Goal: Task Accomplishment & Management: Use online tool/utility

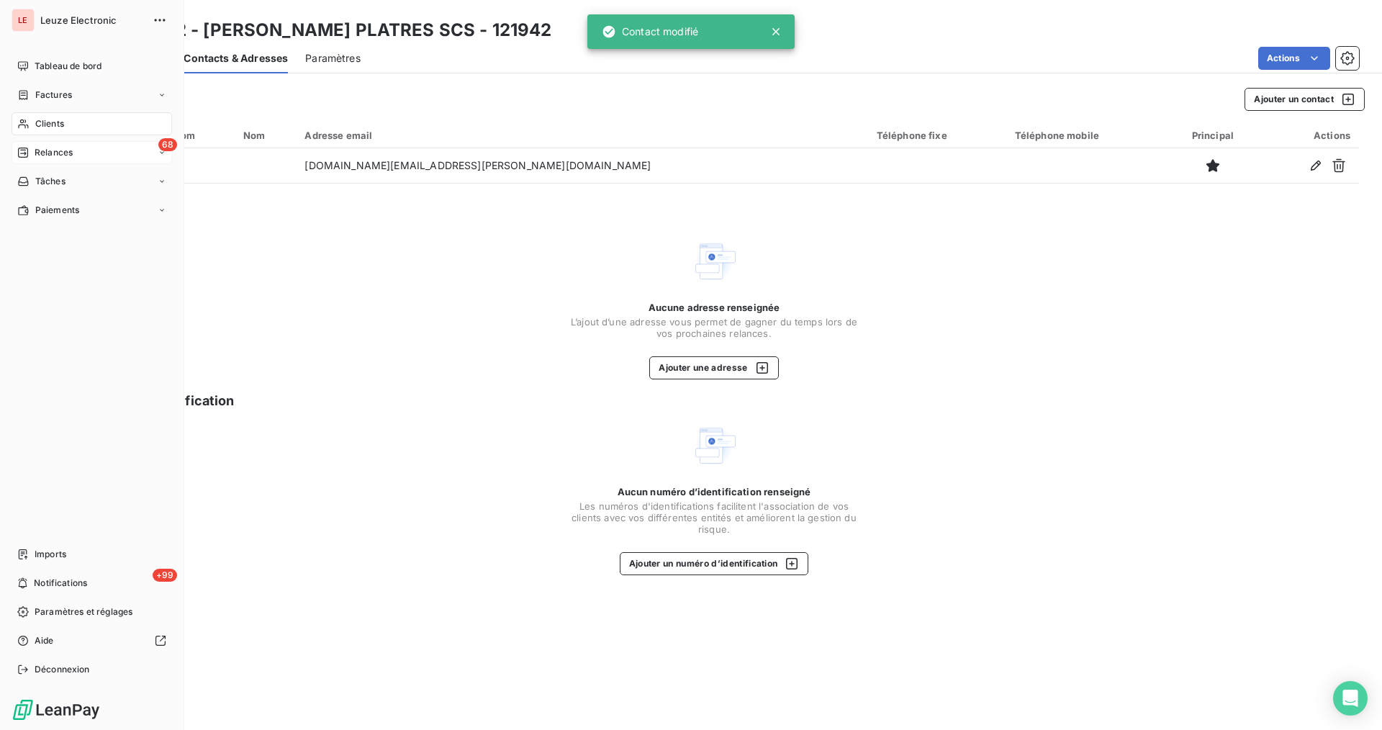
click at [30, 159] on div "68 Relances" at bounding box center [92, 152] width 160 height 23
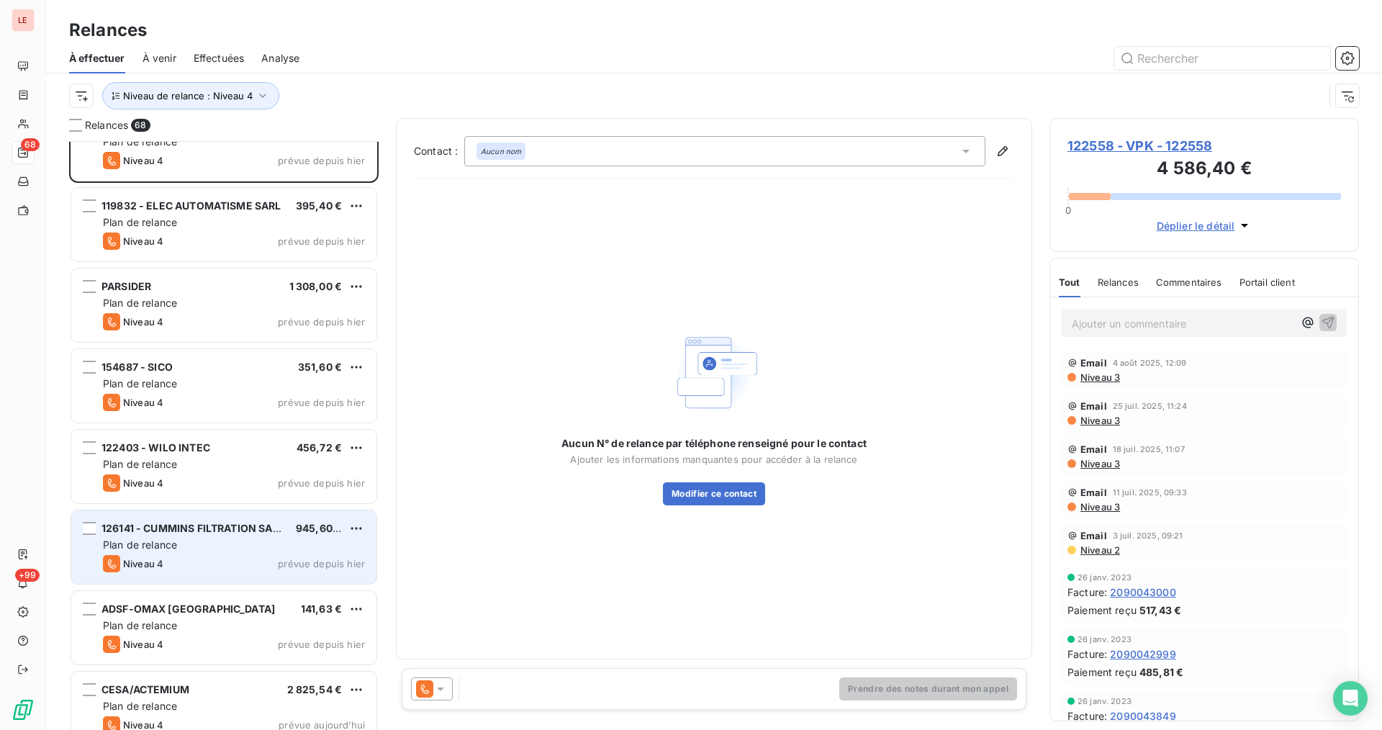
scroll to position [73, 0]
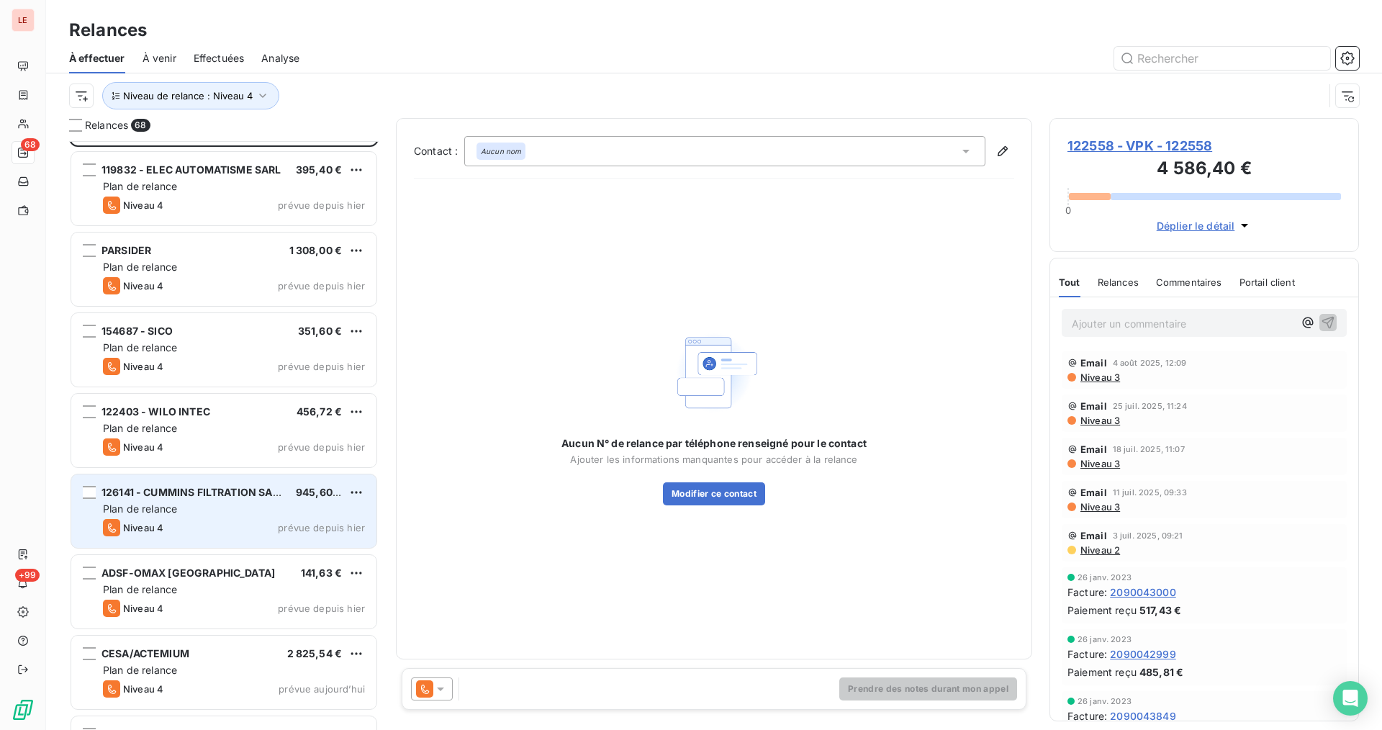
click at [293, 524] on span "prévue depuis hier" at bounding box center [321, 528] width 87 height 12
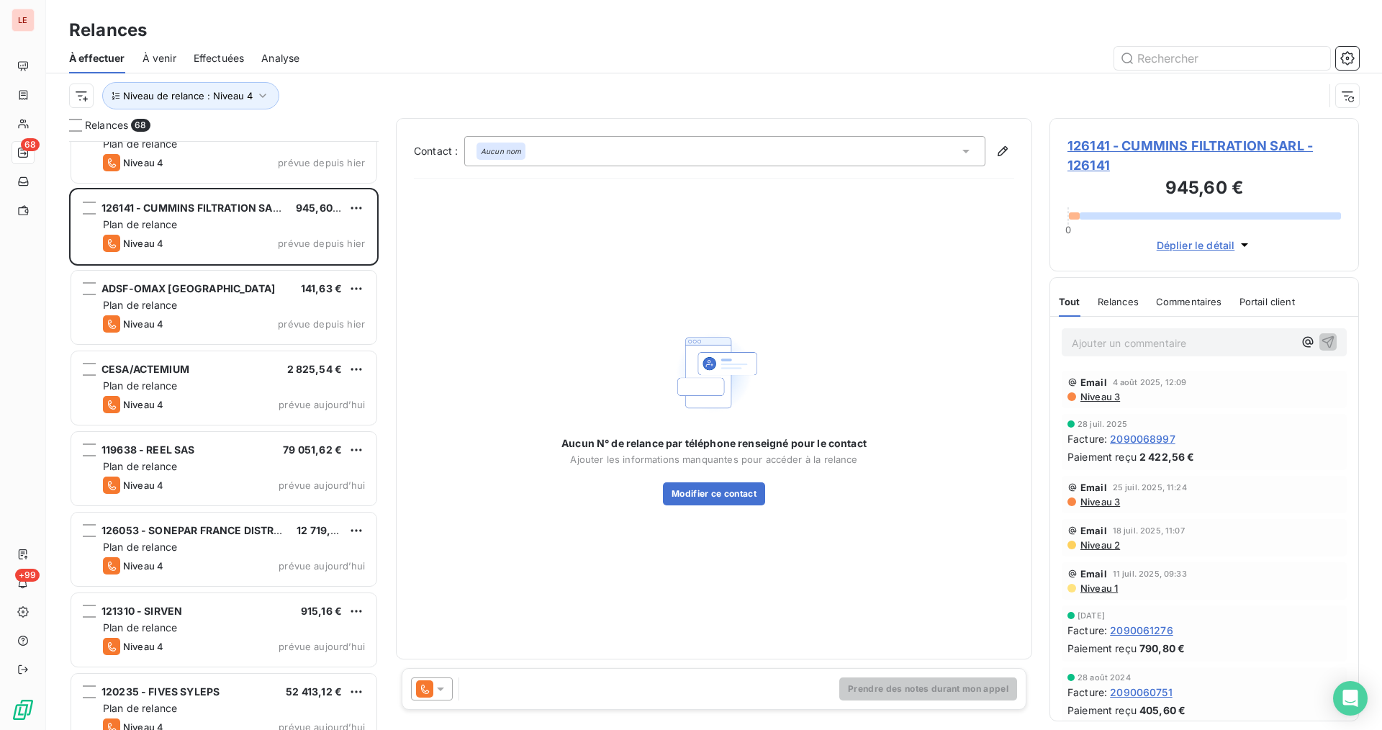
scroll to position [361, 0]
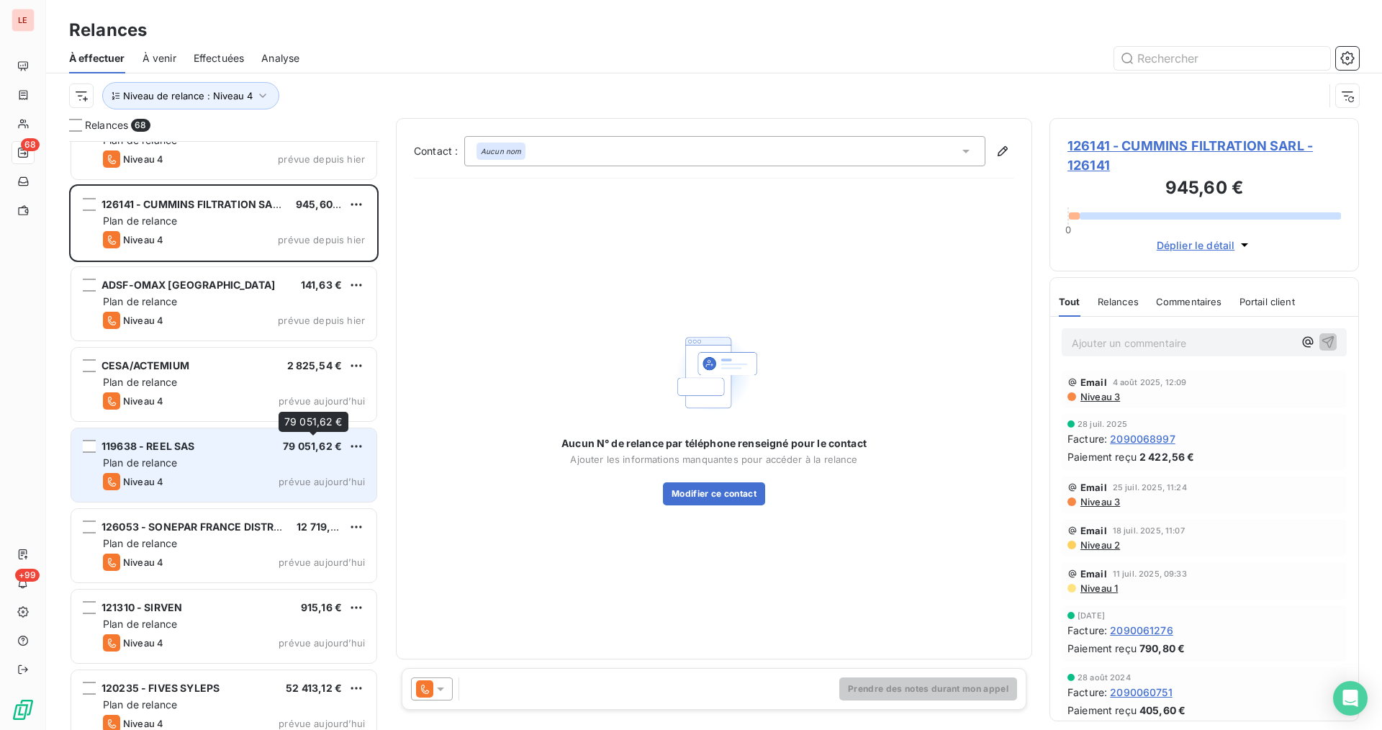
click at [298, 443] on span "79 051,62 €" at bounding box center [312, 446] width 59 height 12
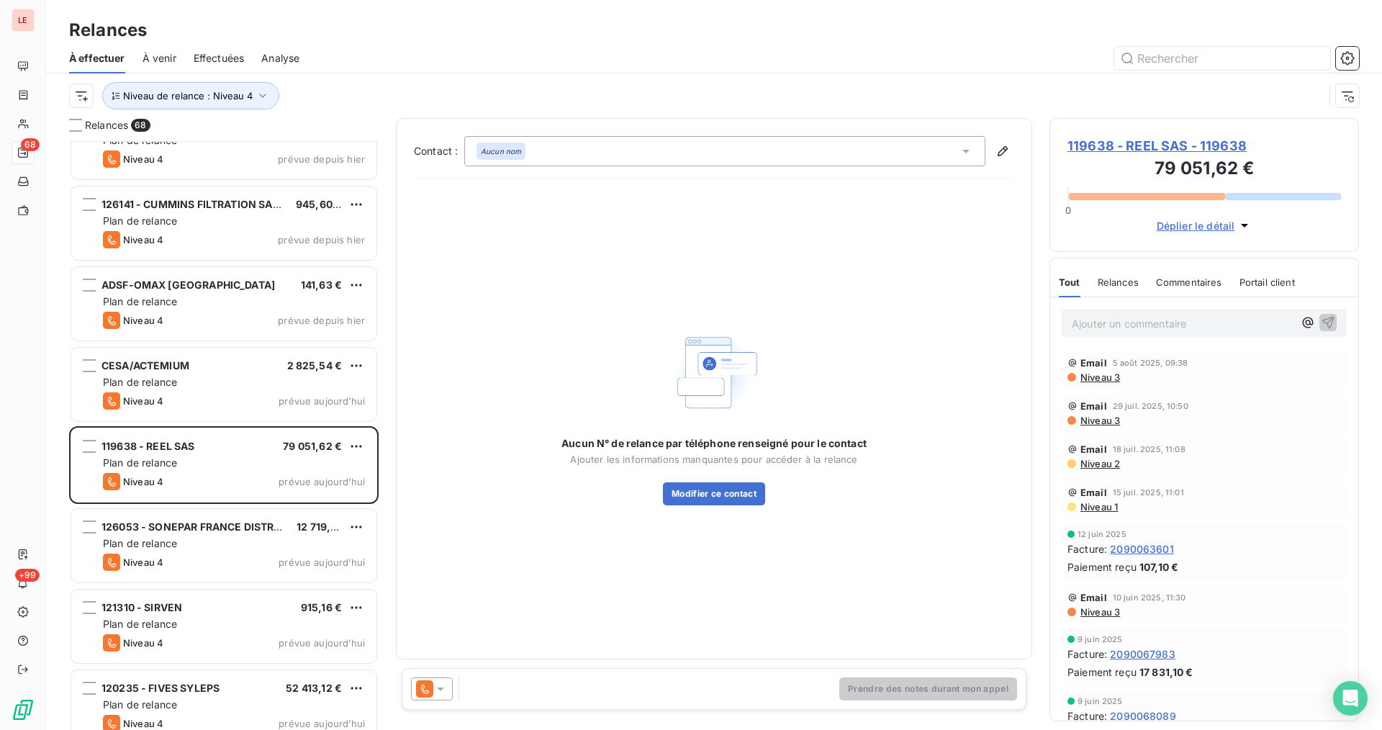
click at [1150, 142] on span "119638 - REEL SAS - 119638" at bounding box center [1203, 145] width 273 height 19
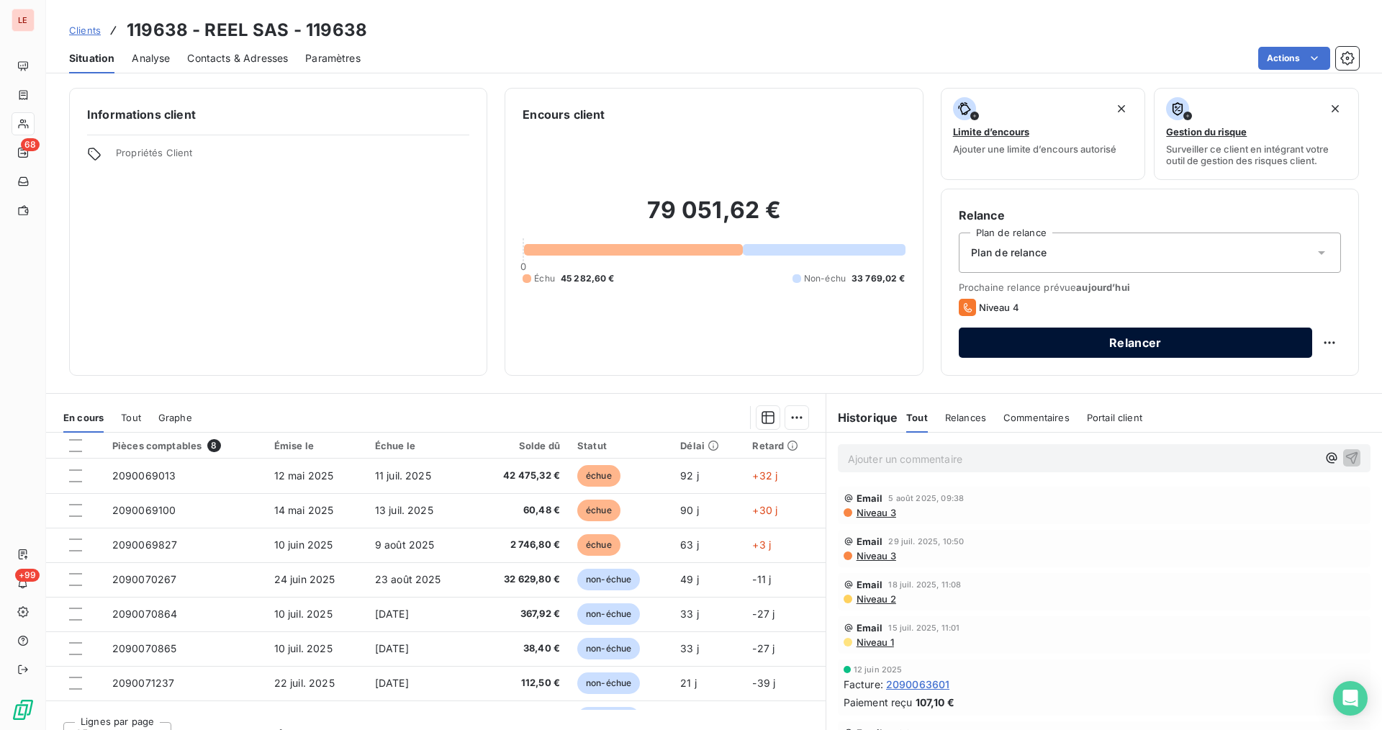
click at [1187, 356] on button "Relancer" at bounding box center [1134, 342] width 353 height 30
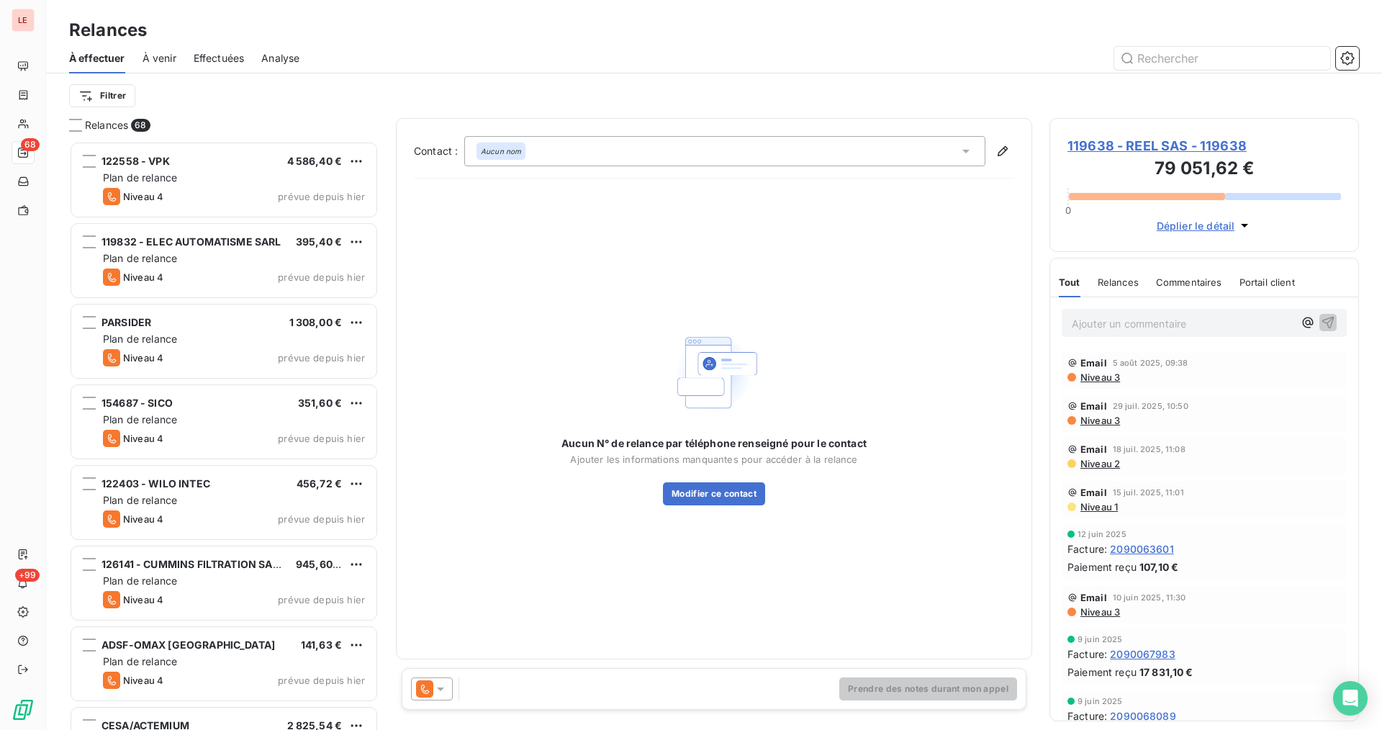
scroll to position [576, 297]
click at [445, 685] on icon at bounding box center [440, 688] width 14 height 14
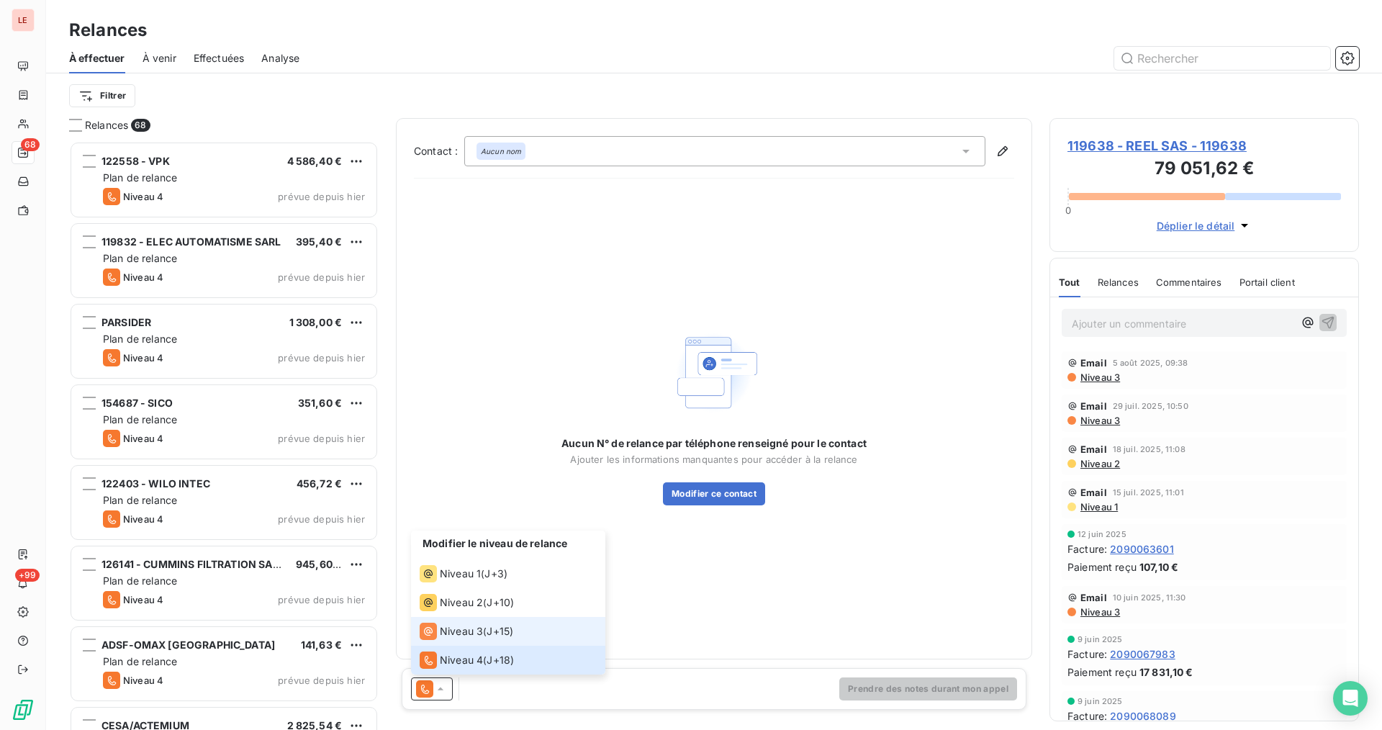
click at [462, 642] on li "Niveau 3 ( J+15 )" at bounding box center [508, 631] width 194 height 29
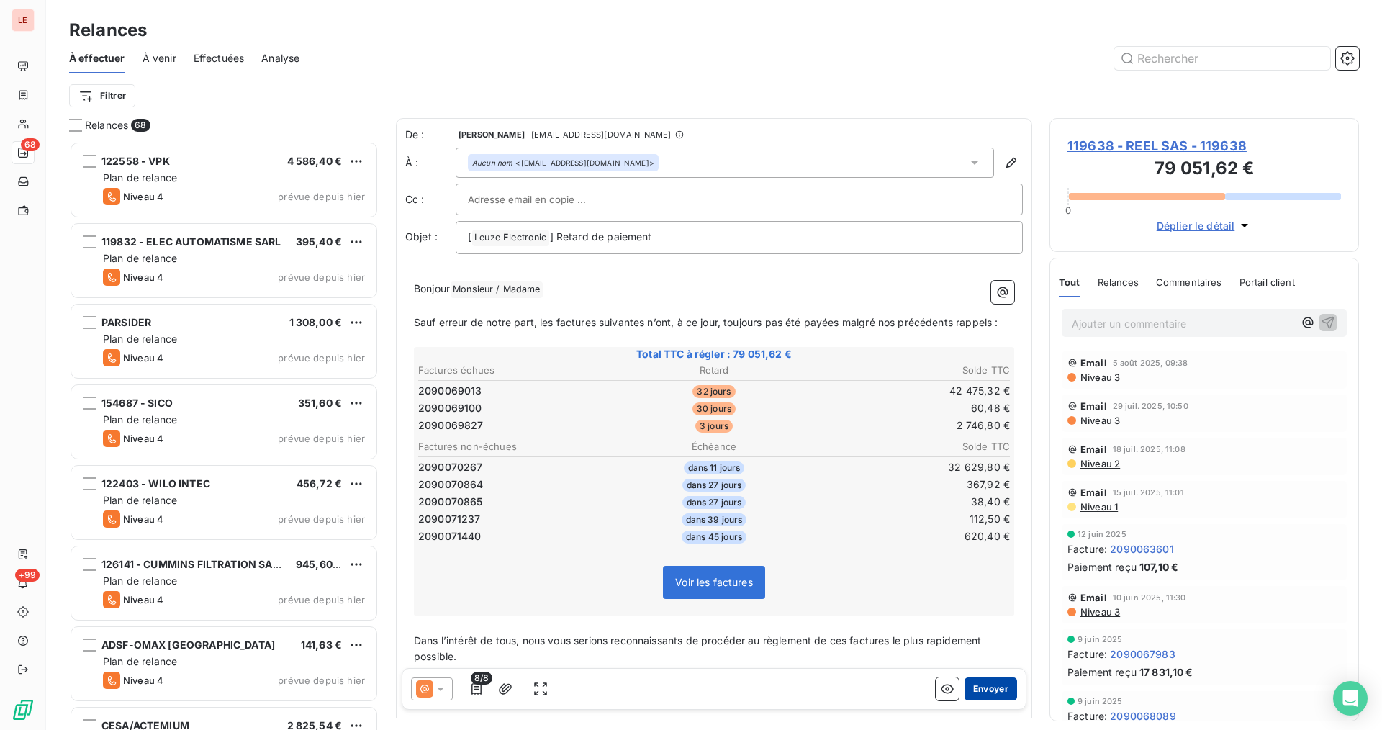
click at [975, 684] on button "Envoyer" at bounding box center [990, 688] width 53 height 23
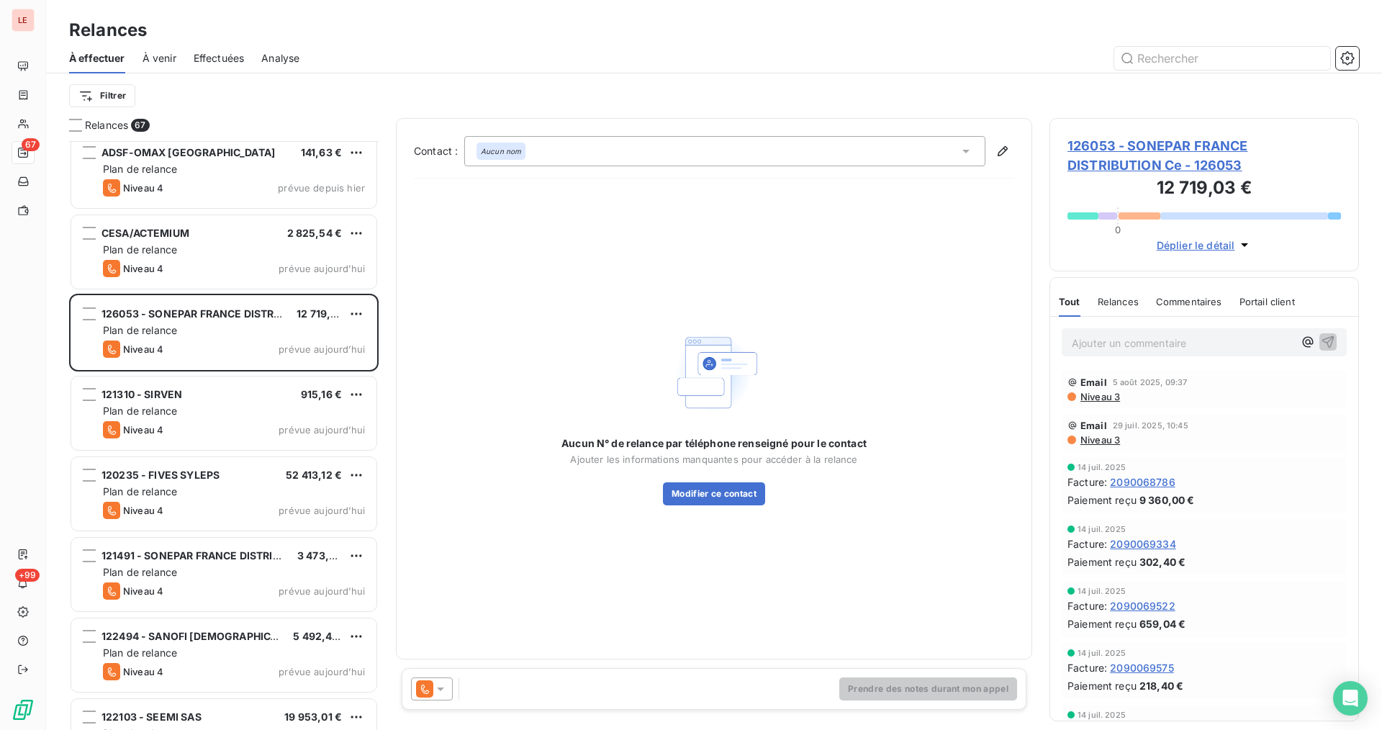
scroll to position [576, 0]
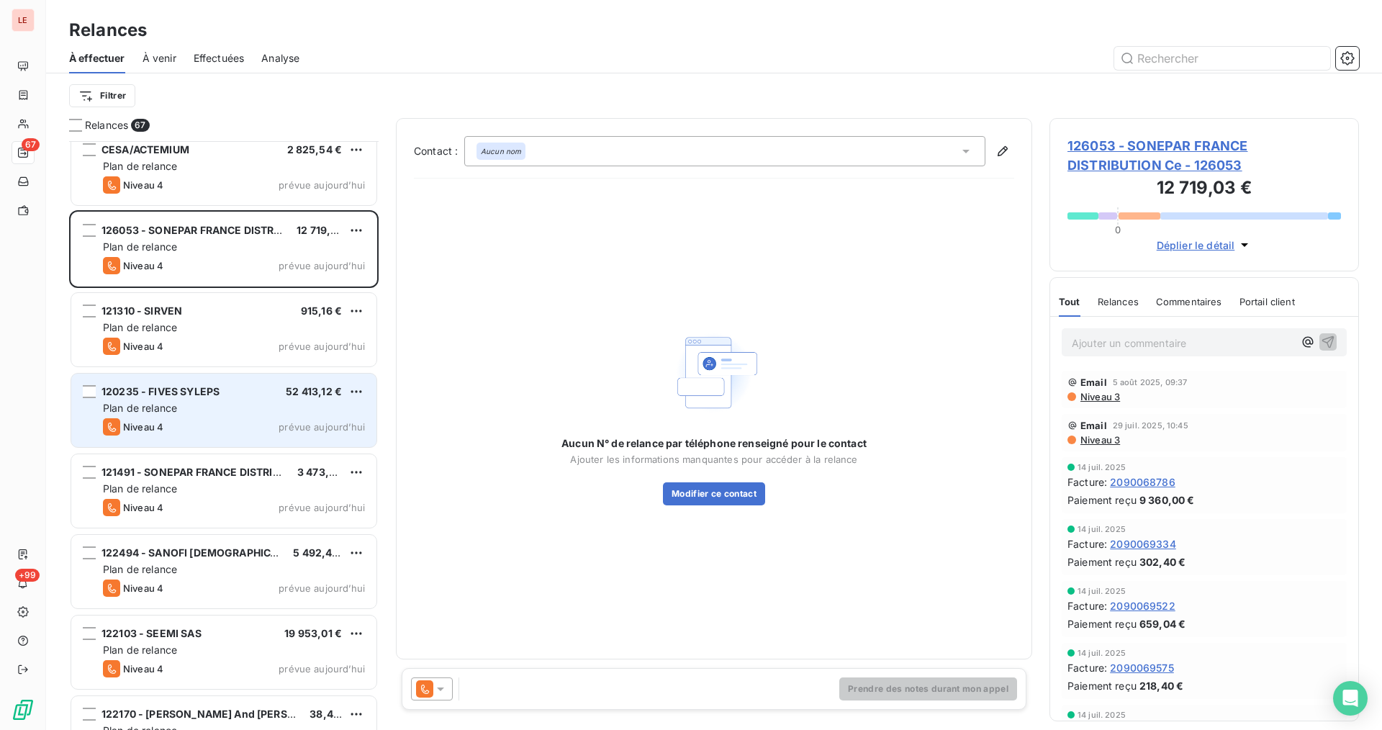
click at [291, 420] on div "Niveau 4 prévue aujourd’hui" at bounding box center [234, 426] width 262 height 17
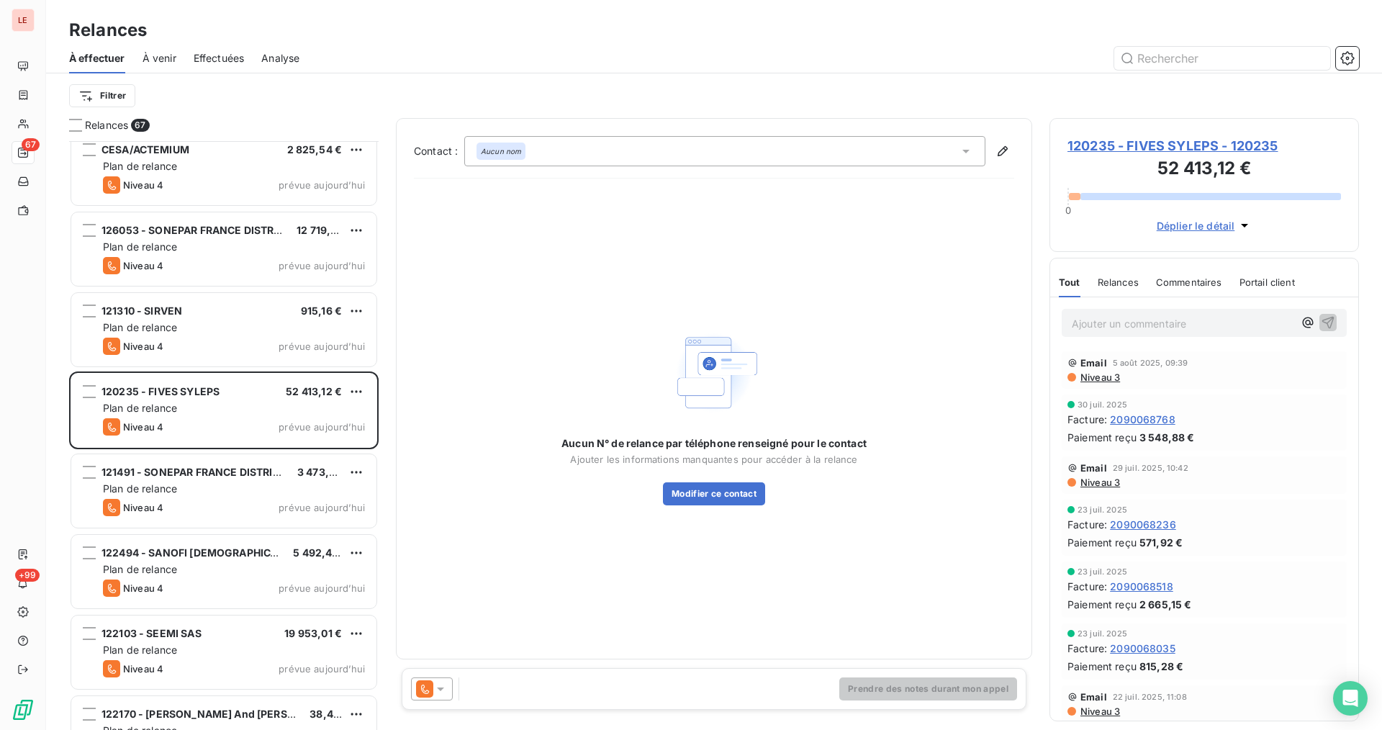
click at [1120, 147] on span "120235 - FIVES SYLEPS - 120235" at bounding box center [1203, 145] width 273 height 19
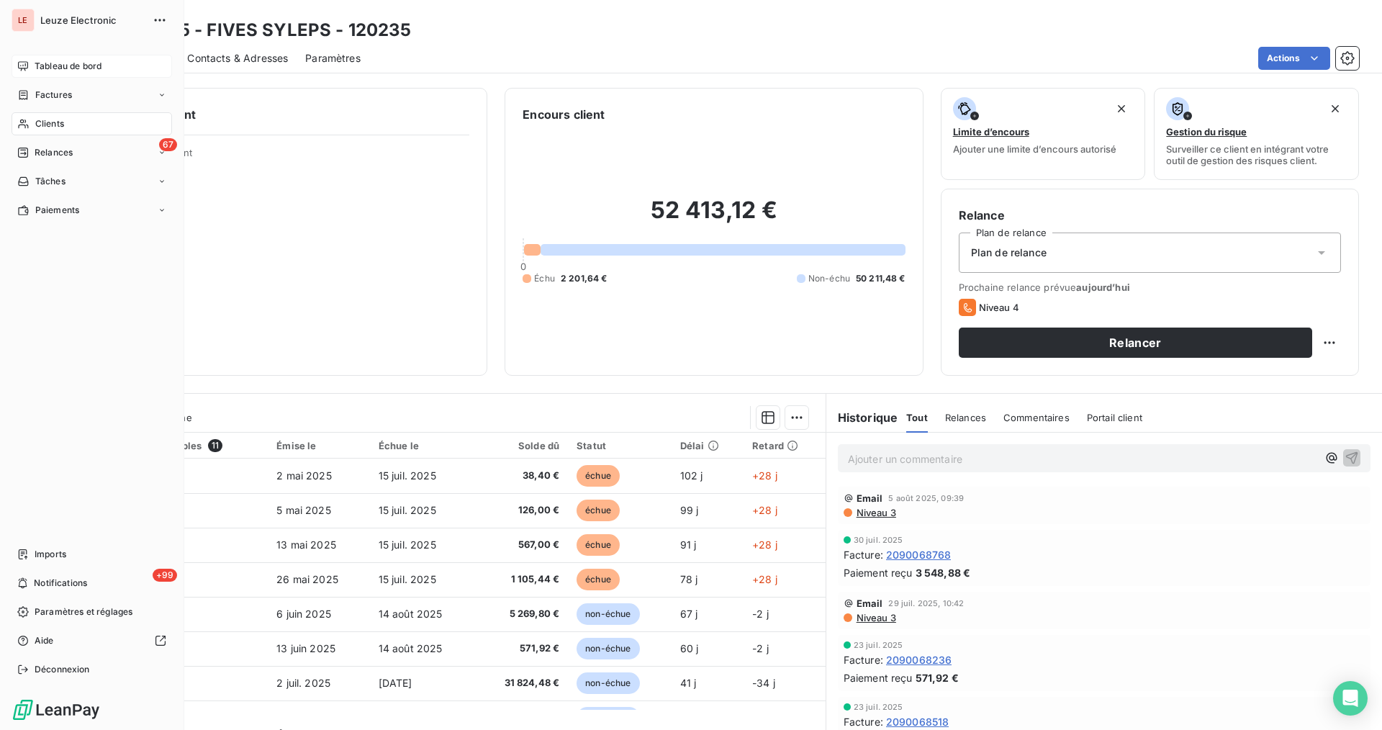
click at [64, 58] on div "Tableau de bord" at bounding box center [92, 66] width 160 height 23
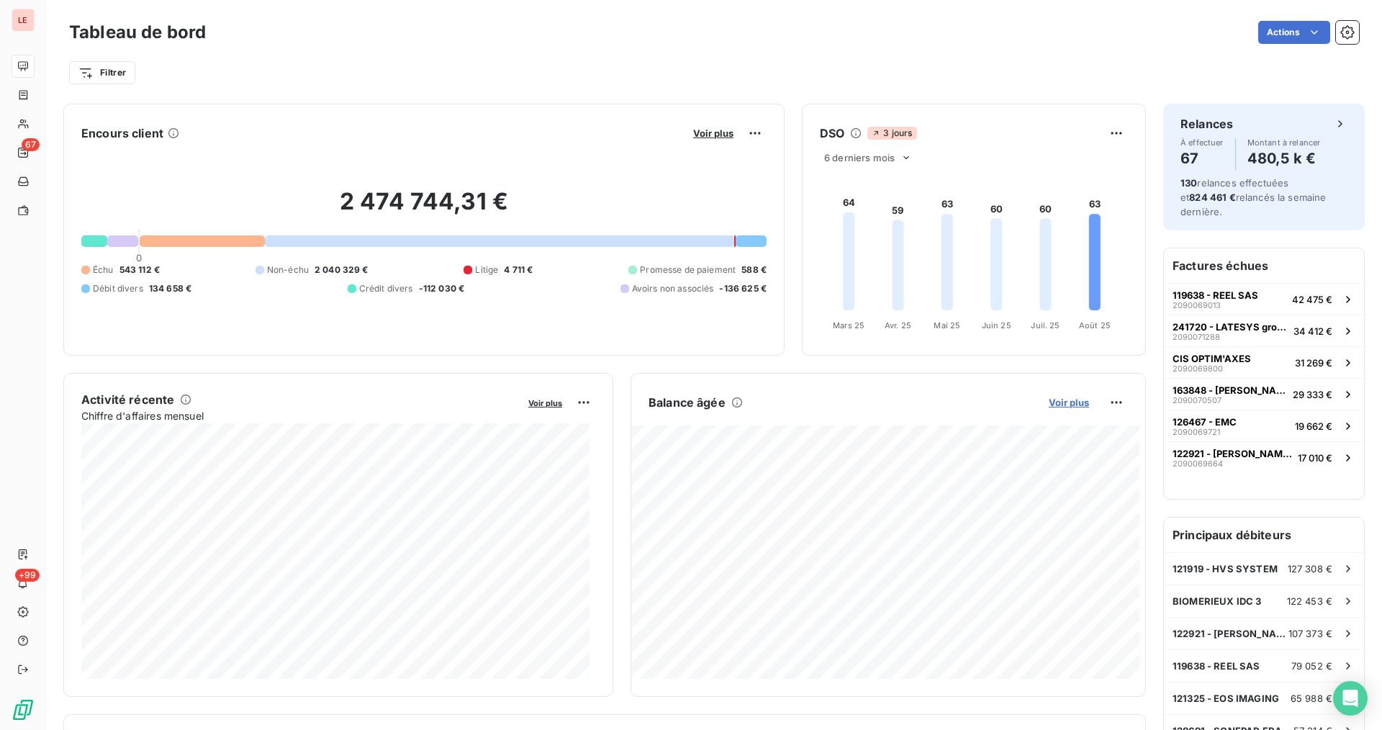
click at [1069, 407] on span "Voir plus" at bounding box center [1068, 402] width 40 height 12
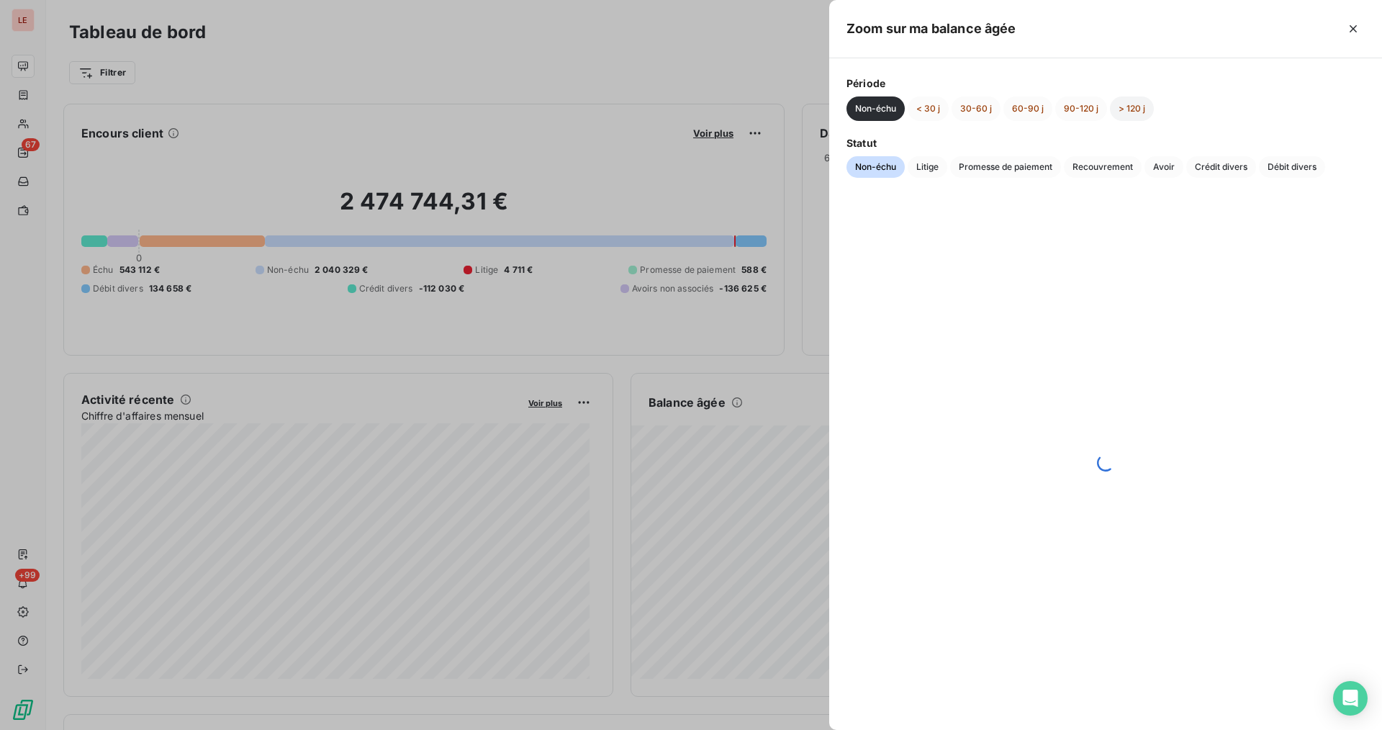
click at [1136, 98] on button "> 120 j" at bounding box center [1132, 108] width 44 height 24
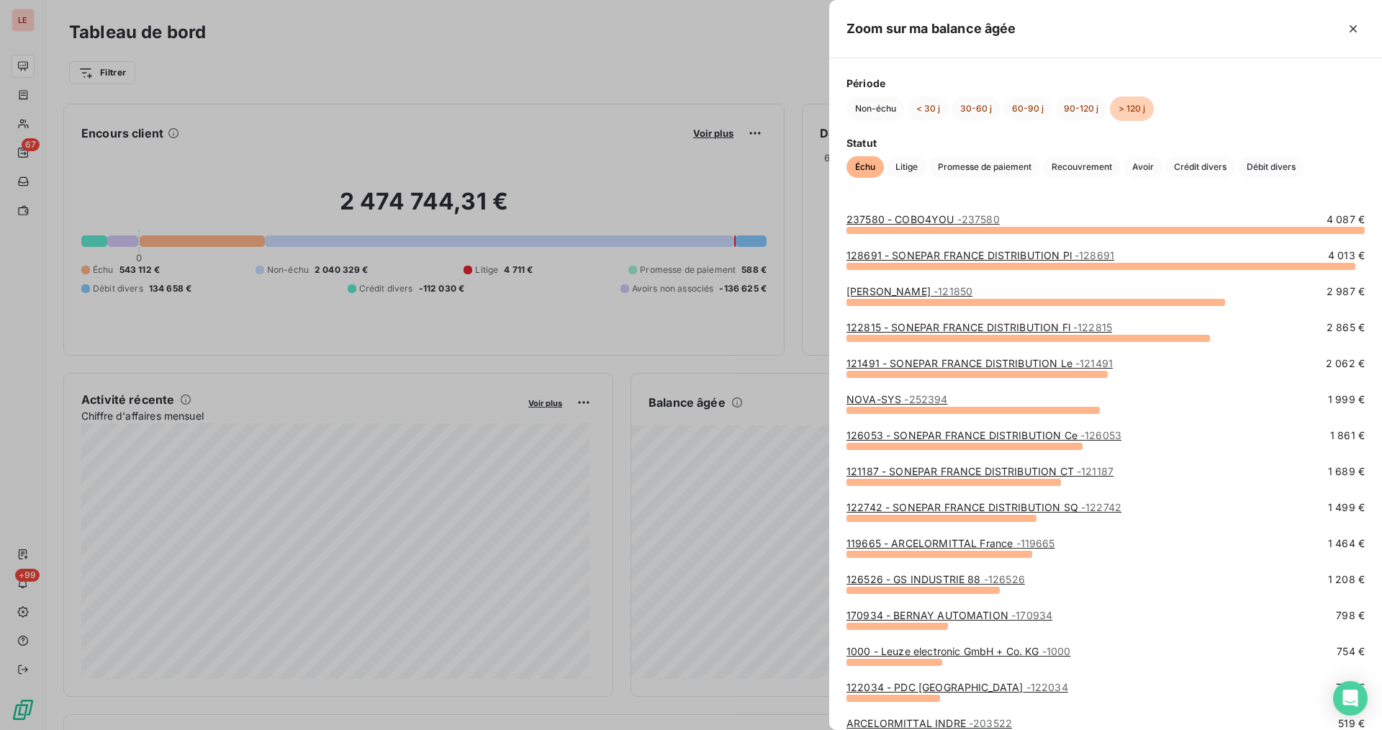
click at [939, 294] on span "- 121850" at bounding box center [952, 291] width 39 height 12
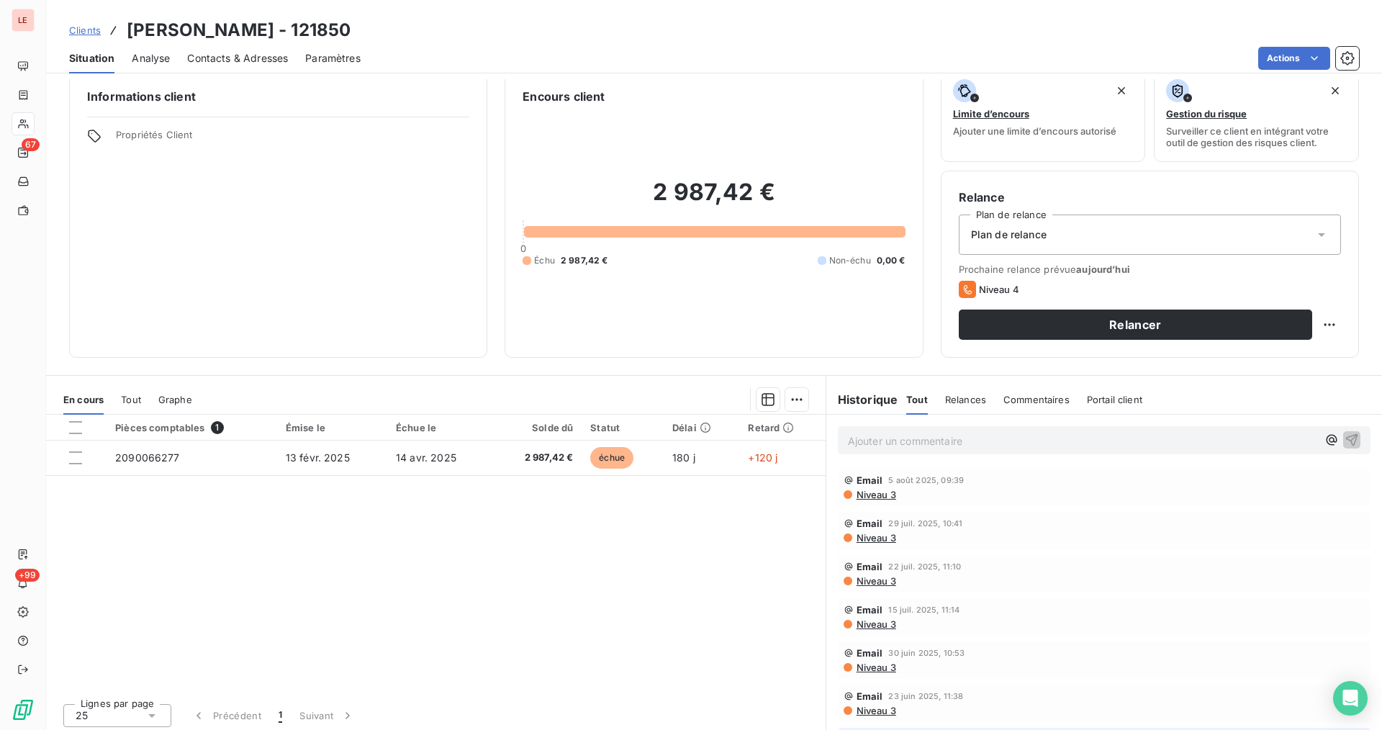
scroll to position [23, 0]
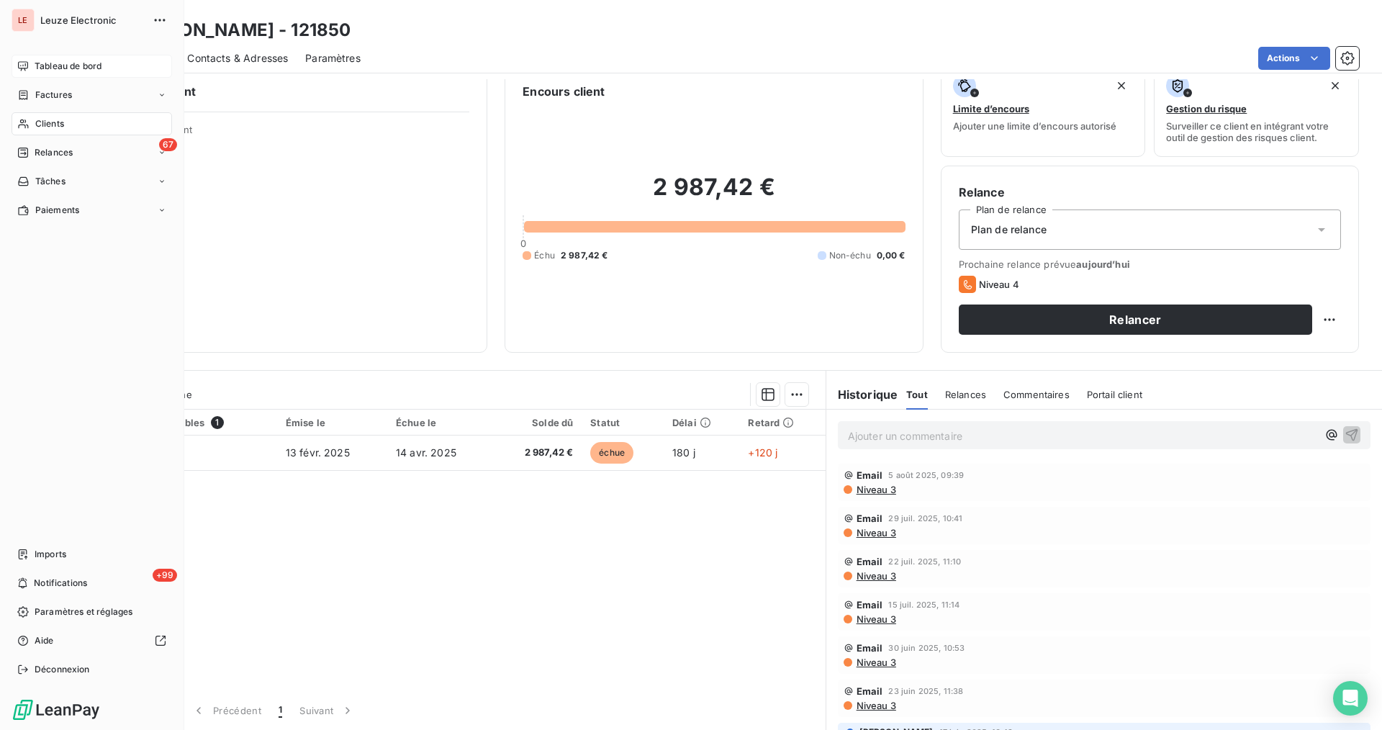
click at [23, 67] on icon at bounding box center [23, 66] width 12 height 12
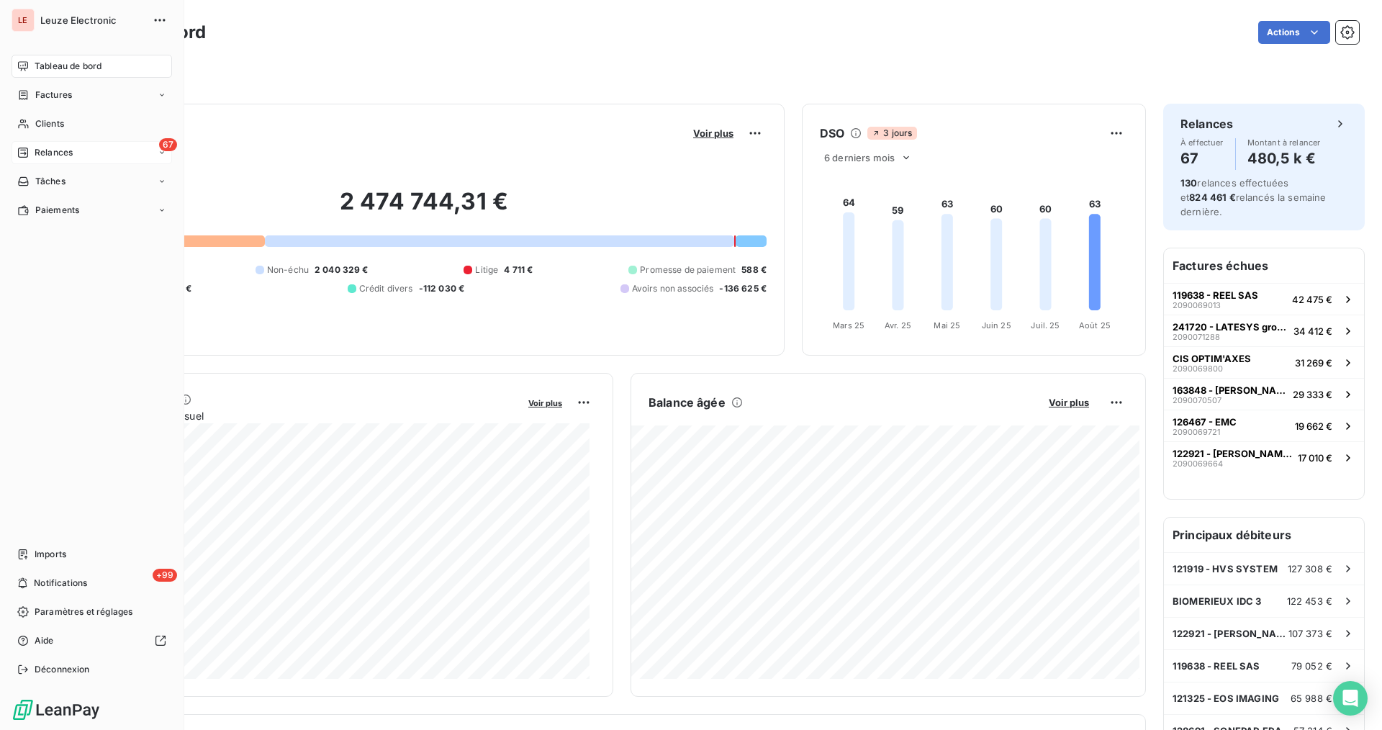
click at [17, 147] on div "67 Relances" at bounding box center [92, 152] width 160 height 23
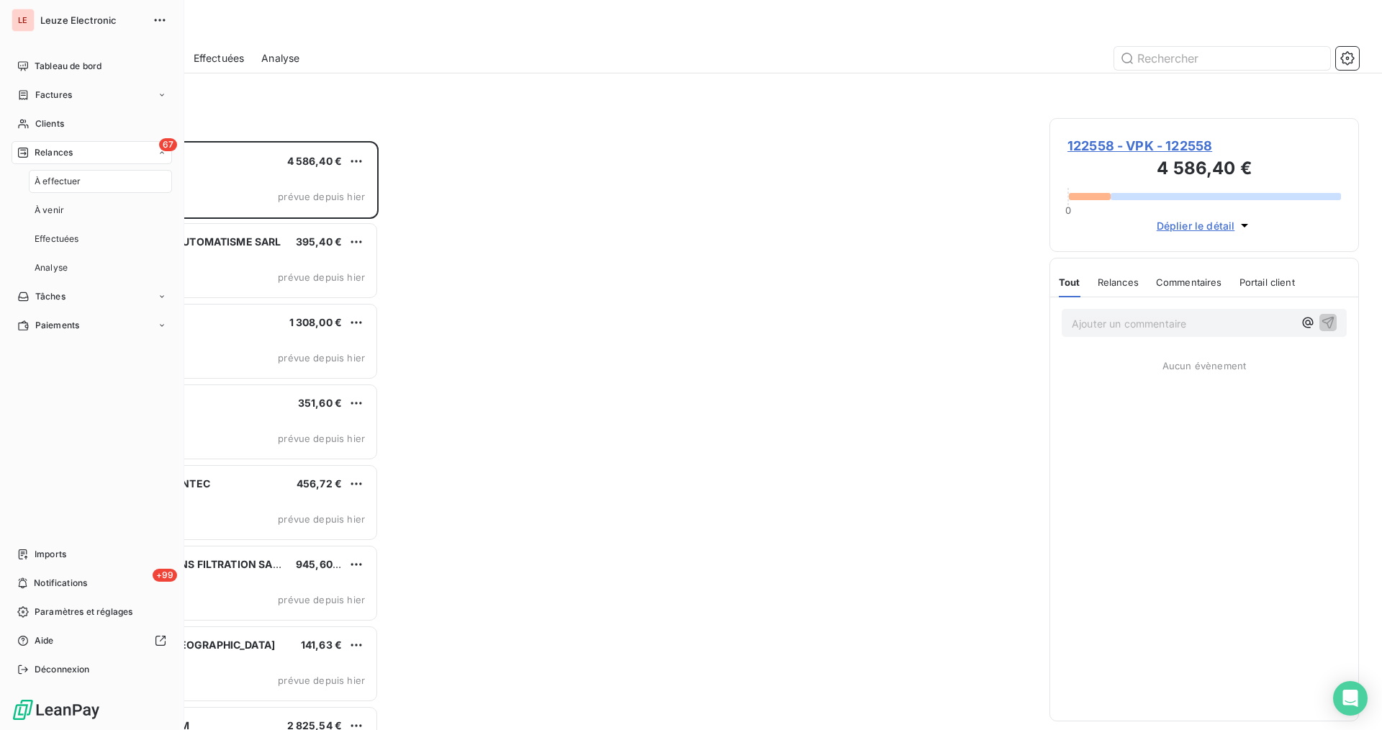
scroll to position [576, 297]
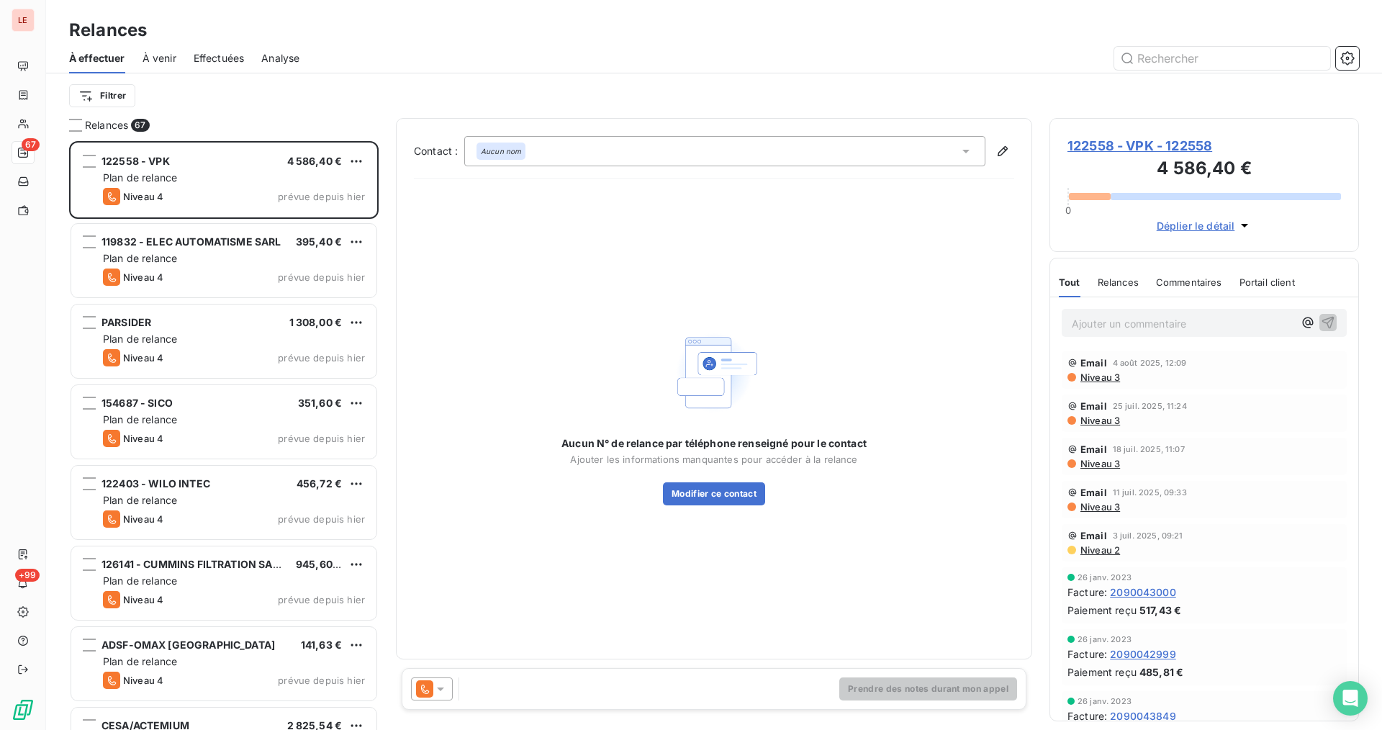
click at [422, 684] on icon at bounding box center [424, 688] width 17 height 17
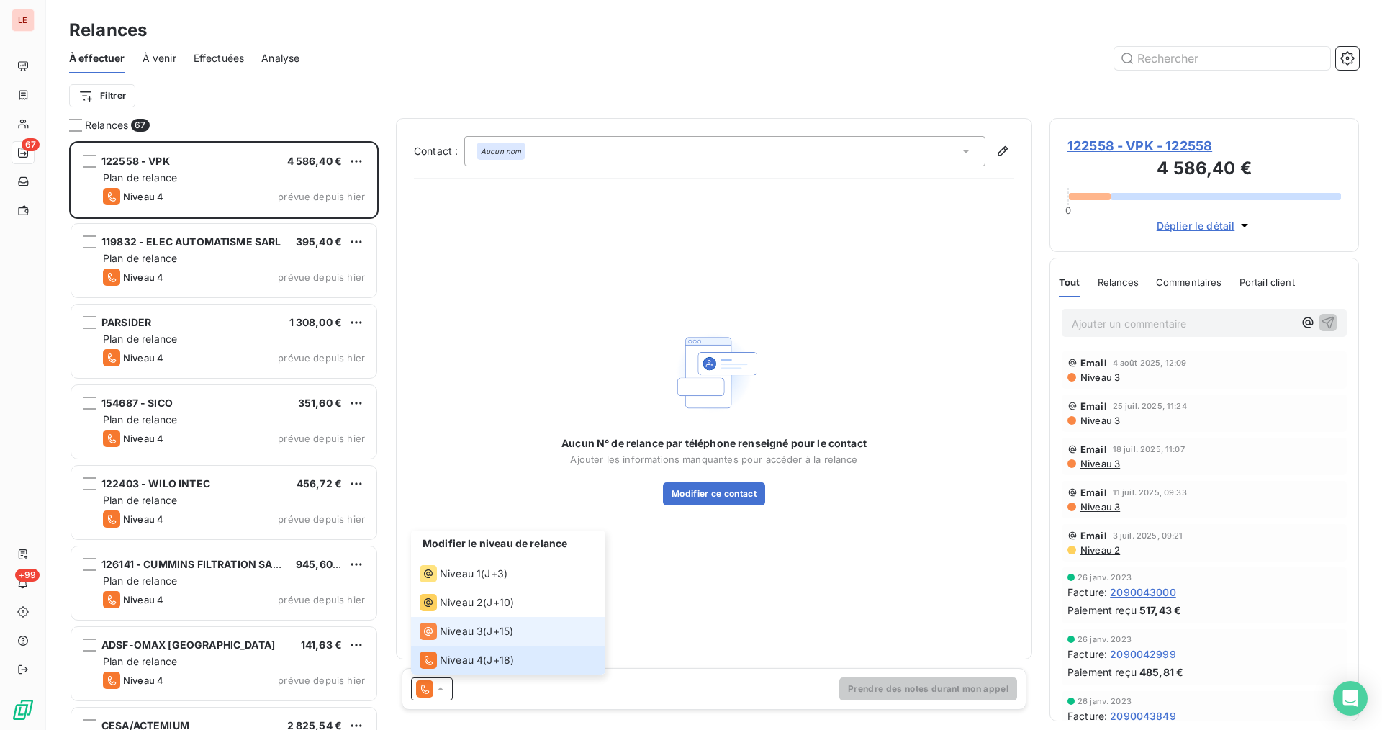
click at [447, 640] on li "Niveau 3 ( J+15 )" at bounding box center [508, 631] width 194 height 29
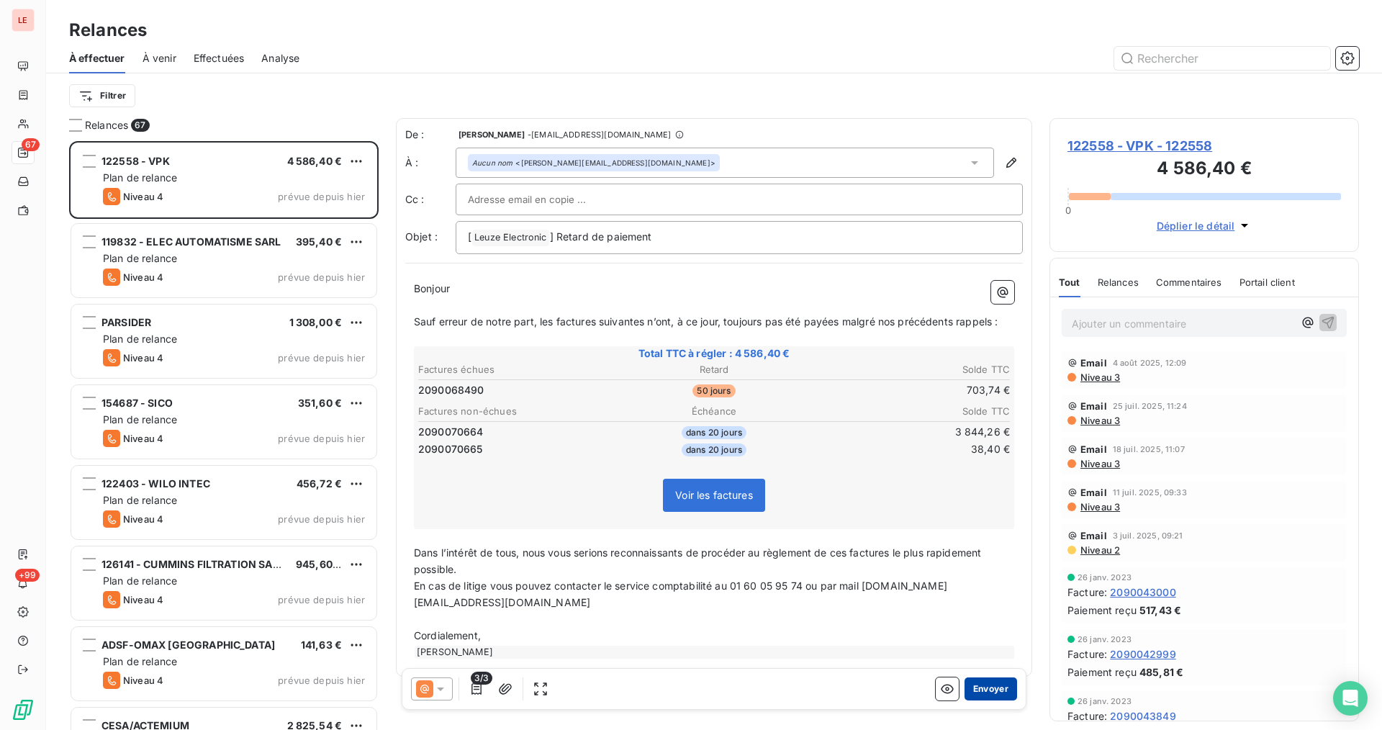
click at [964, 682] on button "Envoyer" at bounding box center [990, 688] width 53 height 23
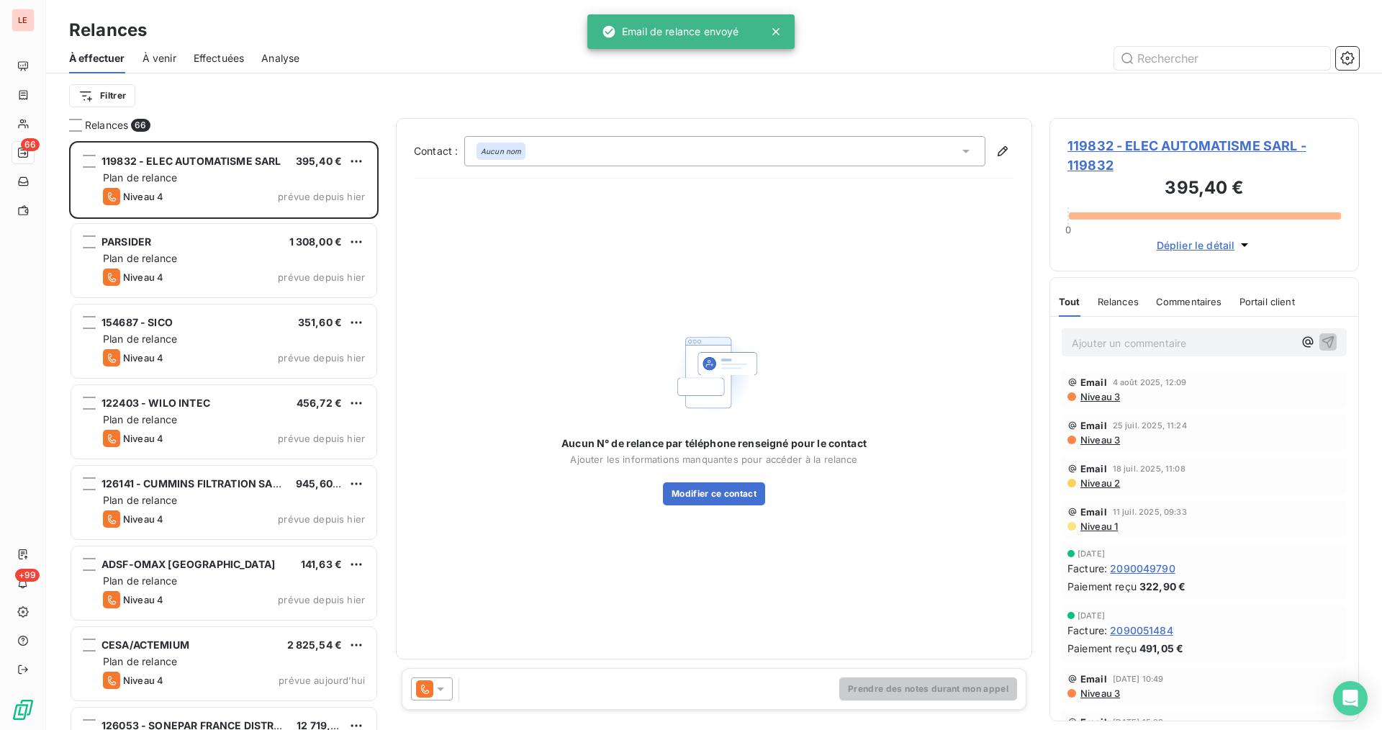
click at [428, 682] on icon at bounding box center [424, 688] width 17 height 17
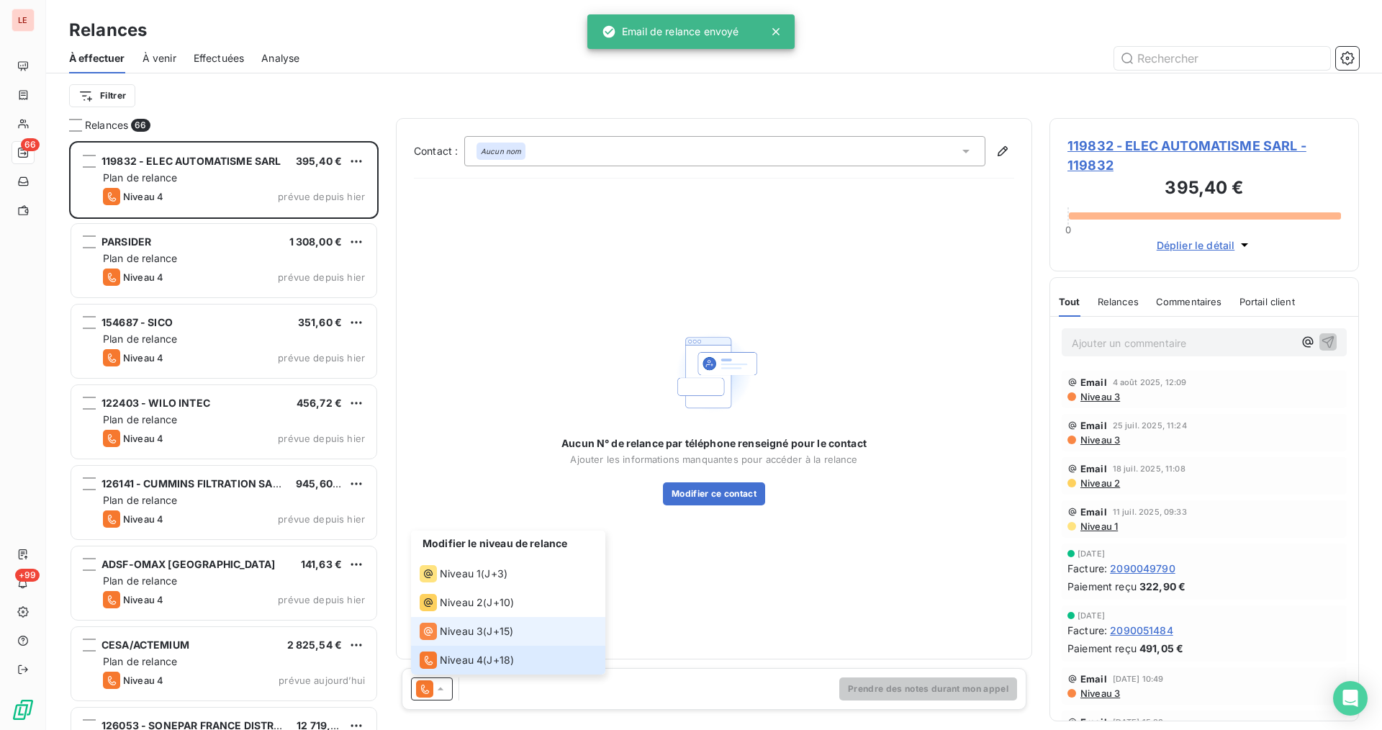
click at [460, 631] on span "Niveau 3" at bounding box center [461, 631] width 43 height 14
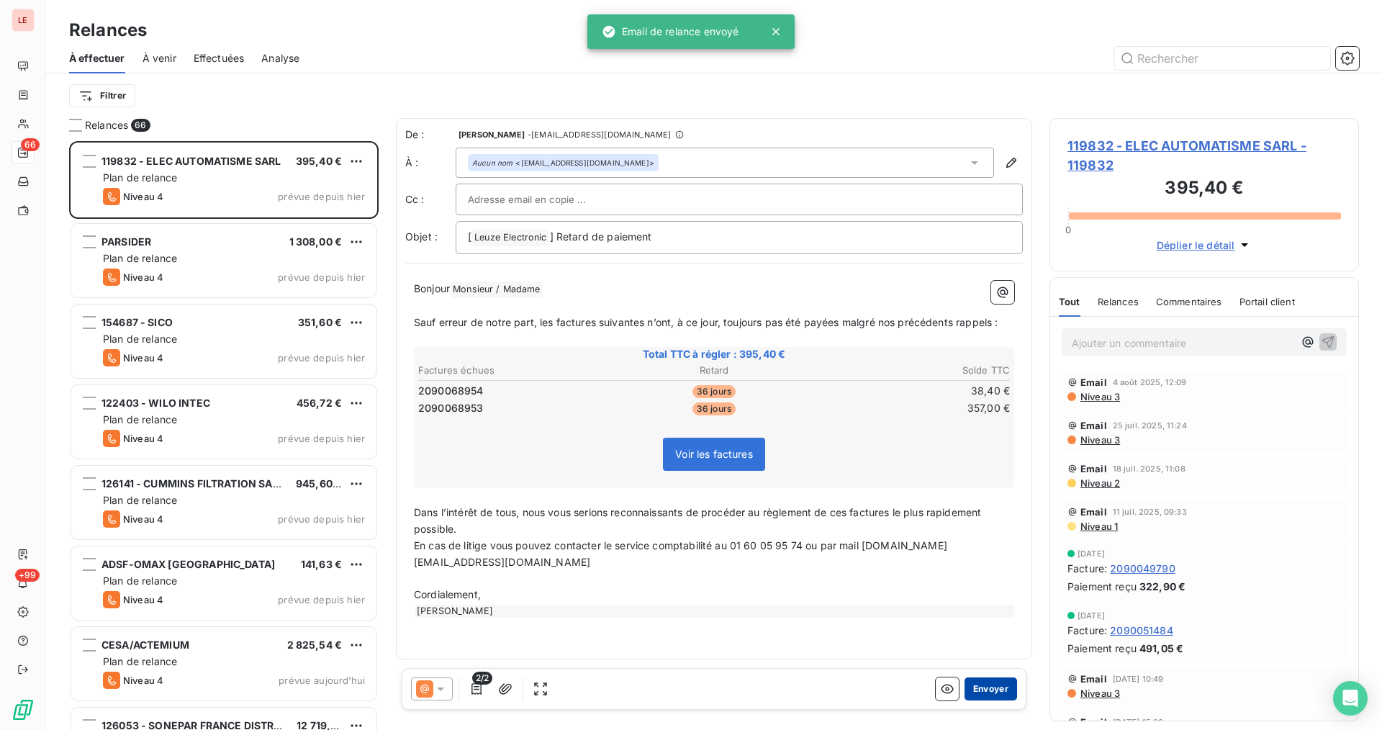
click at [971, 692] on button "Envoyer" at bounding box center [990, 688] width 53 height 23
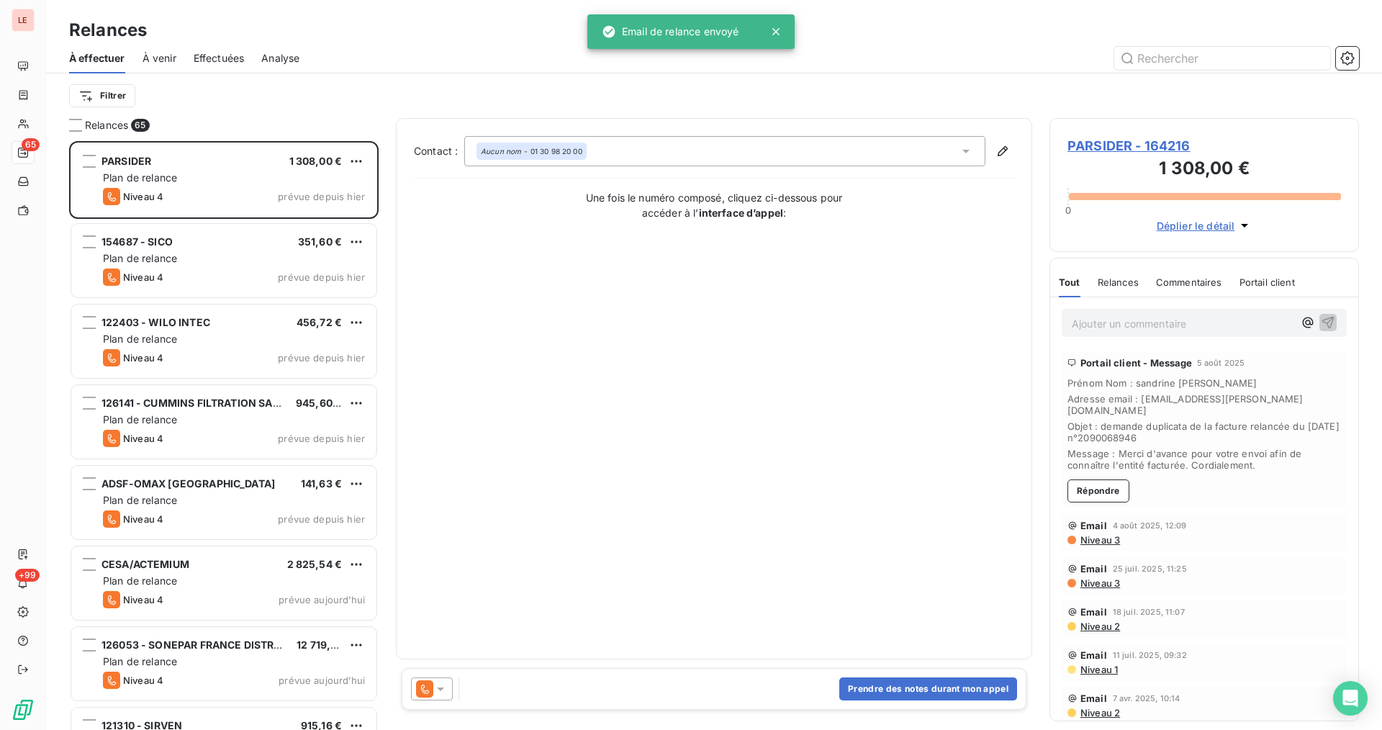
click at [437, 681] on div at bounding box center [432, 688] width 42 height 23
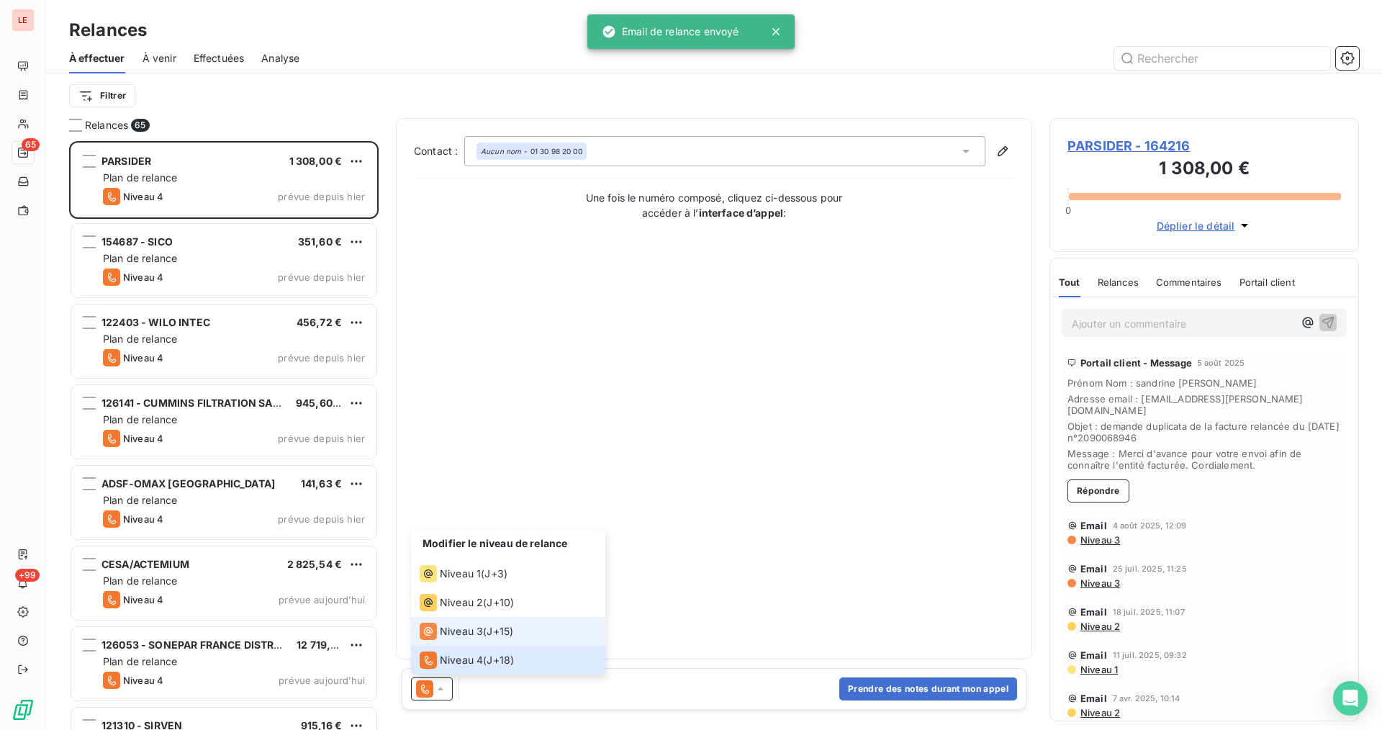
click at [486, 630] on div "Niveau 3 ( J+15 )" at bounding box center [467, 630] width 94 height 17
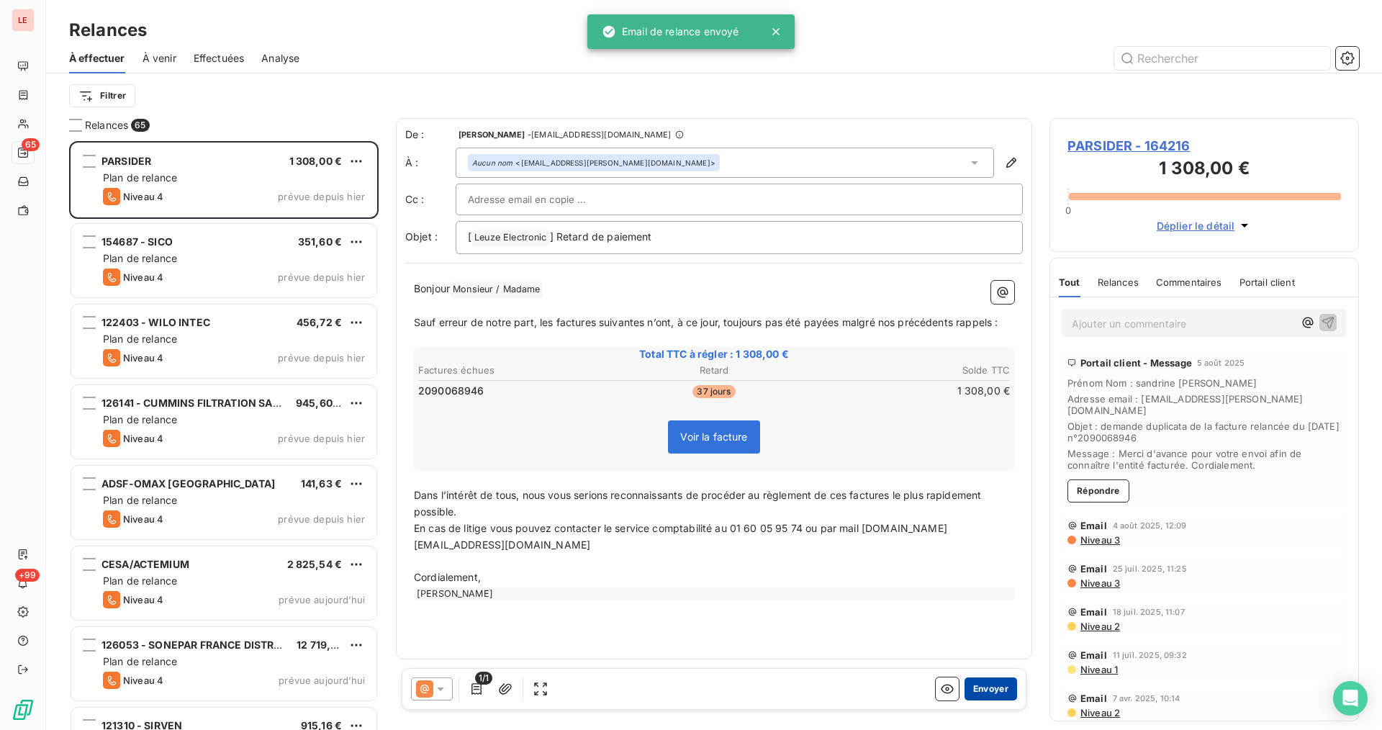
click at [973, 689] on button "Envoyer" at bounding box center [990, 688] width 53 height 23
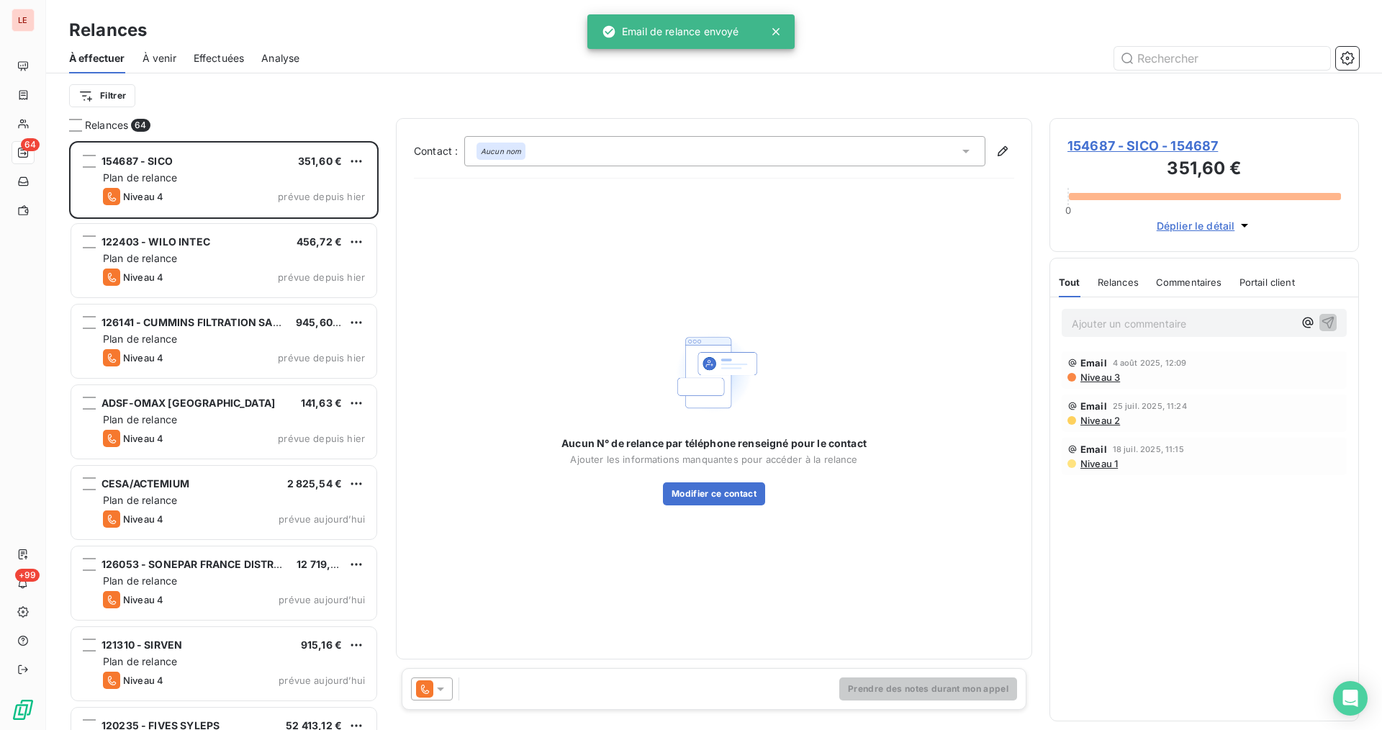
click at [446, 682] on icon at bounding box center [440, 688] width 14 height 14
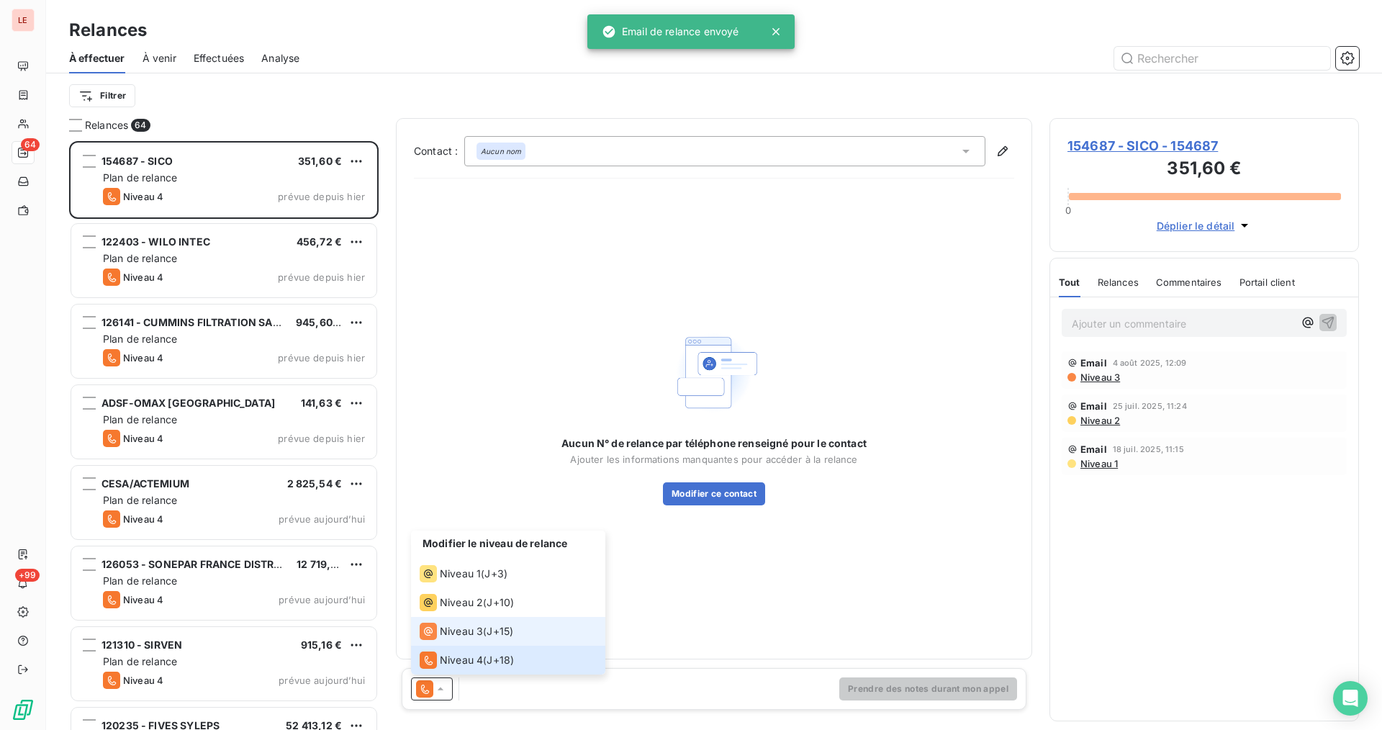
click at [471, 643] on li "Niveau 3 ( J+15 )" at bounding box center [508, 631] width 194 height 29
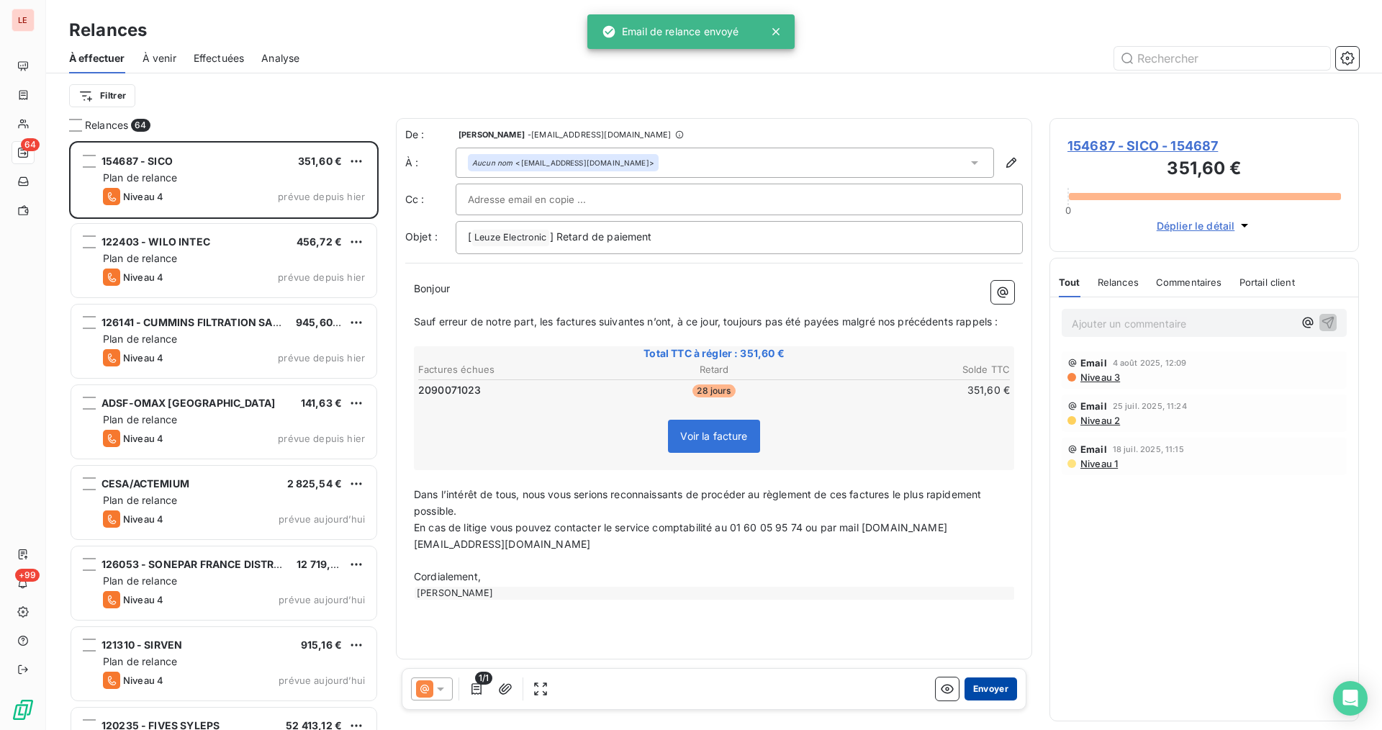
click at [977, 686] on button "Envoyer" at bounding box center [990, 688] width 53 height 23
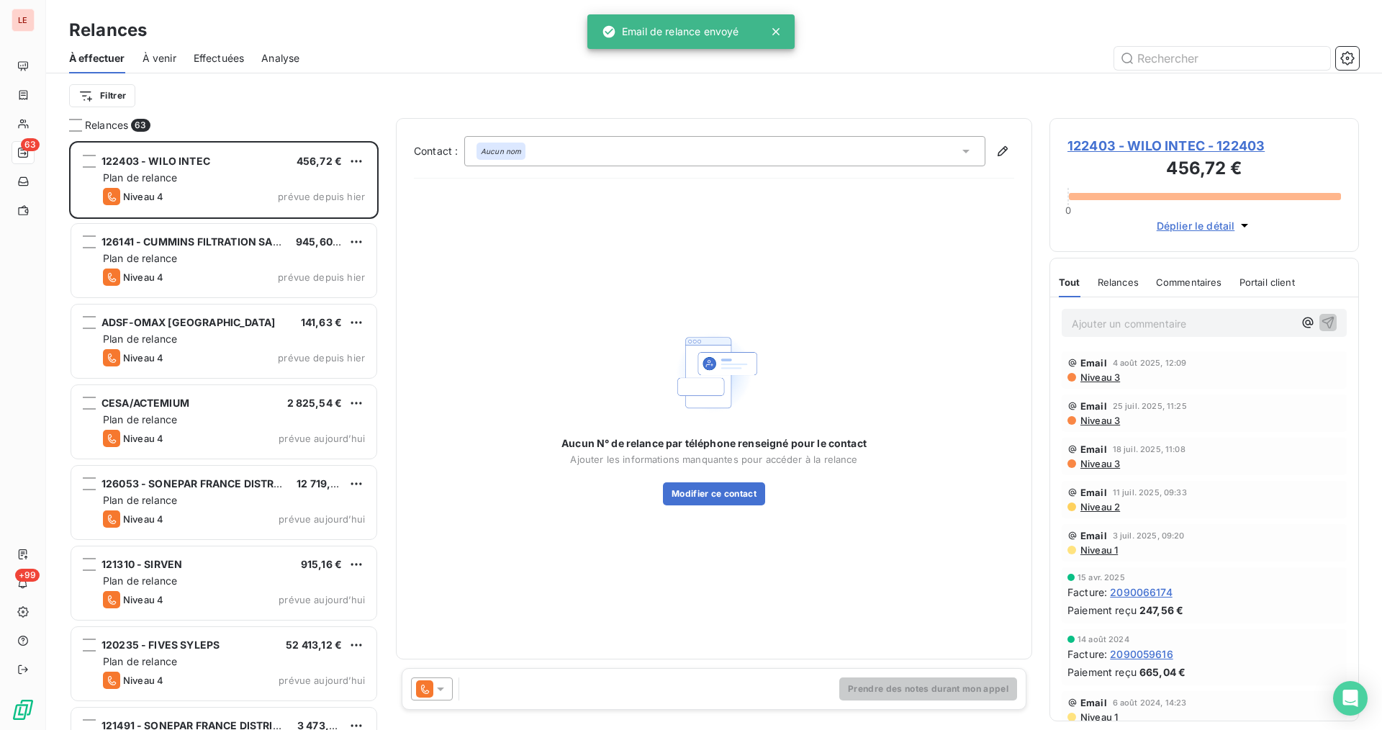
click at [435, 688] on icon at bounding box center [440, 688] width 14 height 14
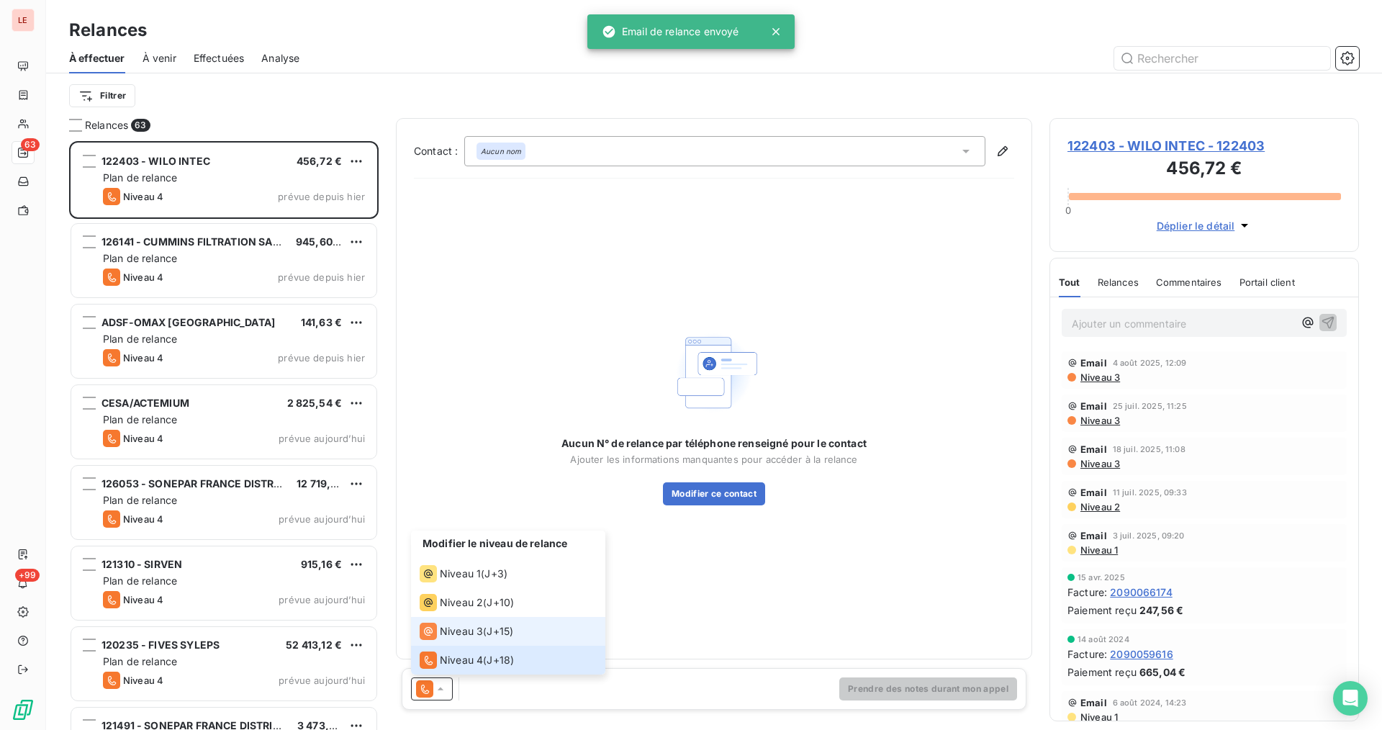
click at [473, 627] on span "Niveau 3" at bounding box center [461, 631] width 43 height 14
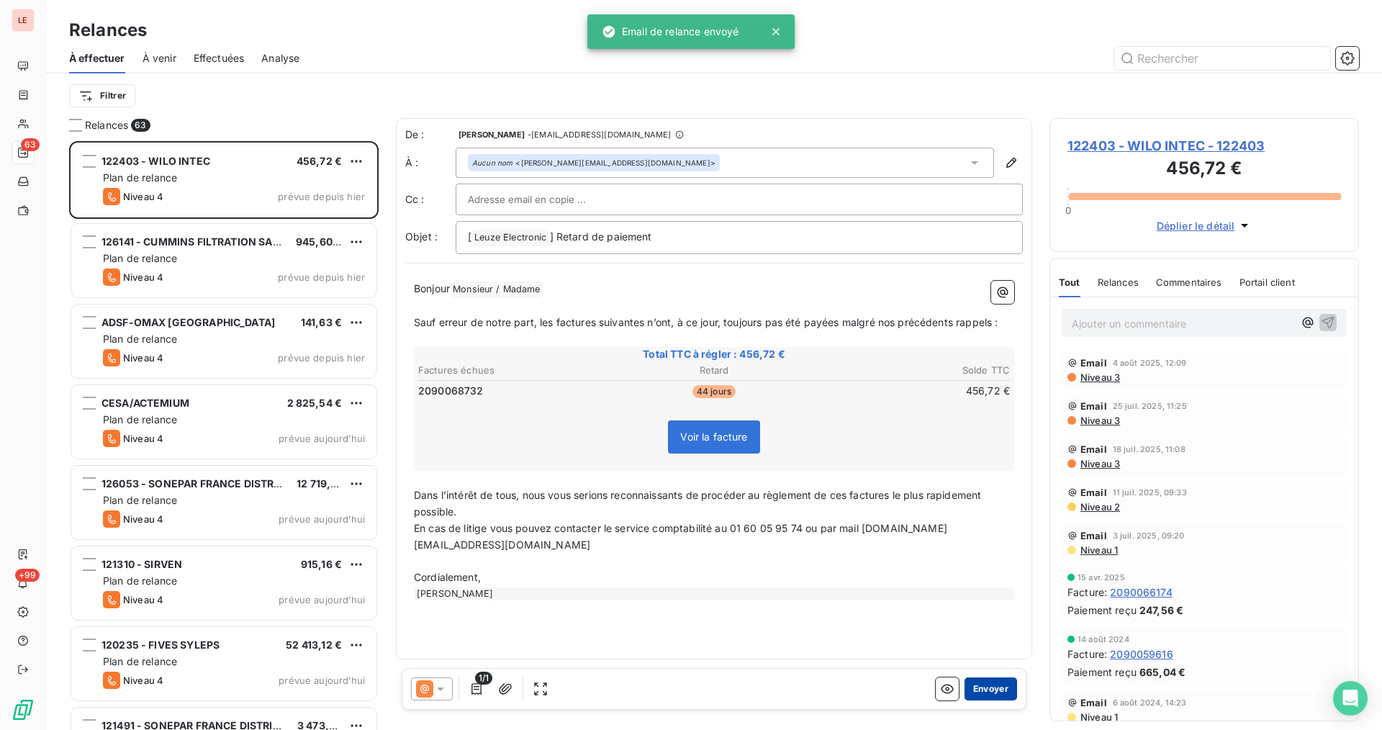
click at [987, 694] on button "Envoyer" at bounding box center [990, 688] width 53 height 23
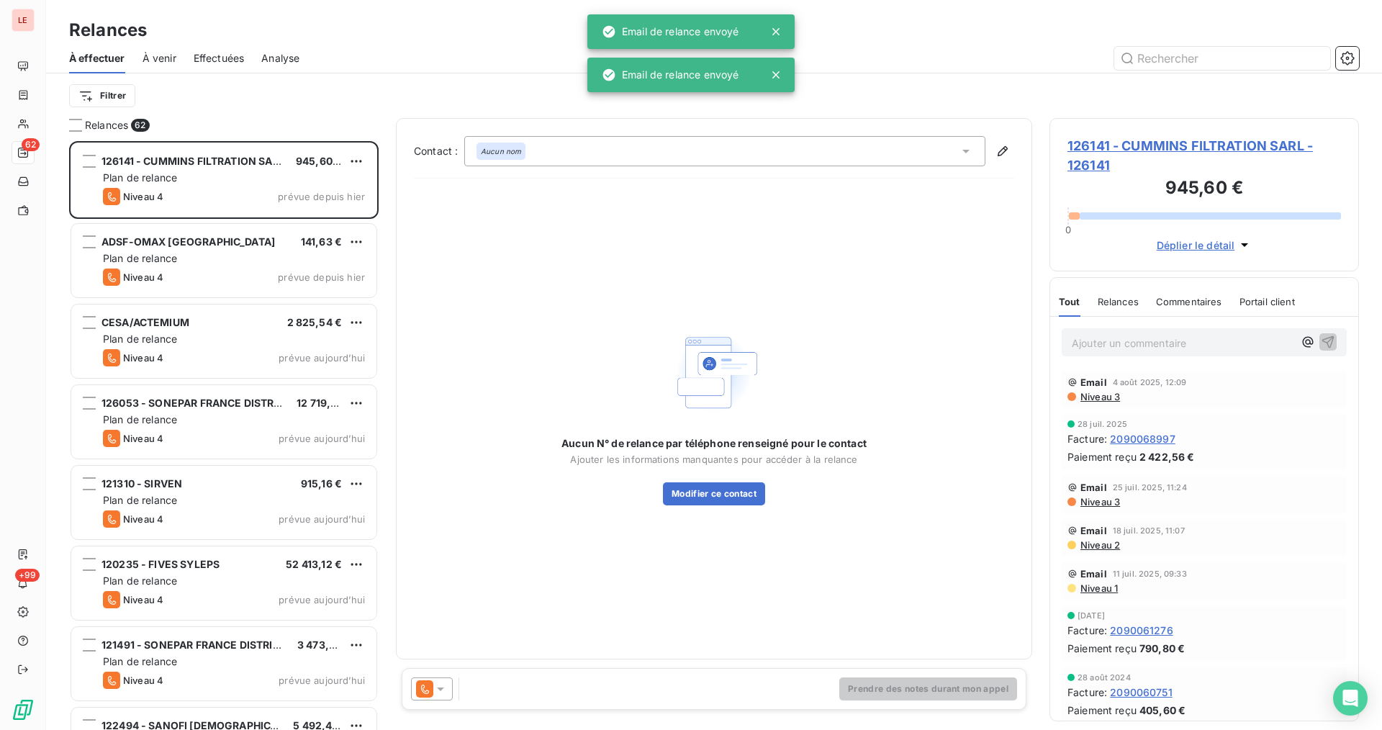
click at [444, 686] on icon at bounding box center [440, 688] width 14 height 14
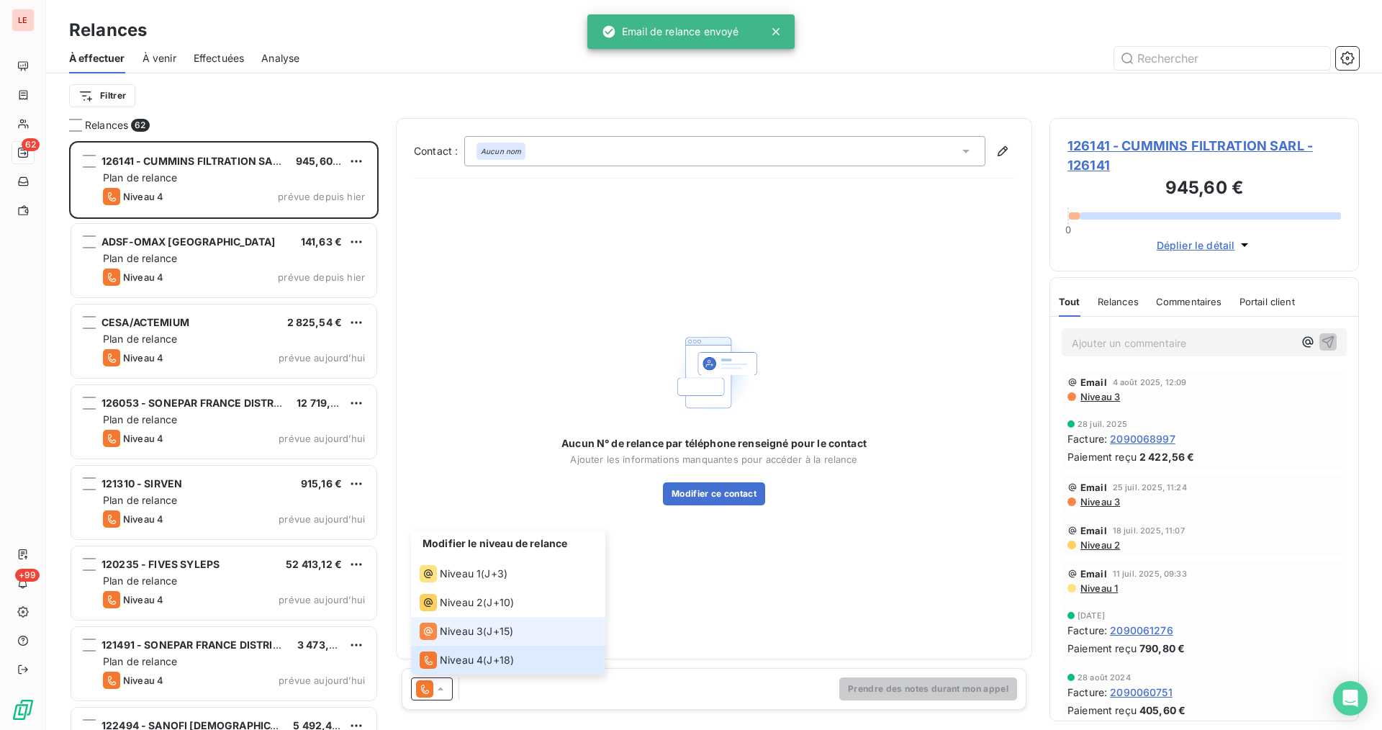
click at [484, 638] on div "Niveau 3 ( J+15 )" at bounding box center [467, 630] width 94 height 17
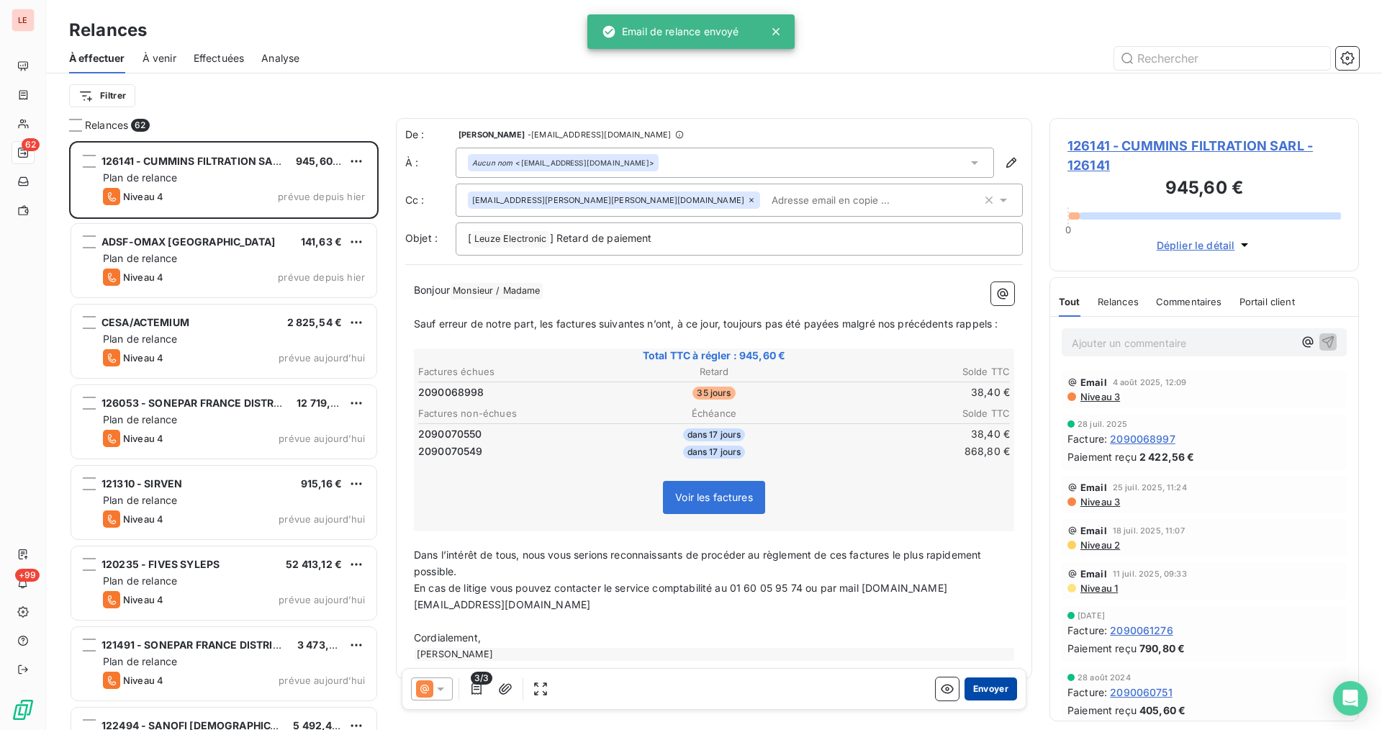
click at [964, 689] on button "Envoyer" at bounding box center [990, 688] width 53 height 23
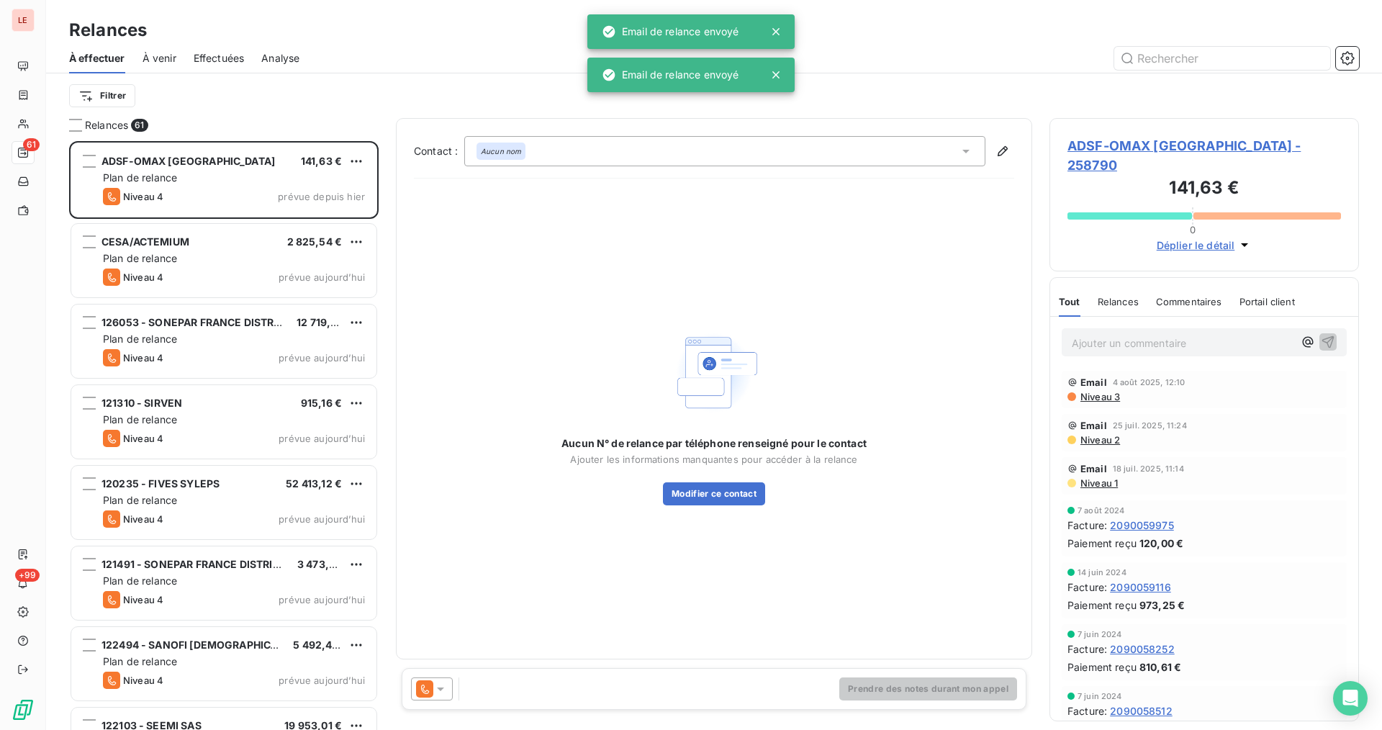
click at [444, 687] on icon at bounding box center [440, 689] width 7 height 4
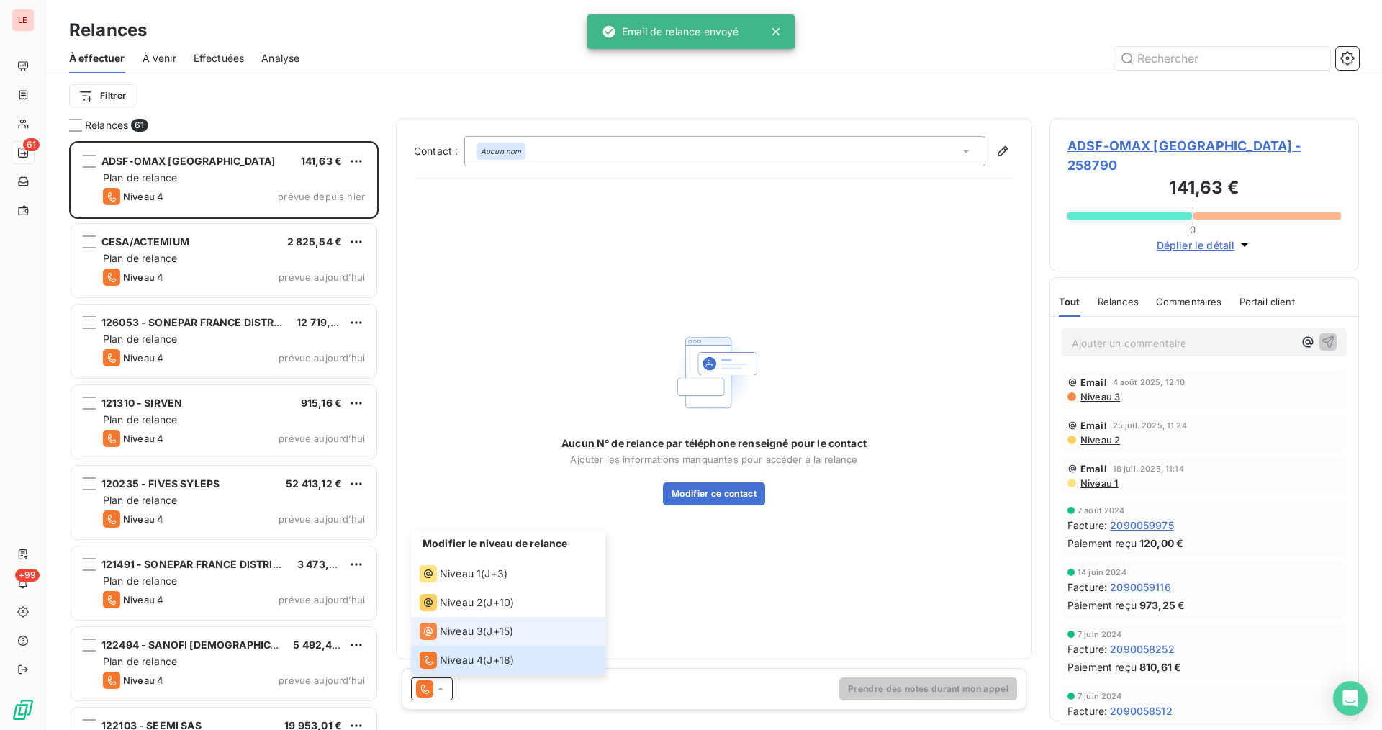
click at [484, 639] on div "Niveau 3 ( J+15 )" at bounding box center [467, 630] width 94 height 17
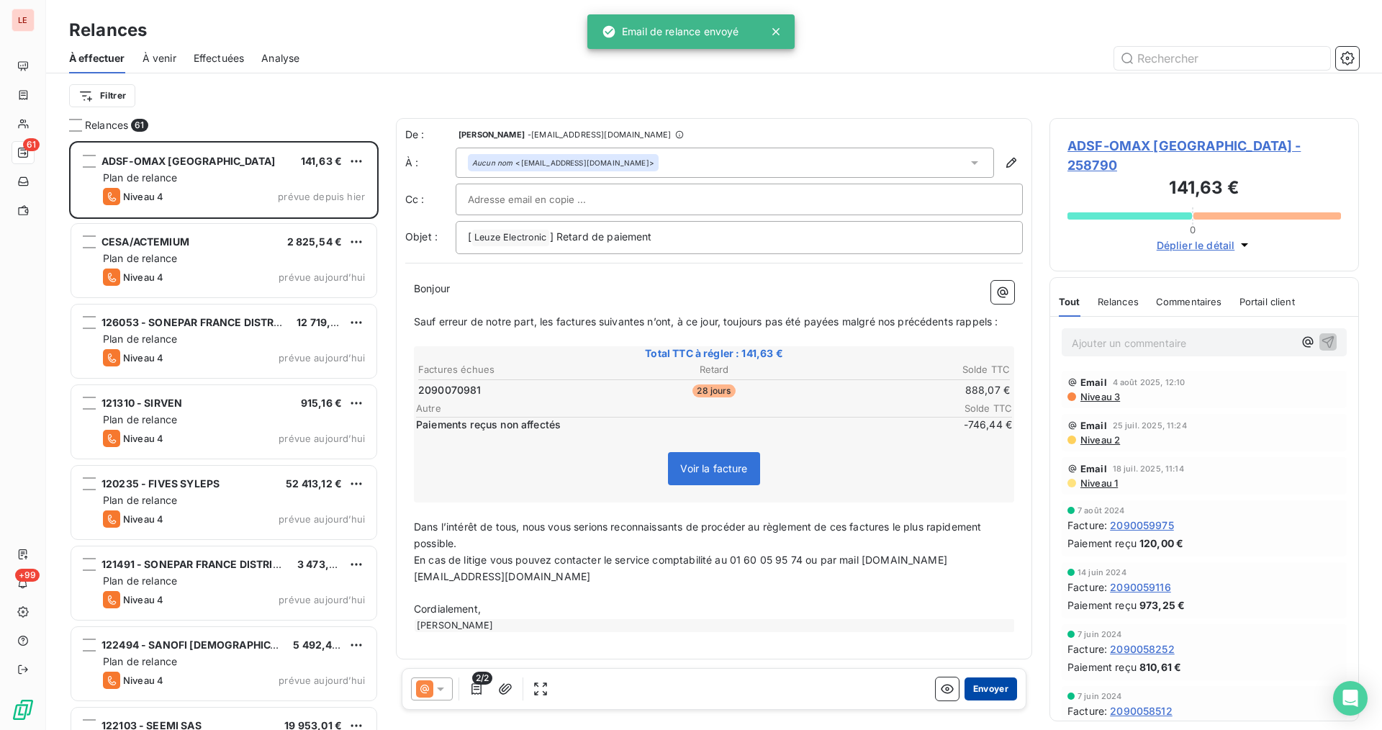
click at [982, 682] on button "Envoyer" at bounding box center [990, 688] width 53 height 23
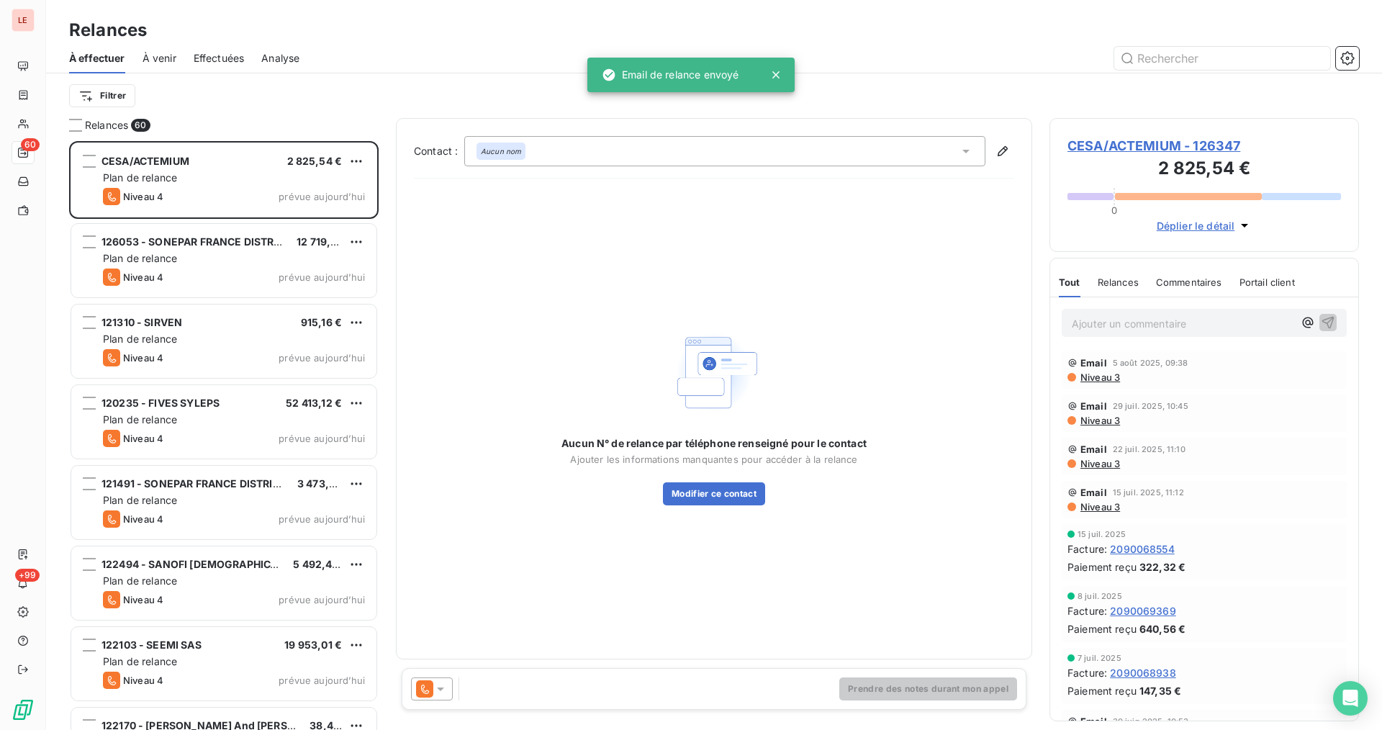
click at [443, 696] on div at bounding box center [432, 688] width 42 height 23
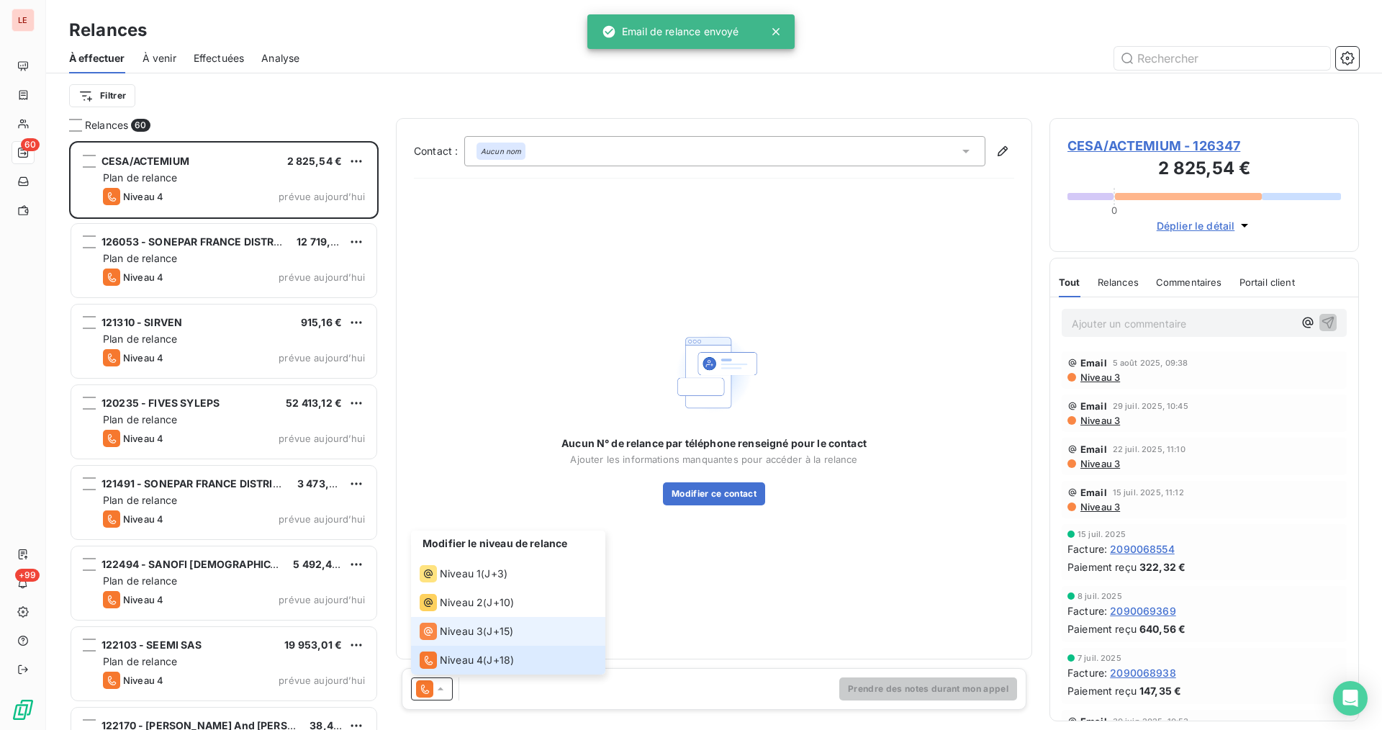
click at [475, 624] on span "Niveau 3" at bounding box center [461, 631] width 43 height 14
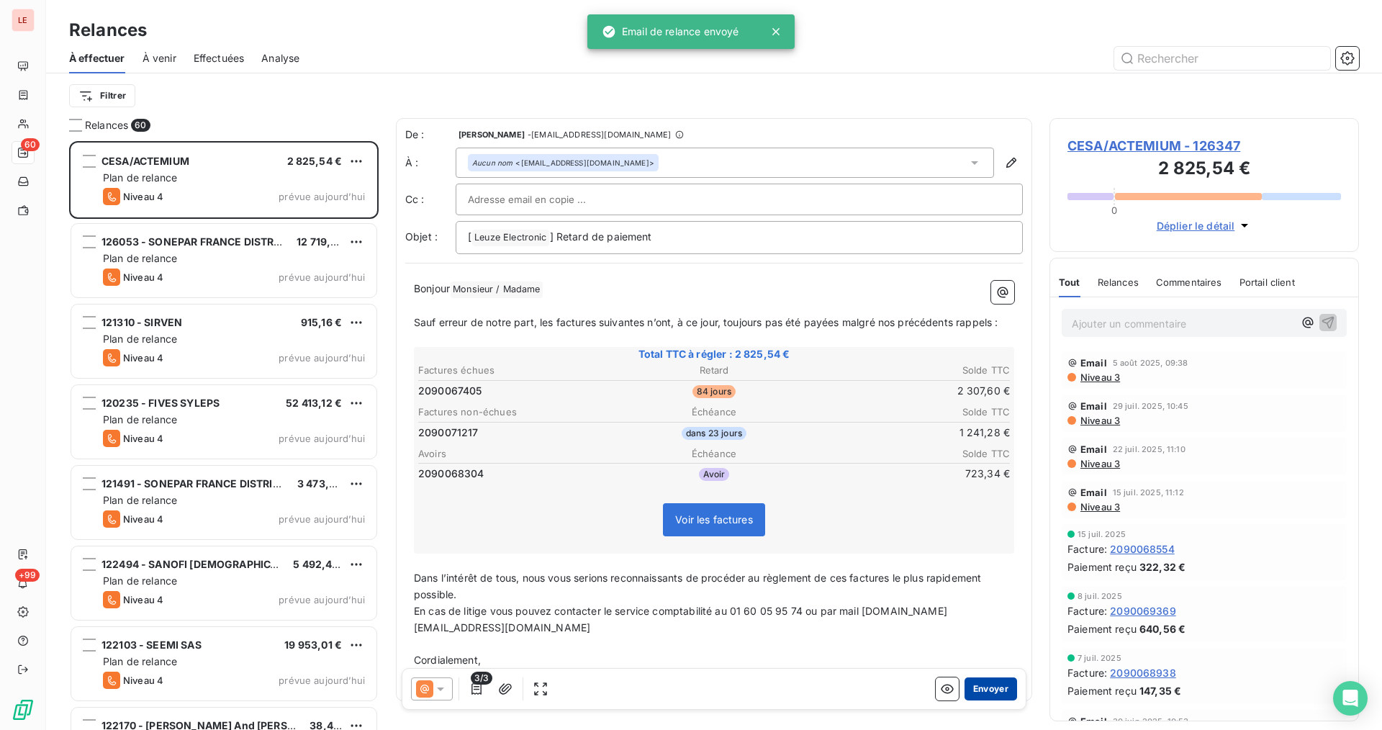
click at [967, 697] on button "Envoyer" at bounding box center [990, 688] width 53 height 23
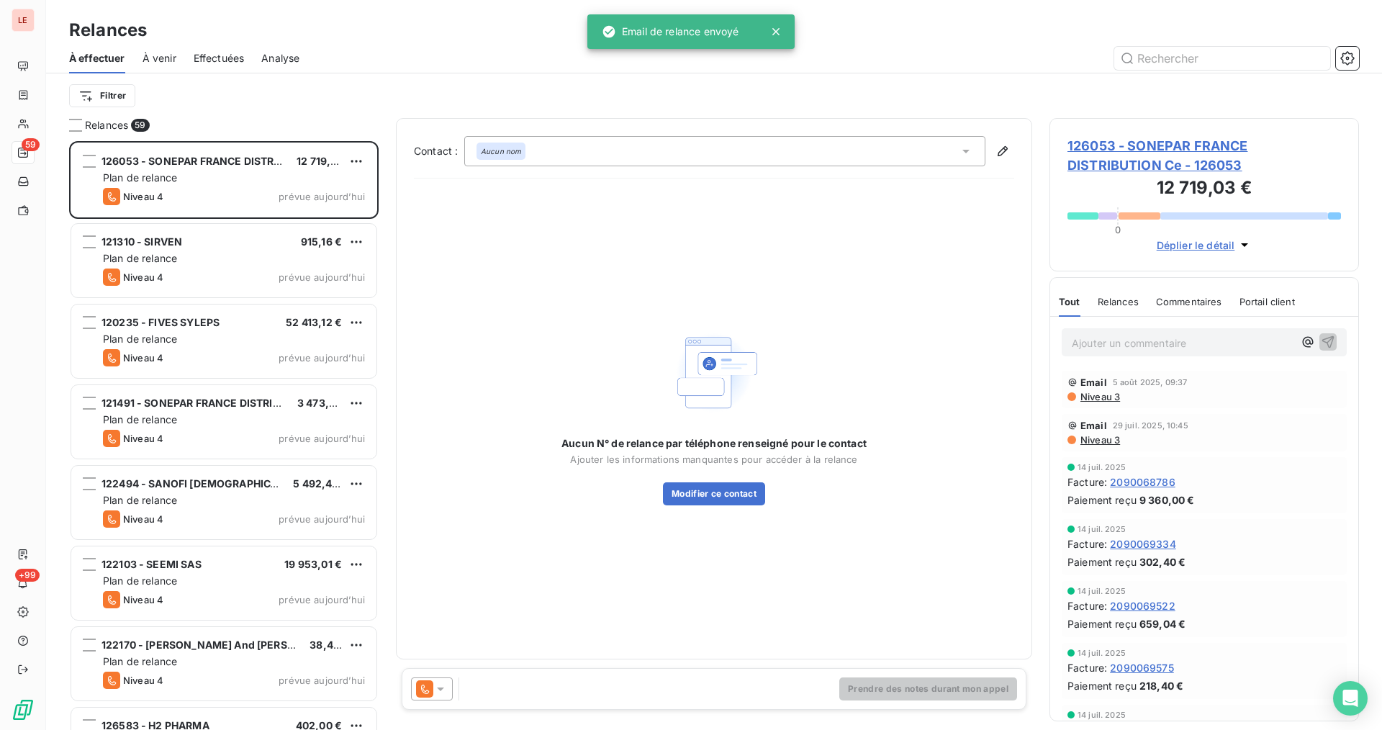
click at [432, 700] on div "Prendre des notes durant mon appel" at bounding box center [714, 689] width 625 height 42
click at [438, 682] on icon at bounding box center [440, 688] width 14 height 14
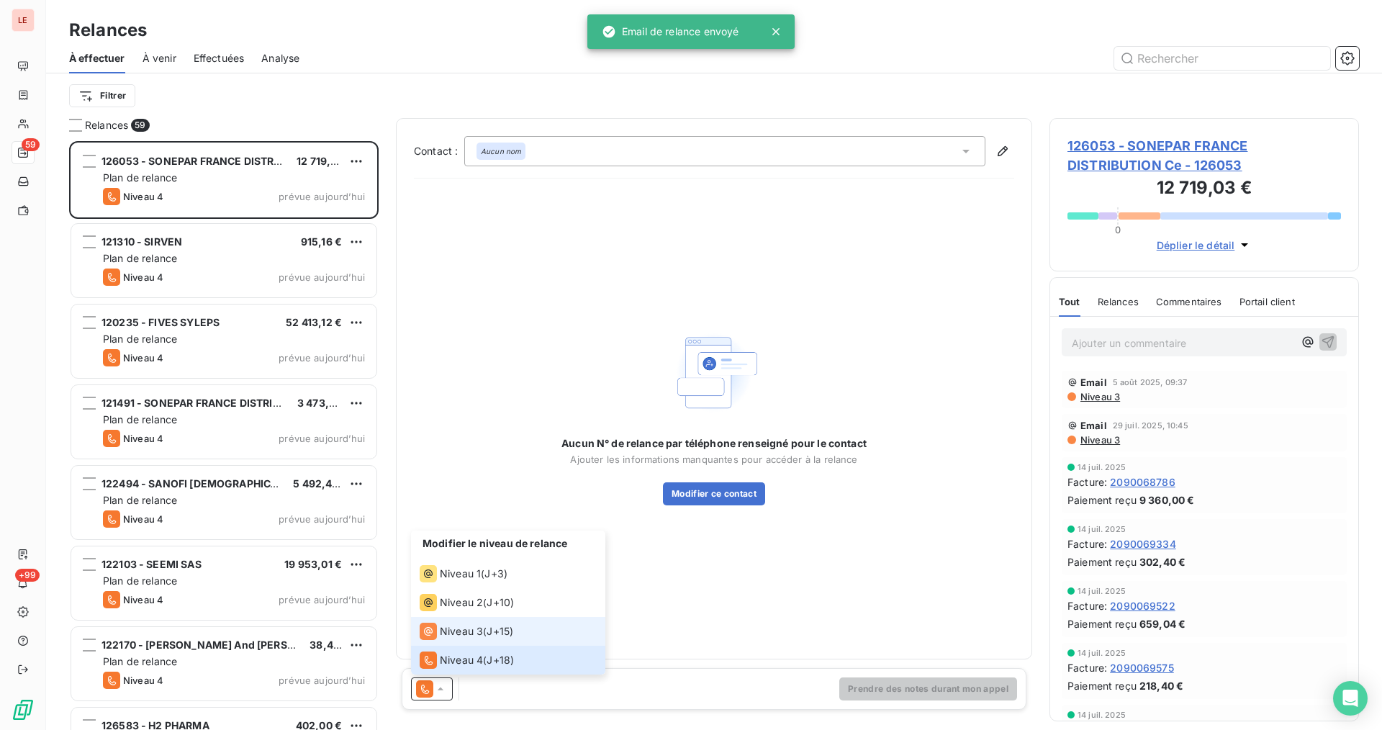
click at [469, 636] on span "Niveau 3" at bounding box center [461, 631] width 43 height 14
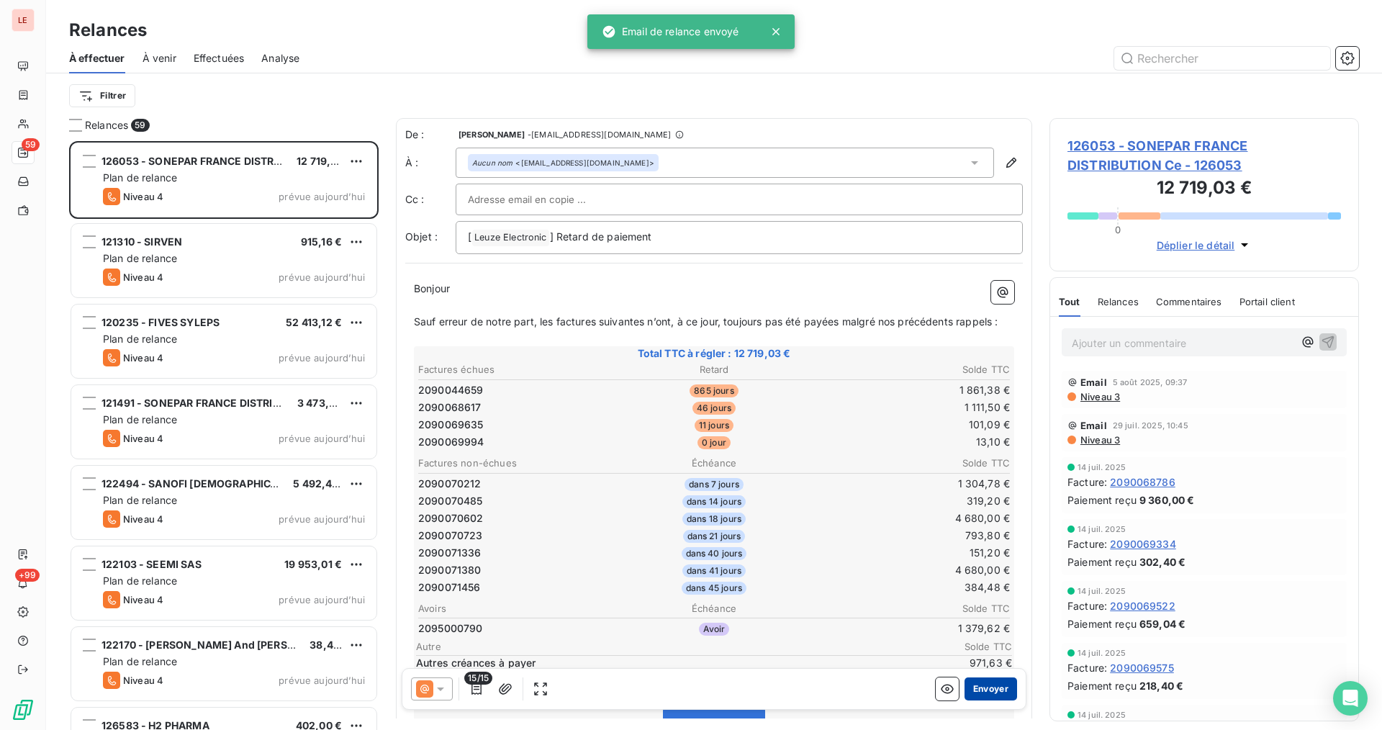
click at [997, 697] on button "Envoyer" at bounding box center [990, 688] width 53 height 23
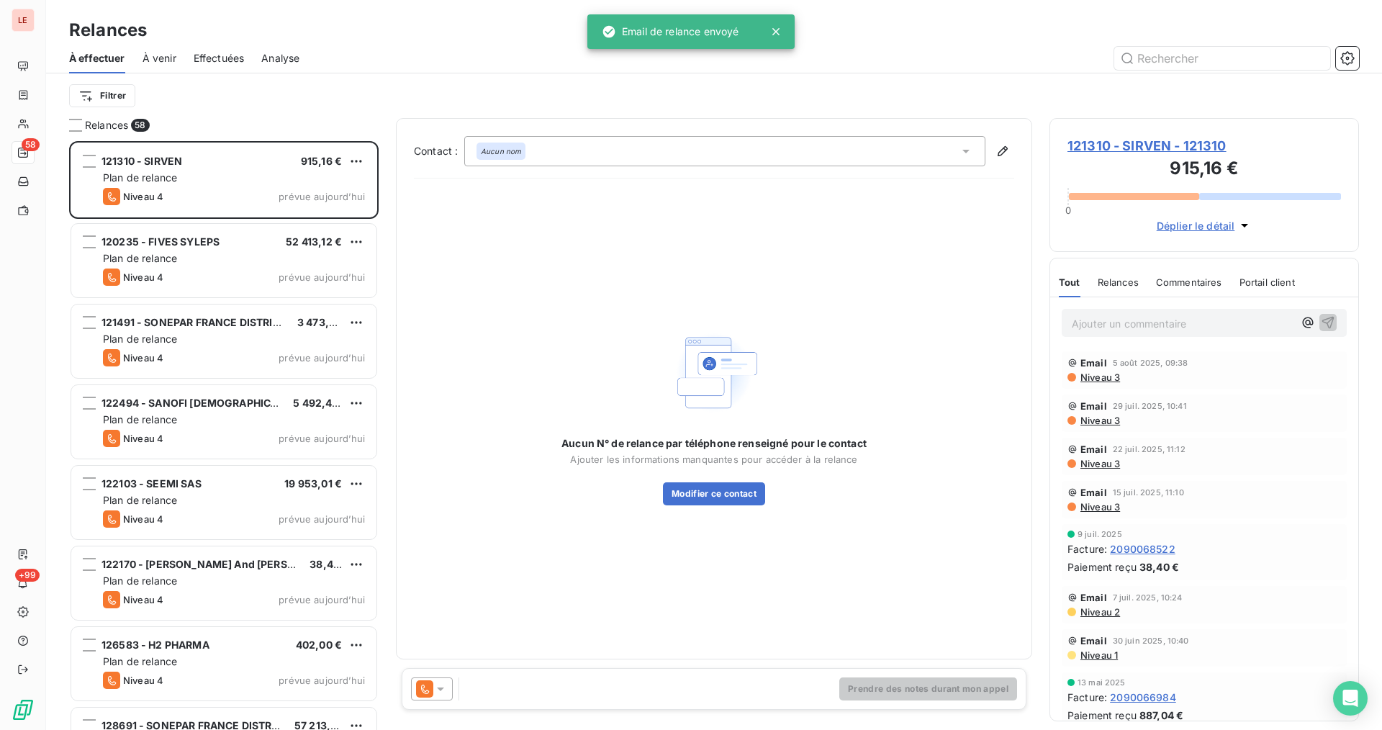
click at [429, 681] on icon at bounding box center [424, 688] width 17 height 17
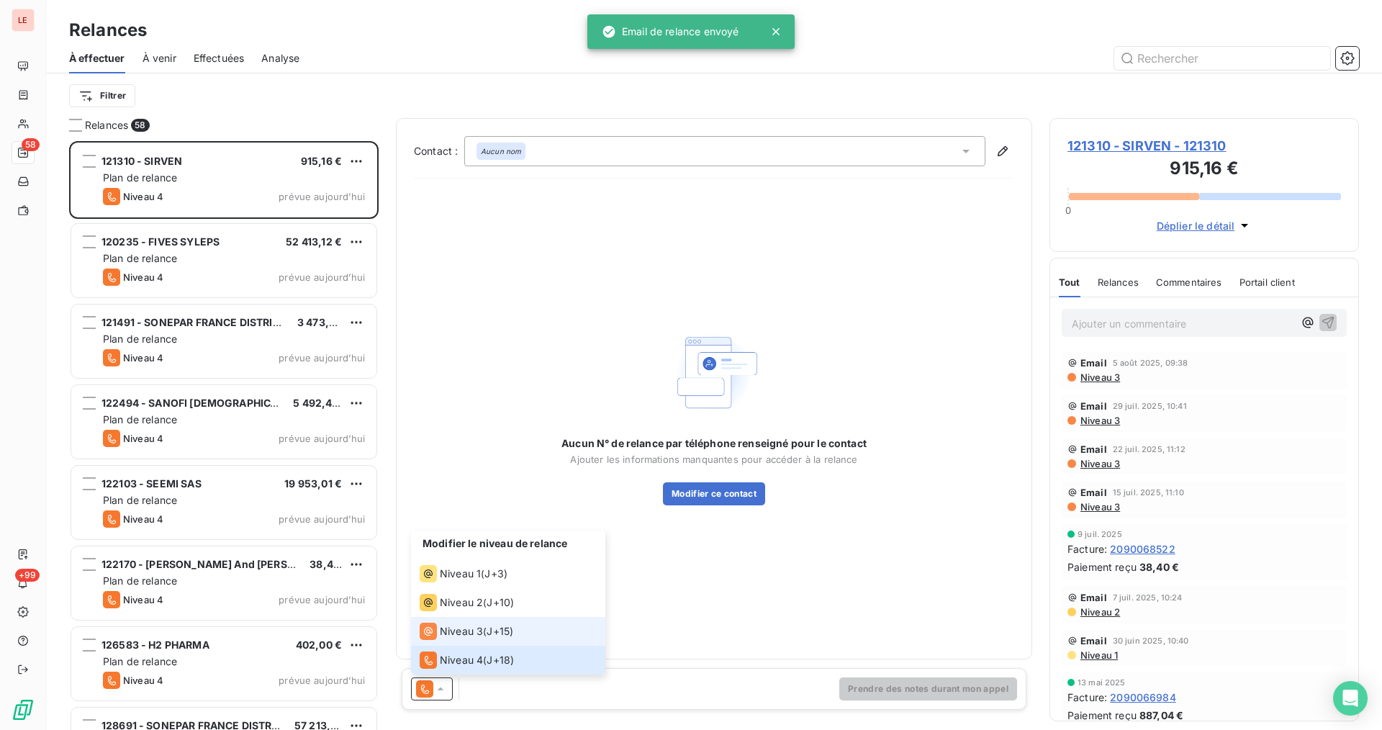
click at [468, 635] on span "Niveau 3" at bounding box center [461, 631] width 43 height 14
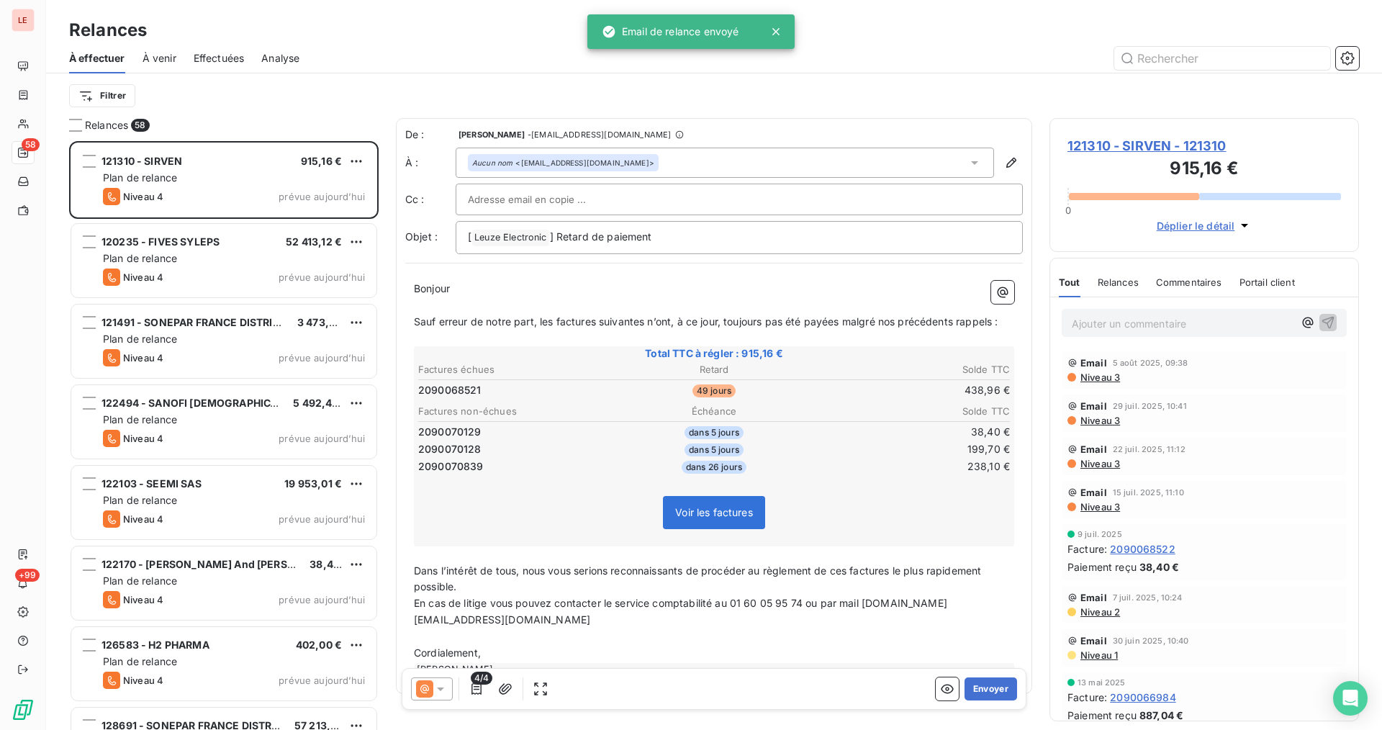
click at [979, 701] on div "4/4 Envoyer" at bounding box center [714, 689] width 625 height 42
click at [976, 699] on button "Envoyer" at bounding box center [990, 688] width 53 height 23
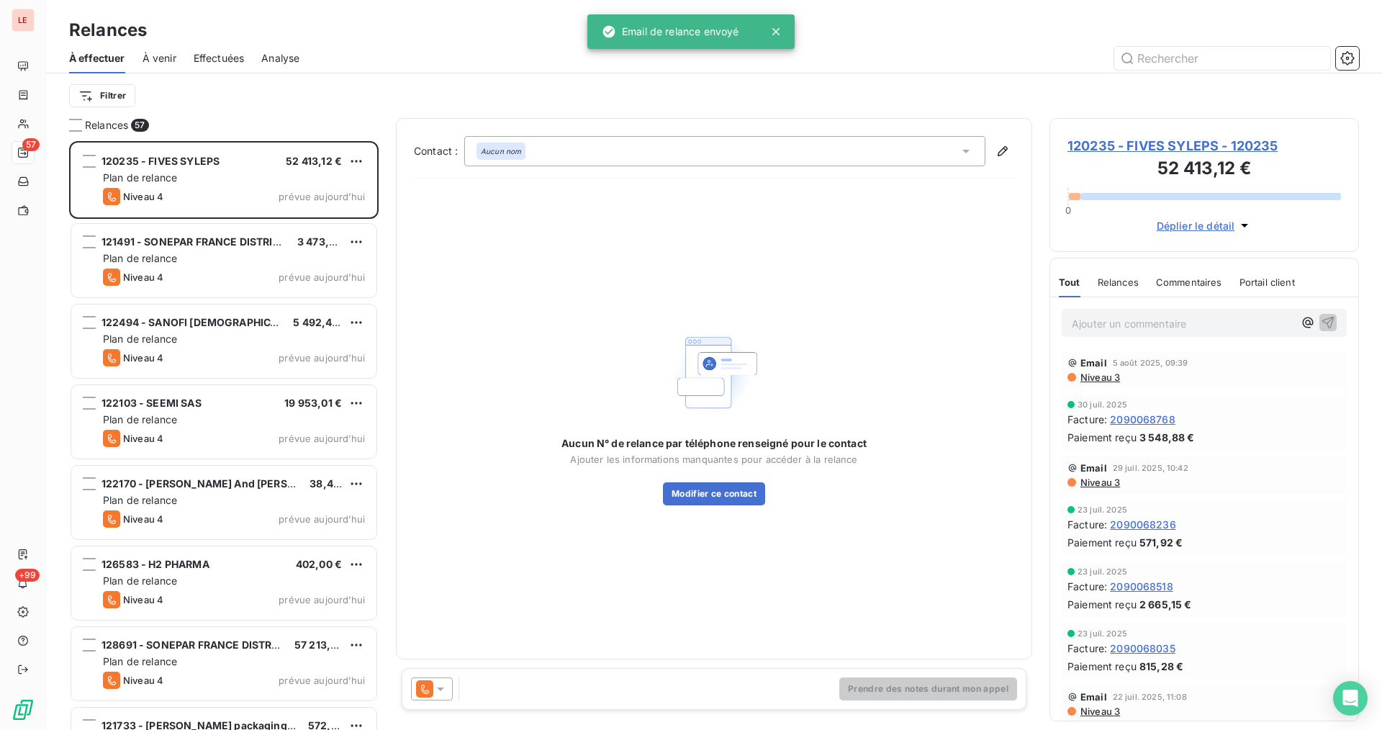
click at [449, 681] on div at bounding box center [432, 688] width 42 height 23
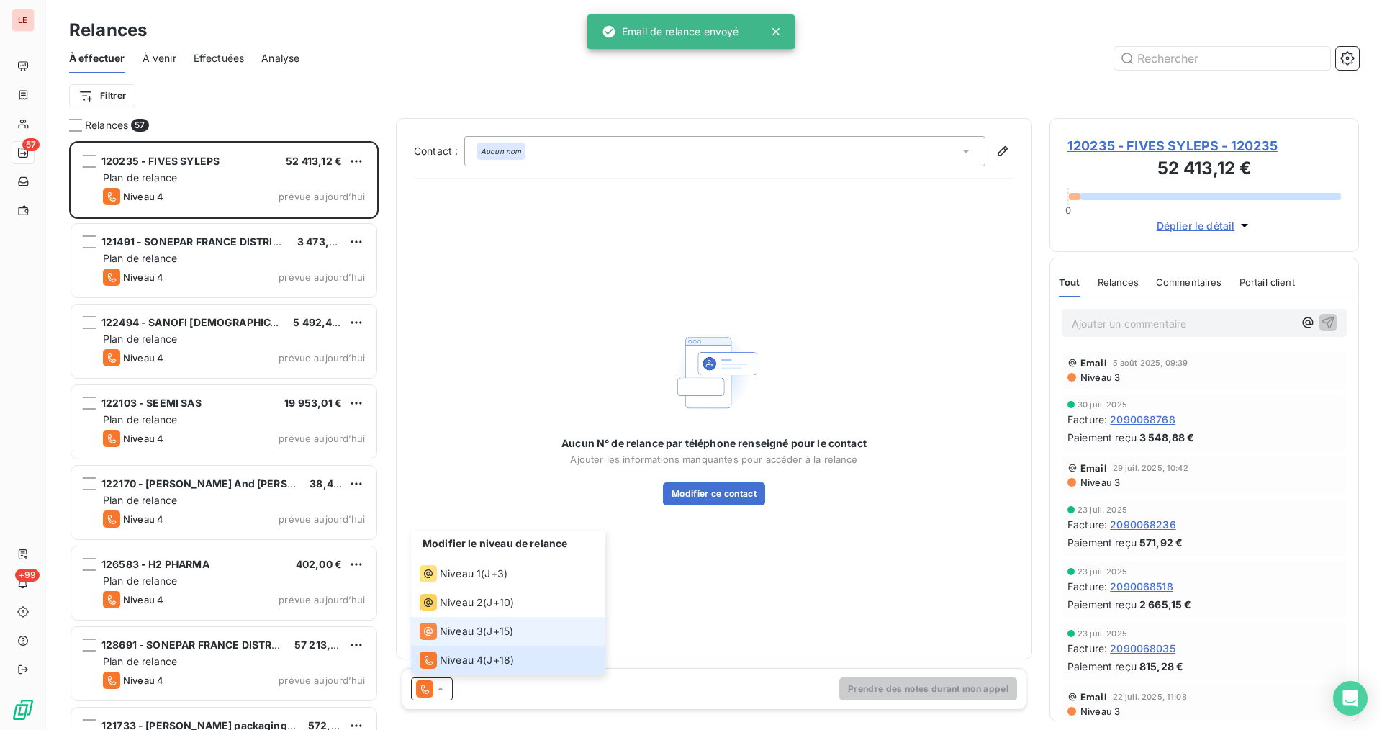
click at [467, 643] on li "Niveau 3 ( J+15 )" at bounding box center [508, 631] width 194 height 29
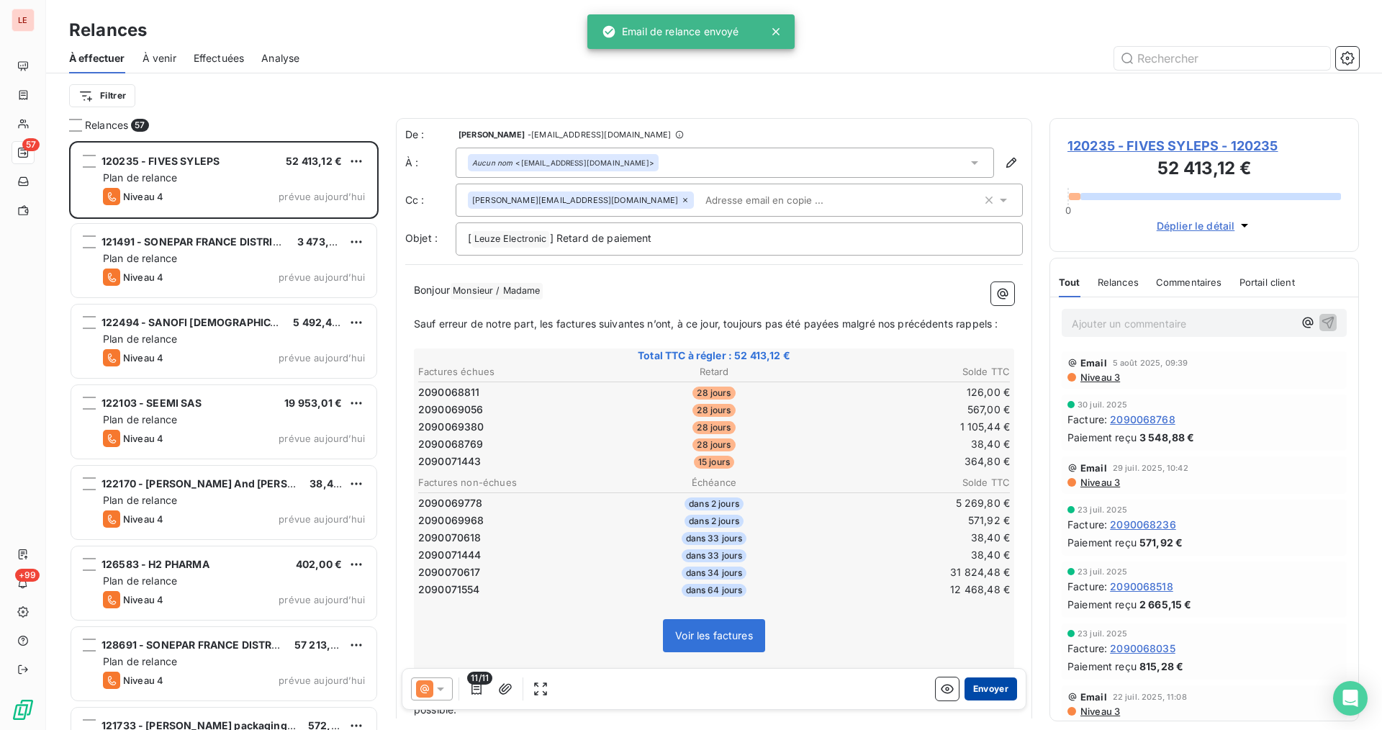
click at [971, 686] on button "Envoyer" at bounding box center [990, 688] width 53 height 23
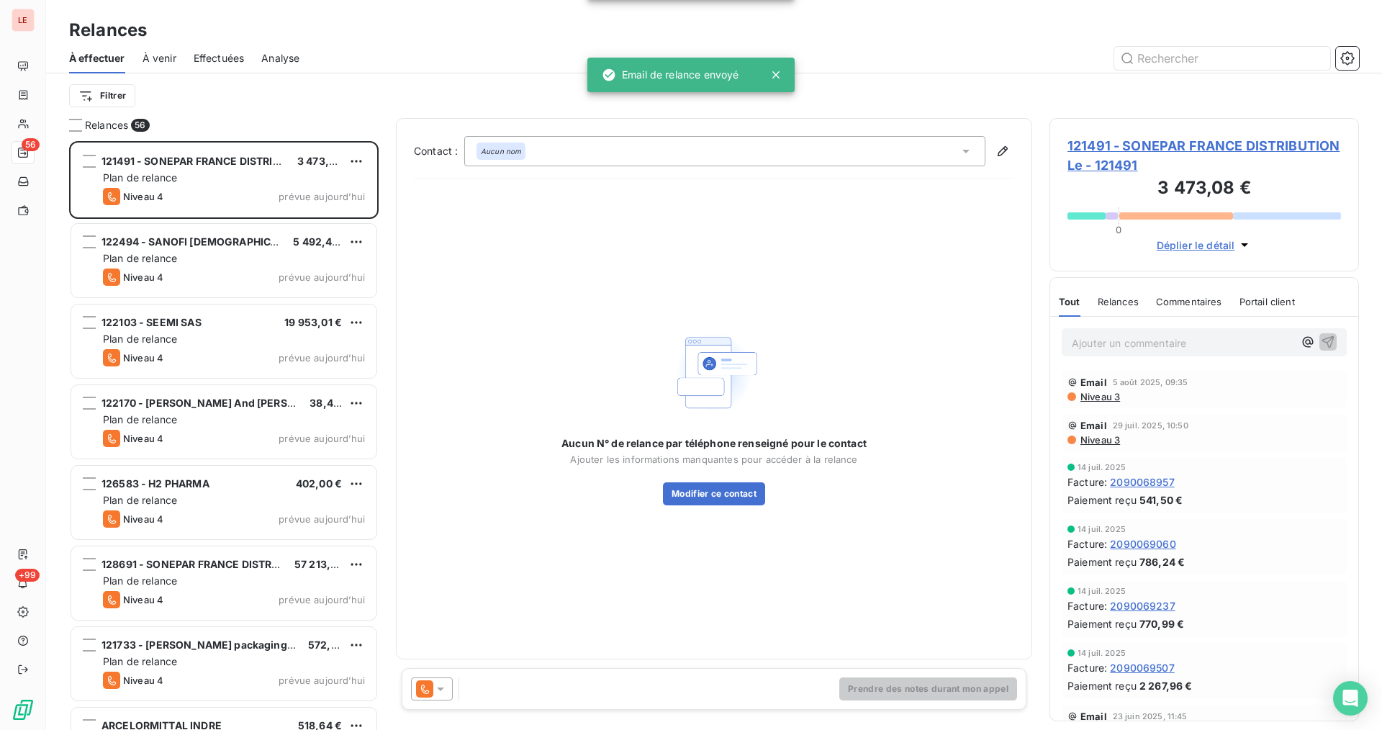
click at [422, 688] on icon at bounding box center [425, 688] width 8 height 9
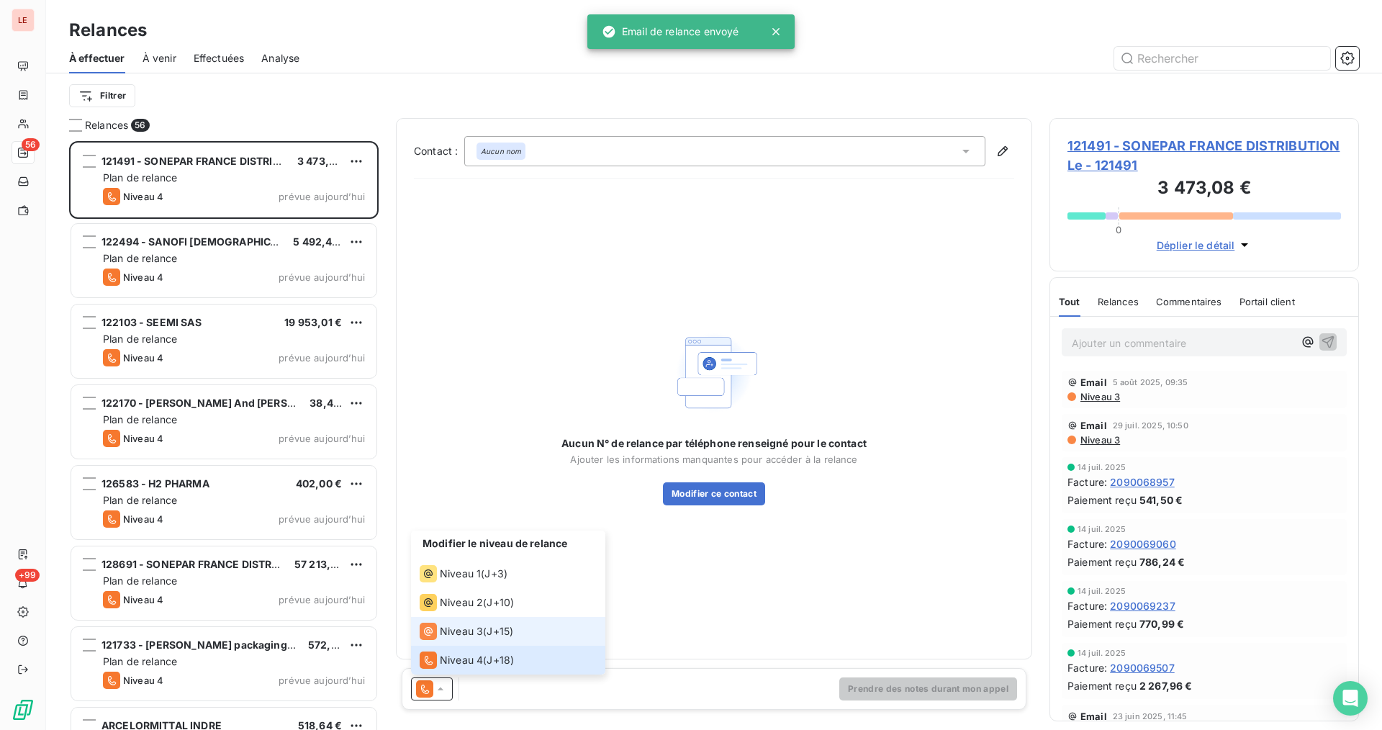
click at [447, 640] on li "Niveau 3 ( J+15 )" at bounding box center [508, 631] width 194 height 29
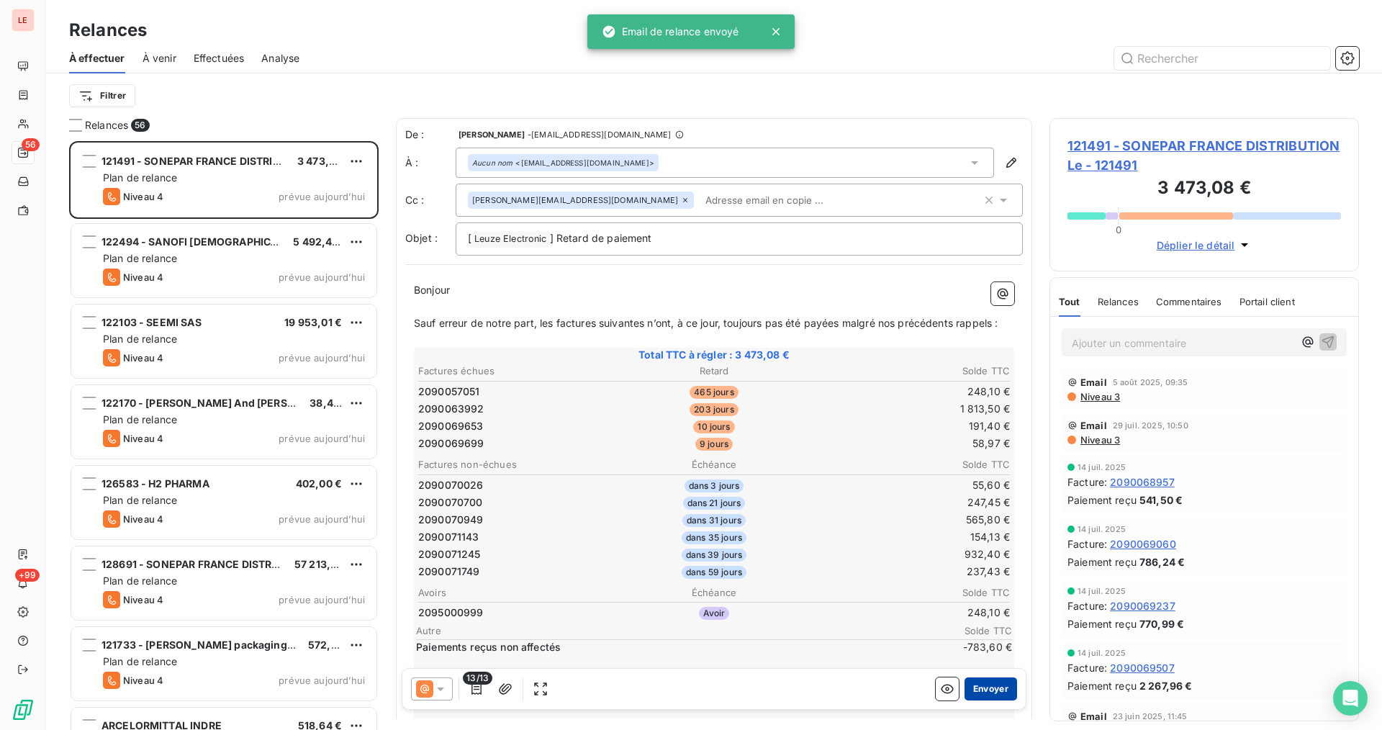
click at [976, 689] on button "Envoyer" at bounding box center [990, 688] width 53 height 23
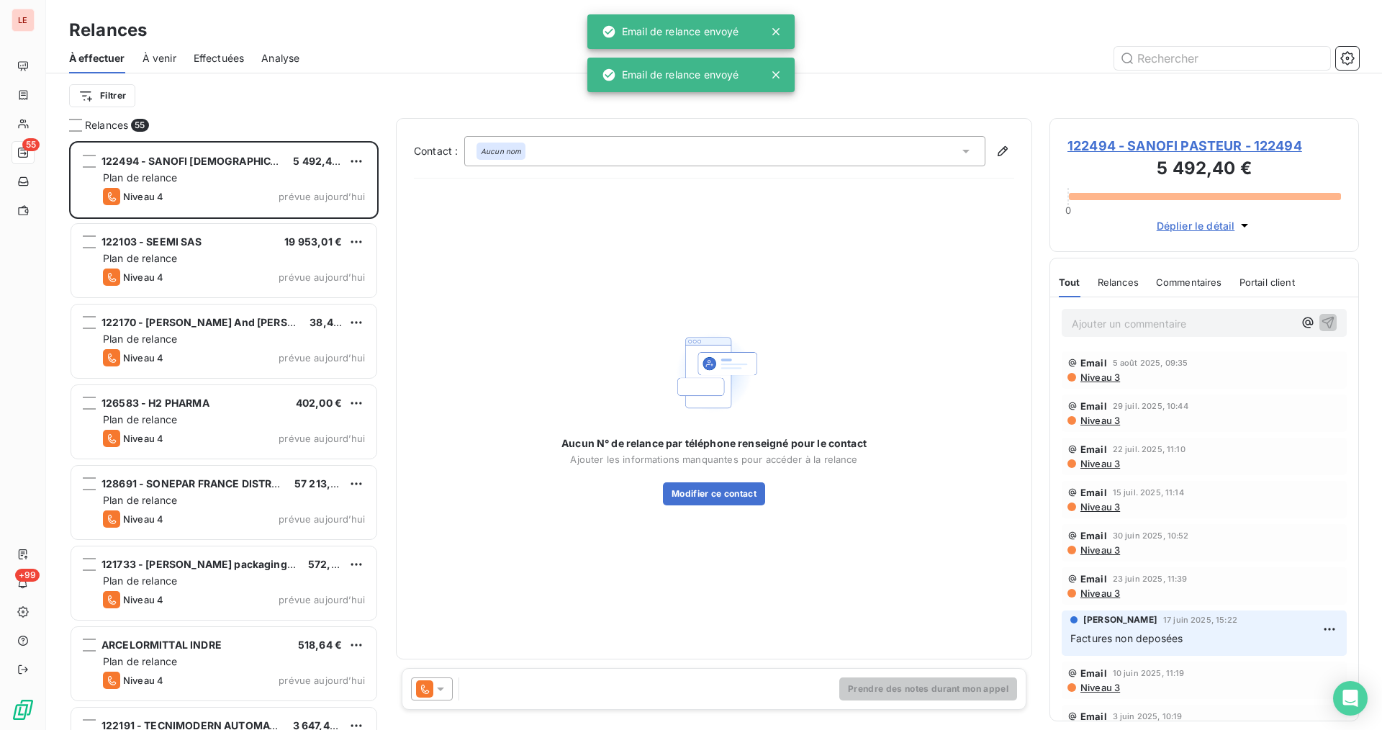
click at [436, 690] on icon at bounding box center [440, 688] width 14 height 14
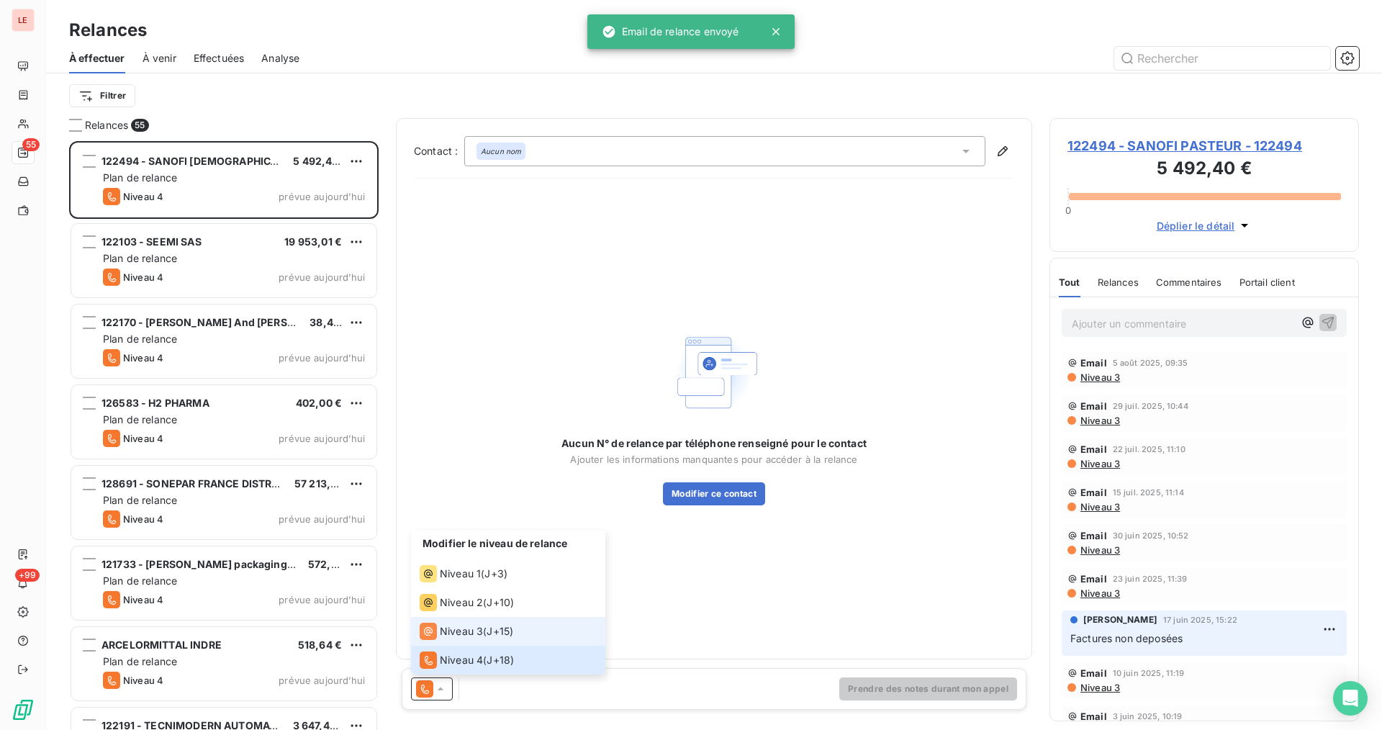
click at [455, 638] on span "Niveau 3" at bounding box center [461, 631] width 43 height 14
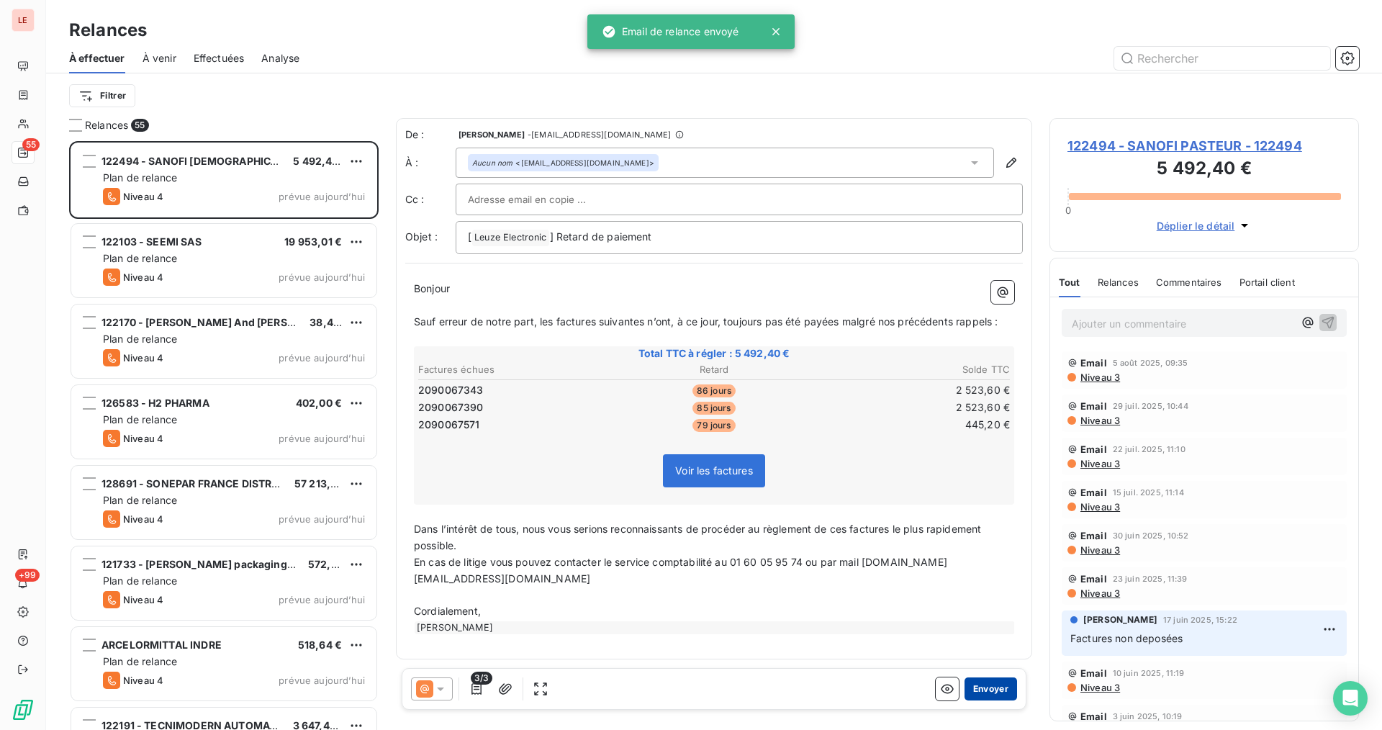
click at [981, 699] on button "Envoyer" at bounding box center [990, 688] width 53 height 23
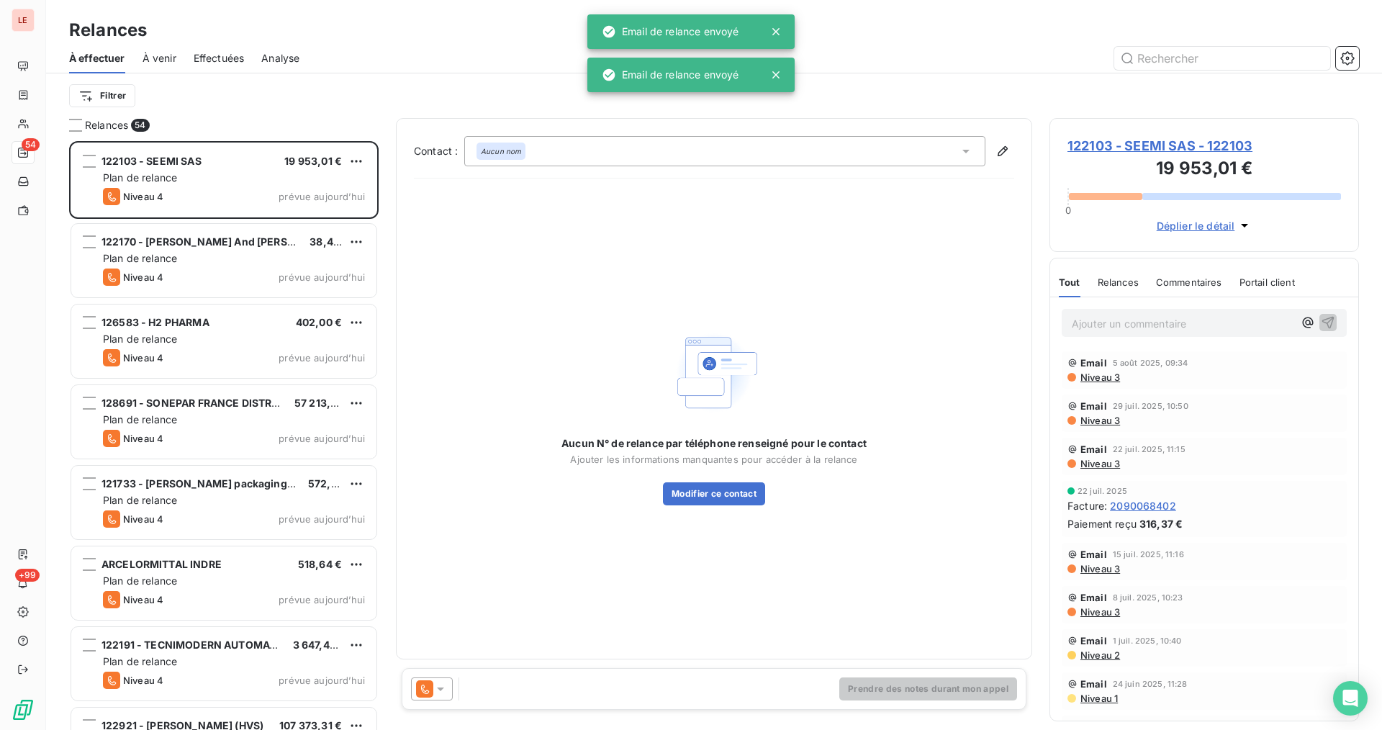
click at [432, 688] on icon at bounding box center [424, 688] width 17 height 17
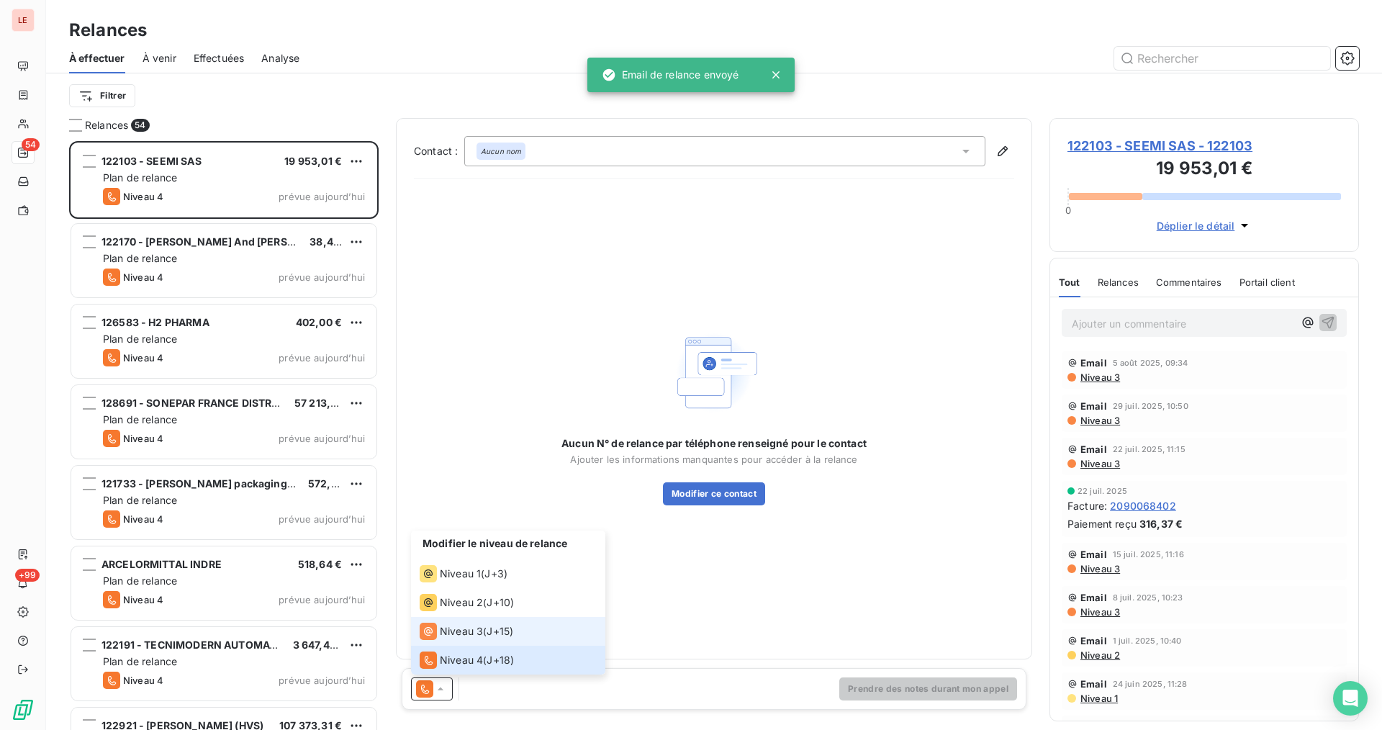
click at [456, 633] on span "Niveau 3" at bounding box center [461, 631] width 43 height 14
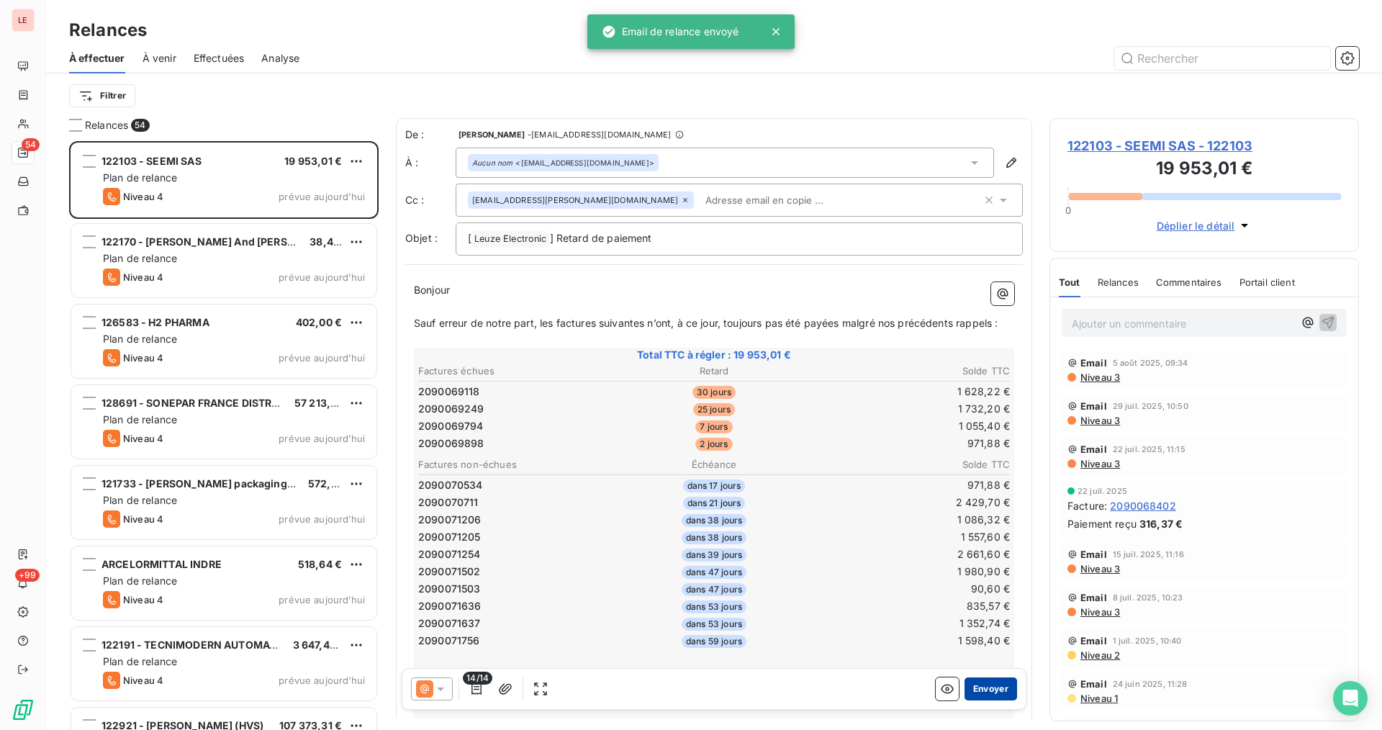
click at [984, 691] on button "Envoyer" at bounding box center [990, 688] width 53 height 23
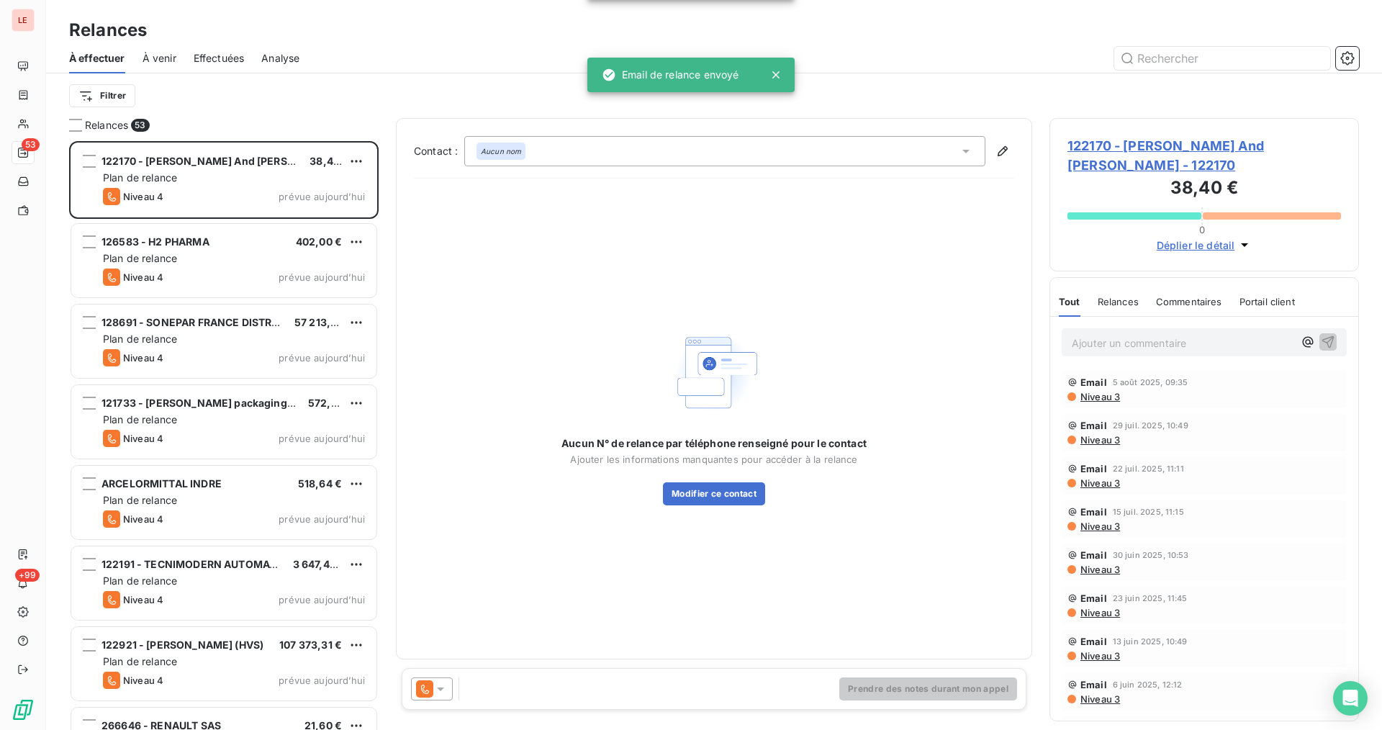
click at [432, 670] on div "Prendre des notes durant mon appel" at bounding box center [714, 689] width 625 height 42
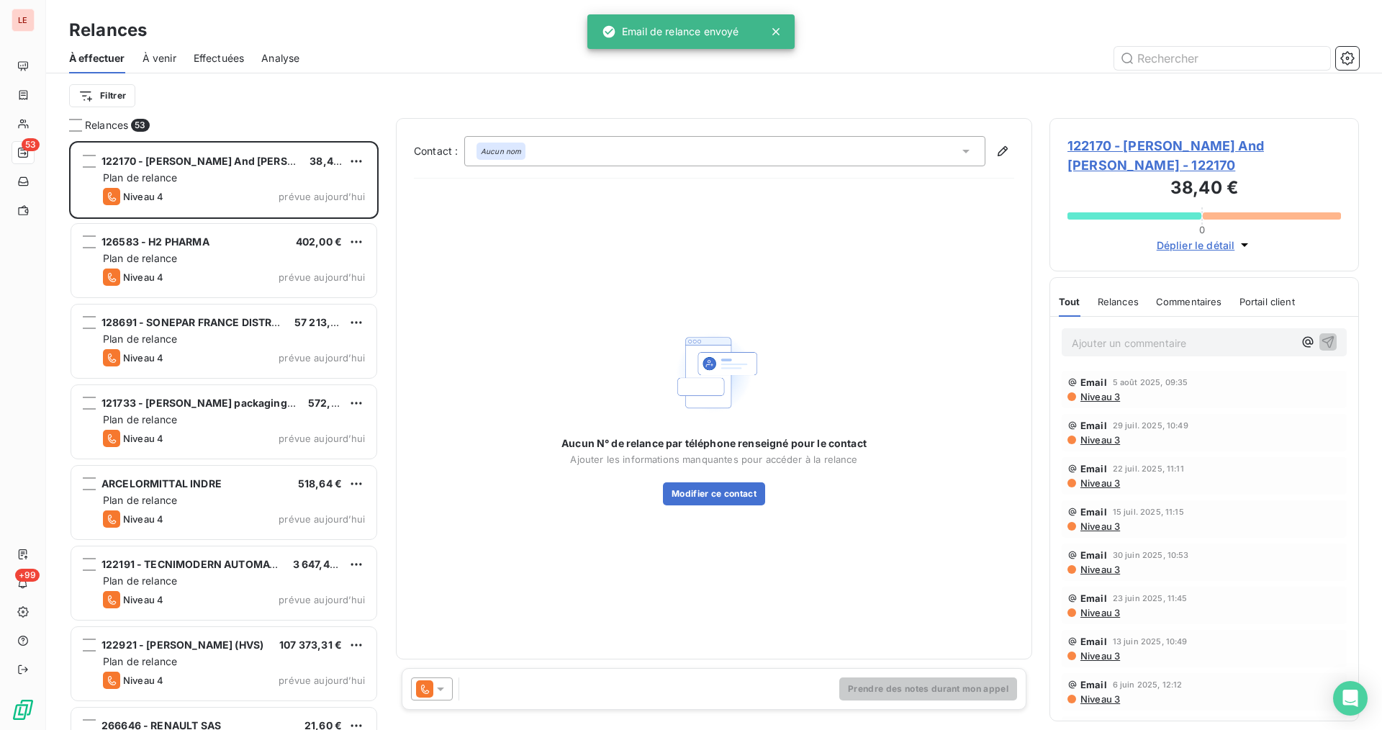
click at [432, 681] on icon at bounding box center [424, 688] width 17 height 17
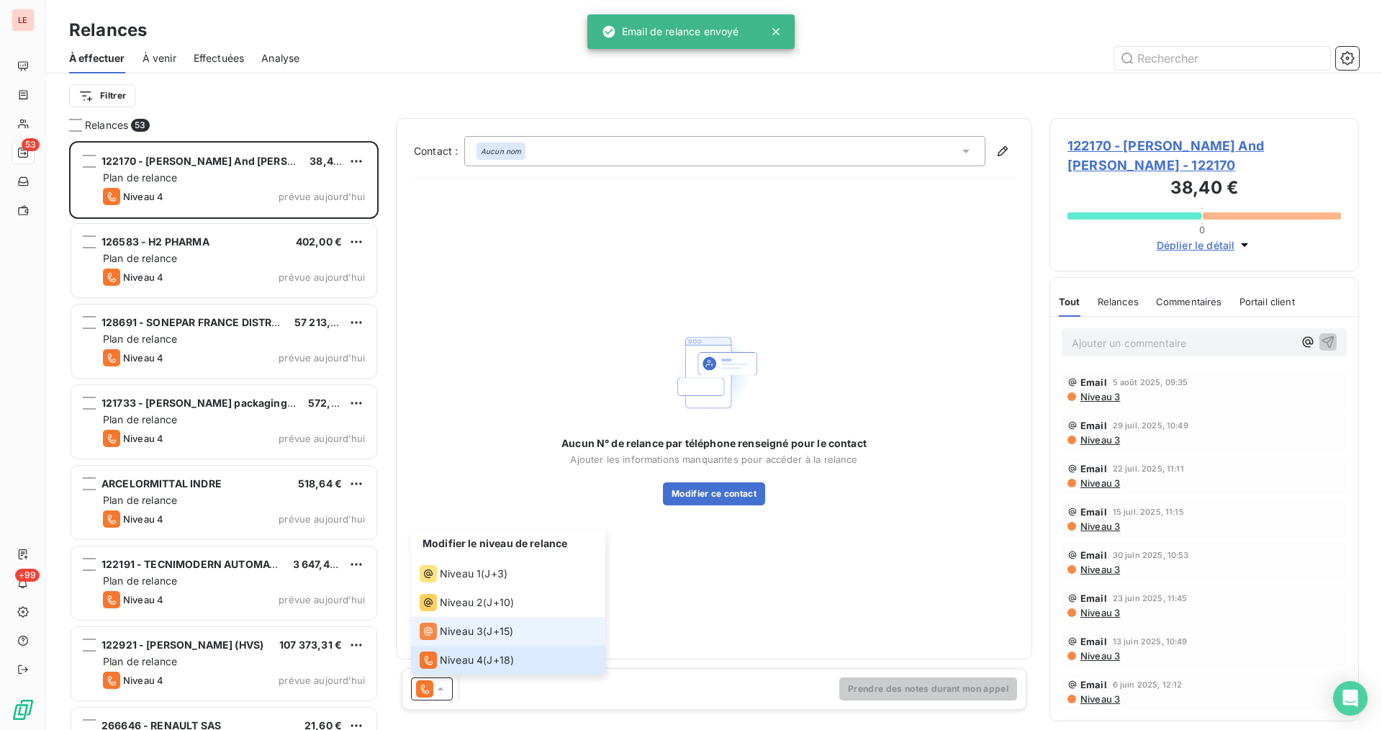
click at [471, 630] on span "Niveau 3" at bounding box center [461, 631] width 43 height 14
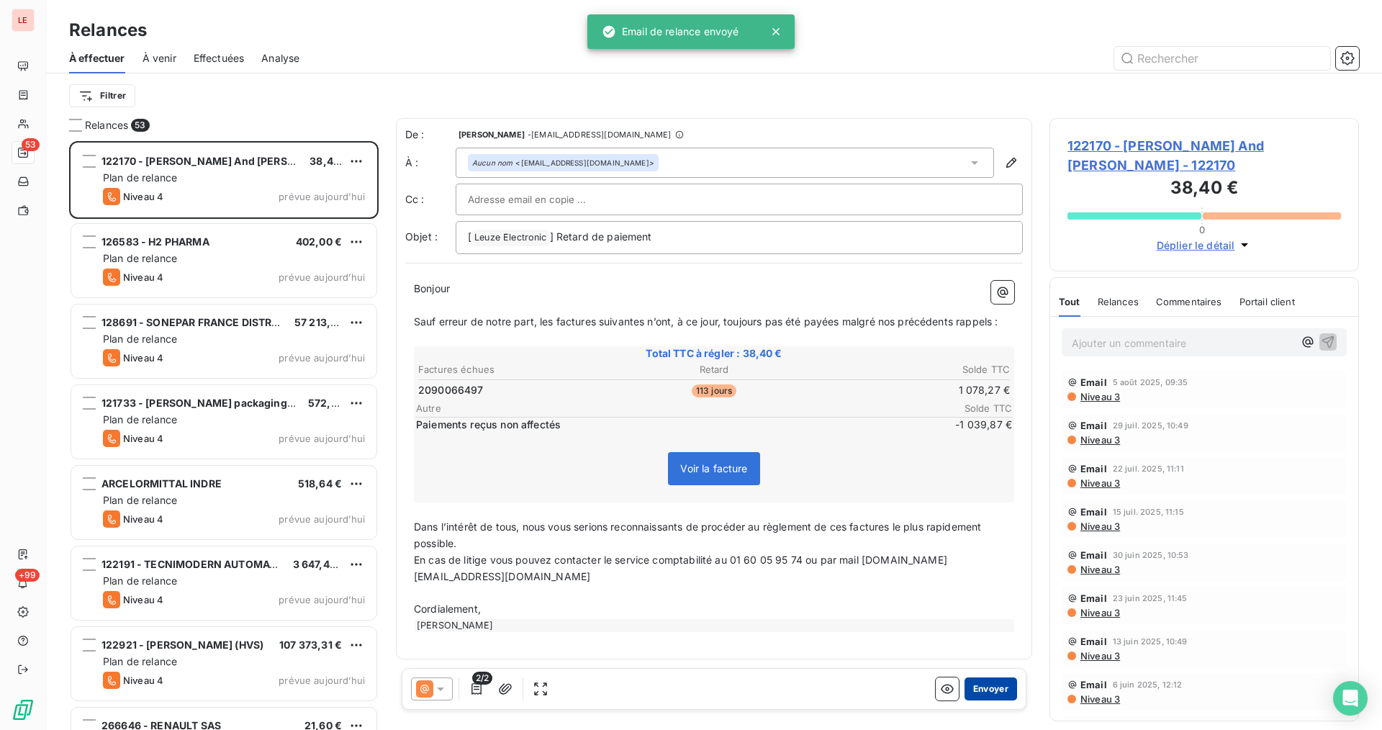
click at [991, 698] on button "Envoyer" at bounding box center [990, 688] width 53 height 23
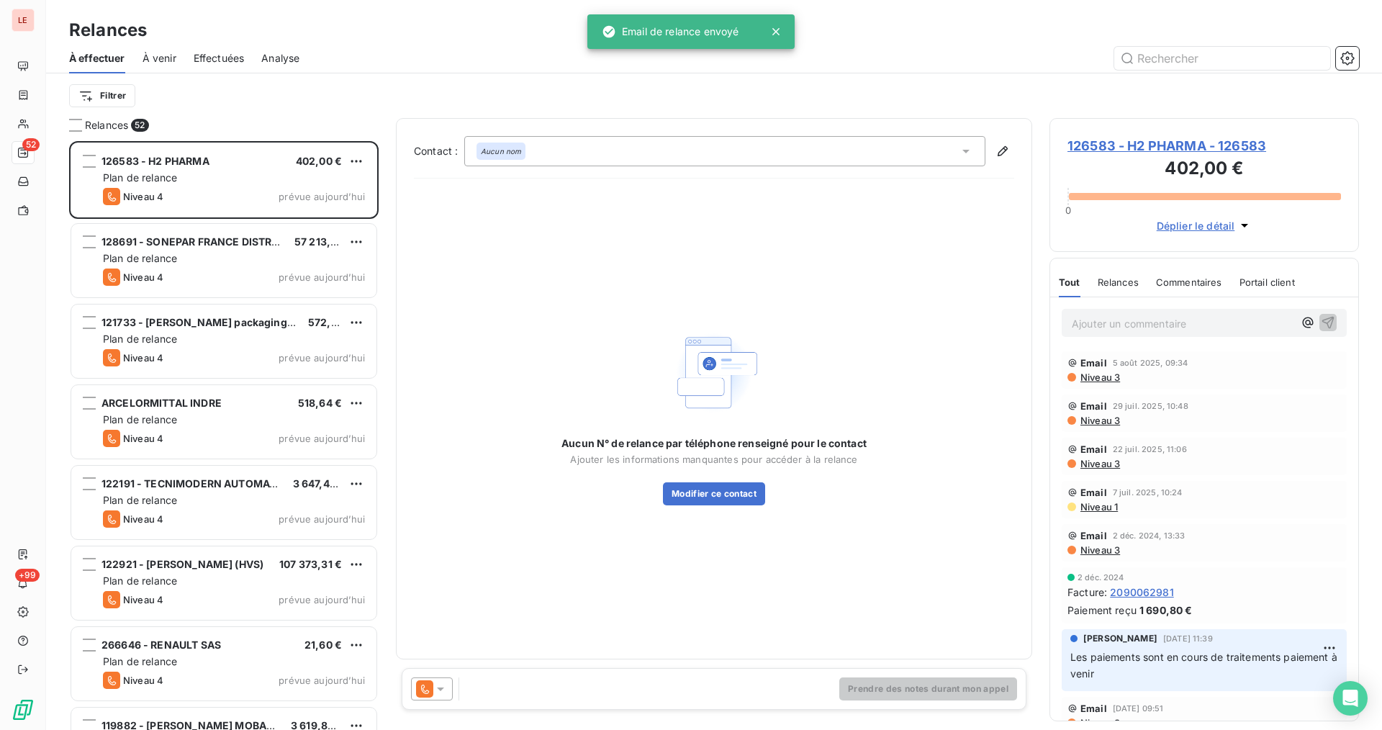
click at [435, 686] on icon at bounding box center [440, 688] width 14 height 14
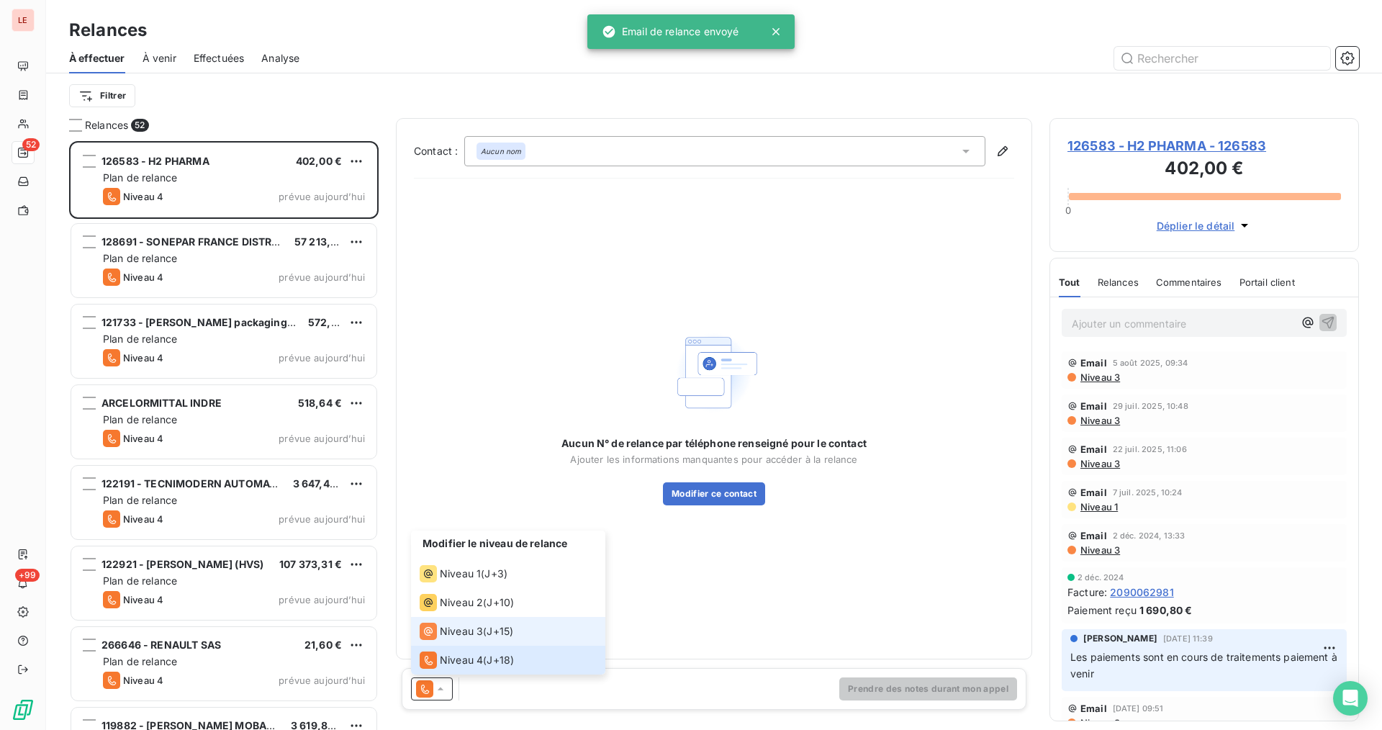
click at [473, 640] on li "Niveau 3 ( J+15 )" at bounding box center [508, 631] width 194 height 29
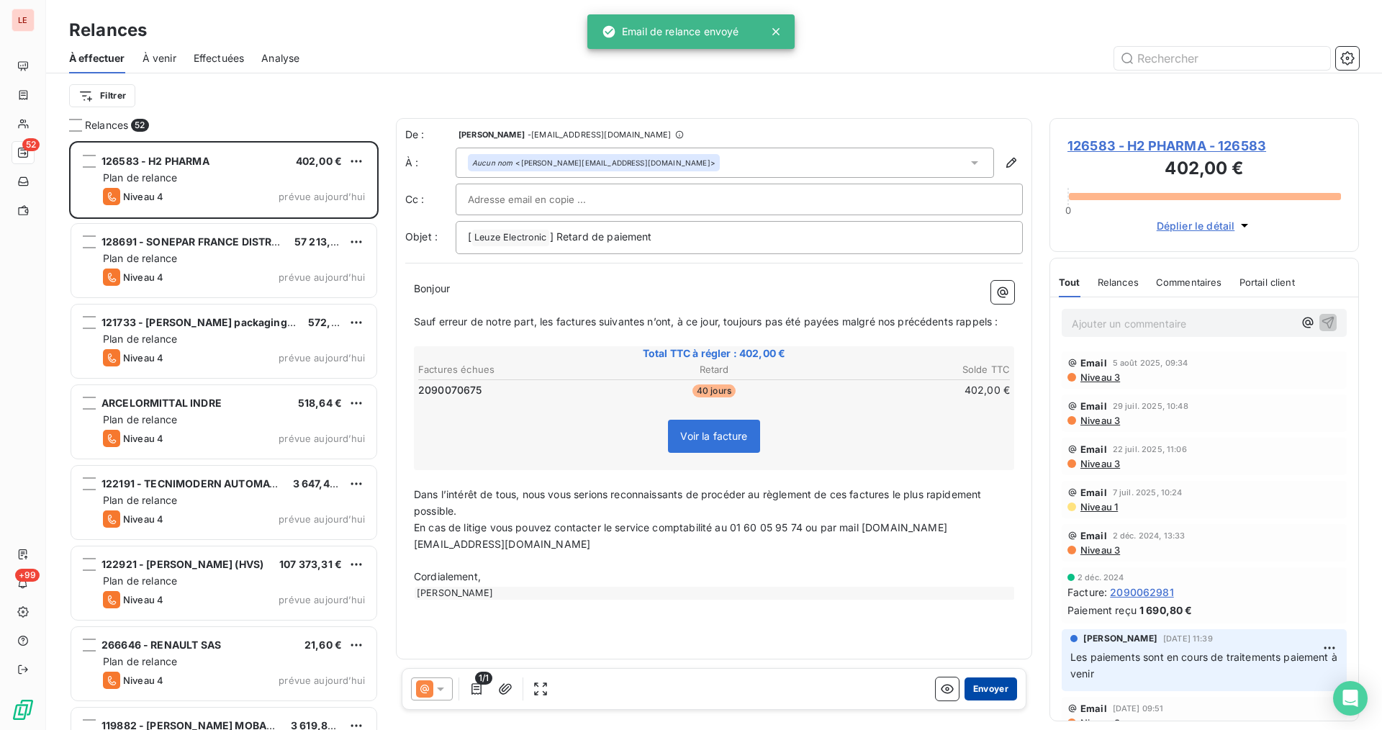
click at [968, 686] on button "Envoyer" at bounding box center [990, 688] width 53 height 23
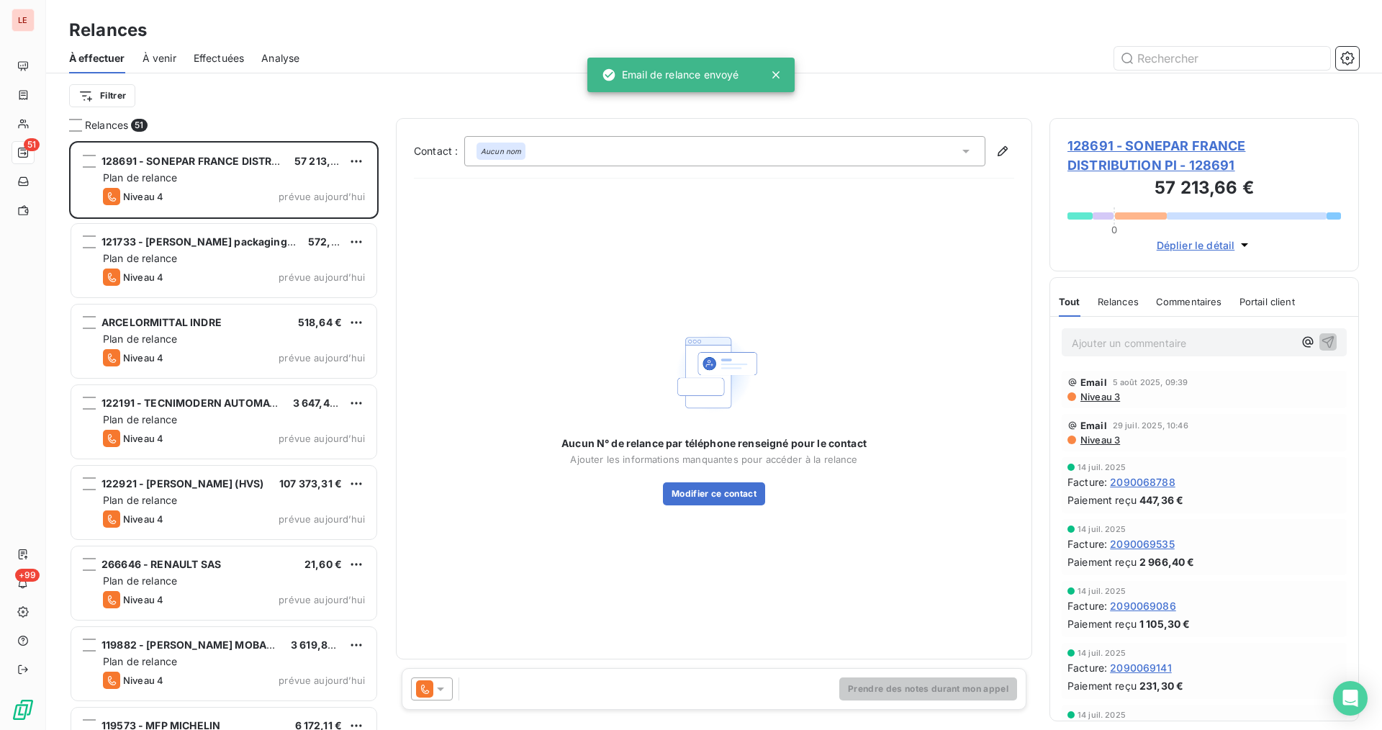
click at [436, 678] on div at bounding box center [432, 688] width 42 height 23
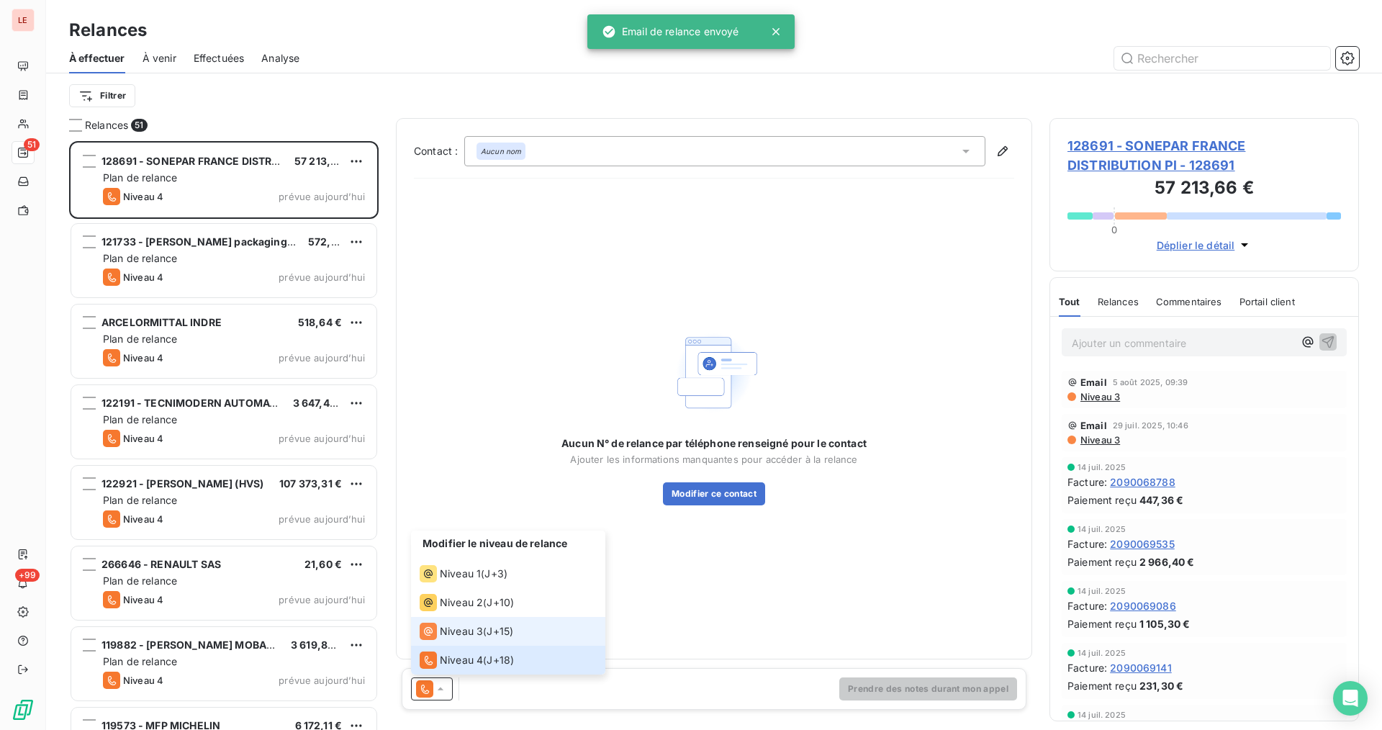
click at [494, 619] on li "Niveau 3 ( J+15 )" at bounding box center [508, 631] width 194 height 29
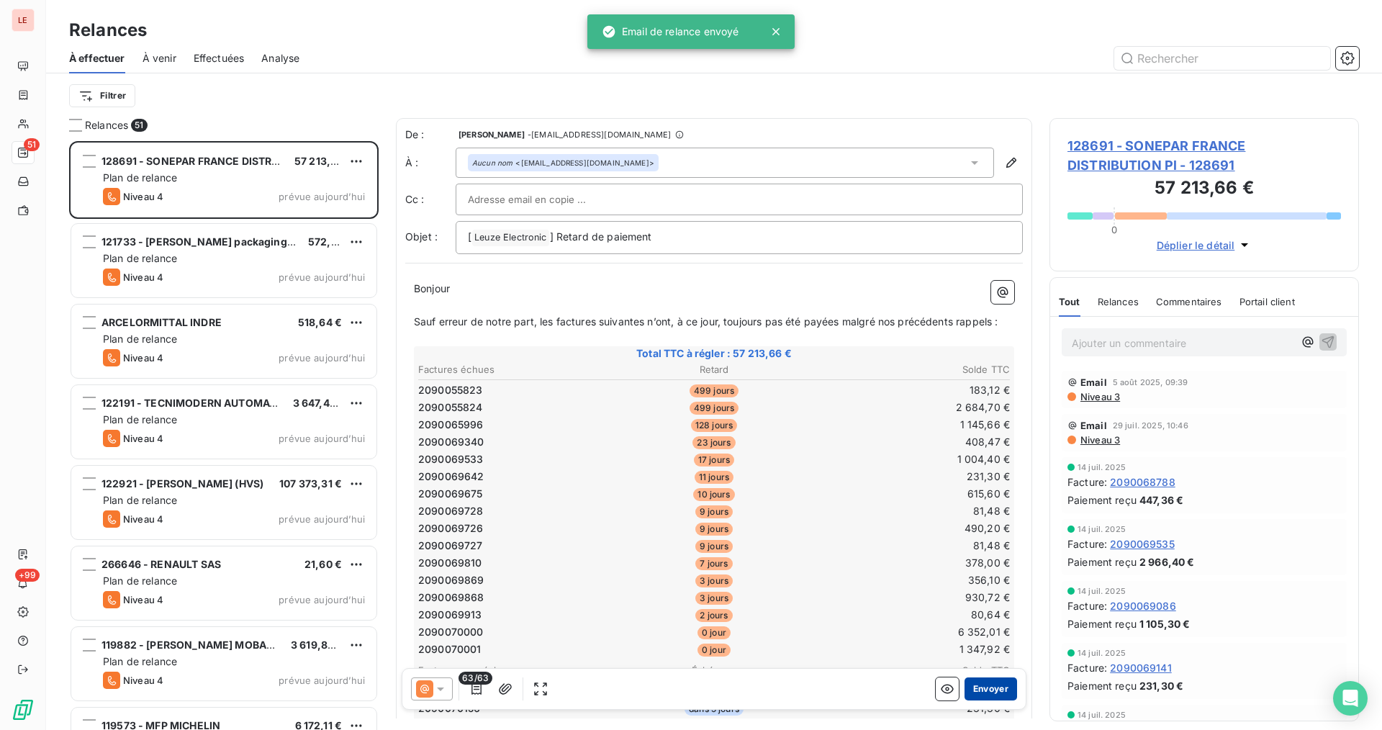
click at [988, 697] on button "Envoyer" at bounding box center [990, 688] width 53 height 23
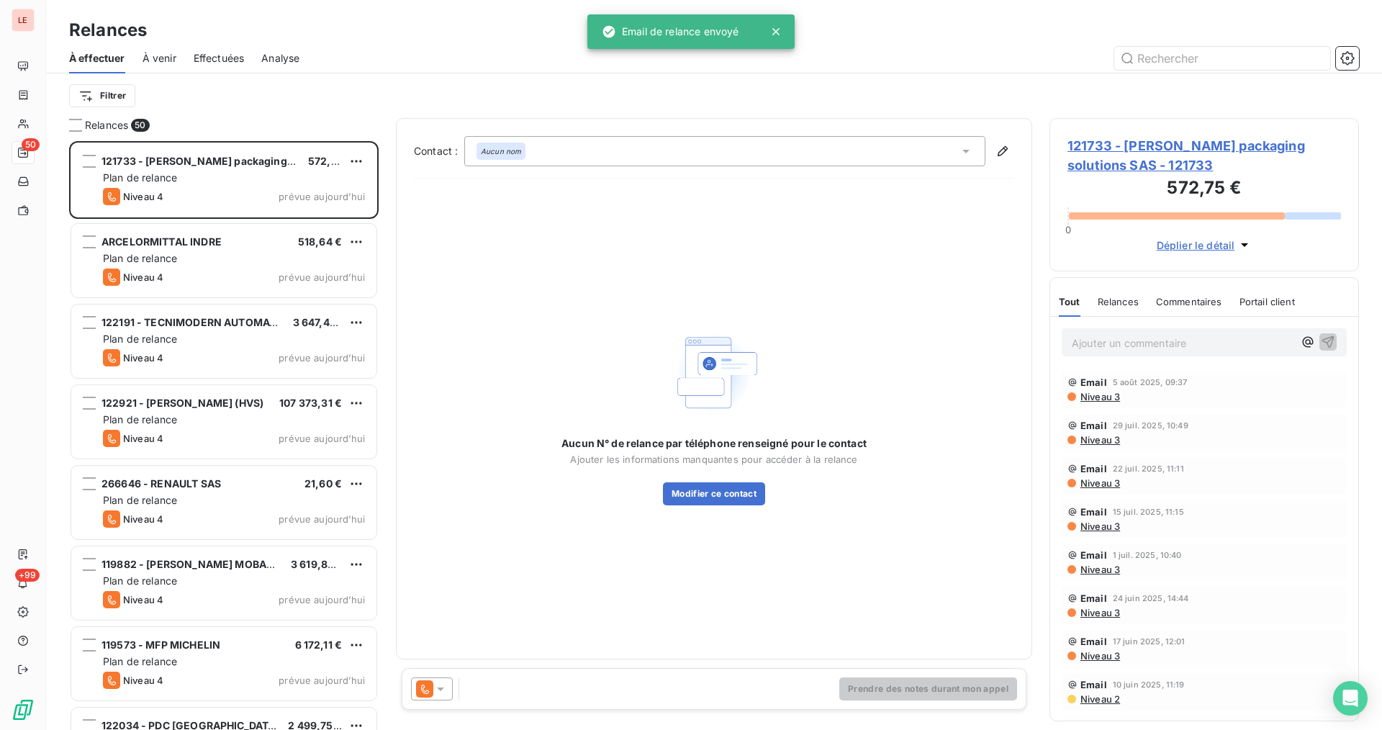
click at [432, 692] on icon at bounding box center [424, 688] width 17 height 17
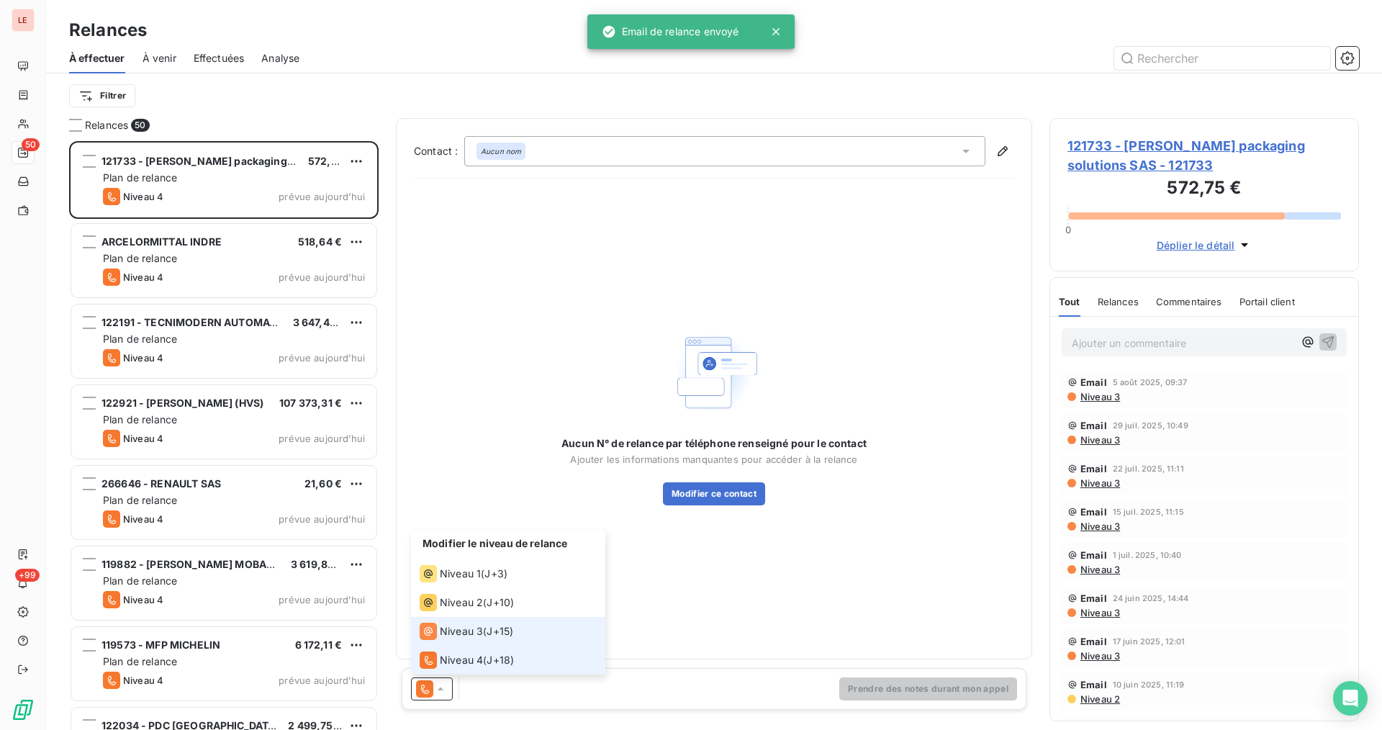
drag, startPoint x: 500, startPoint y: 640, endPoint x: 545, endPoint y: 656, distance: 47.6
click at [505, 645] on ul "Modifier le niveau de relance Niveau 1 ( J+3 ) Niveau 2 ( J+10 ) Niveau 3 ( J+1…" at bounding box center [508, 602] width 194 height 144
click at [566, 638] on li "Niveau 3 ( J+15 )" at bounding box center [508, 631] width 194 height 29
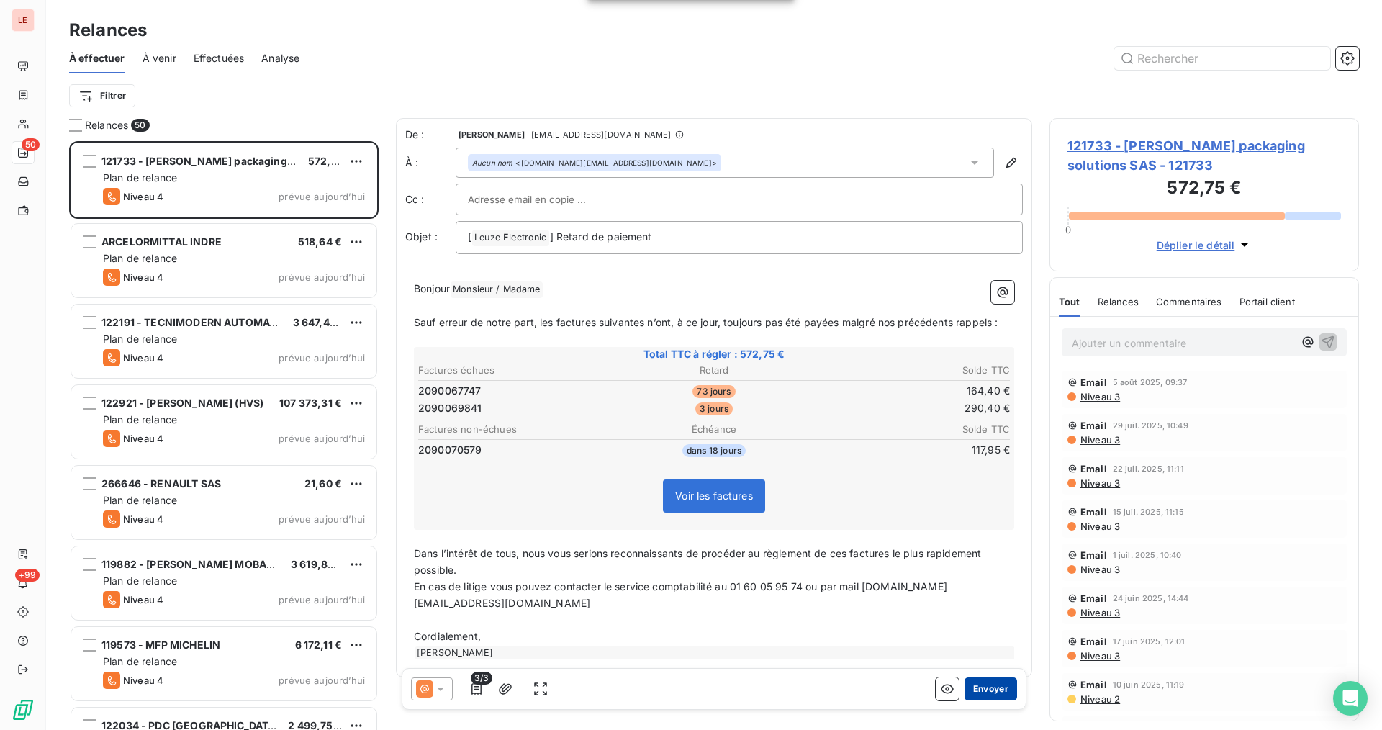
click at [964, 687] on button "Envoyer" at bounding box center [990, 688] width 53 height 23
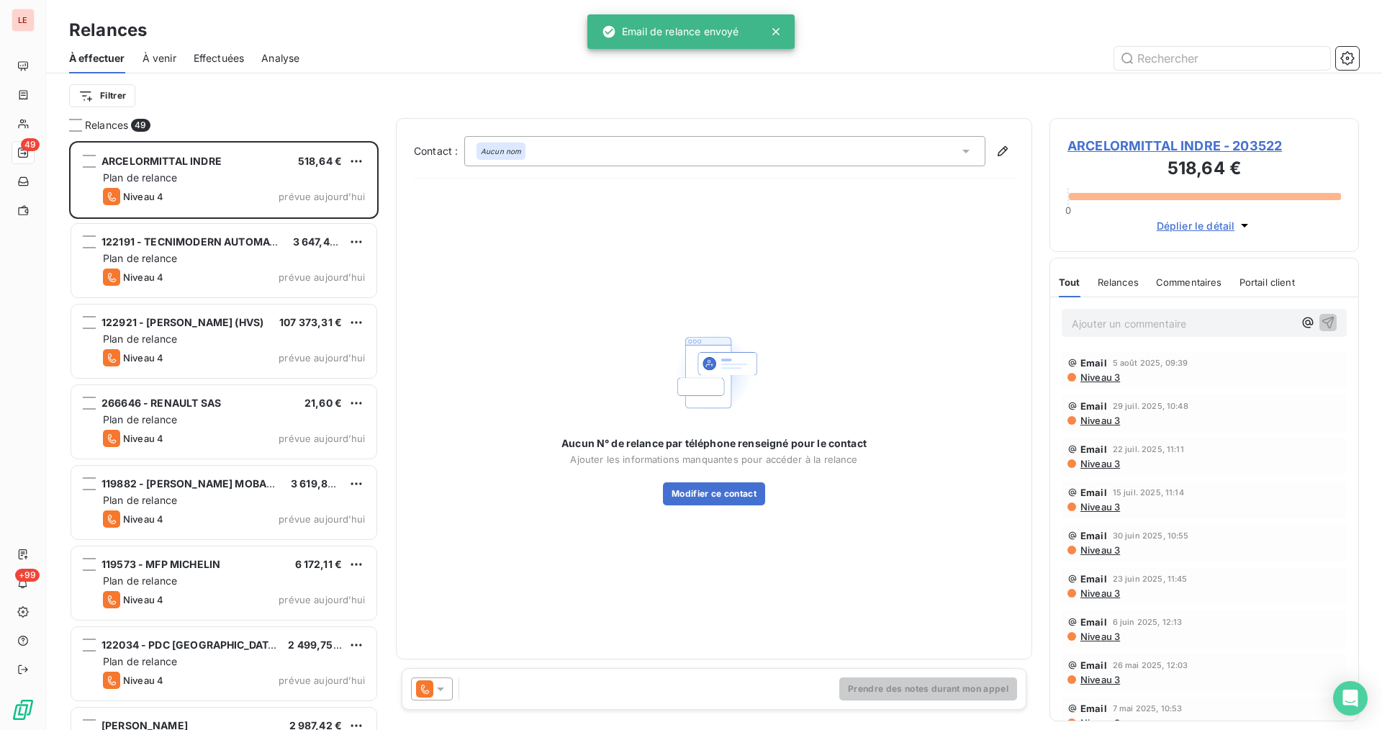
click at [445, 676] on div "Prendre des notes durant mon appel" at bounding box center [714, 689] width 625 height 42
click at [441, 686] on icon at bounding box center [440, 688] width 14 height 14
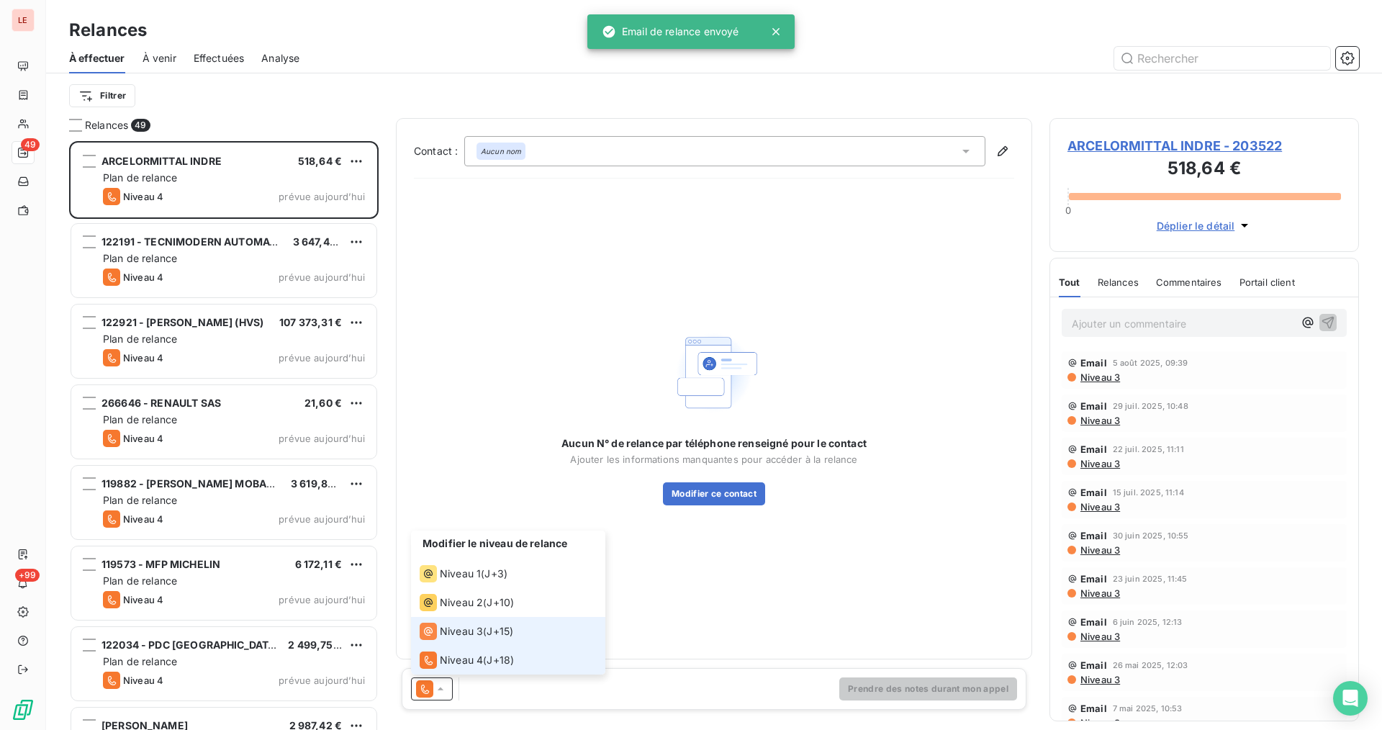
click at [470, 643] on li "Niveau 3 ( J+15 )" at bounding box center [508, 631] width 194 height 29
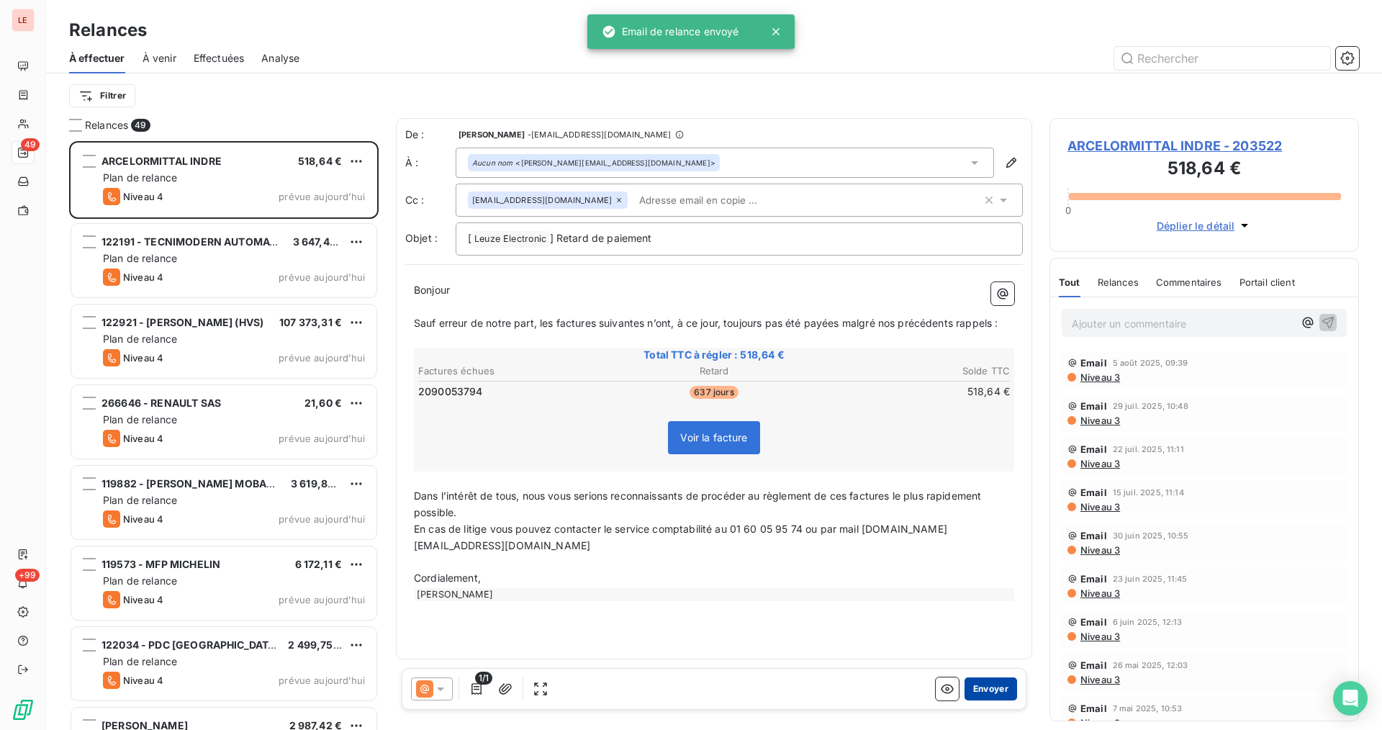
click at [979, 680] on button "Envoyer" at bounding box center [990, 688] width 53 height 23
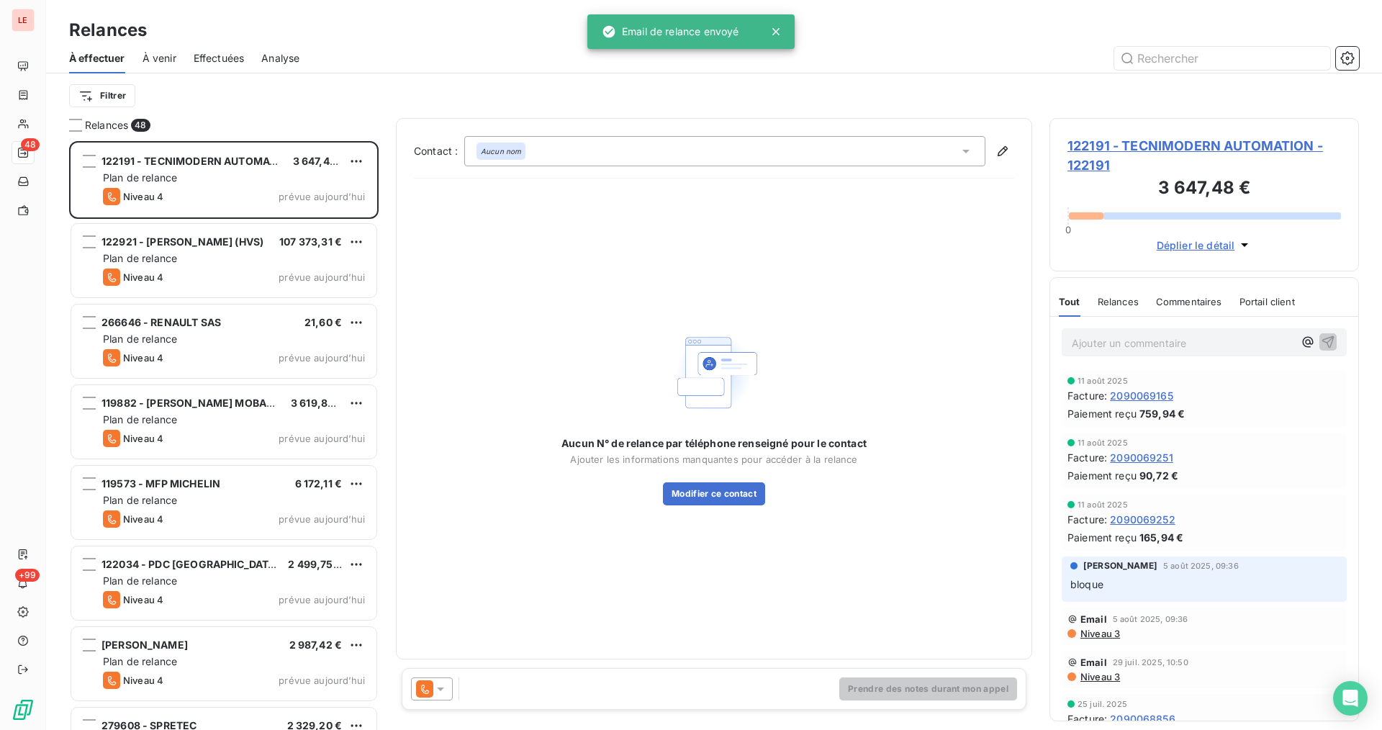
click at [423, 679] on div at bounding box center [432, 688] width 42 height 23
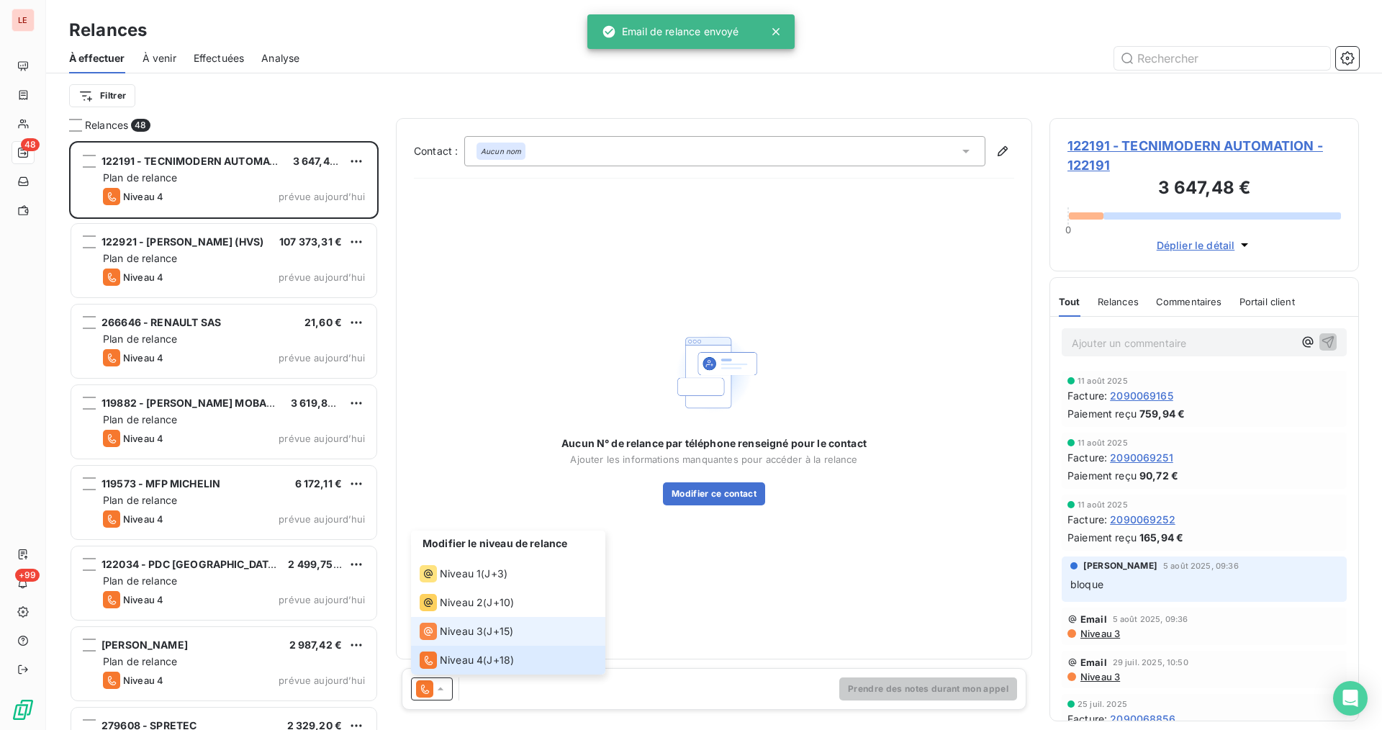
click at [443, 637] on span "Niveau 3" at bounding box center [461, 631] width 43 height 14
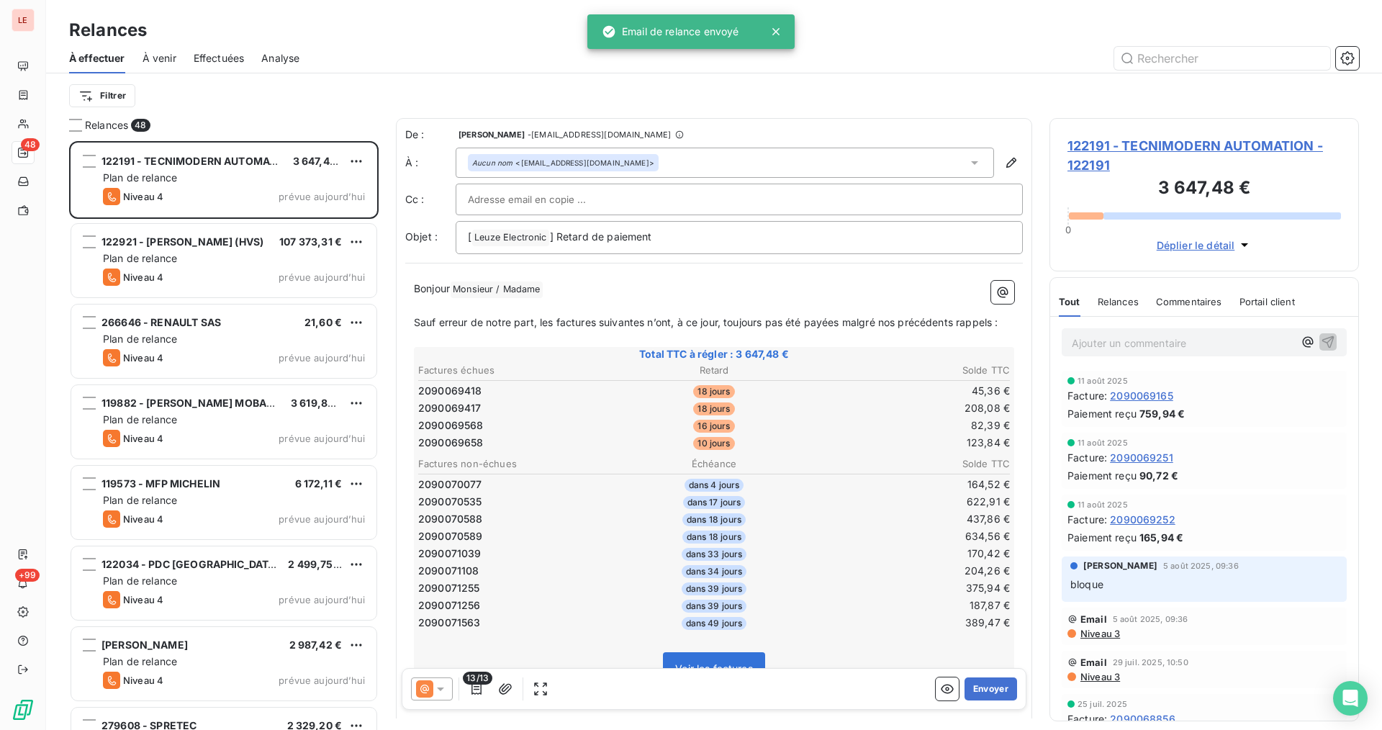
click at [973, 700] on div "13/13 Envoyer" at bounding box center [714, 689] width 625 height 42
click at [973, 699] on button "Envoyer" at bounding box center [990, 688] width 53 height 23
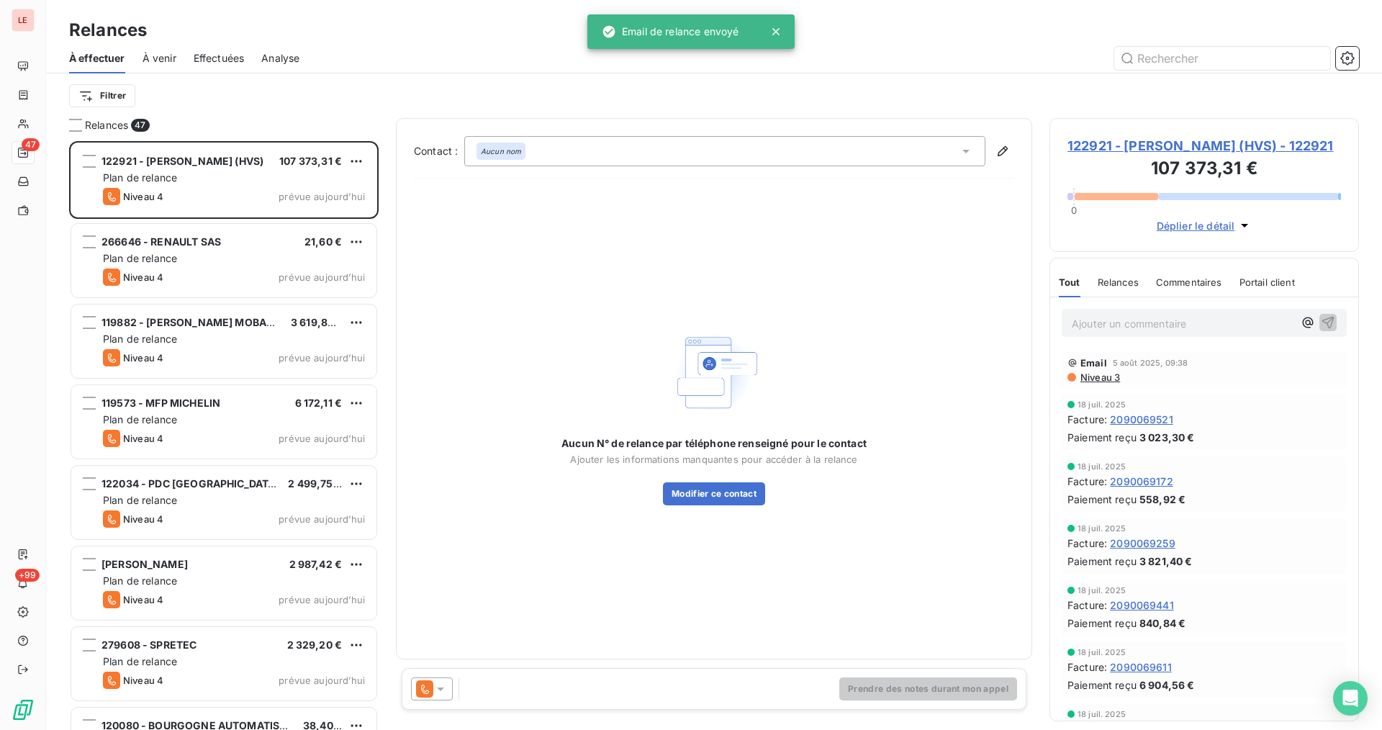
click at [436, 686] on icon at bounding box center [440, 688] width 14 height 14
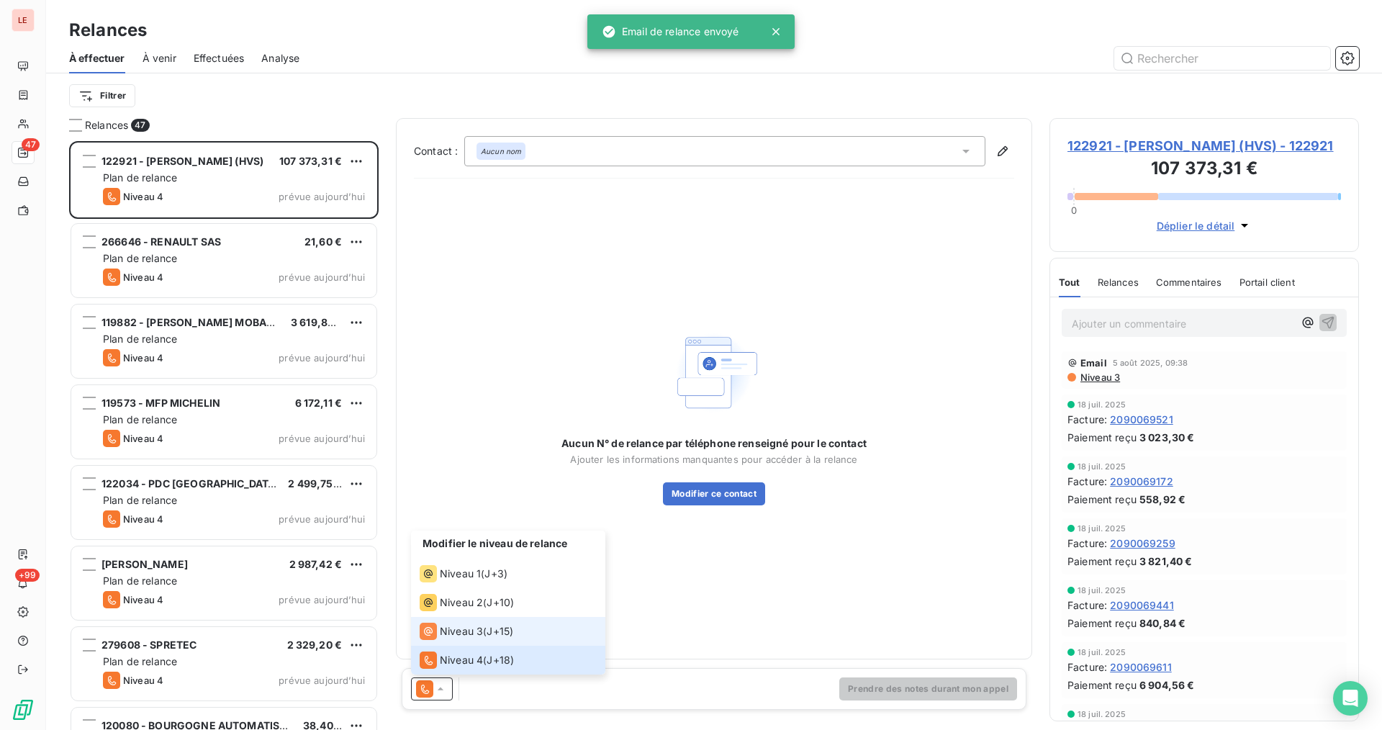
click at [477, 642] on li "Niveau 3 ( J+15 )" at bounding box center [508, 631] width 194 height 29
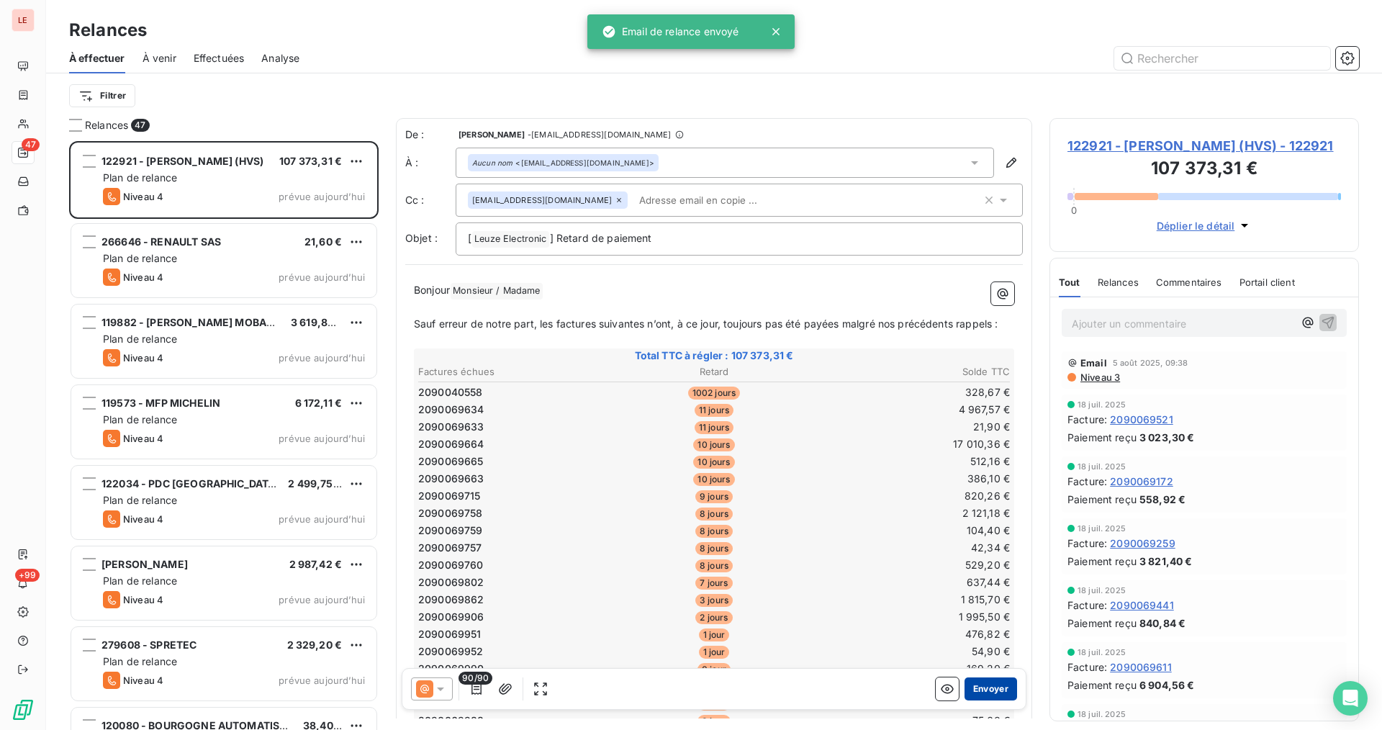
click at [970, 689] on button "Envoyer" at bounding box center [990, 688] width 53 height 23
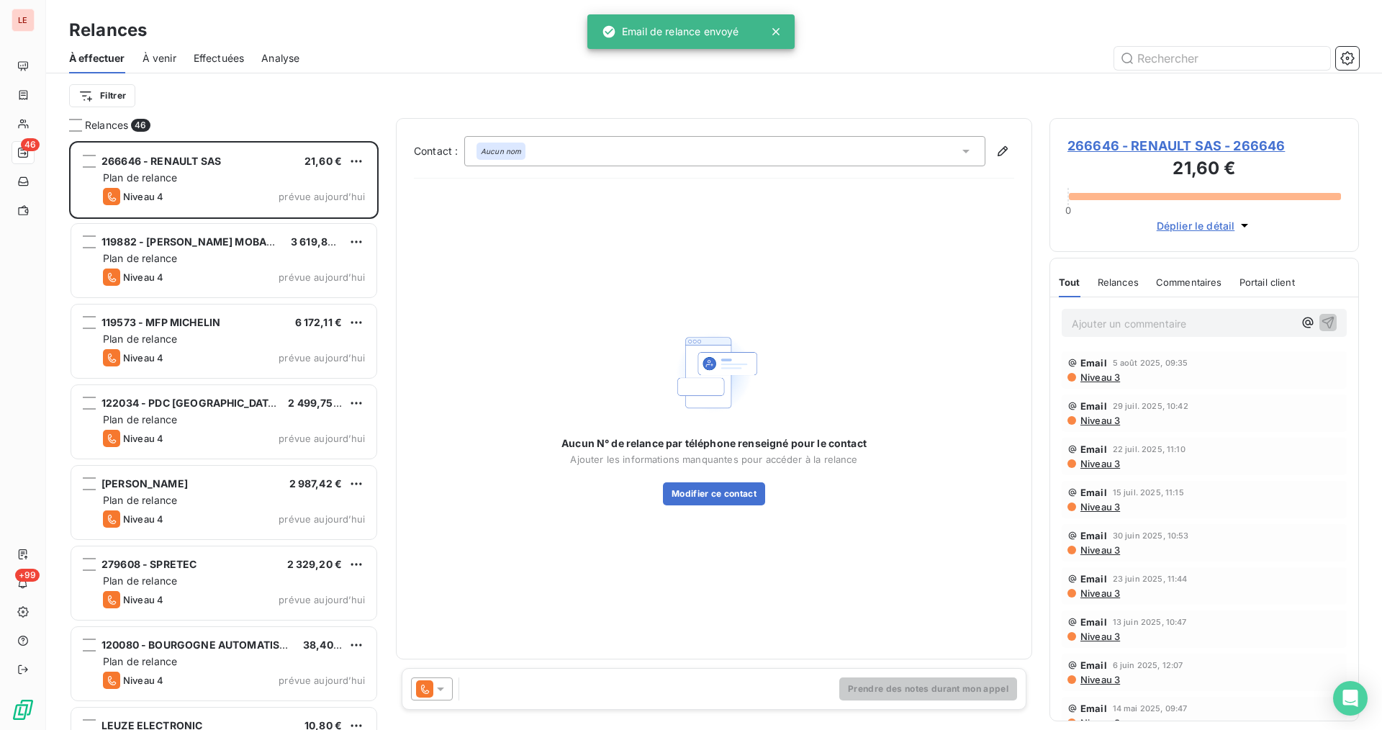
click at [418, 670] on div "Prendre des notes durant mon appel" at bounding box center [714, 689] width 625 height 42
click at [430, 674] on div "Prendre des notes durant mon appel" at bounding box center [714, 689] width 625 height 42
click at [430, 690] on icon at bounding box center [424, 688] width 17 height 17
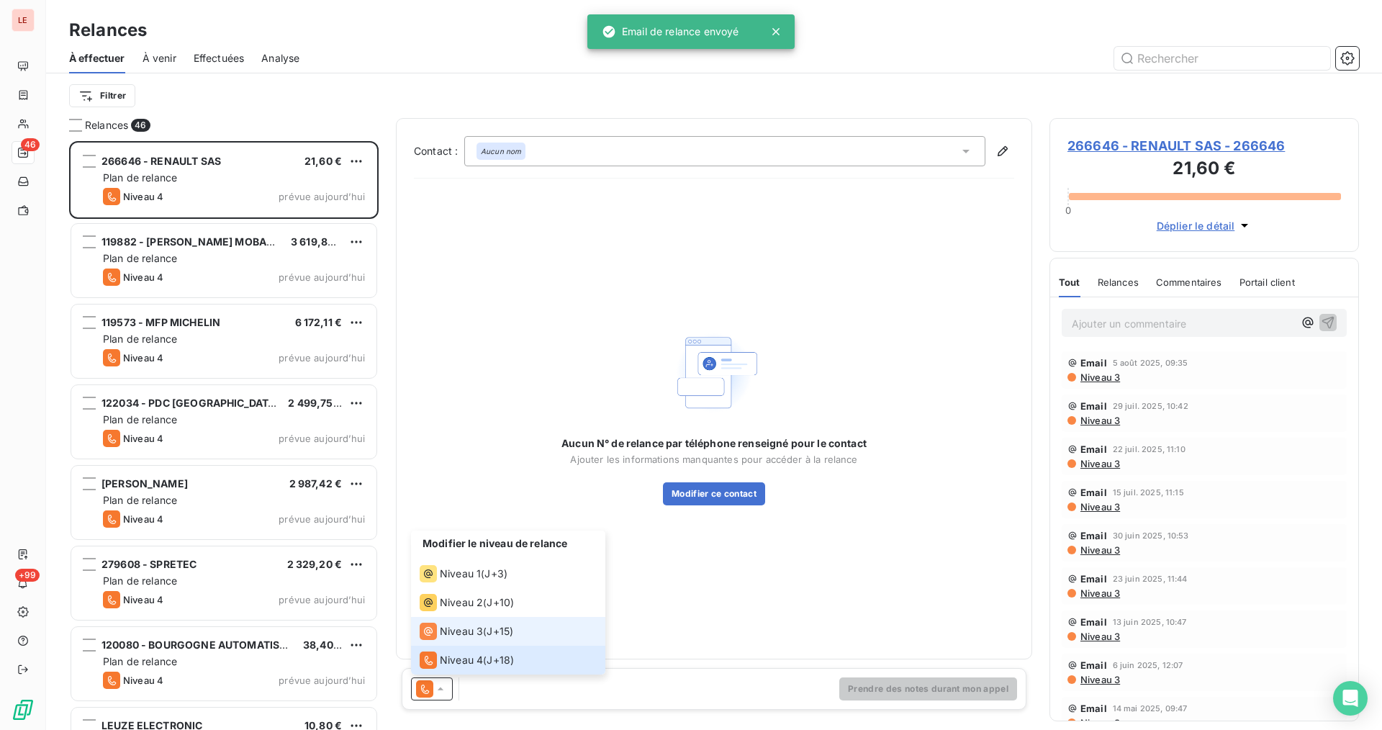
click at [451, 635] on span "Niveau 3" at bounding box center [461, 631] width 43 height 14
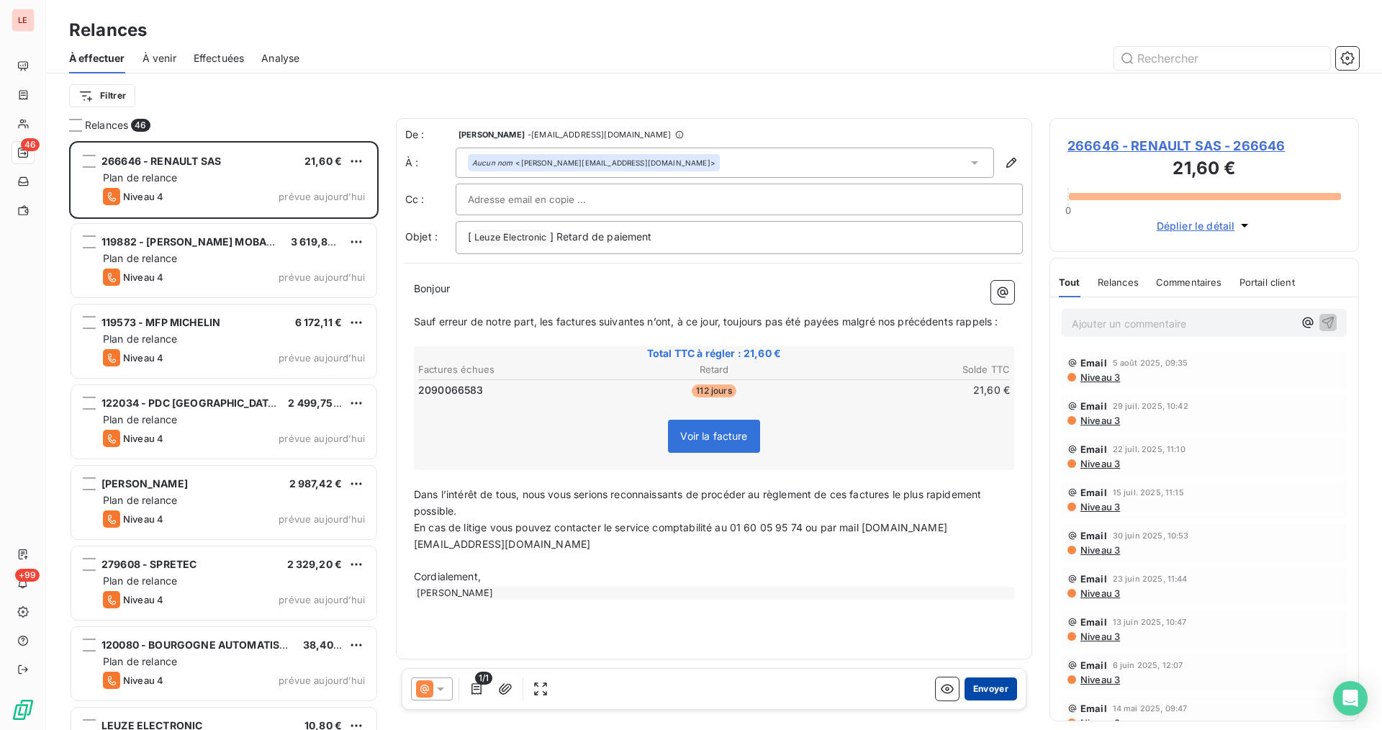
click at [980, 687] on button "Envoyer" at bounding box center [990, 688] width 53 height 23
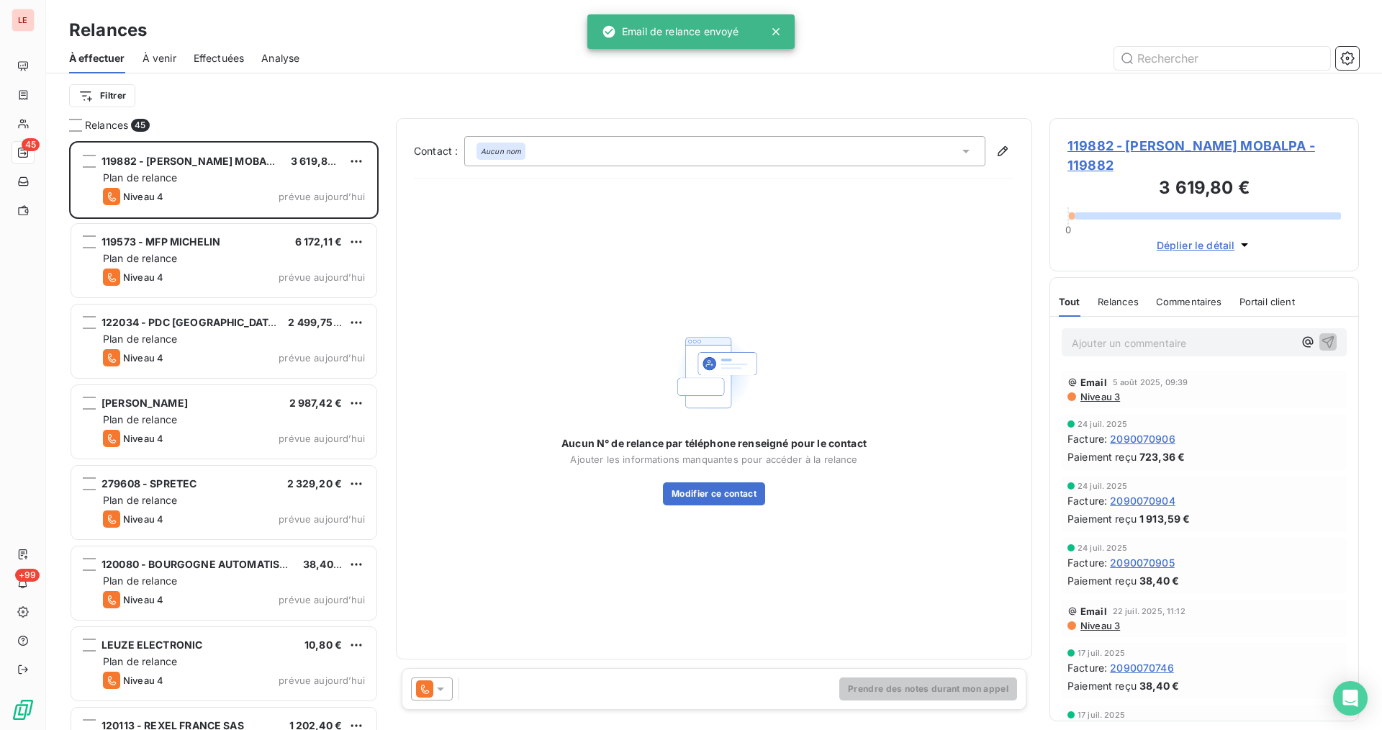
click at [438, 686] on icon at bounding box center [440, 688] width 14 height 14
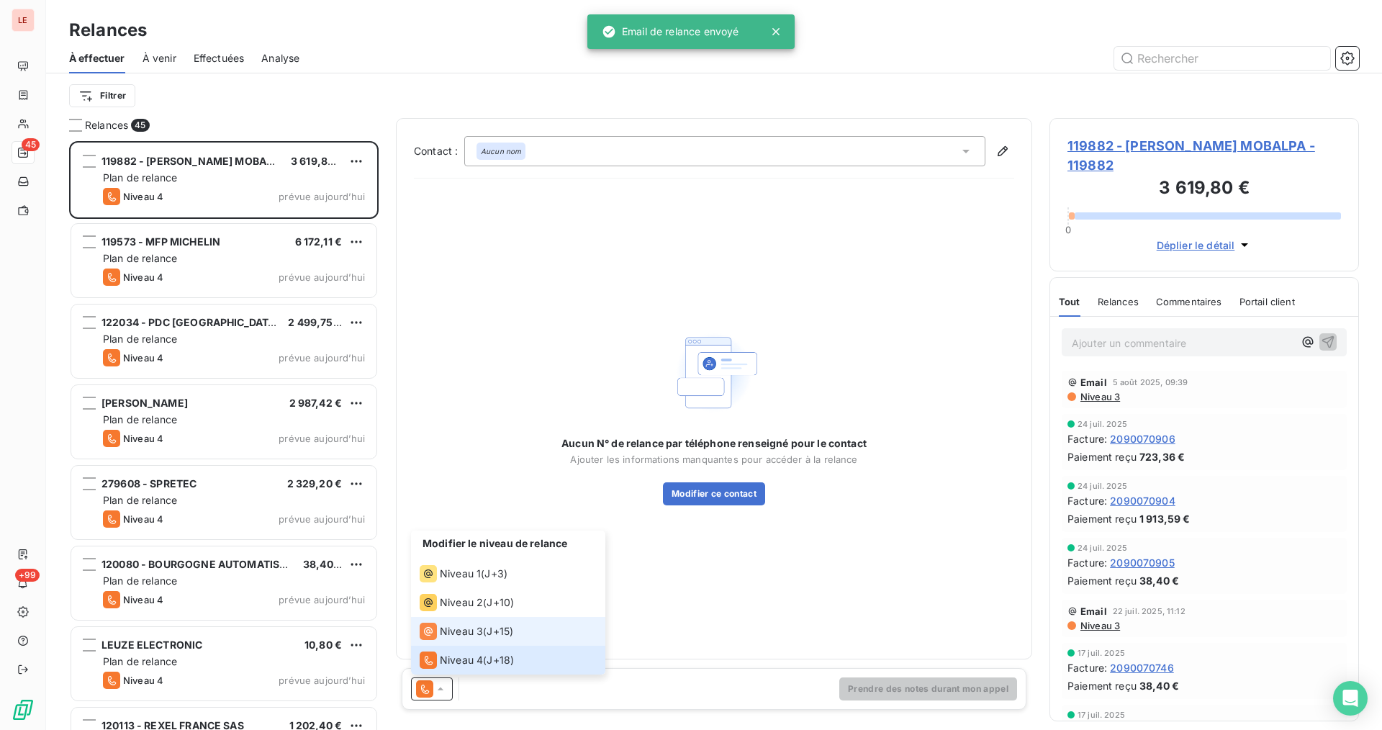
click at [475, 638] on span "Niveau 3" at bounding box center [461, 631] width 43 height 14
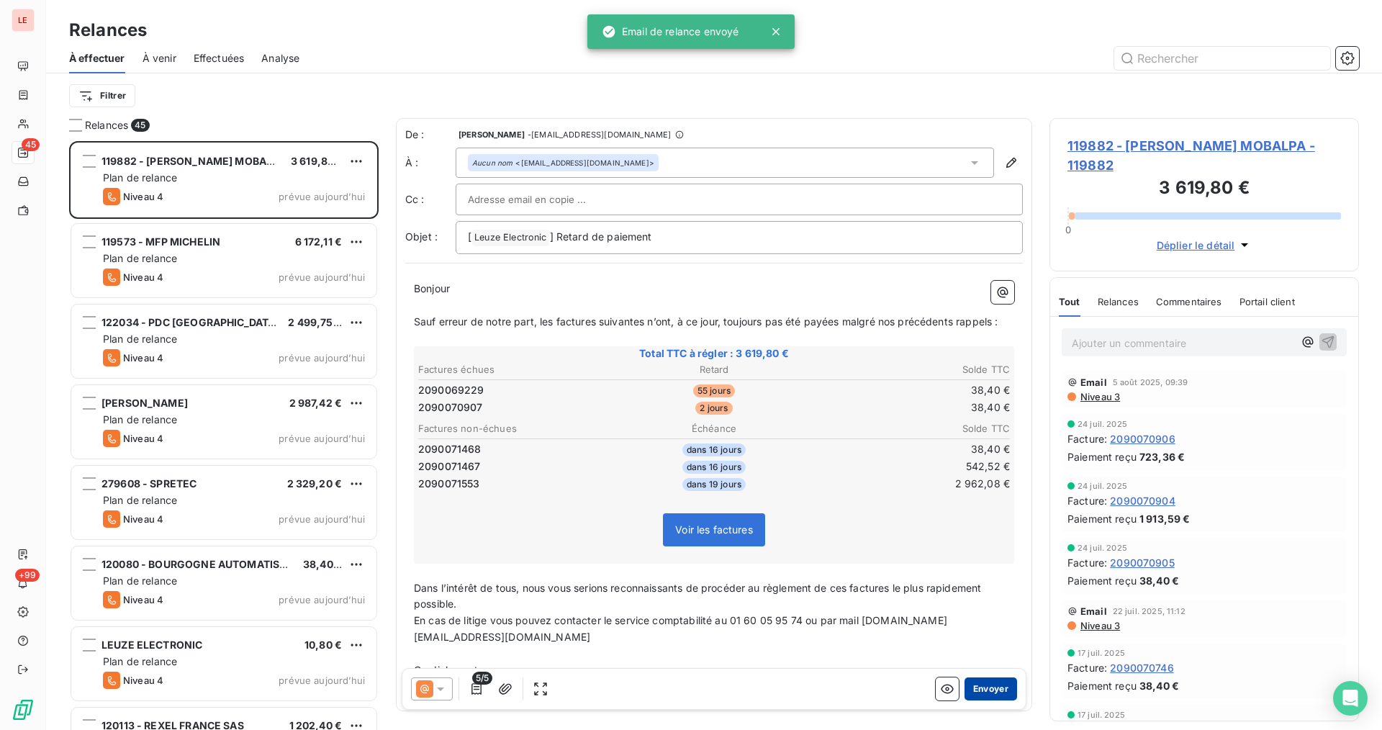
click at [978, 689] on button "Envoyer" at bounding box center [990, 688] width 53 height 23
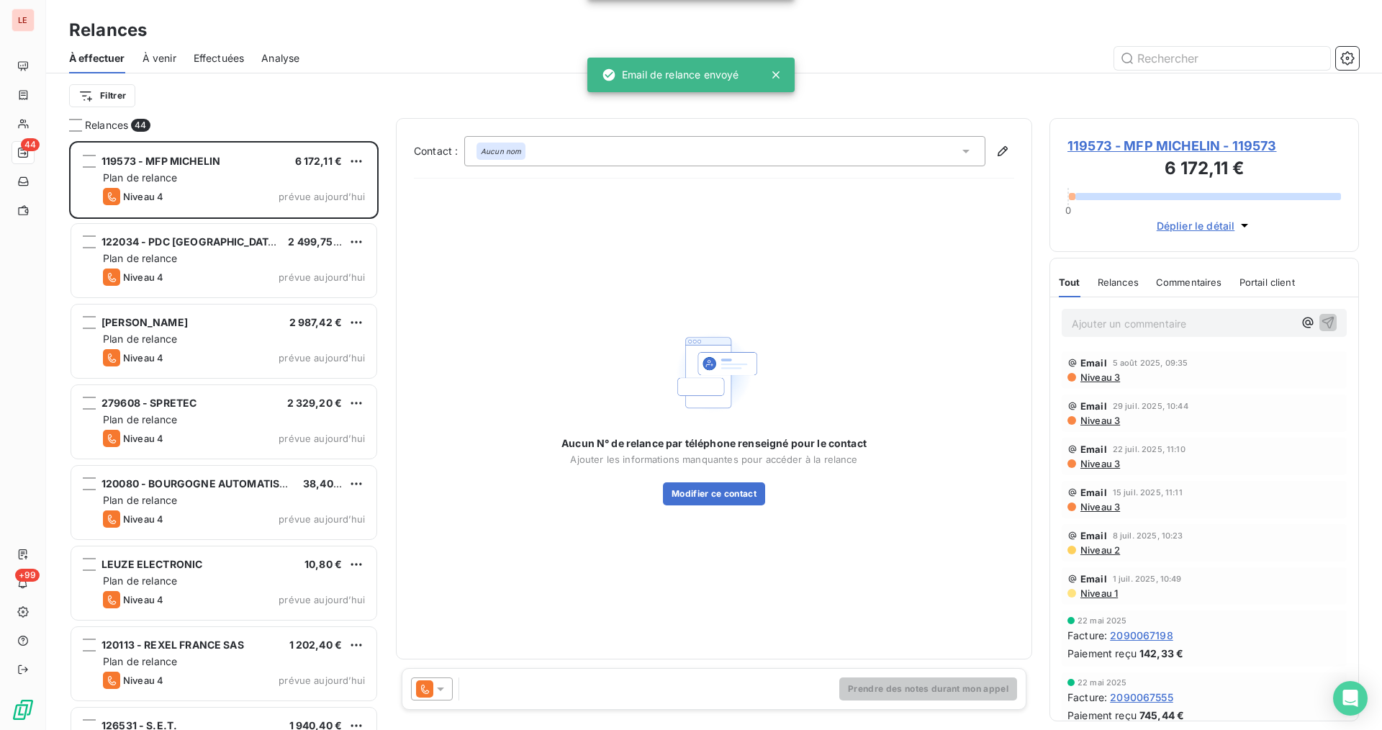
click at [443, 684] on icon at bounding box center [440, 688] width 14 height 14
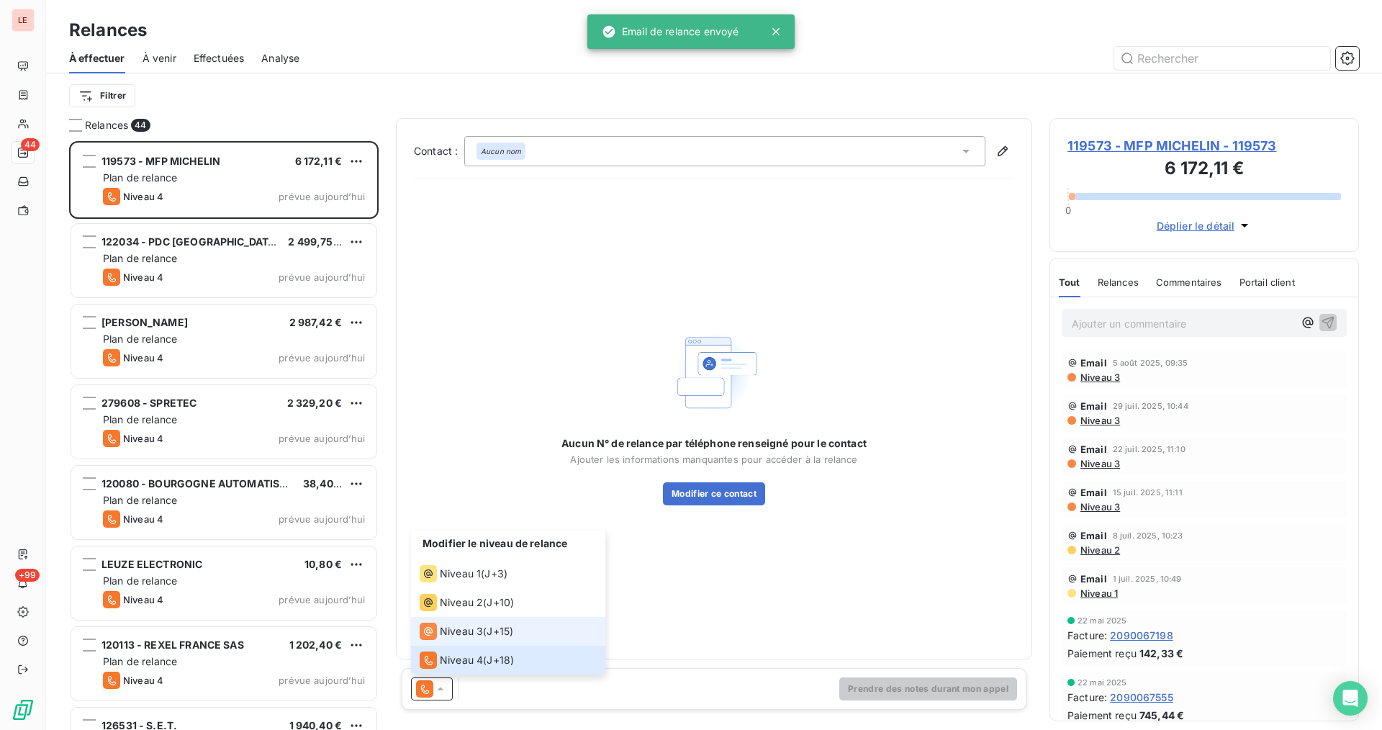
click at [486, 634] on div "Niveau 3 ( J+15 )" at bounding box center [467, 630] width 94 height 17
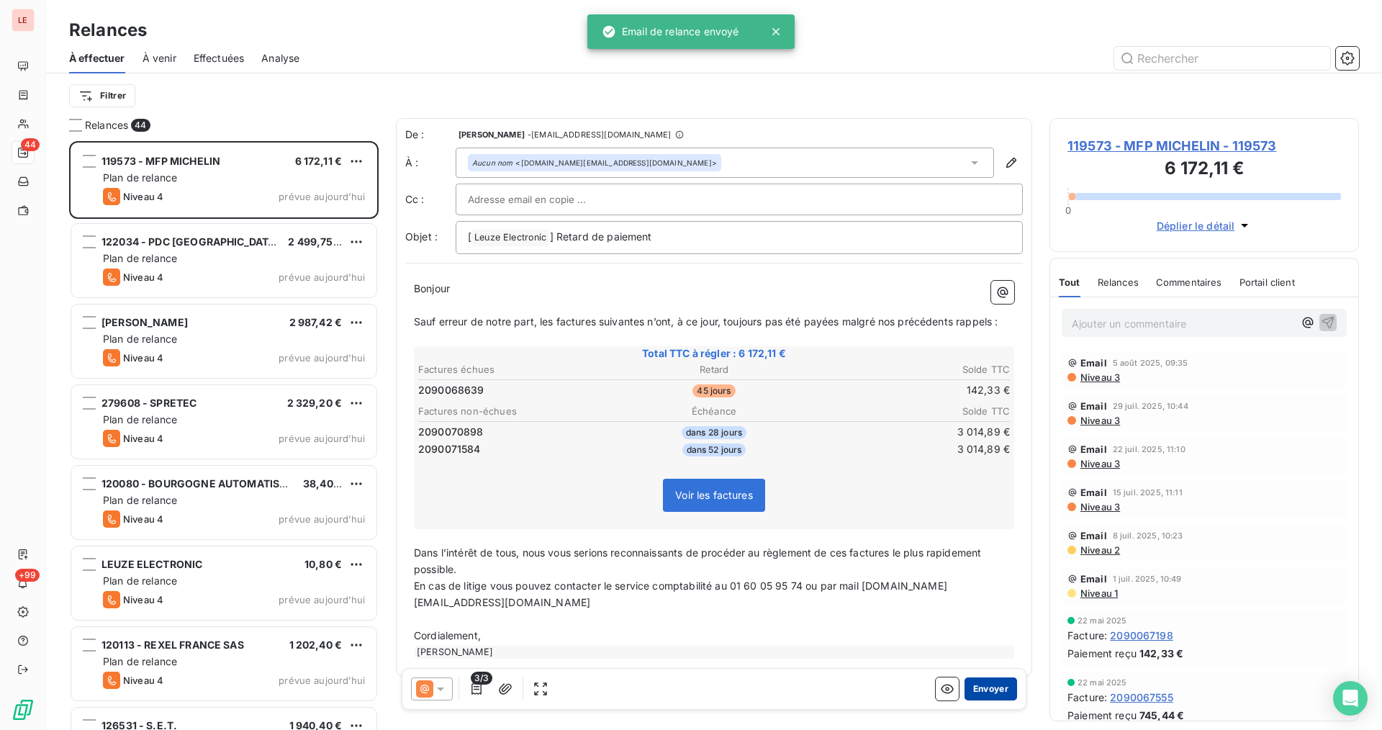
click at [974, 697] on button "Envoyer" at bounding box center [990, 688] width 53 height 23
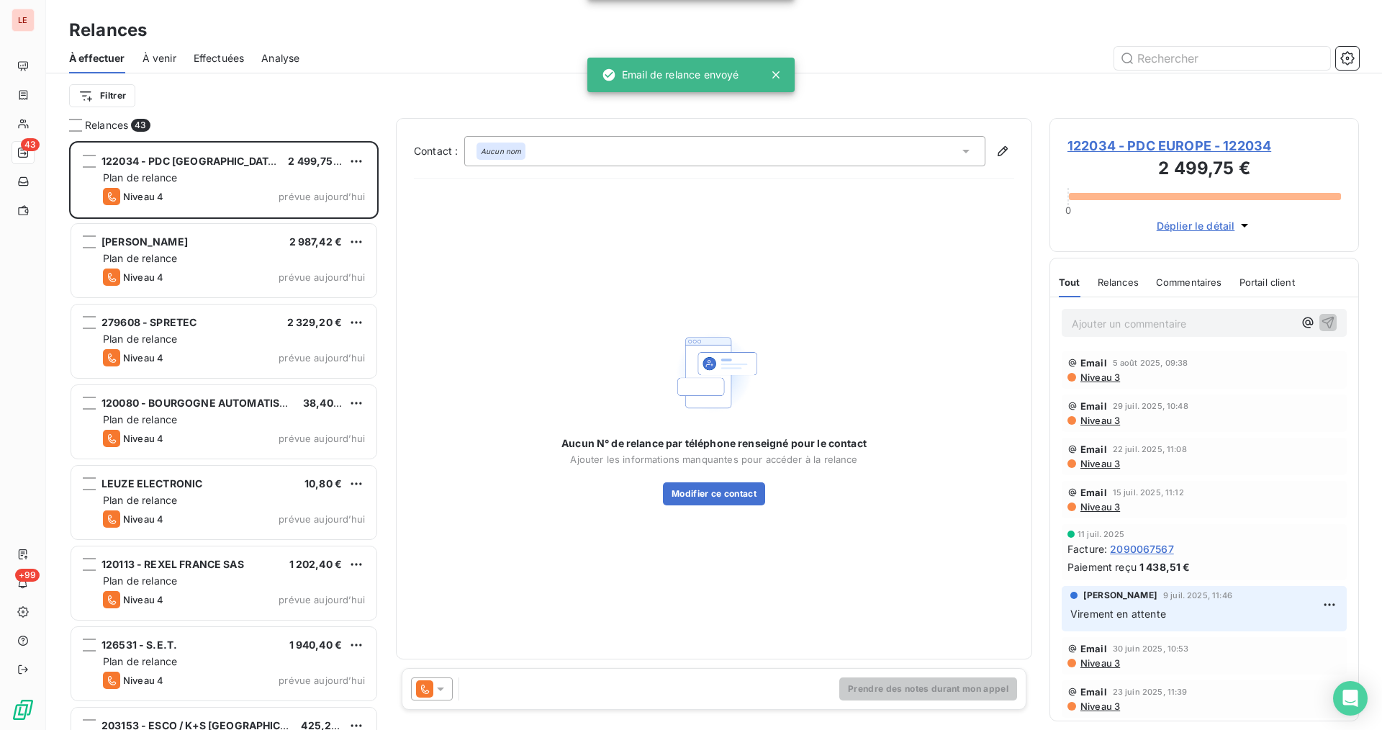
click at [443, 680] on div at bounding box center [432, 688] width 42 height 23
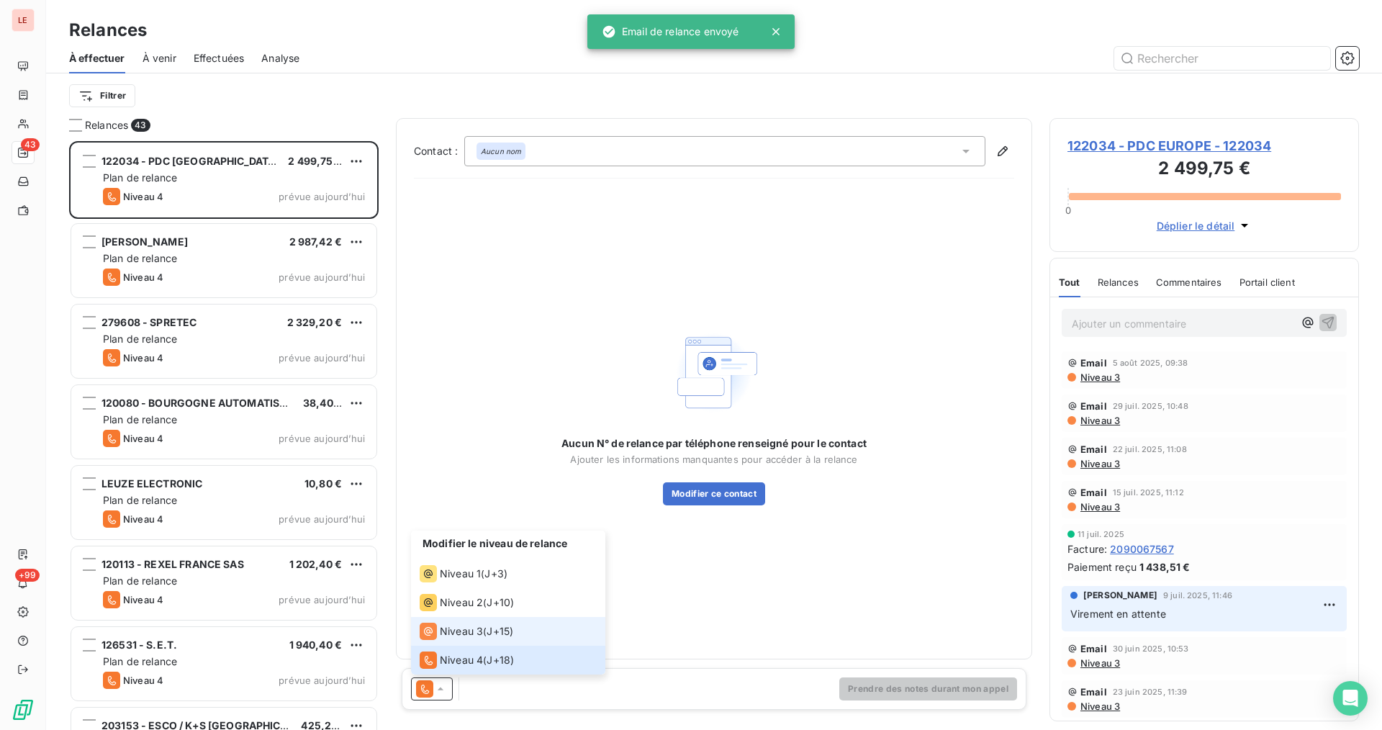
click at [473, 635] on span "Niveau 3" at bounding box center [461, 631] width 43 height 14
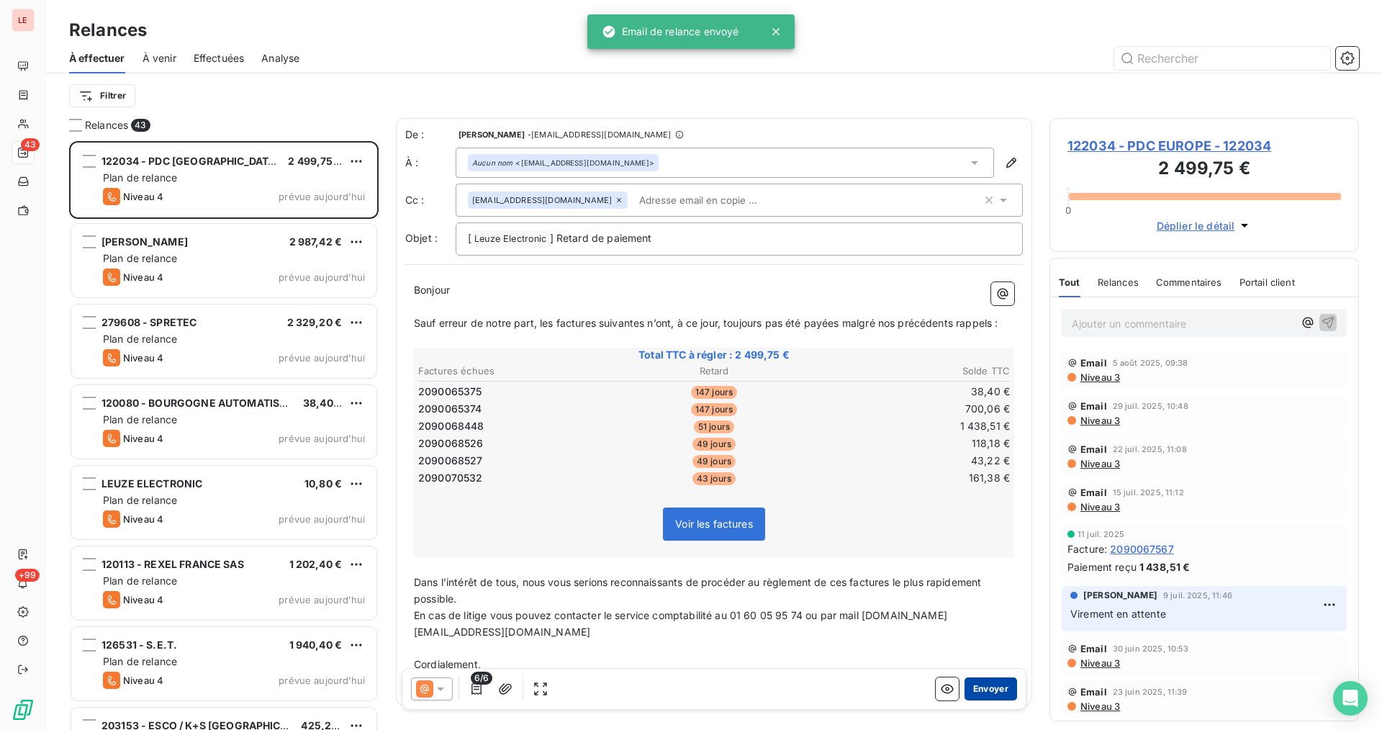
click at [964, 696] on button "Envoyer" at bounding box center [990, 688] width 53 height 23
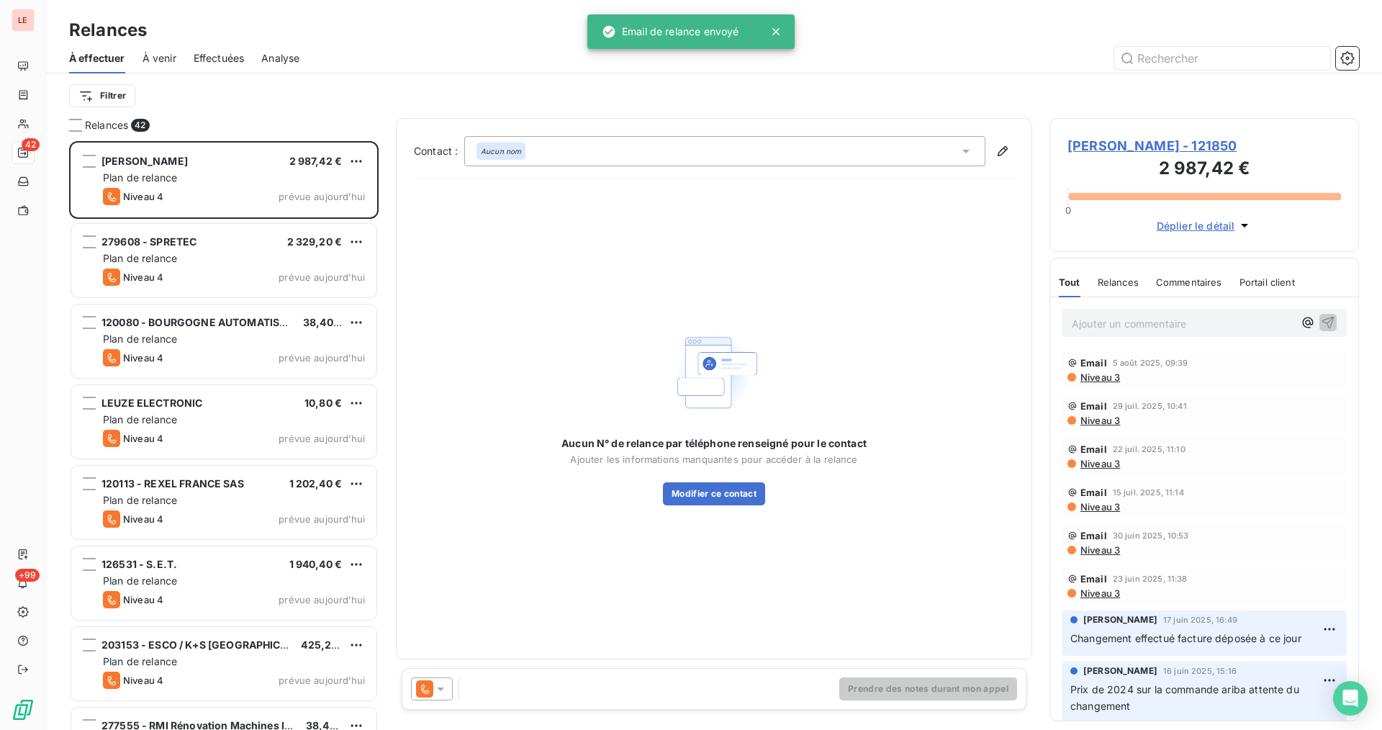
click at [451, 685] on div at bounding box center [432, 688] width 42 height 23
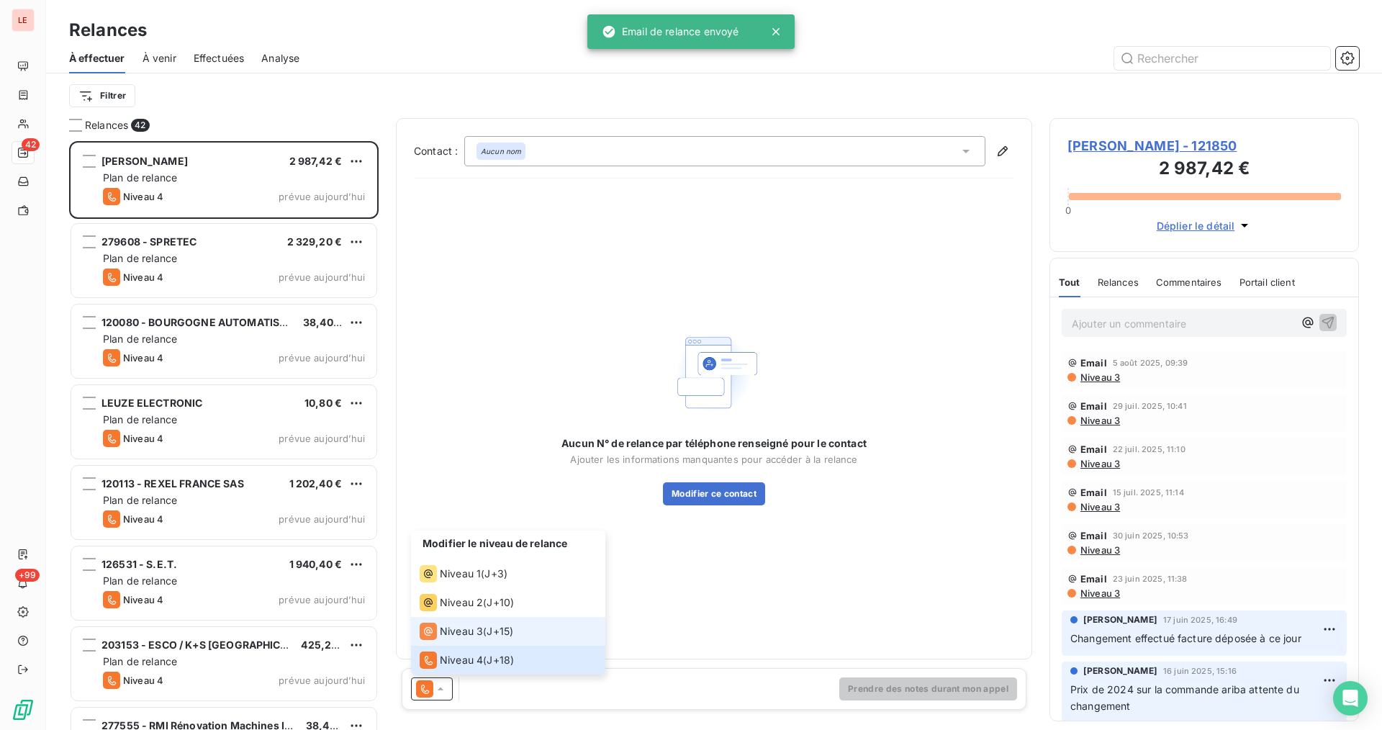
click at [479, 641] on li "Niveau 3 ( J+15 )" at bounding box center [508, 631] width 194 height 29
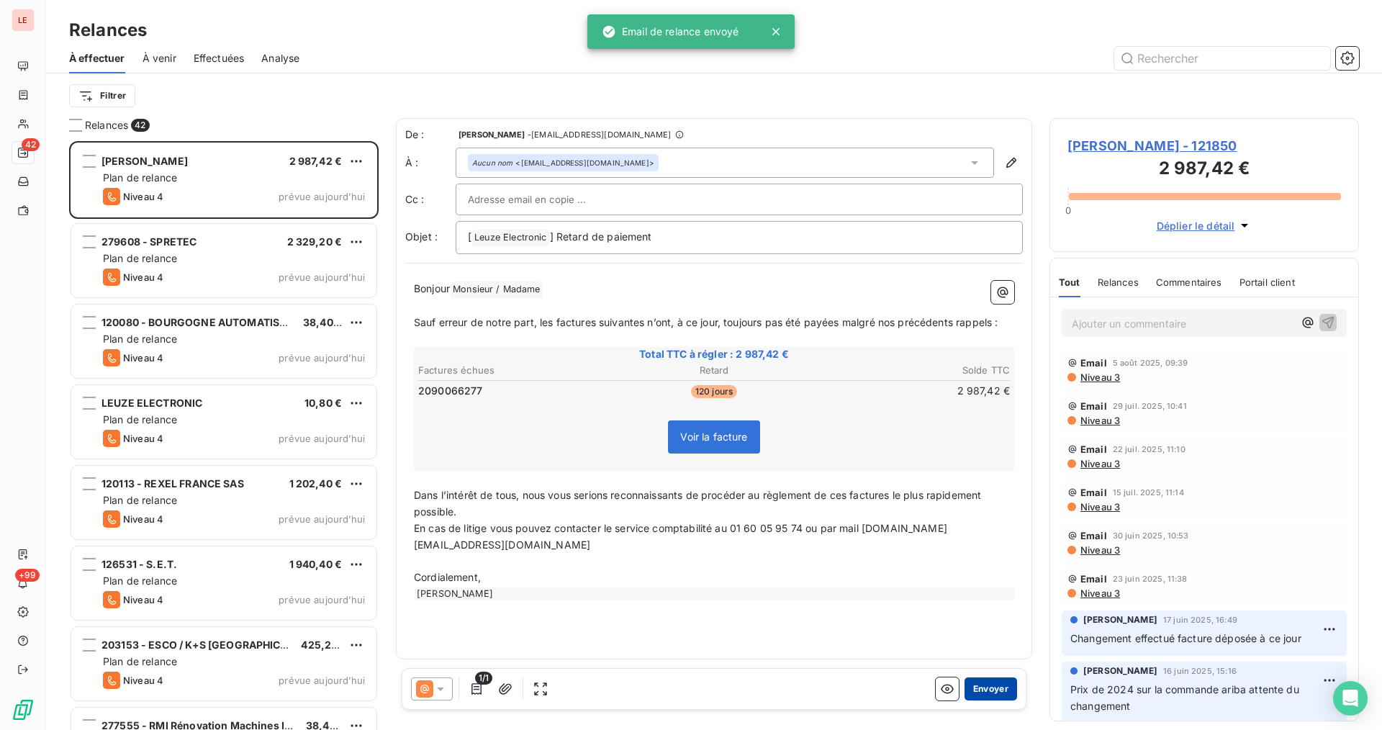
click at [976, 692] on button "Envoyer" at bounding box center [990, 688] width 53 height 23
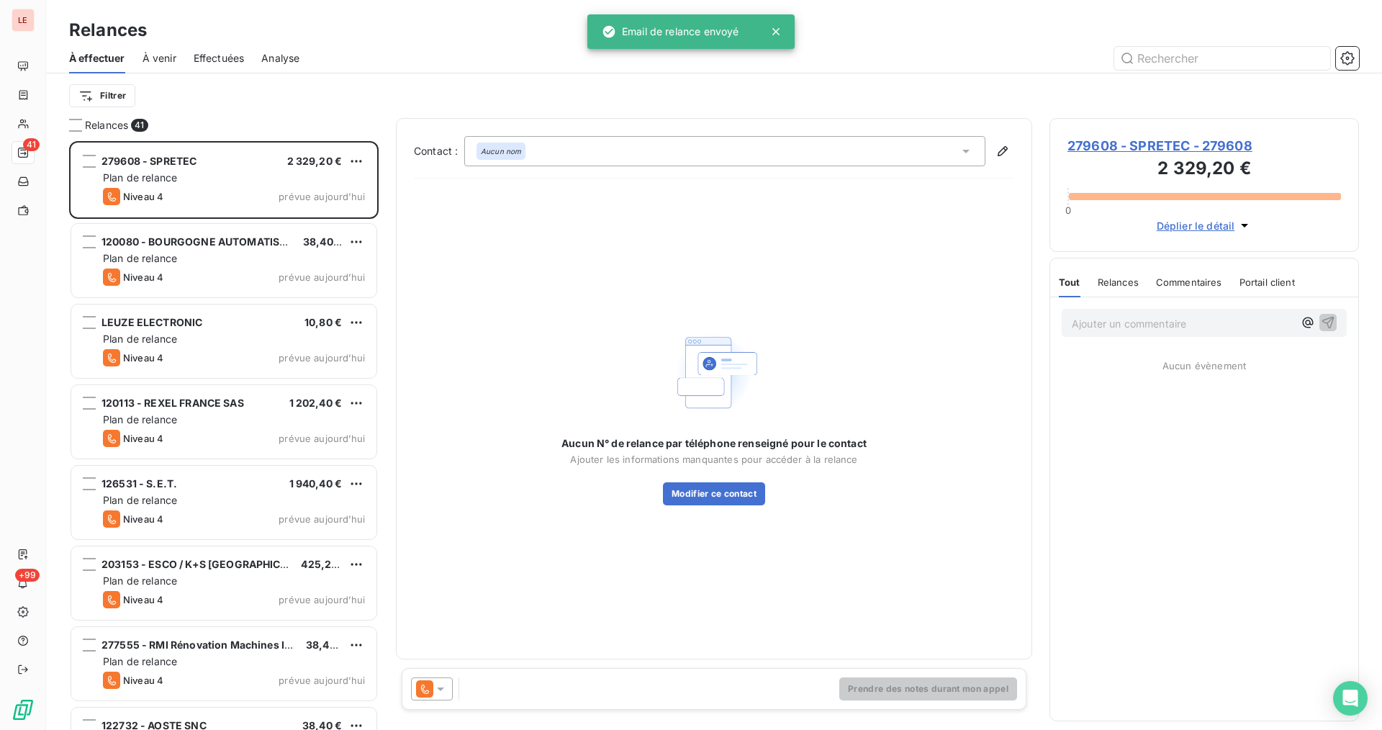
click at [432, 686] on icon at bounding box center [424, 688] width 17 height 17
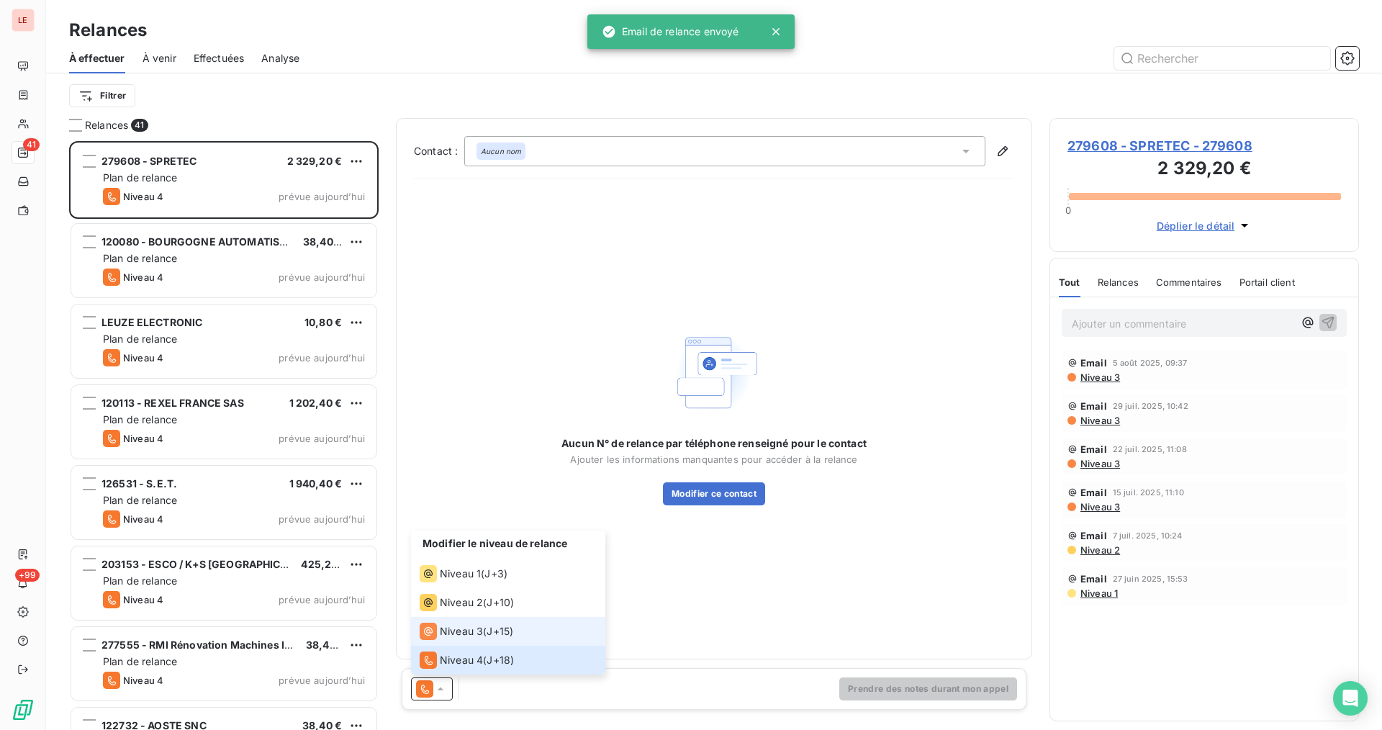
click at [491, 633] on span "J+15 )" at bounding box center [499, 631] width 27 height 14
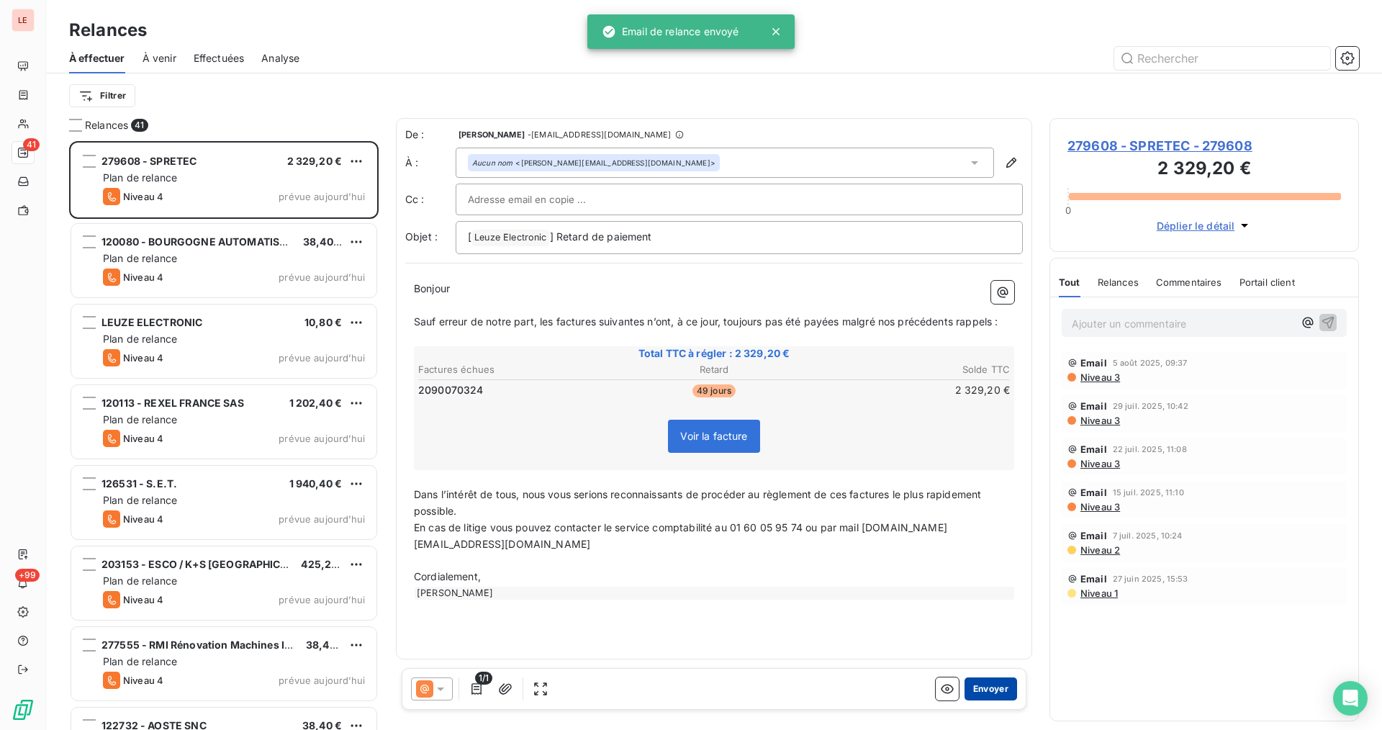
click at [983, 687] on button "Envoyer" at bounding box center [990, 688] width 53 height 23
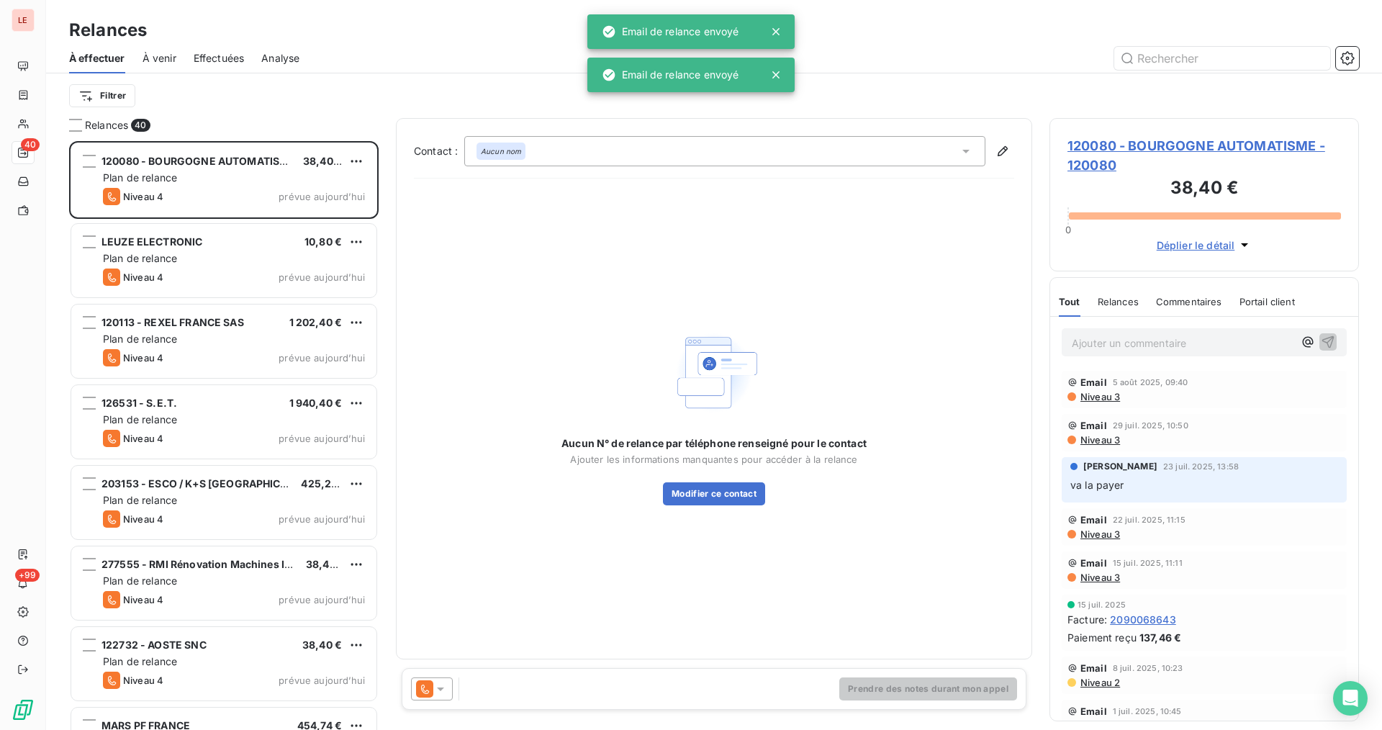
click at [434, 680] on div at bounding box center [432, 688] width 42 height 23
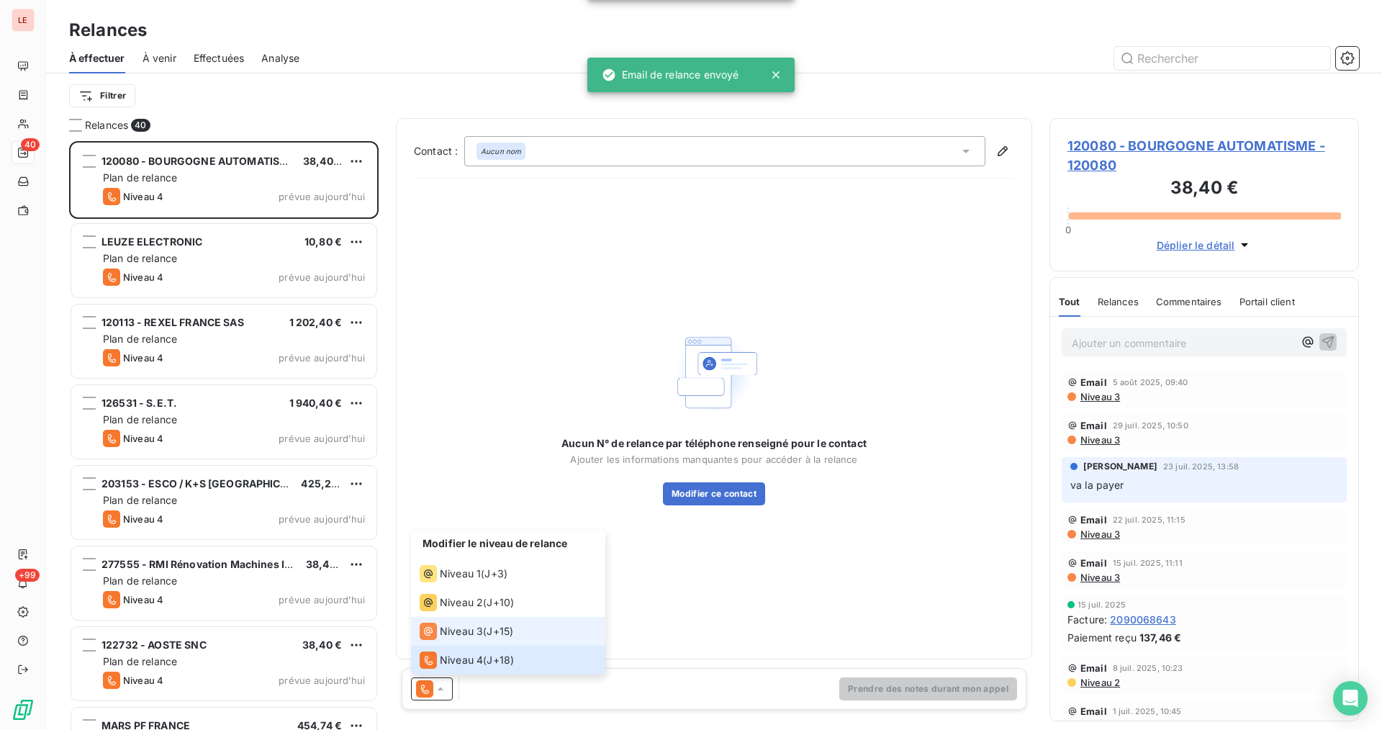
click at [486, 627] on div "Niveau 3 ( J+15 )" at bounding box center [467, 630] width 94 height 17
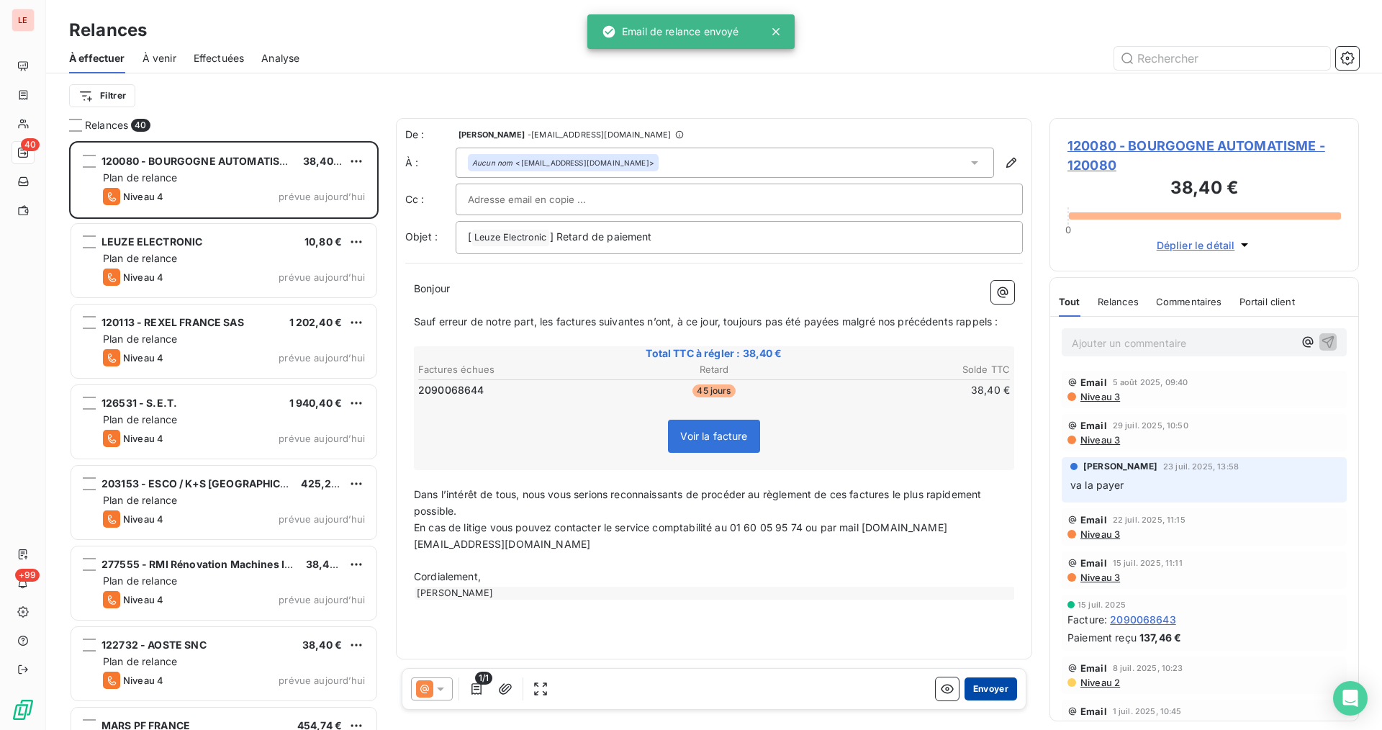
click at [974, 680] on button "Envoyer" at bounding box center [990, 688] width 53 height 23
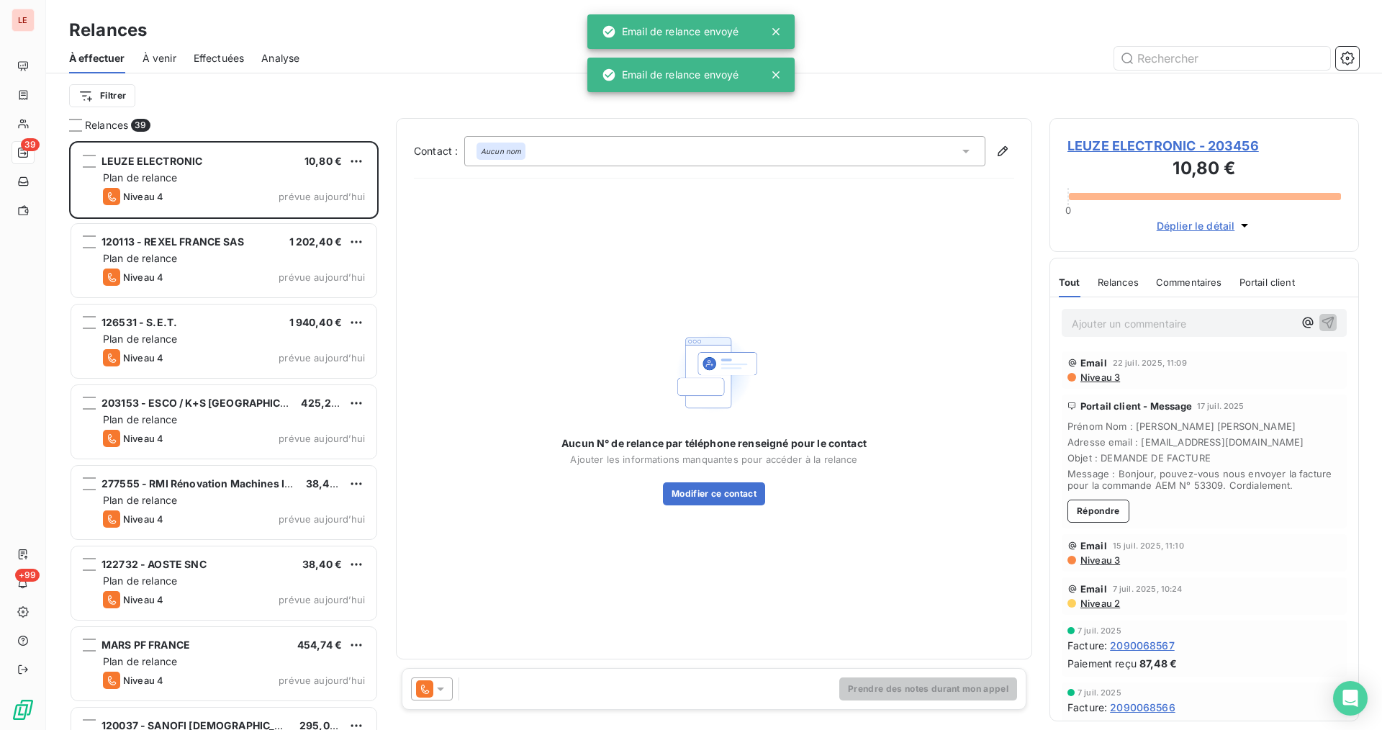
click at [440, 677] on div at bounding box center [432, 688] width 42 height 23
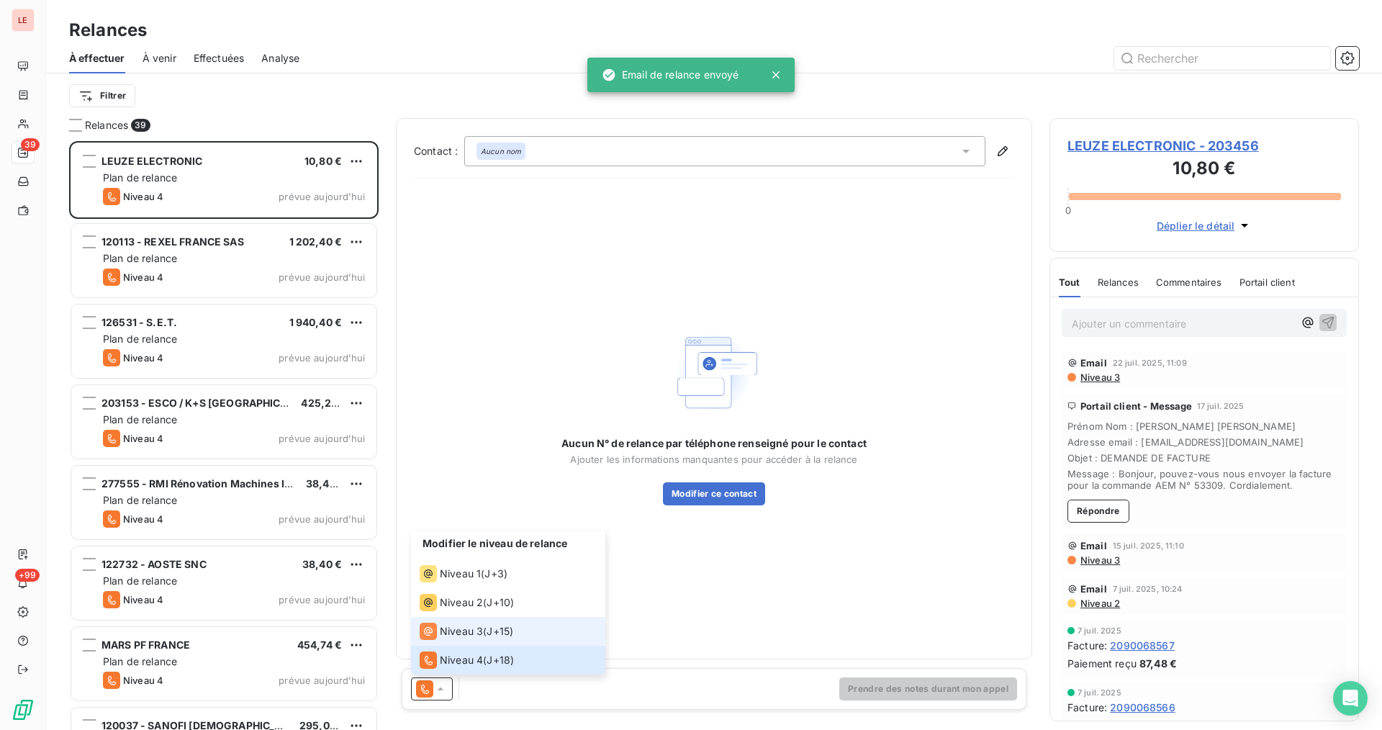
click at [471, 629] on span "Niveau 3" at bounding box center [461, 631] width 43 height 14
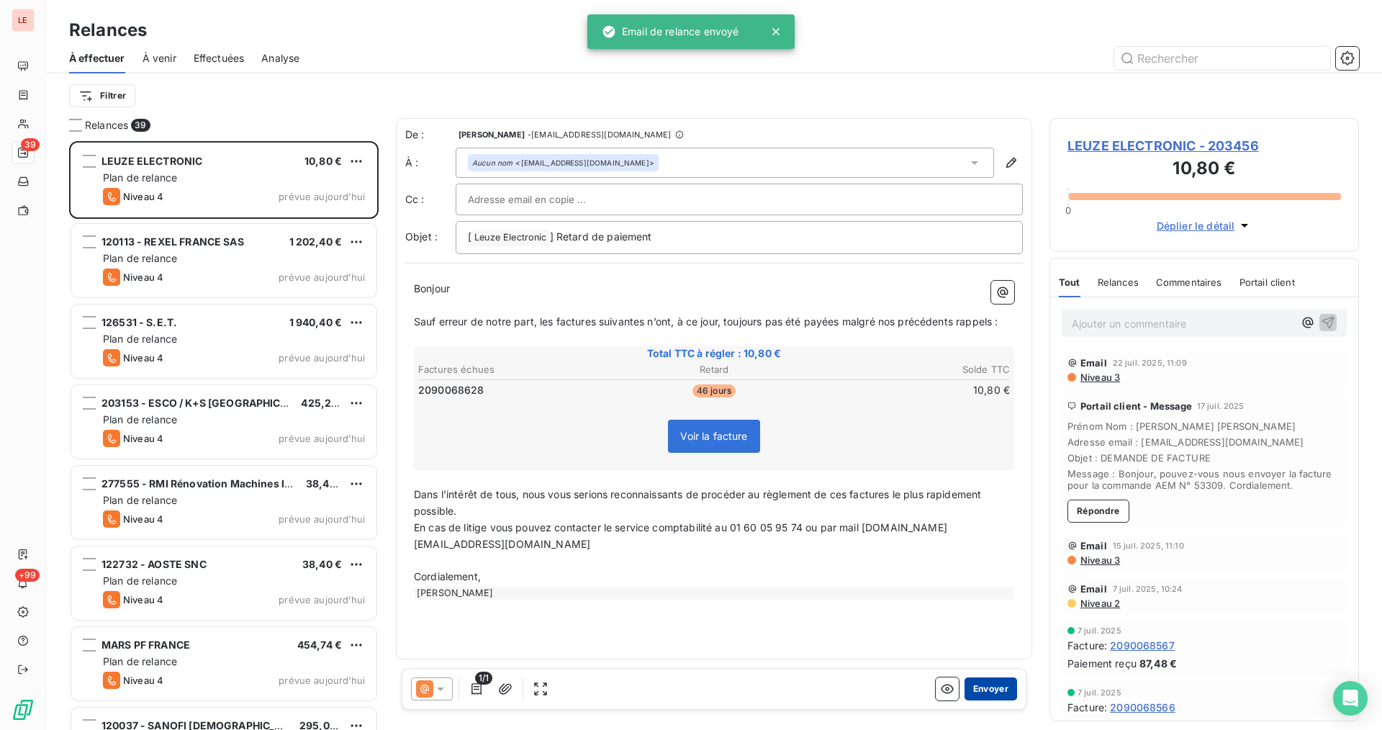
click at [974, 681] on button "Envoyer" at bounding box center [990, 688] width 53 height 23
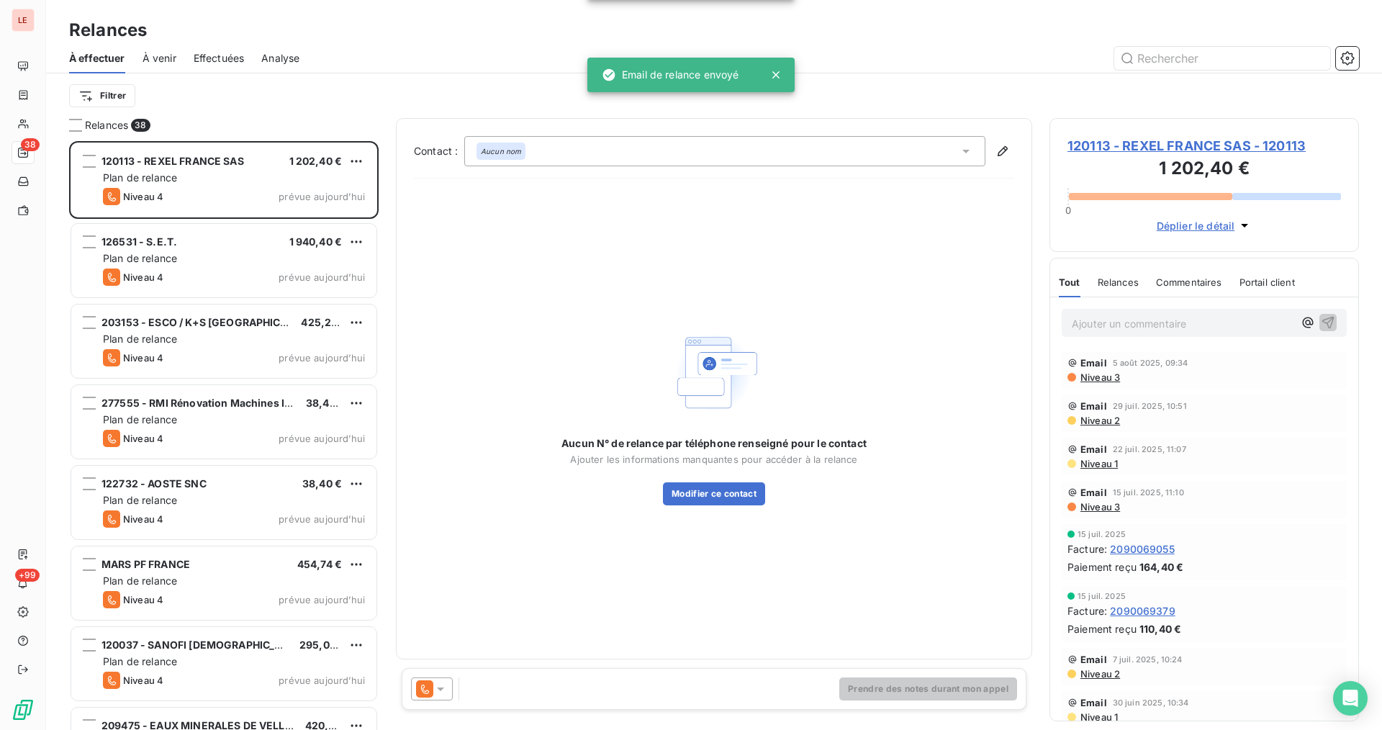
click at [443, 676] on div "Prendre des notes durant mon appel" at bounding box center [714, 689] width 625 height 42
click at [443, 679] on div at bounding box center [432, 688] width 42 height 23
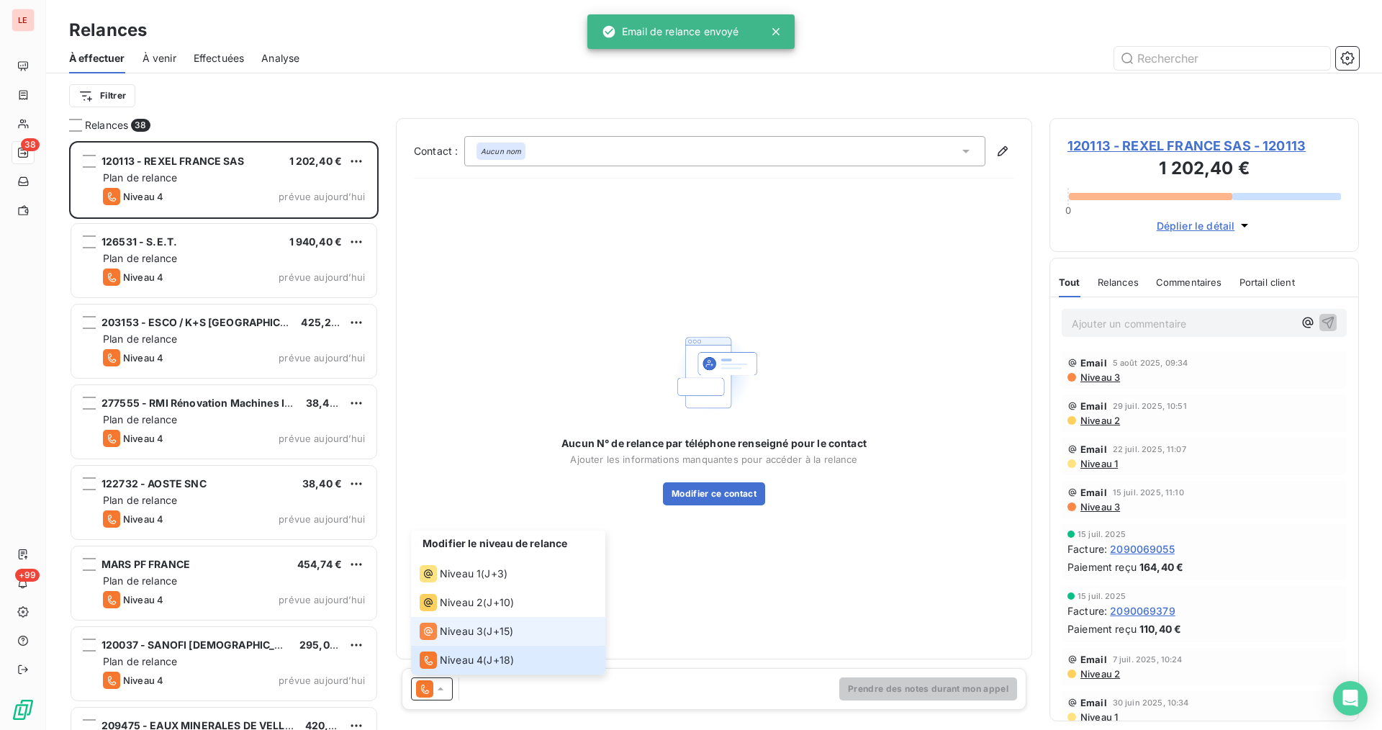
click at [492, 619] on li "Niveau 3 ( J+15 )" at bounding box center [508, 631] width 194 height 29
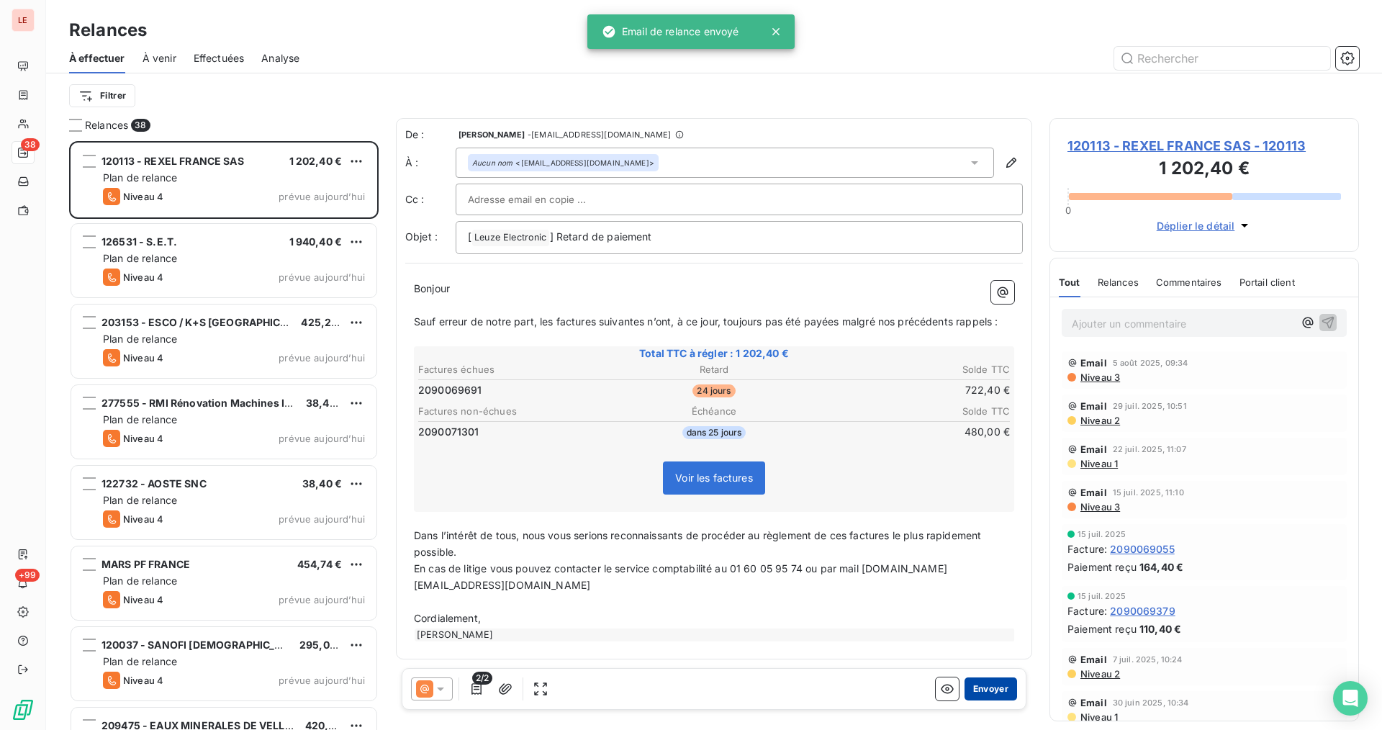
click at [982, 684] on button "Envoyer" at bounding box center [990, 688] width 53 height 23
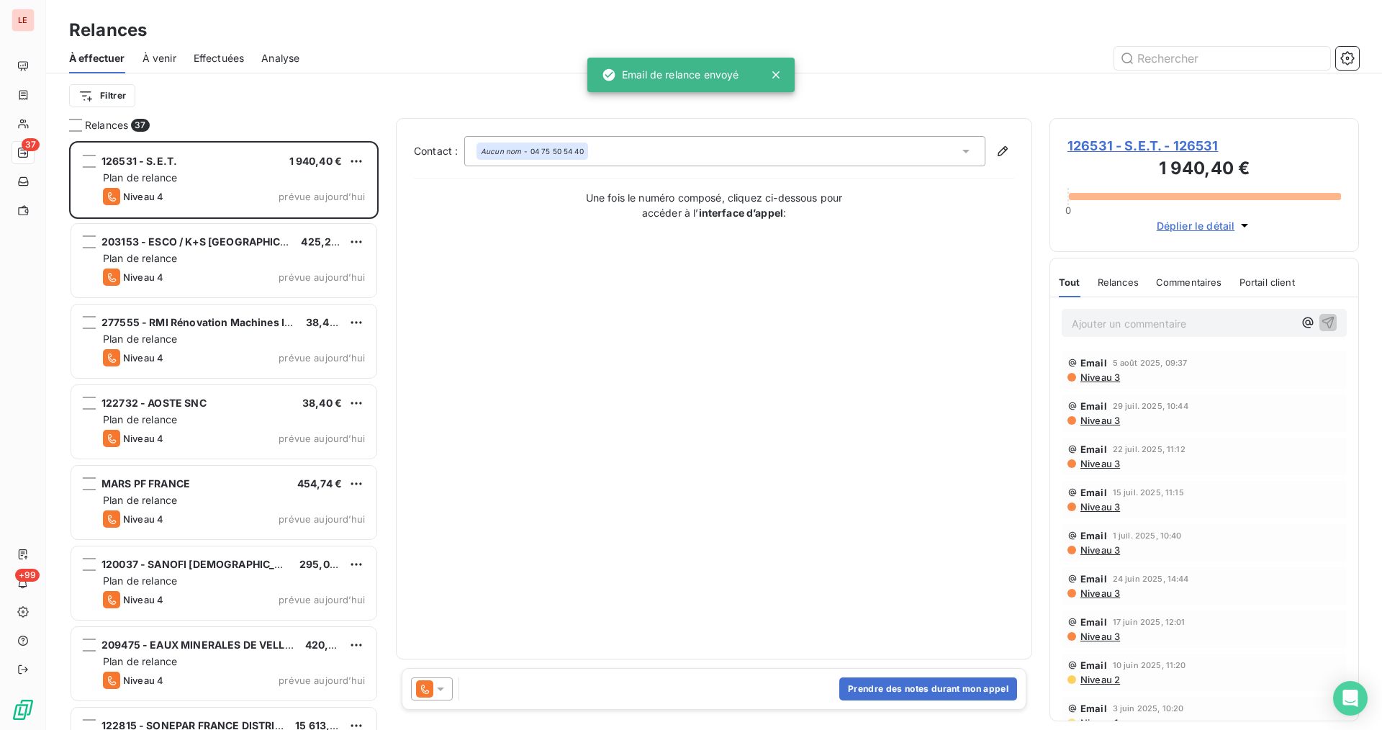
click at [438, 681] on div at bounding box center [432, 688] width 42 height 23
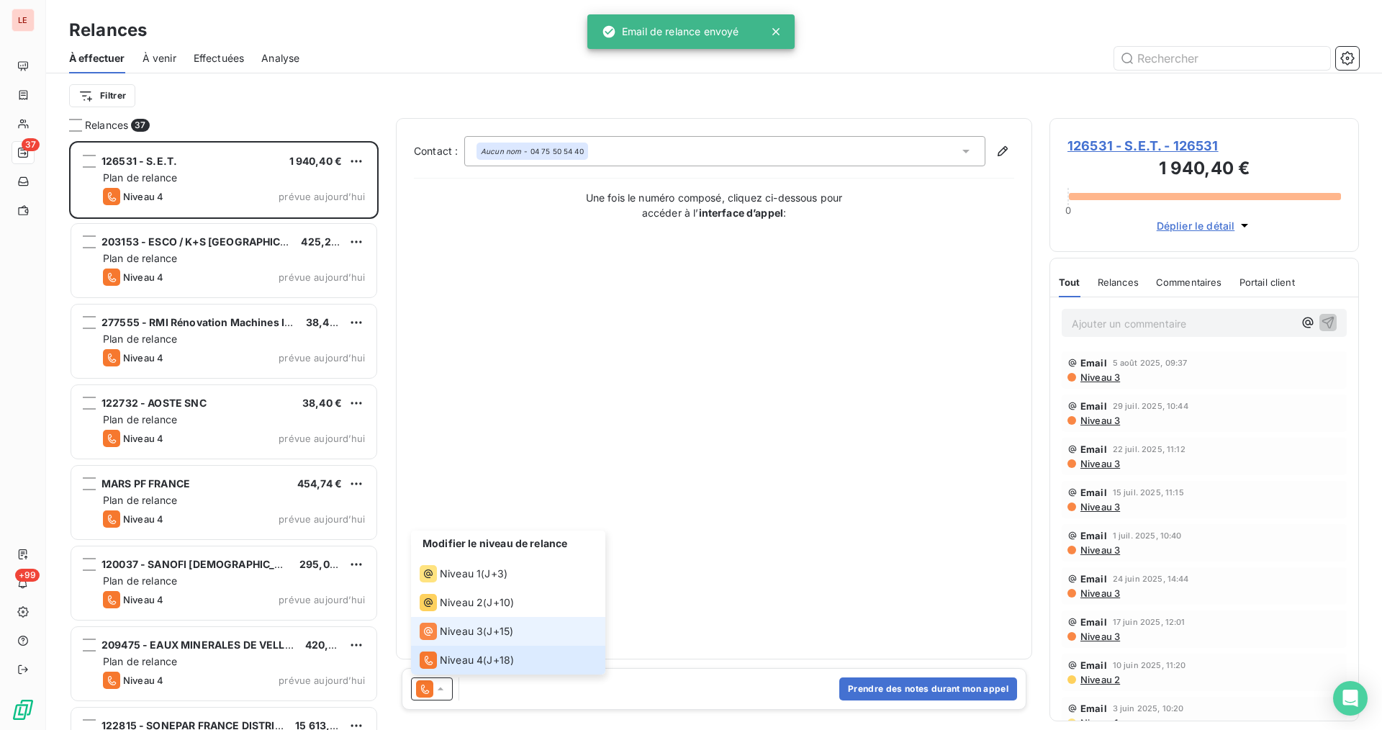
click at [490, 630] on span "J+15 )" at bounding box center [499, 631] width 27 height 14
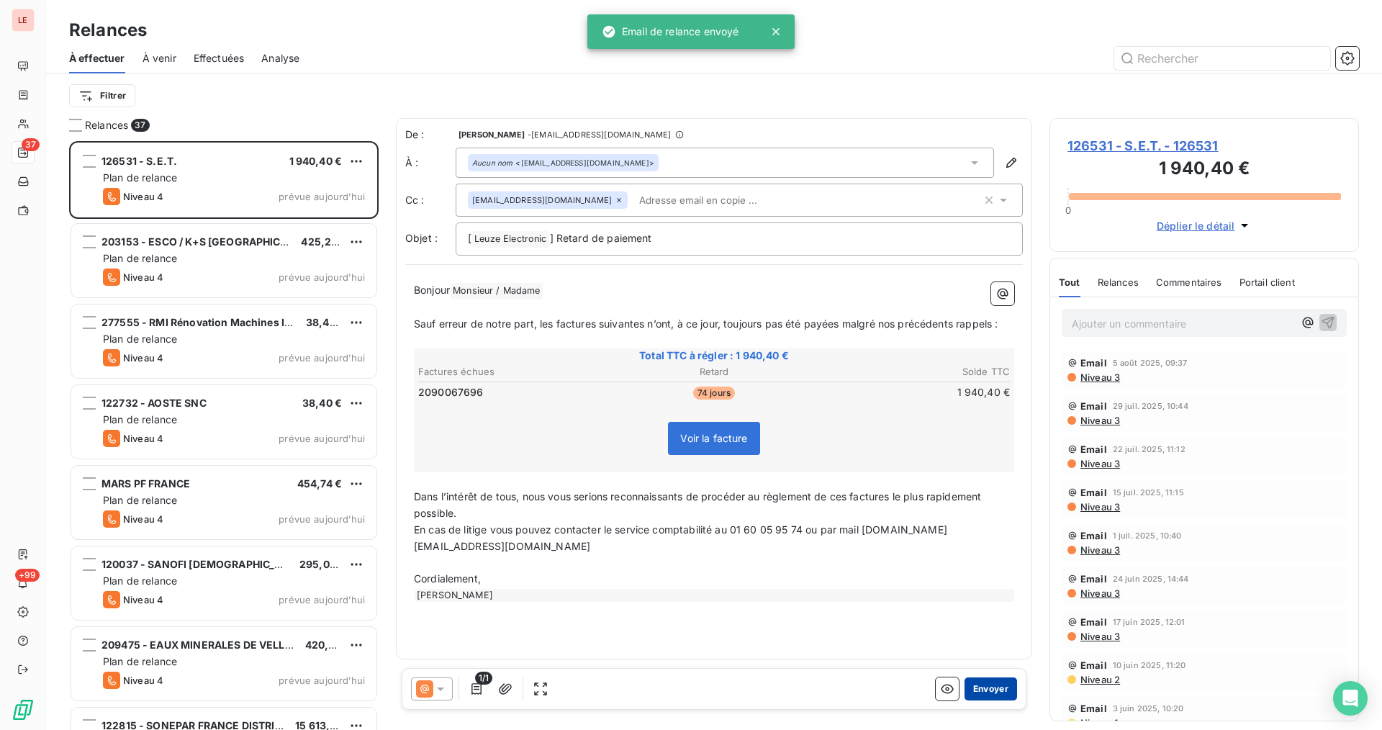
click at [1014, 689] on button "Envoyer" at bounding box center [990, 688] width 53 height 23
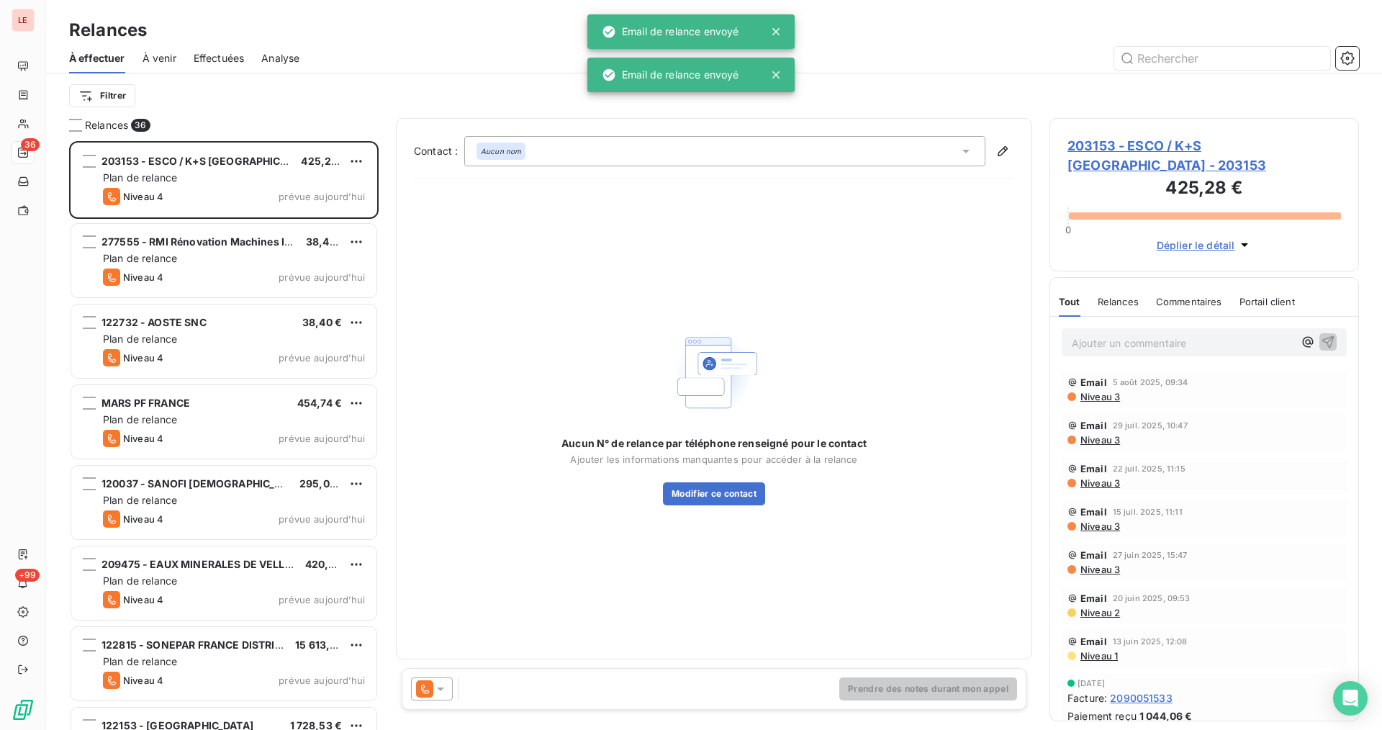
click at [438, 679] on div at bounding box center [432, 688] width 42 height 23
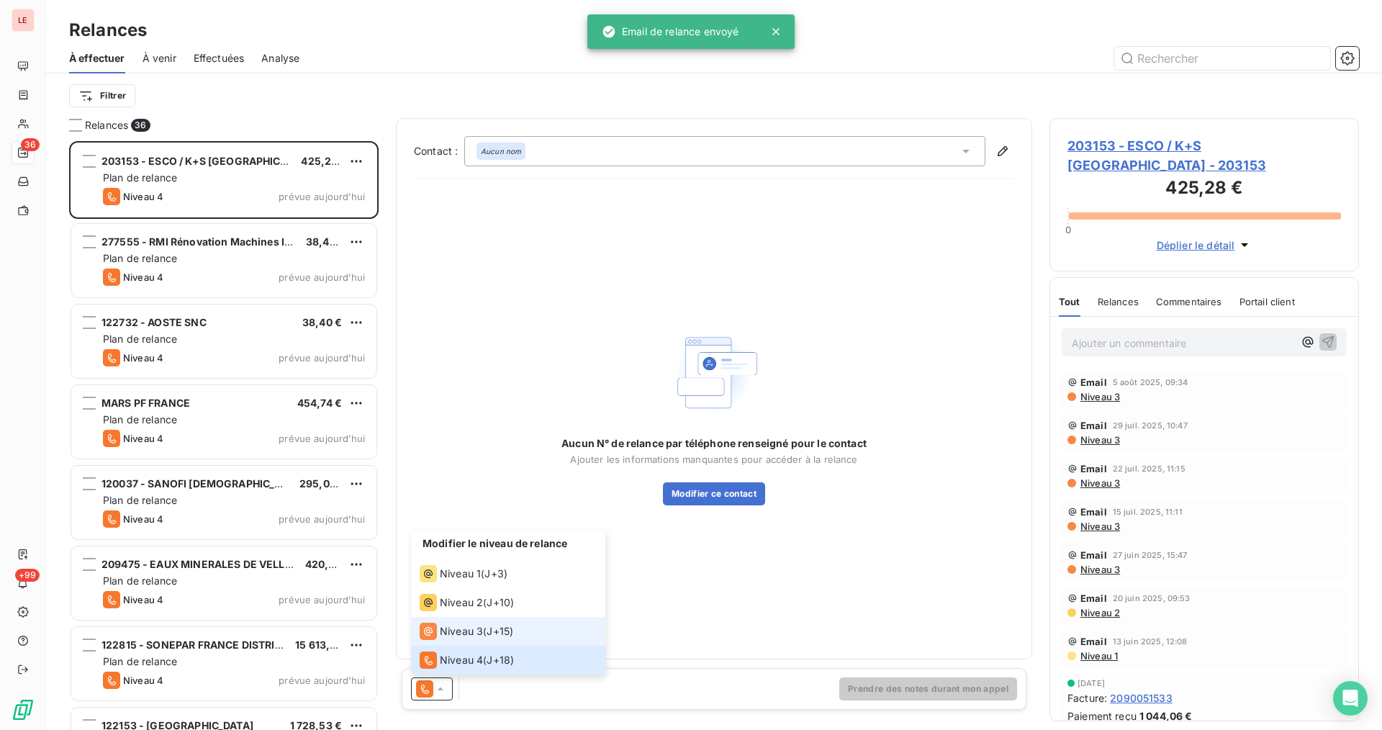
click at [476, 636] on span "Niveau 3" at bounding box center [461, 631] width 43 height 14
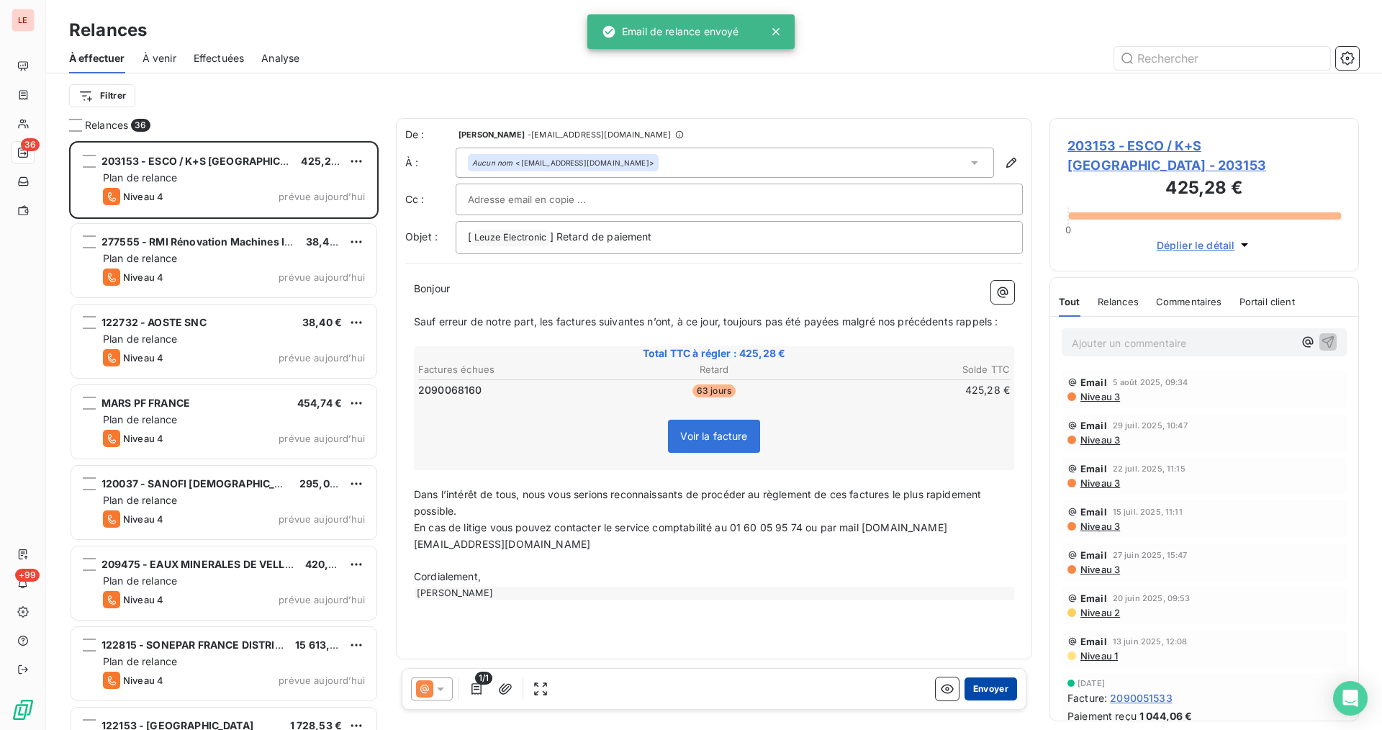
click at [971, 681] on button "Envoyer" at bounding box center [990, 688] width 53 height 23
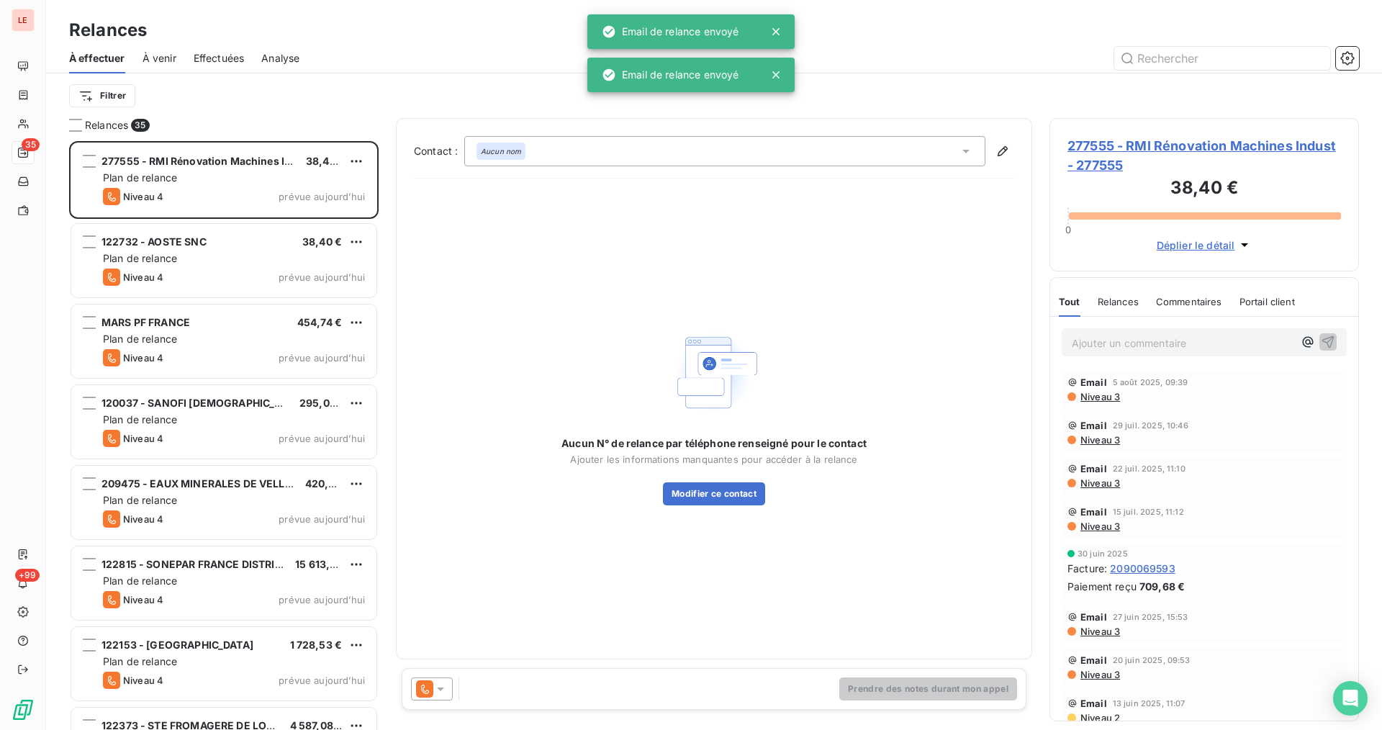
click at [444, 697] on div at bounding box center [432, 688] width 42 height 23
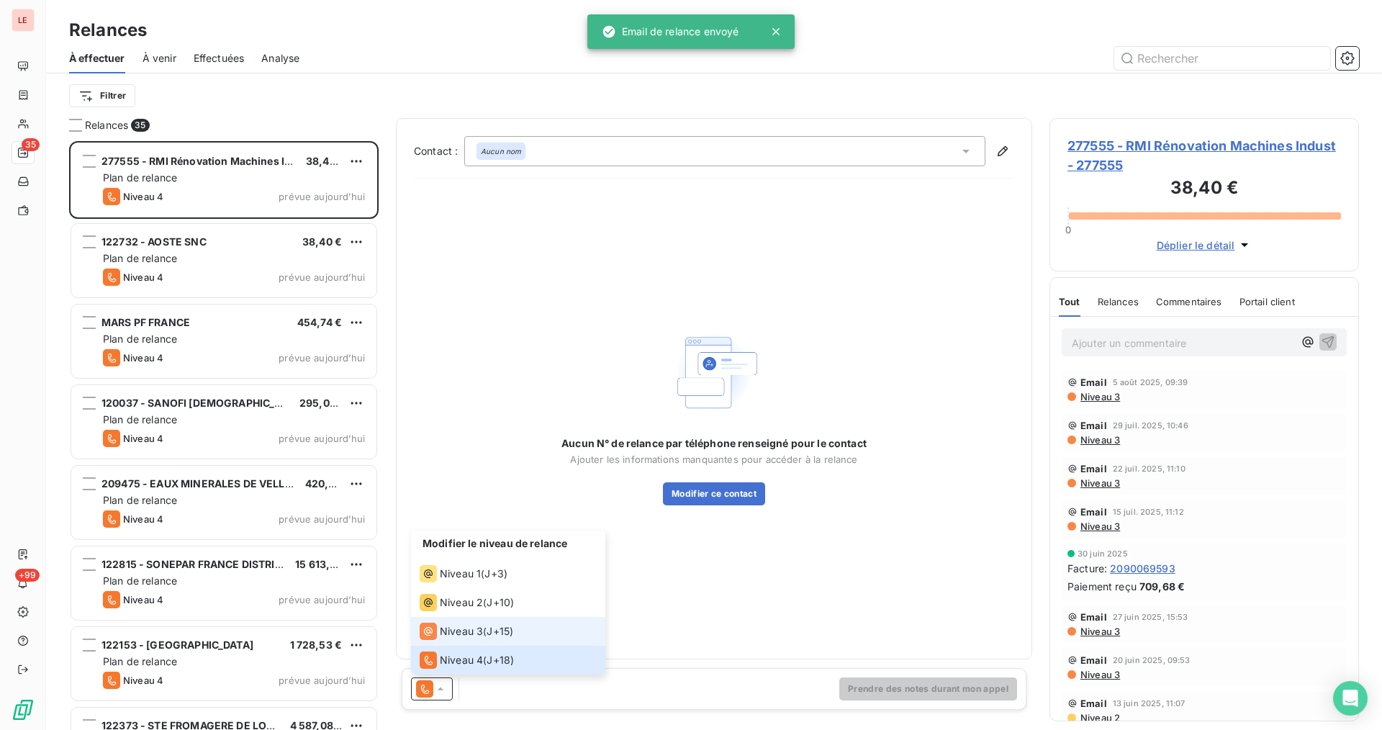
click at [474, 640] on li "Niveau 3 ( J+15 )" at bounding box center [508, 631] width 194 height 29
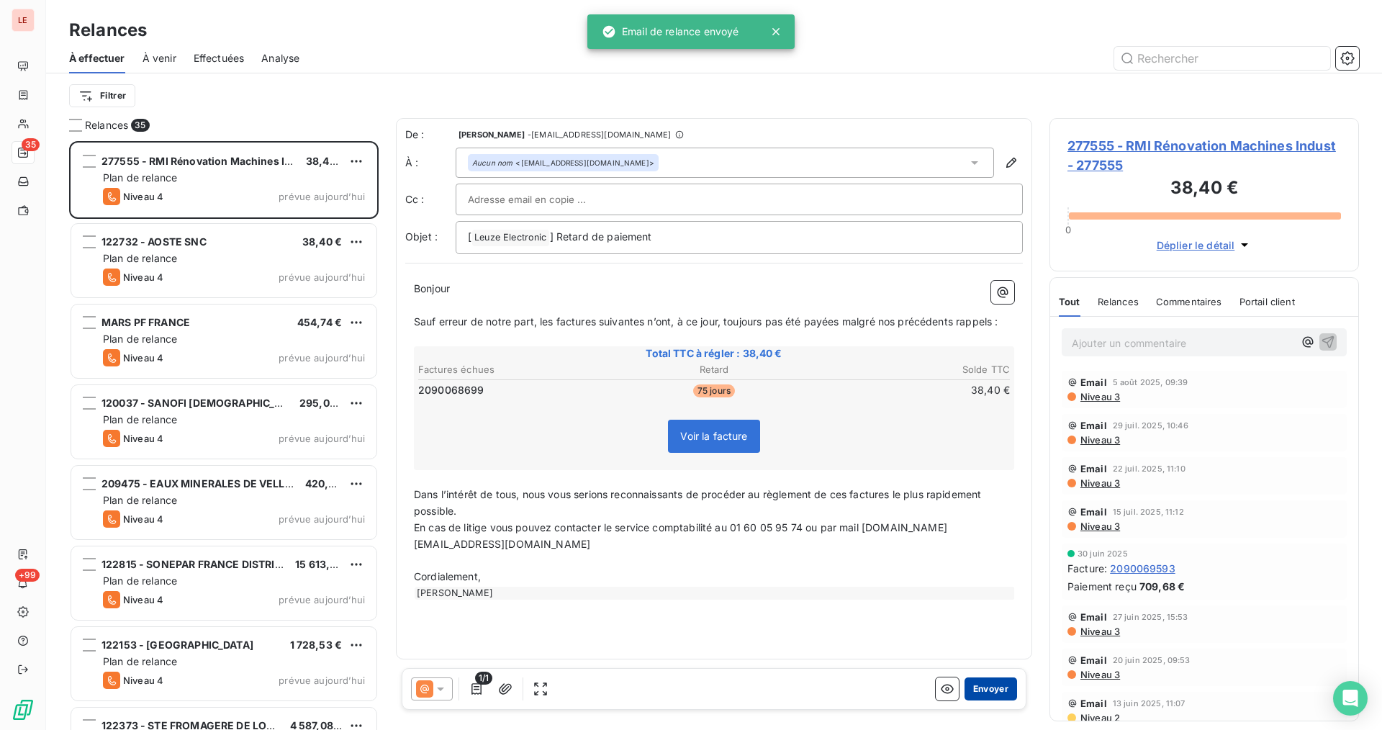
click at [964, 692] on button "Envoyer" at bounding box center [990, 688] width 53 height 23
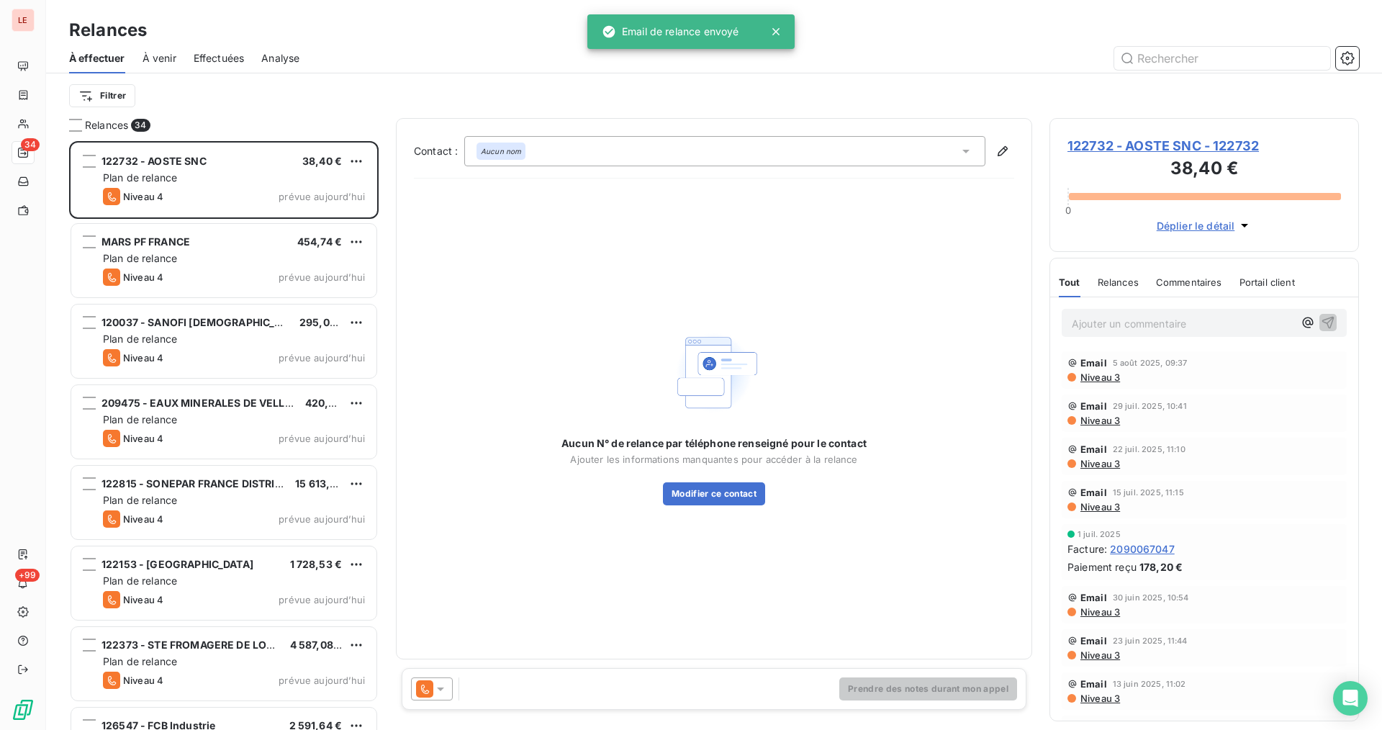
click at [432, 679] on div at bounding box center [432, 688] width 42 height 23
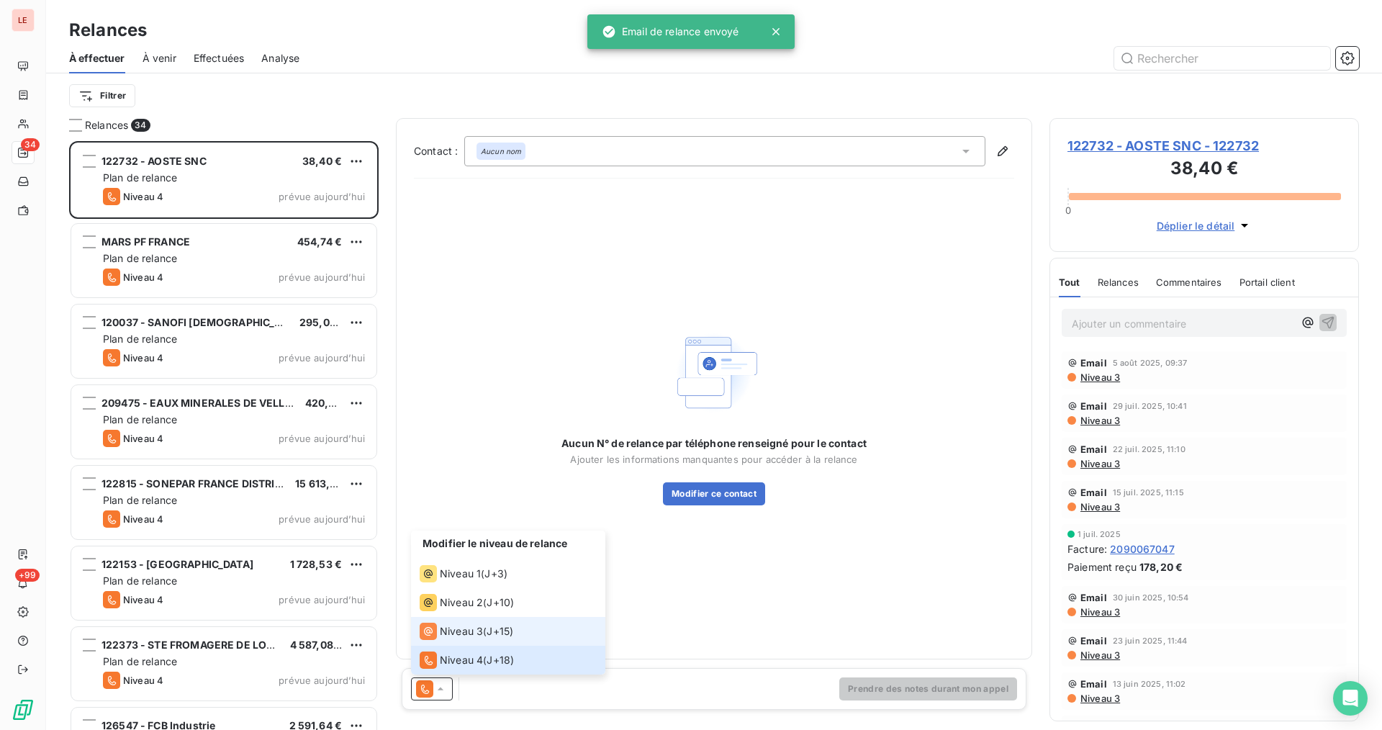
click at [454, 636] on span "Niveau 3" at bounding box center [461, 631] width 43 height 14
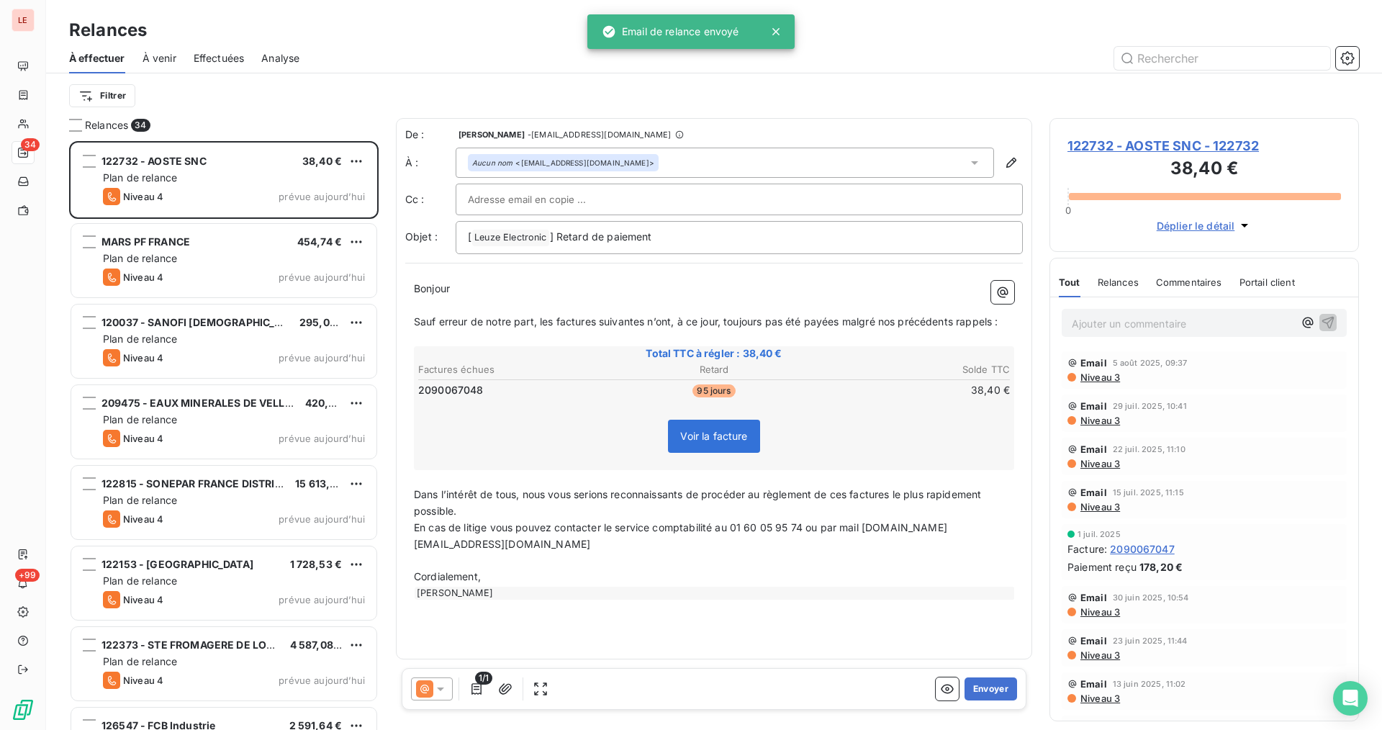
click at [966, 674] on div "1/1 Envoyer" at bounding box center [714, 689] width 625 height 42
click at [962, 684] on div "Envoyer" at bounding box center [975, 688] width 81 height 23
click at [971, 692] on button "Envoyer" at bounding box center [990, 688] width 53 height 23
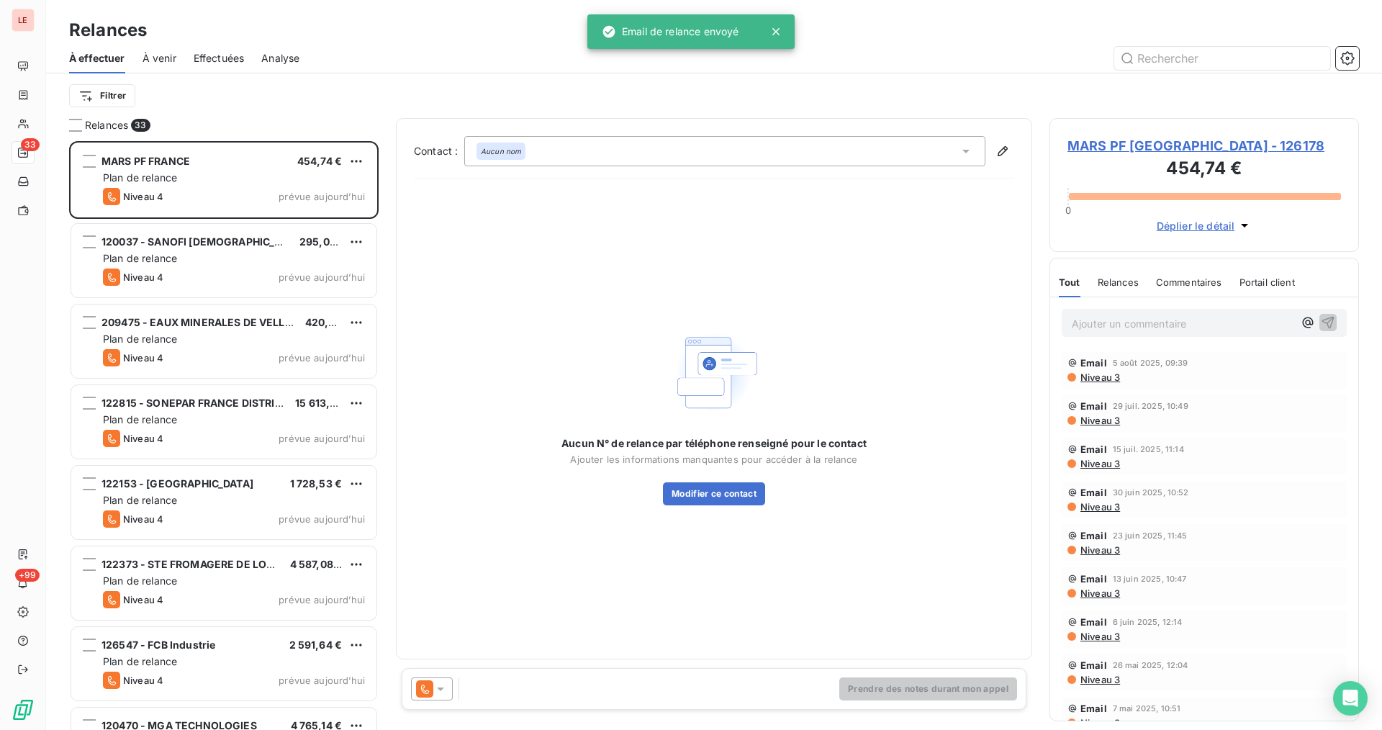
click at [443, 682] on icon at bounding box center [440, 688] width 14 height 14
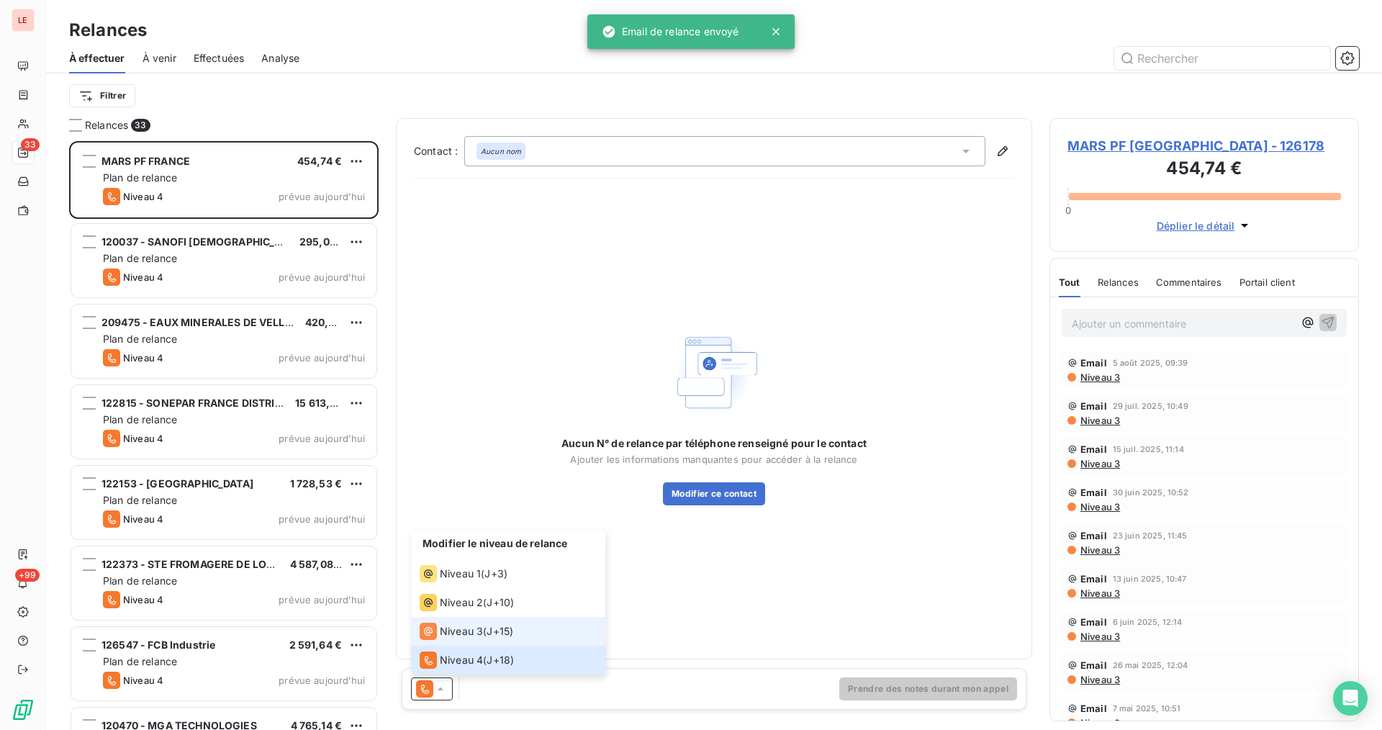
click at [479, 634] on span "Niveau 3" at bounding box center [461, 631] width 43 height 14
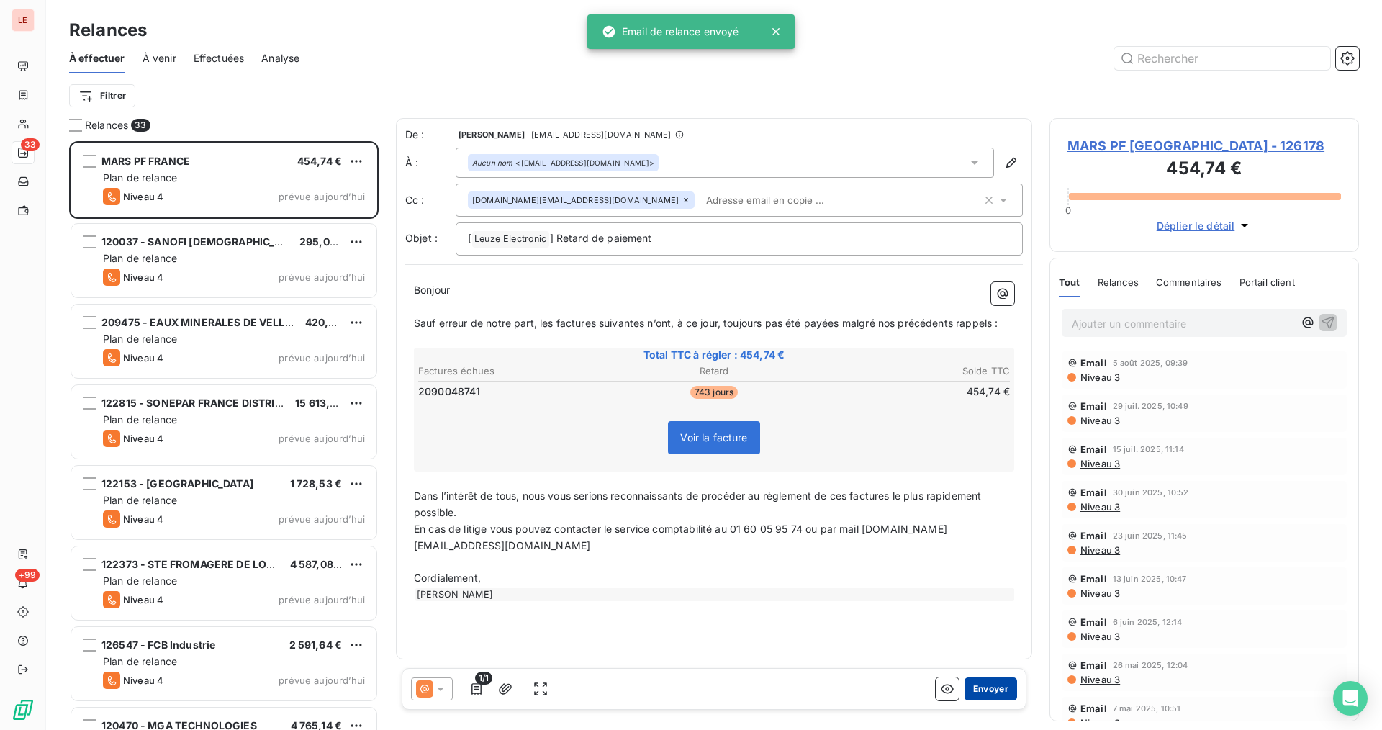
click at [980, 681] on button "Envoyer" at bounding box center [990, 688] width 53 height 23
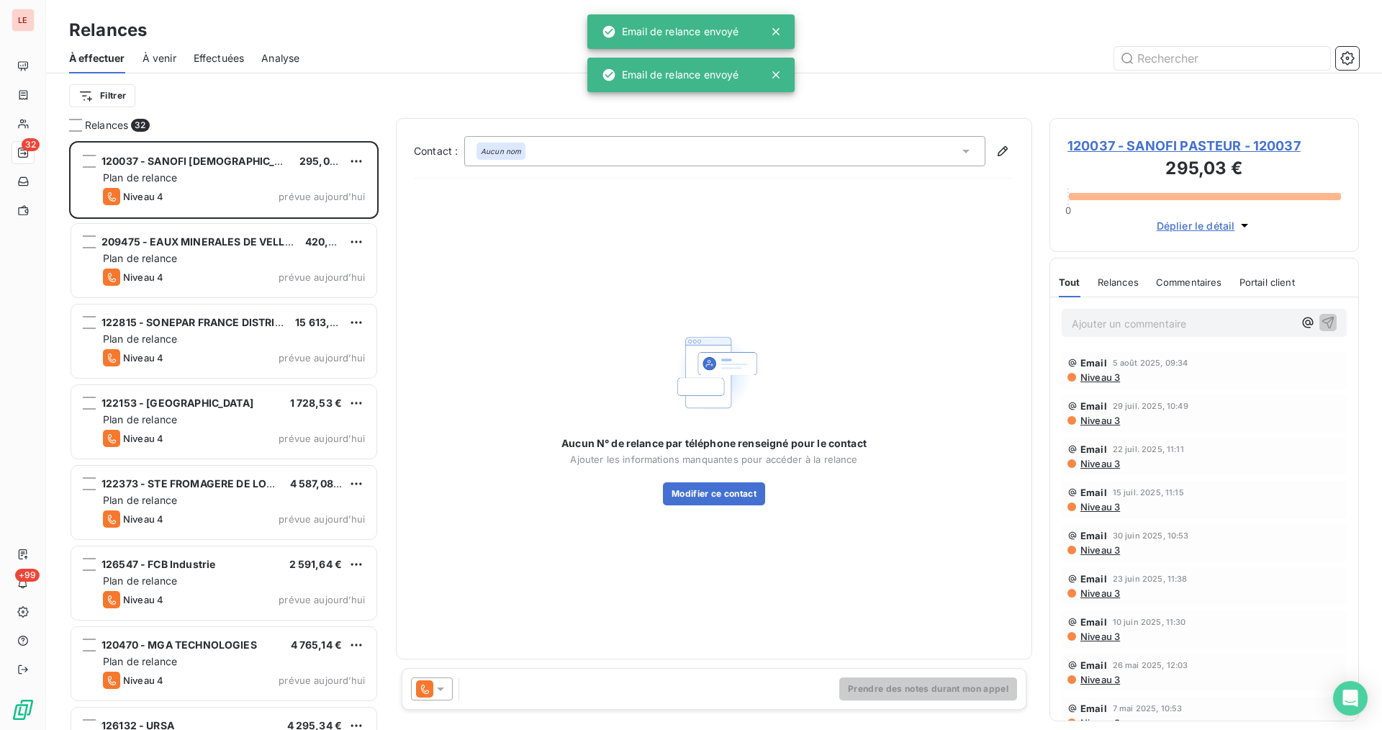
click at [443, 699] on div at bounding box center [432, 688] width 42 height 23
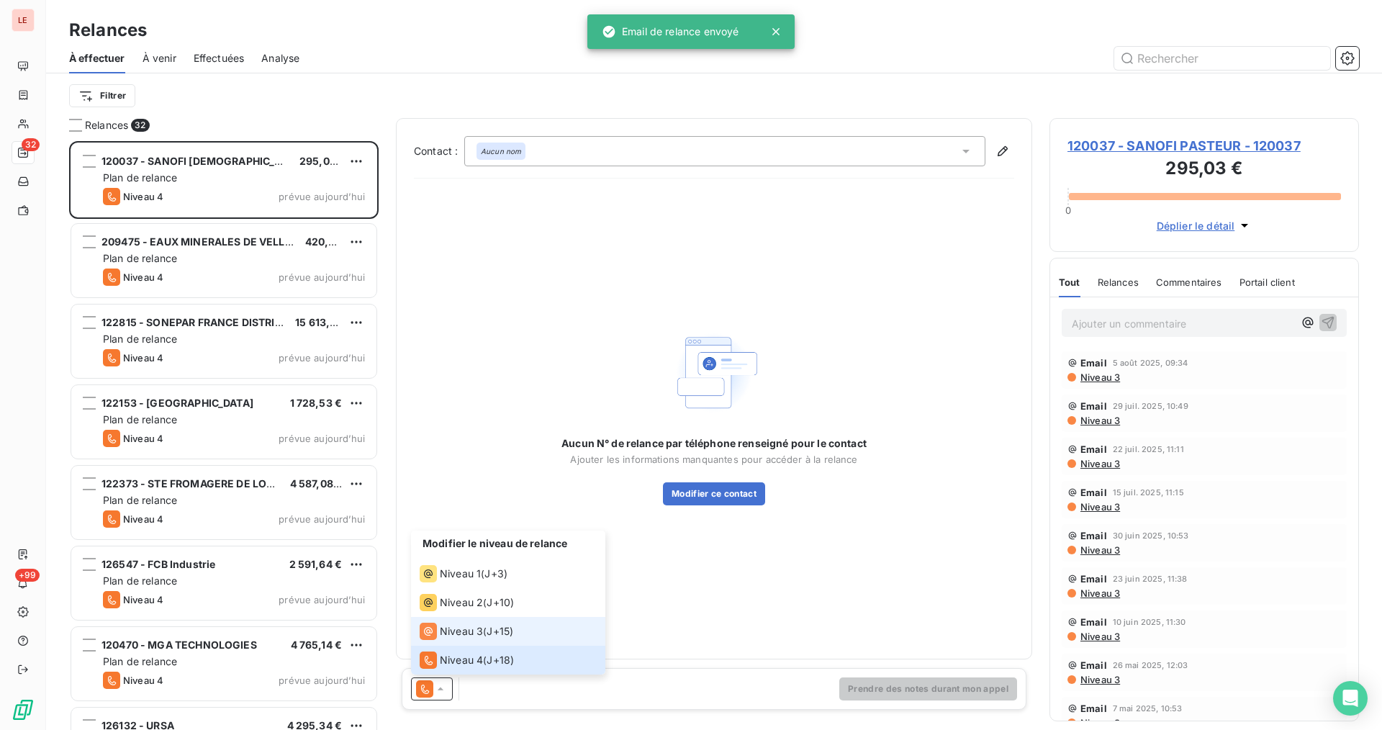
click at [483, 643] on li "Niveau 3 ( J+15 )" at bounding box center [508, 631] width 194 height 29
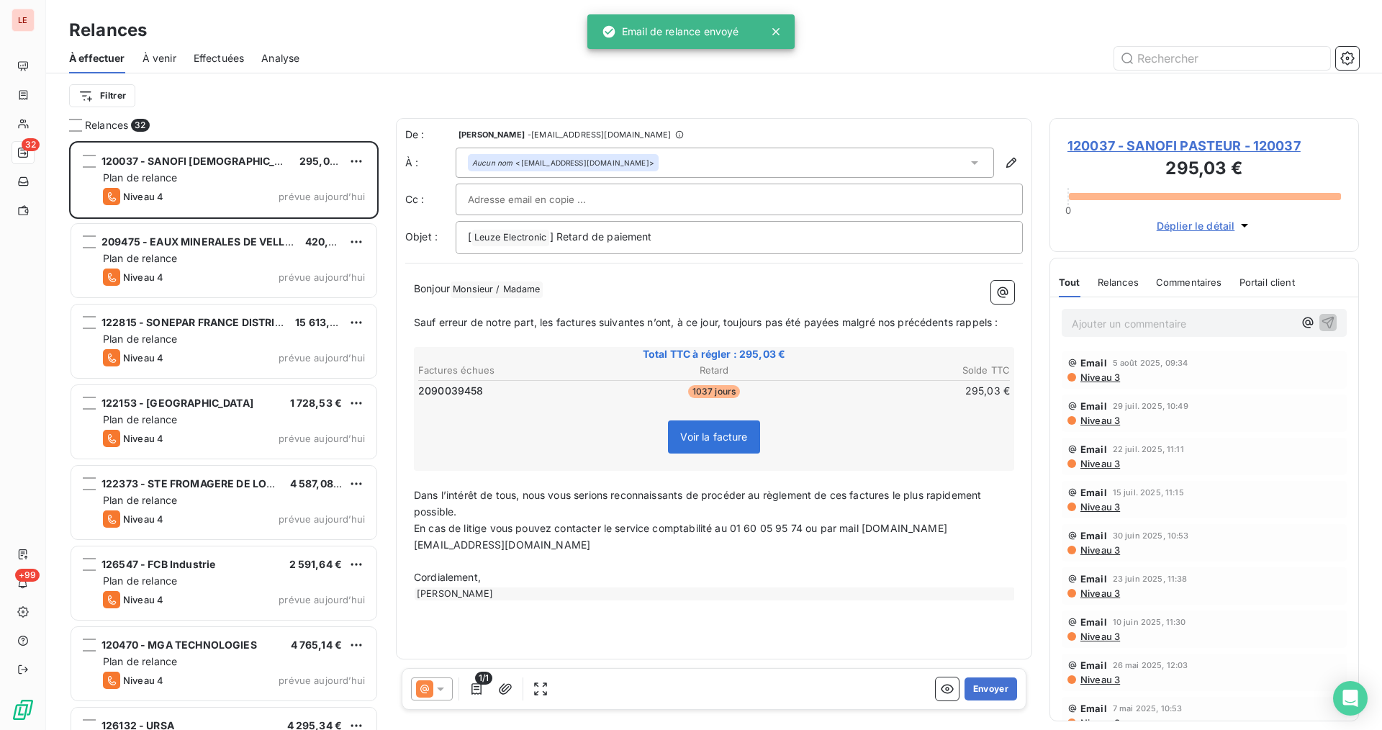
click at [962, 684] on div "Envoyer" at bounding box center [975, 688] width 81 height 23
click at [968, 689] on button "Envoyer" at bounding box center [990, 688] width 53 height 23
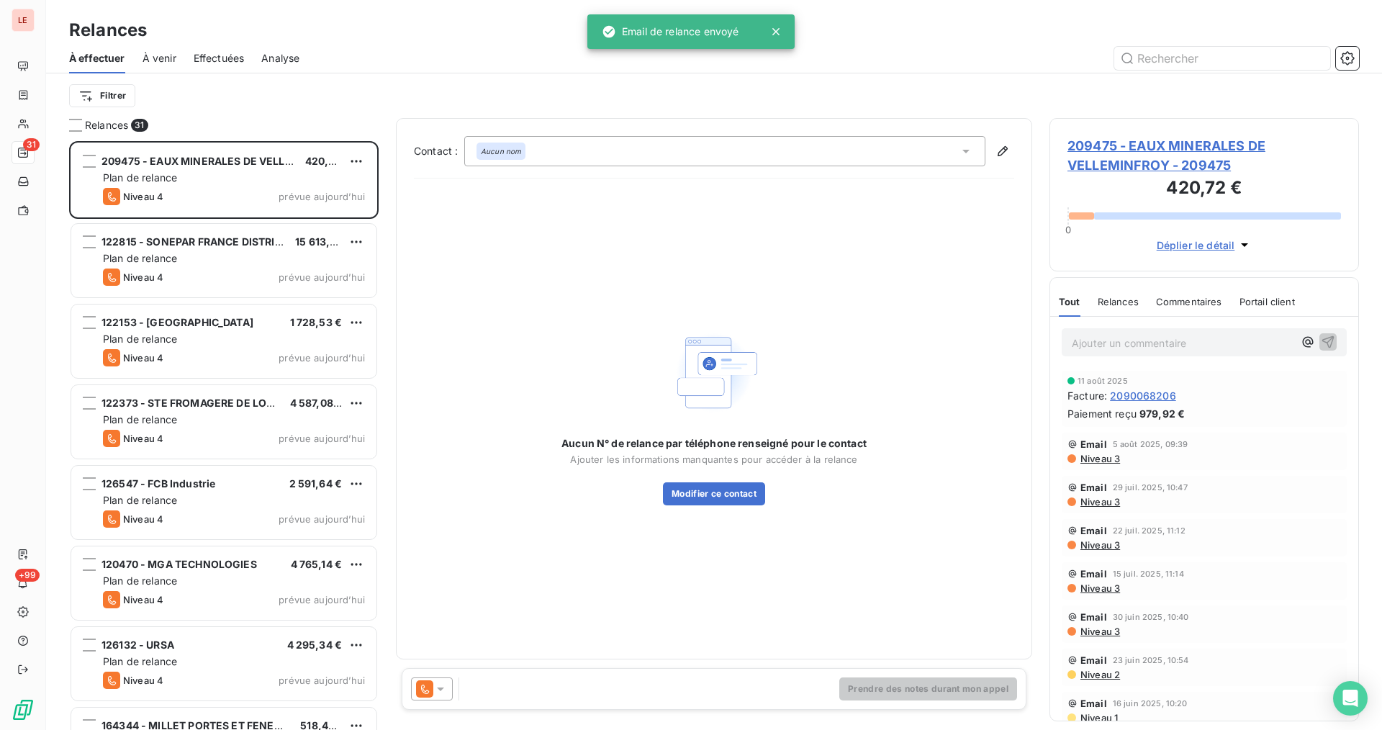
click at [448, 676] on div "Prendre des notes durant mon appel" at bounding box center [714, 689] width 625 height 42
click at [448, 679] on div at bounding box center [432, 688] width 42 height 23
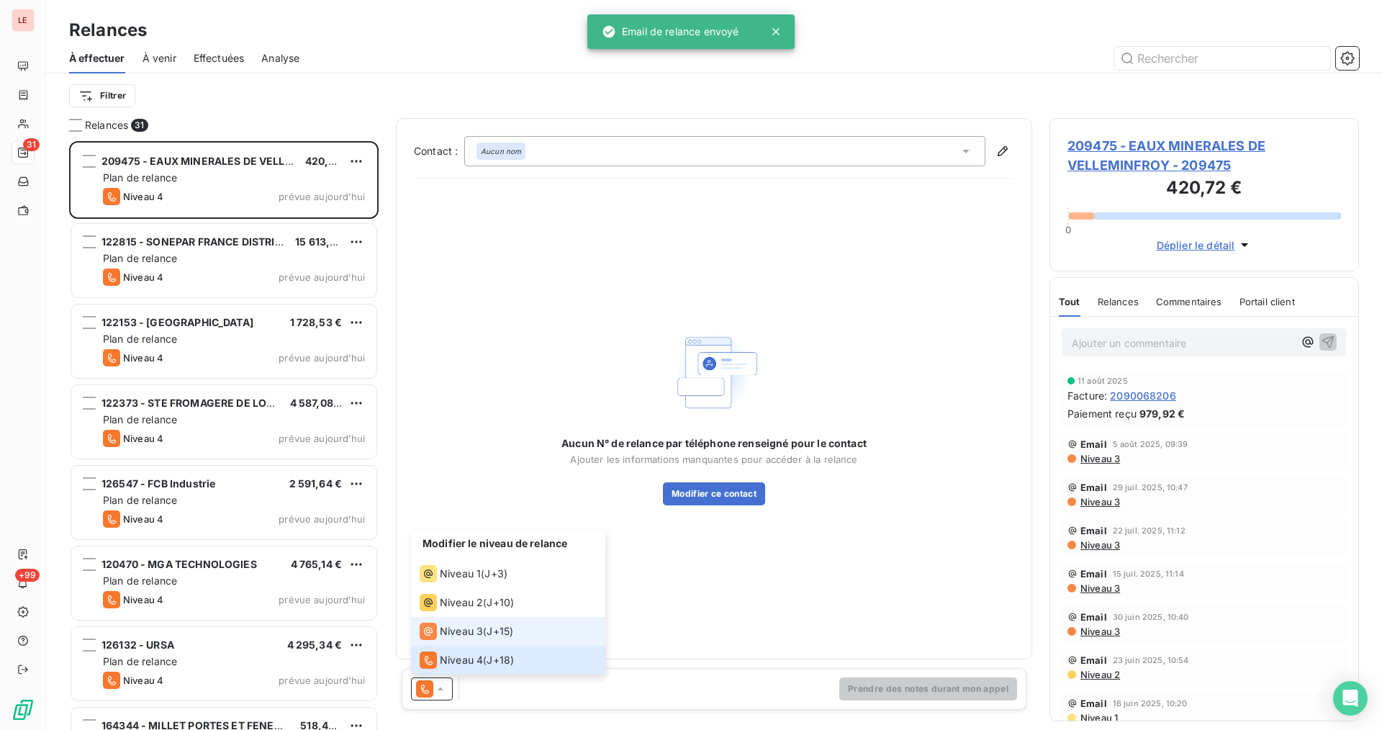
click at [465, 640] on li "Niveau 3 ( J+15 )" at bounding box center [508, 631] width 194 height 29
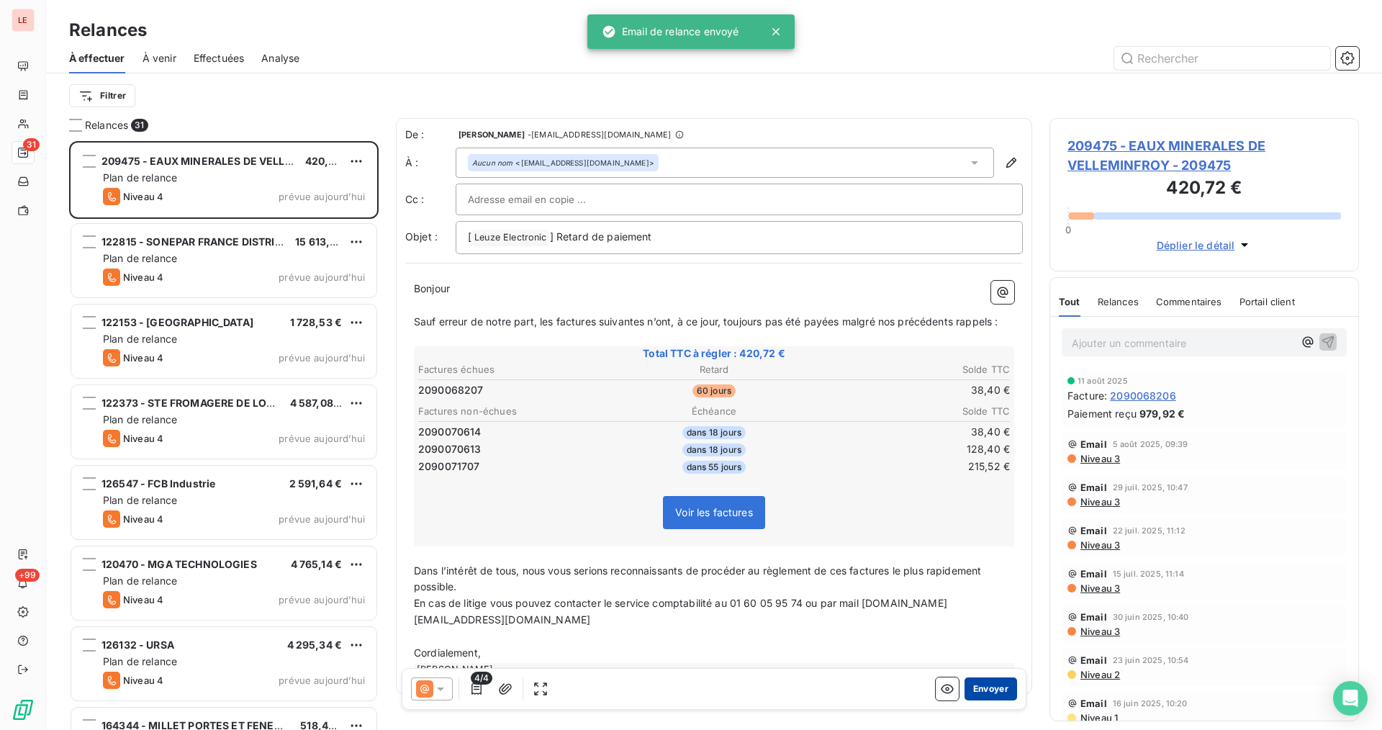
click at [971, 684] on button "Envoyer" at bounding box center [990, 688] width 53 height 23
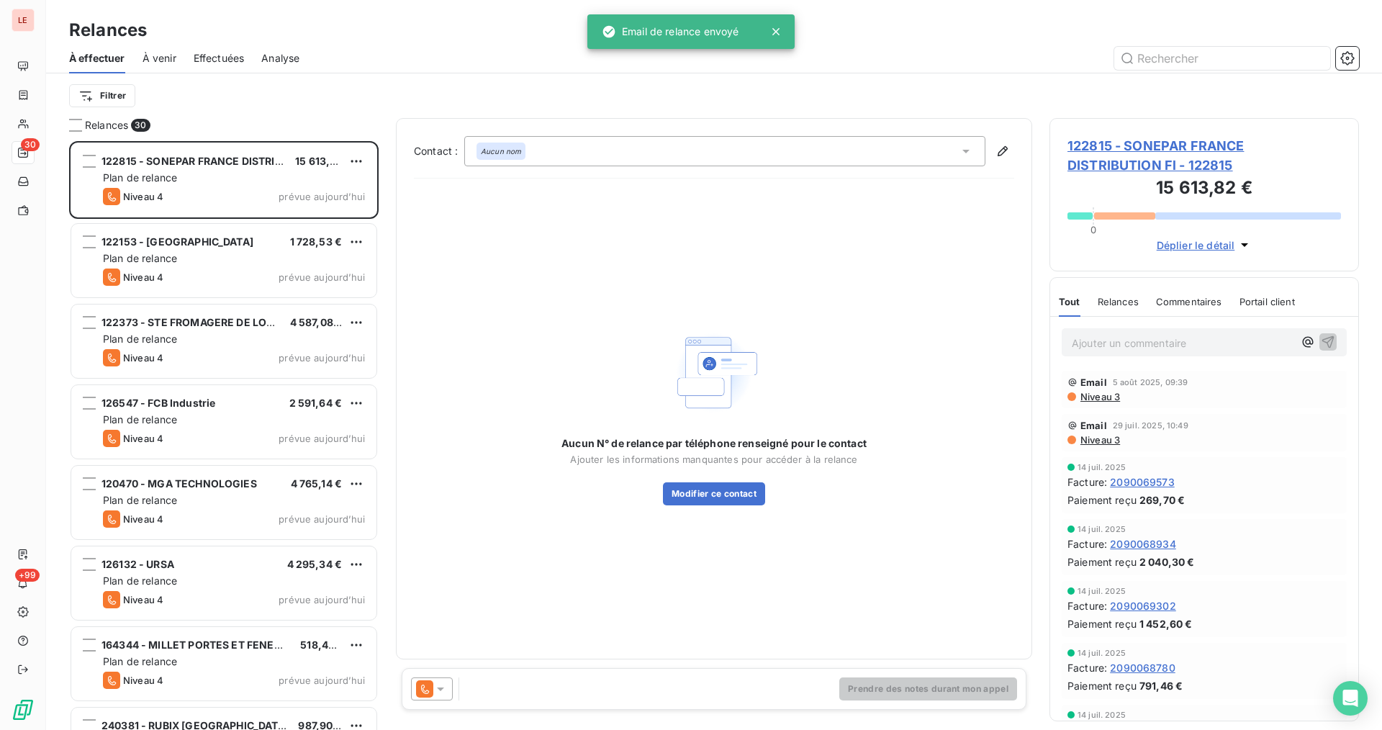
click at [440, 686] on icon at bounding box center [440, 688] width 14 height 14
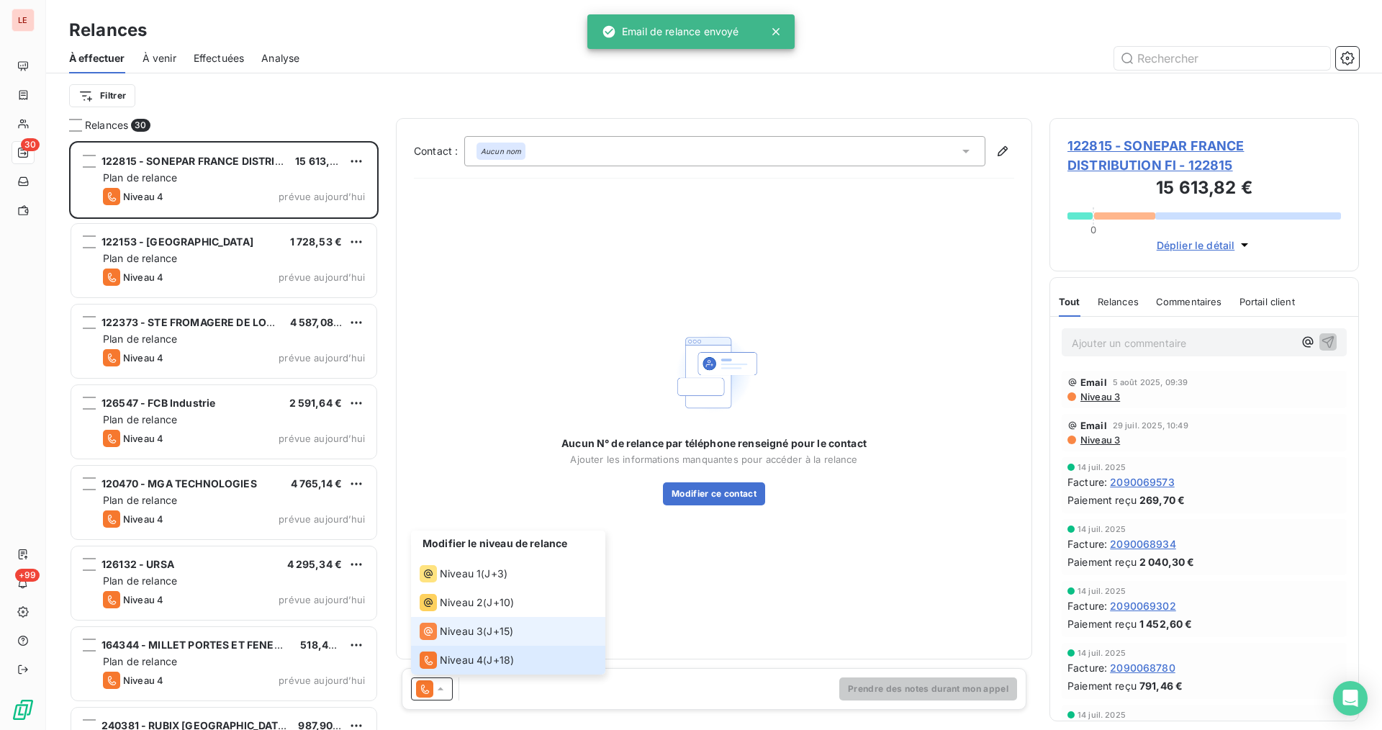
click at [481, 634] on span "Niveau 3" at bounding box center [461, 631] width 43 height 14
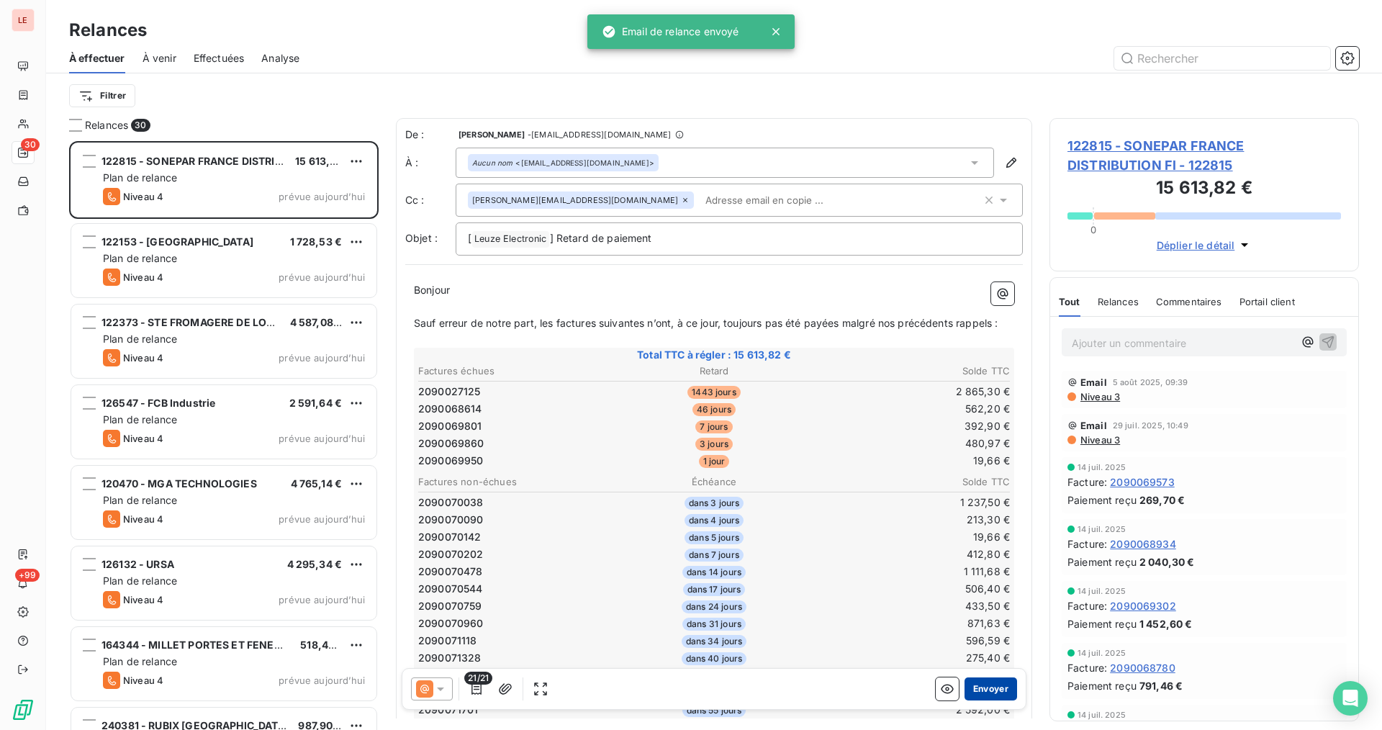
click at [967, 697] on button "Envoyer" at bounding box center [990, 688] width 53 height 23
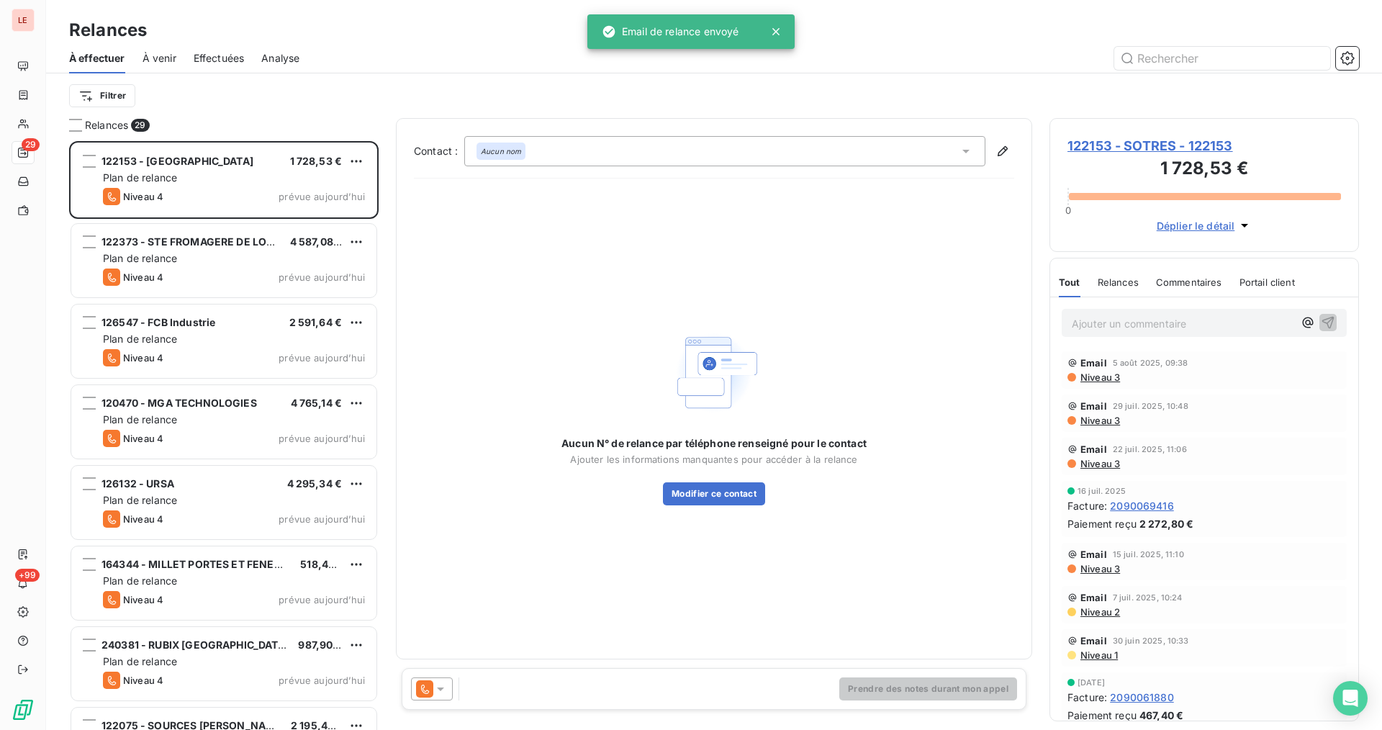
click at [425, 686] on icon at bounding box center [424, 688] width 17 height 17
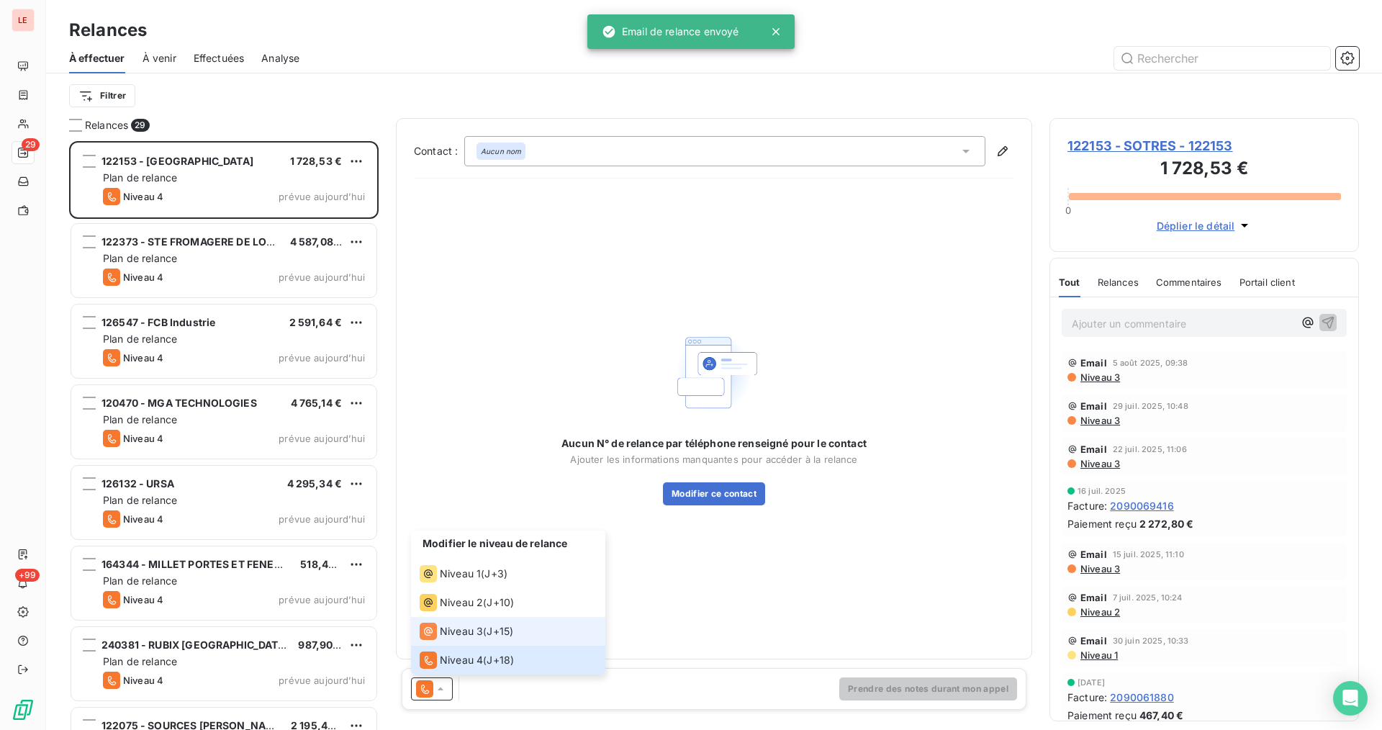
click at [471, 620] on li "Niveau 3 ( J+15 )" at bounding box center [508, 631] width 194 height 29
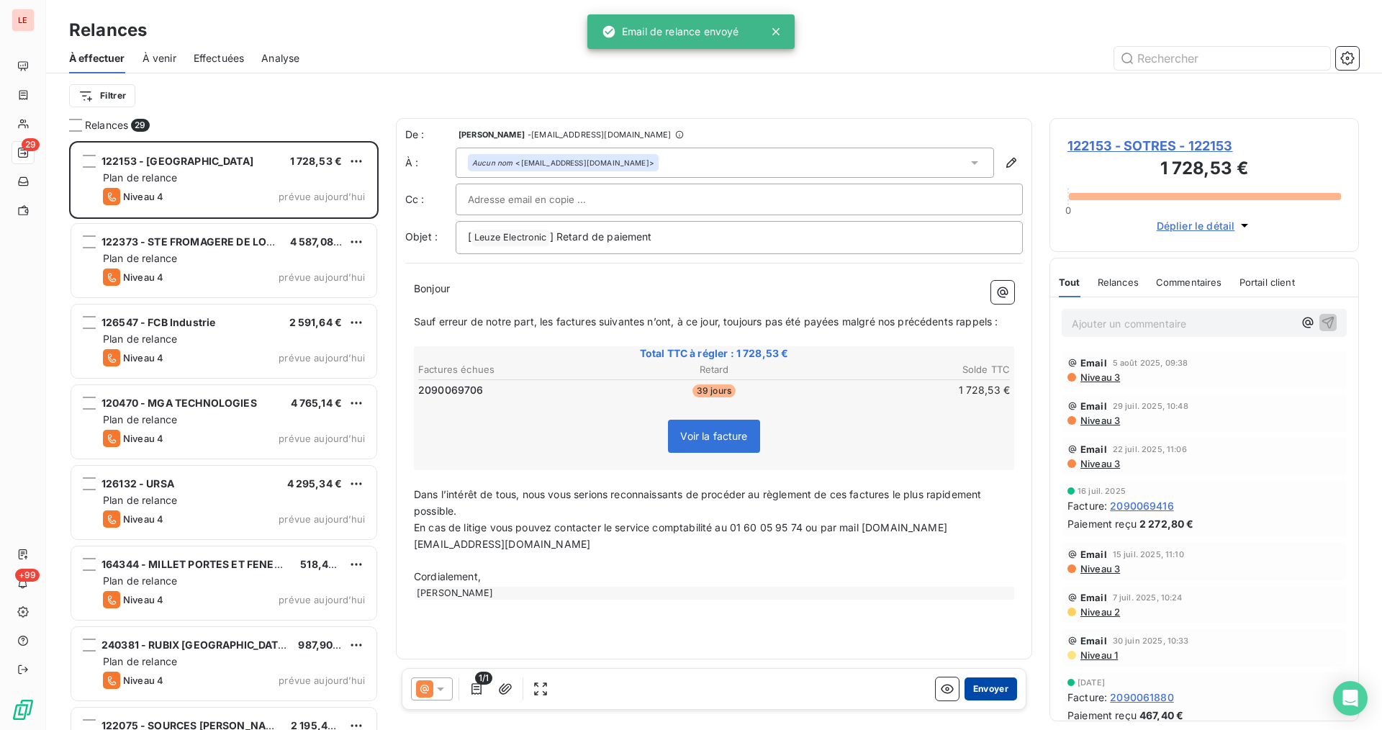
click at [994, 686] on button "Envoyer" at bounding box center [990, 688] width 53 height 23
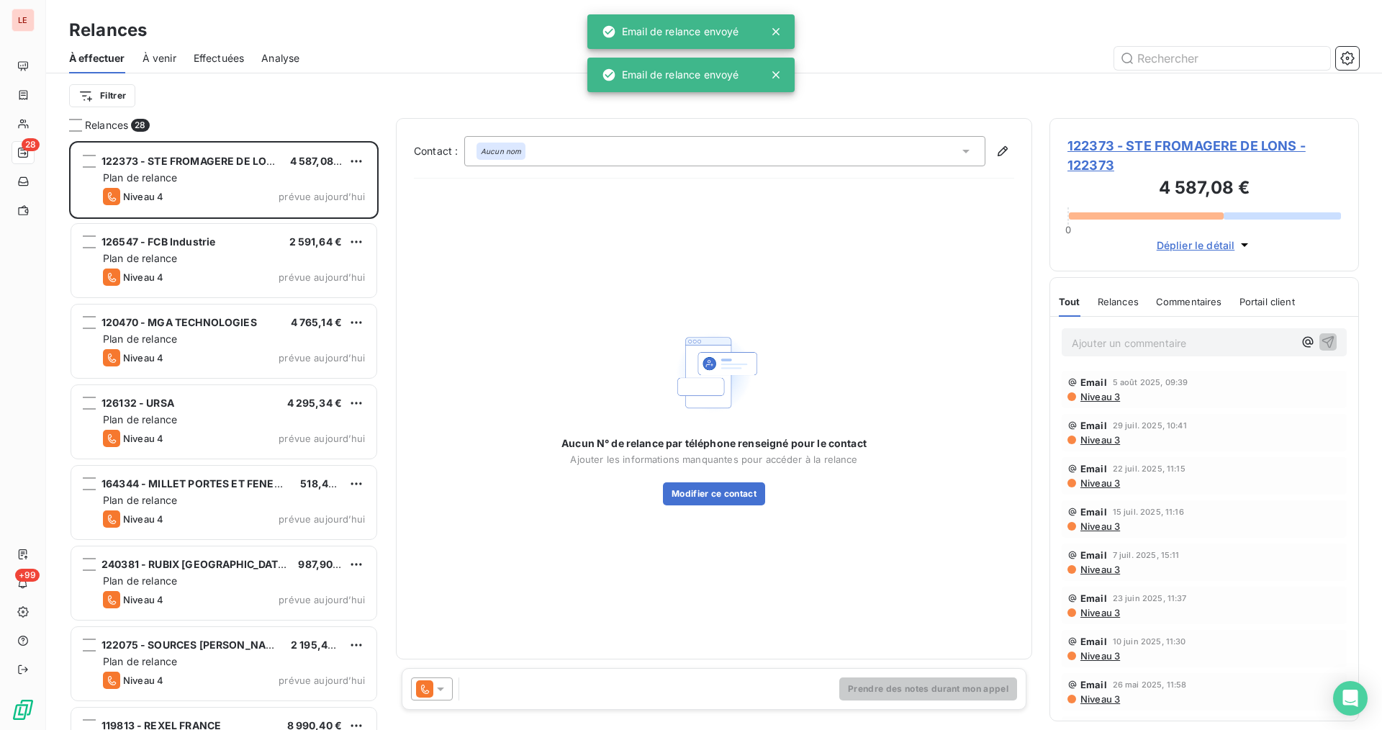
click at [437, 699] on div at bounding box center [432, 688] width 42 height 23
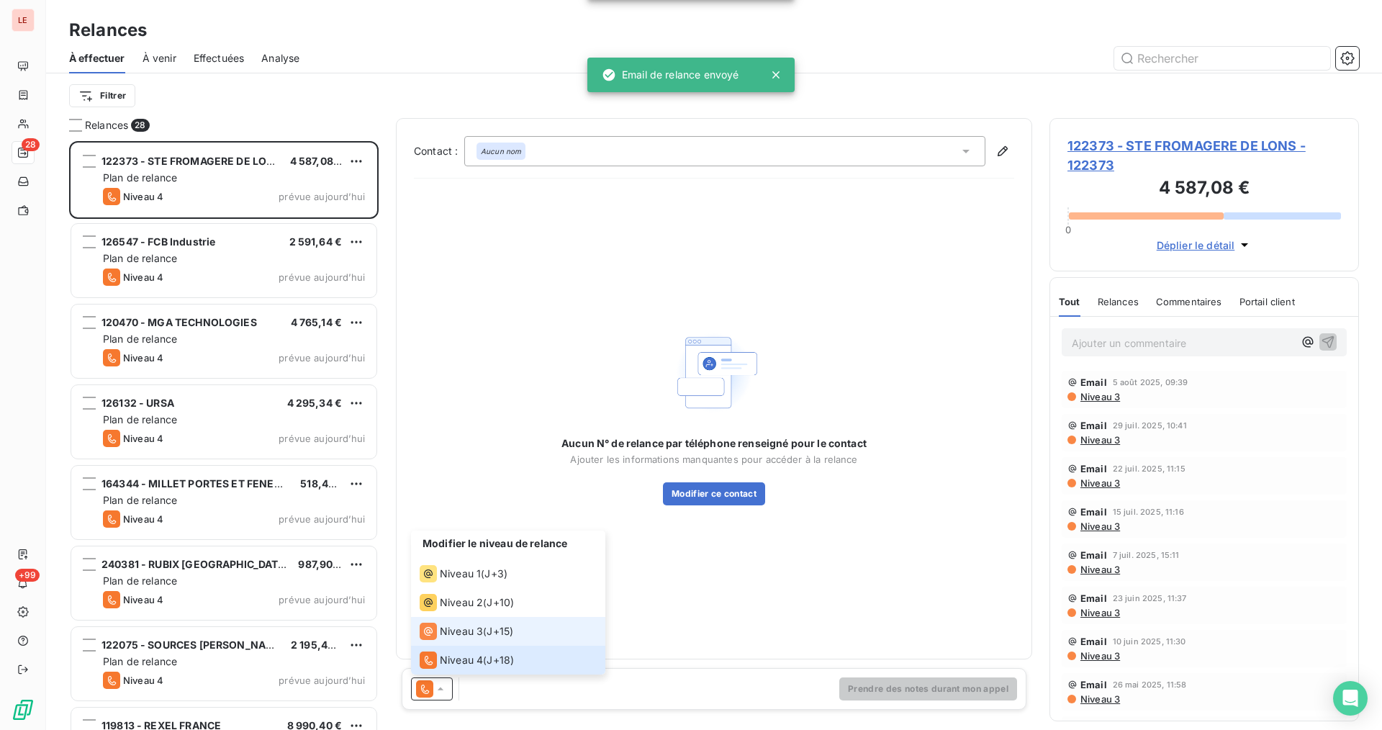
click at [487, 630] on div "Niveau 3 ( J+15 )" at bounding box center [467, 630] width 94 height 17
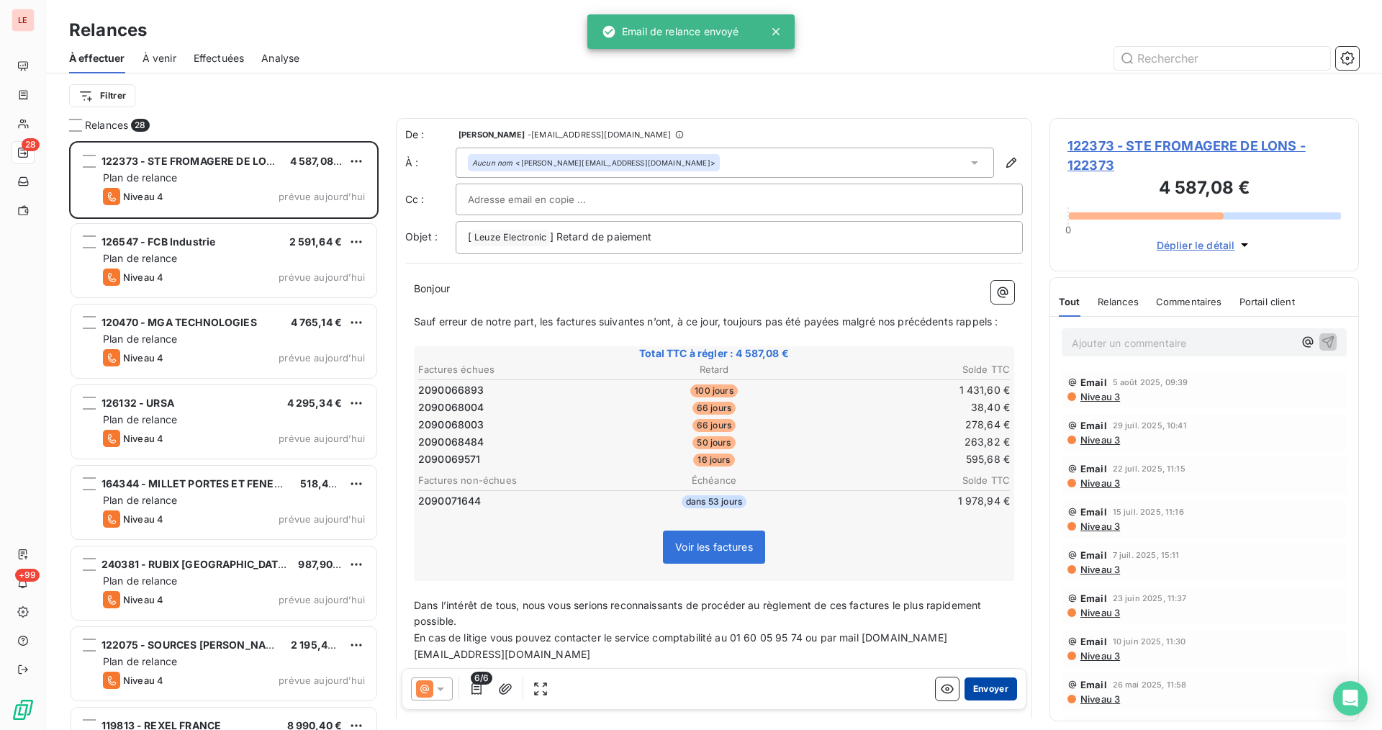
click at [991, 681] on button "Envoyer" at bounding box center [990, 688] width 53 height 23
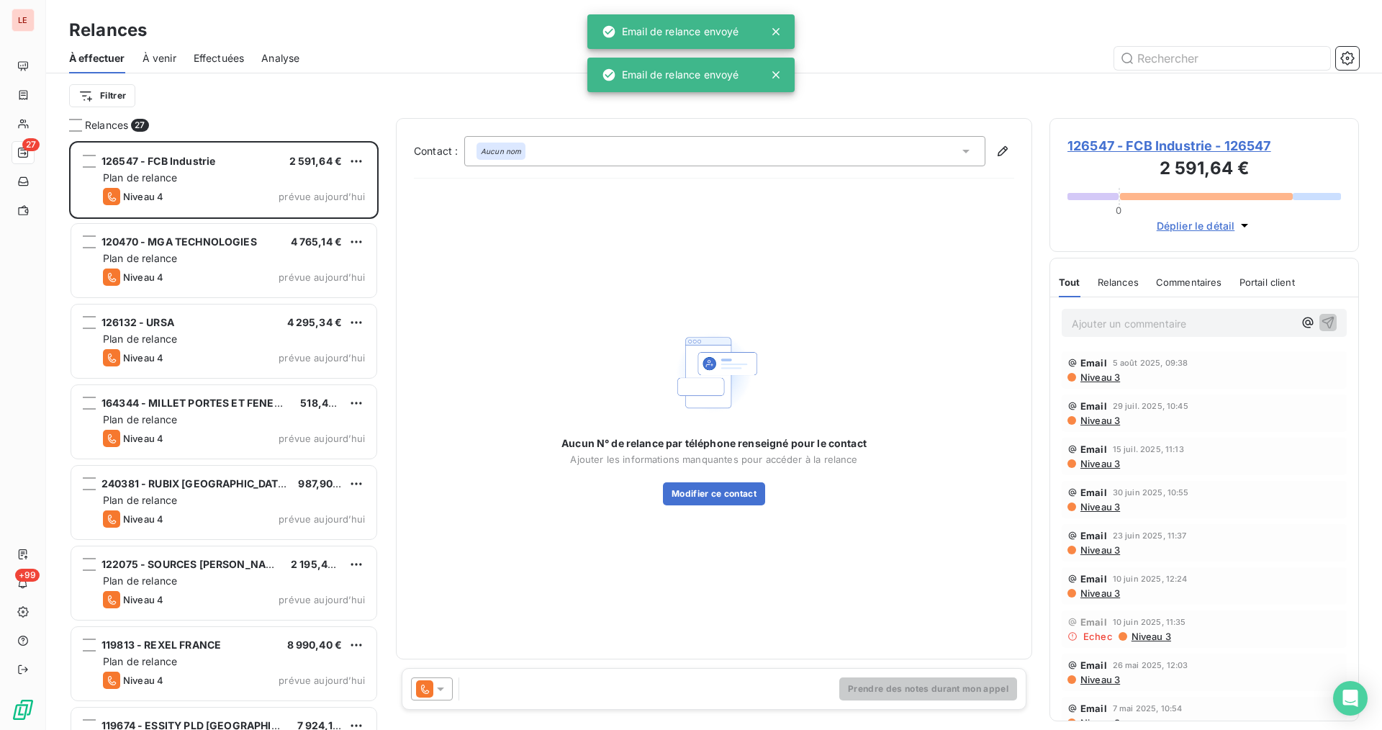
click at [453, 693] on div at bounding box center [435, 688] width 48 height 23
click at [453, 686] on div at bounding box center [435, 688] width 48 height 23
click at [452, 686] on div at bounding box center [432, 688] width 42 height 23
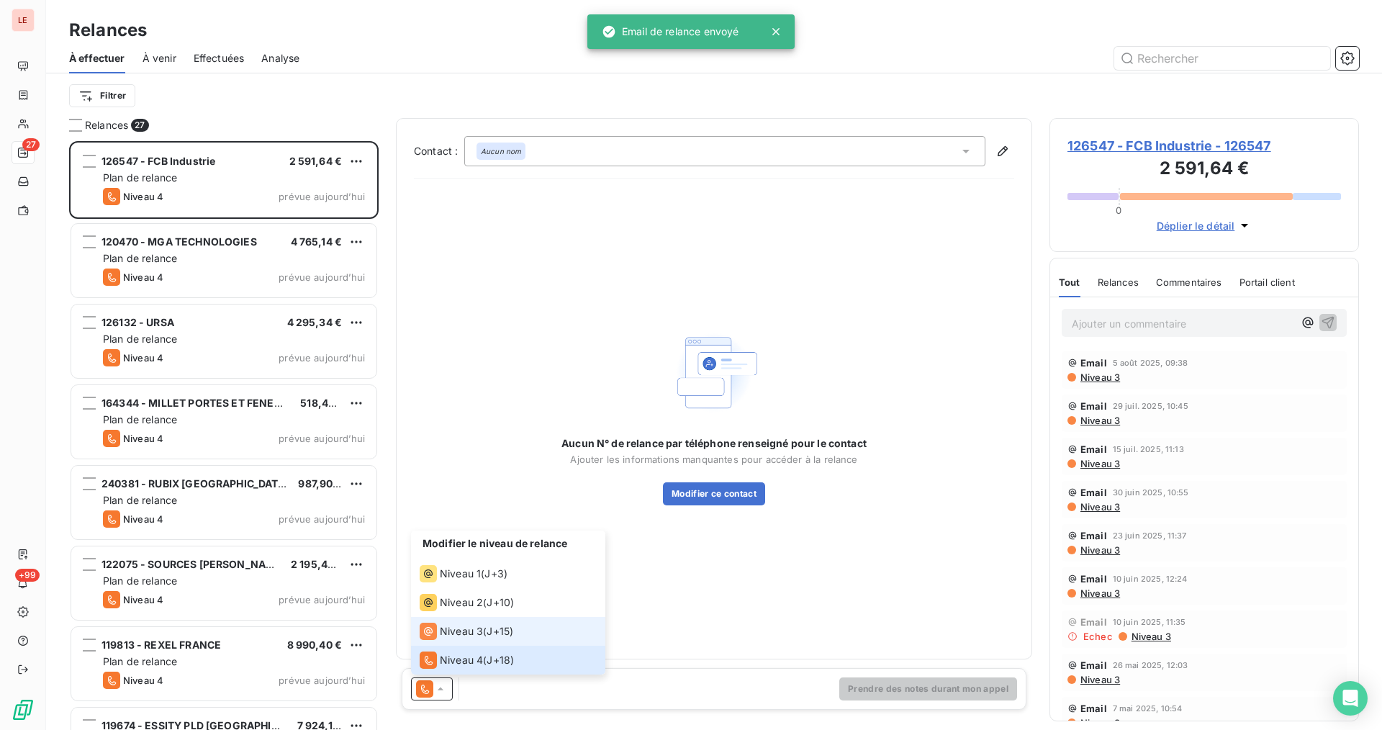
click at [468, 637] on span "Niveau 3" at bounding box center [461, 631] width 43 height 14
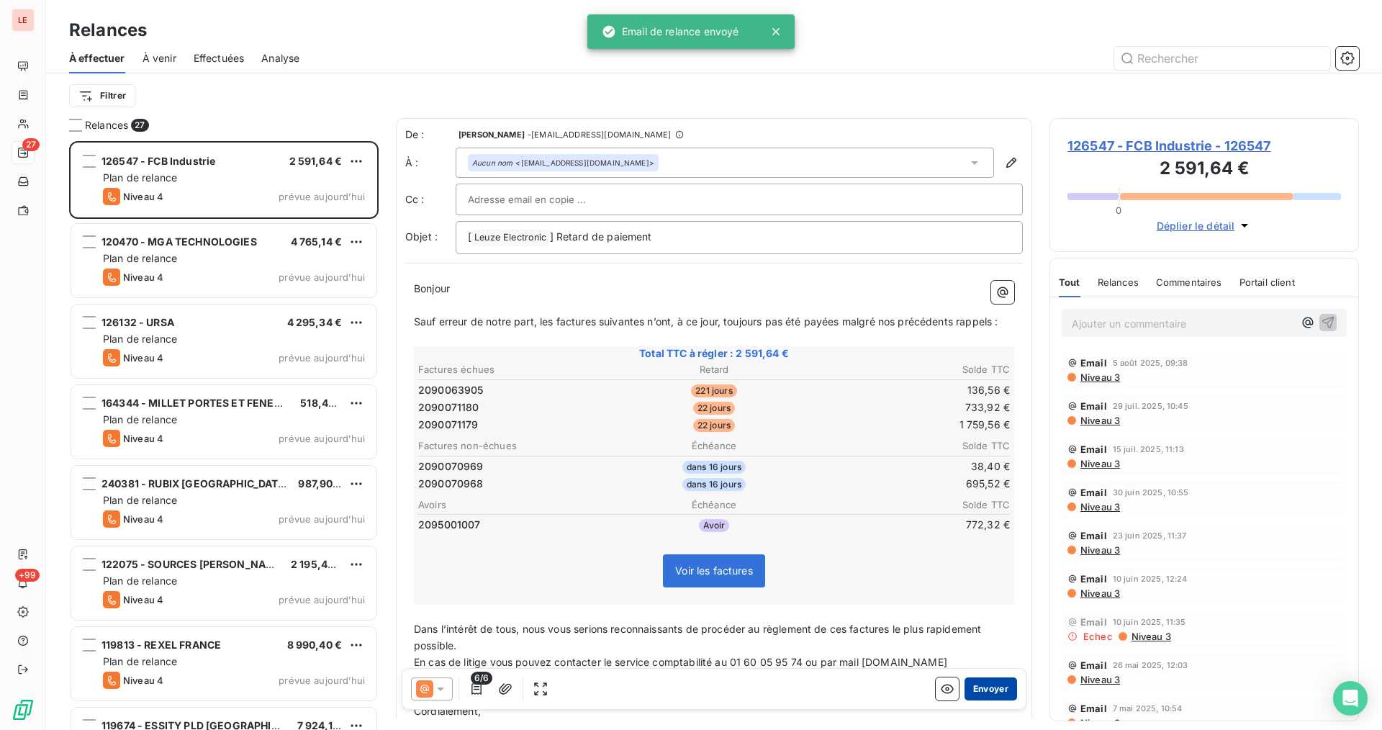
click at [964, 697] on button "Envoyer" at bounding box center [990, 688] width 53 height 23
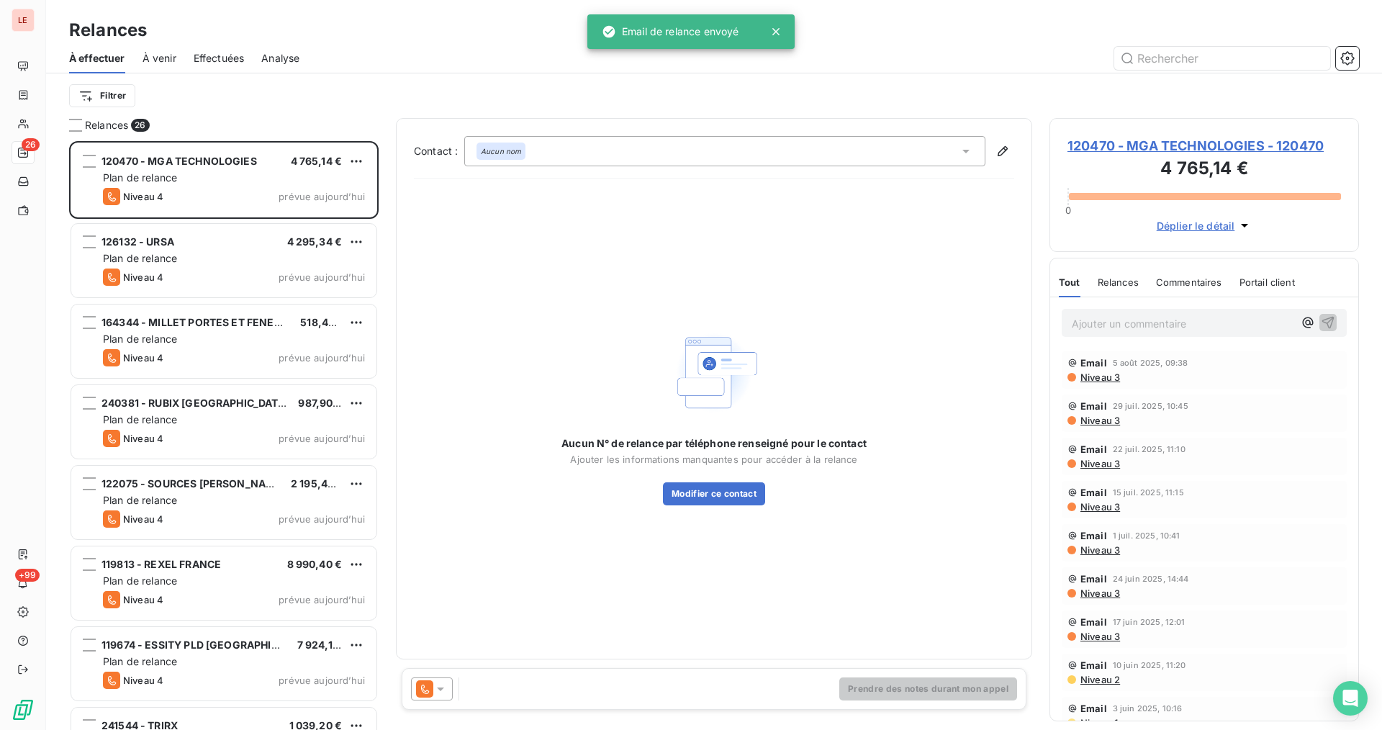
click at [435, 699] on div at bounding box center [432, 688] width 42 height 23
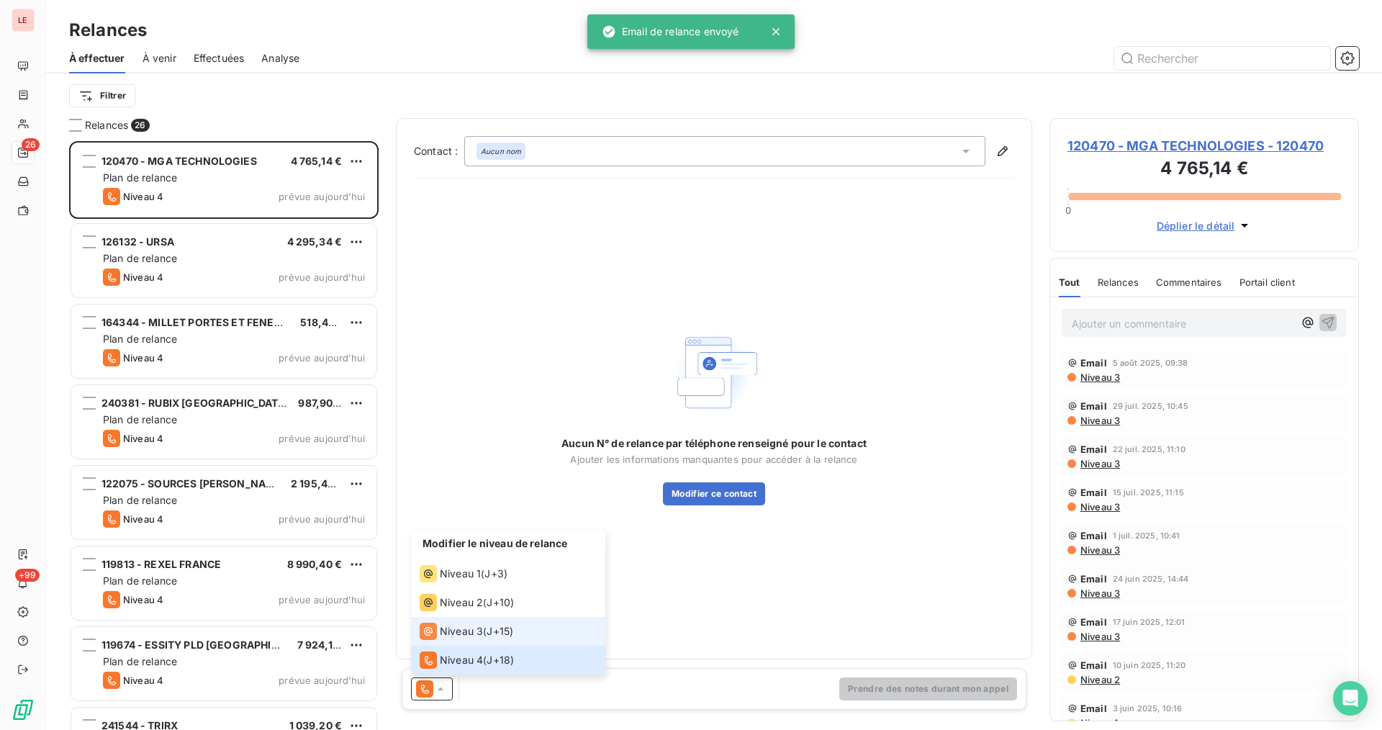
click at [469, 634] on span "Niveau 3" at bounding box center [461, 631] width 43 height 14
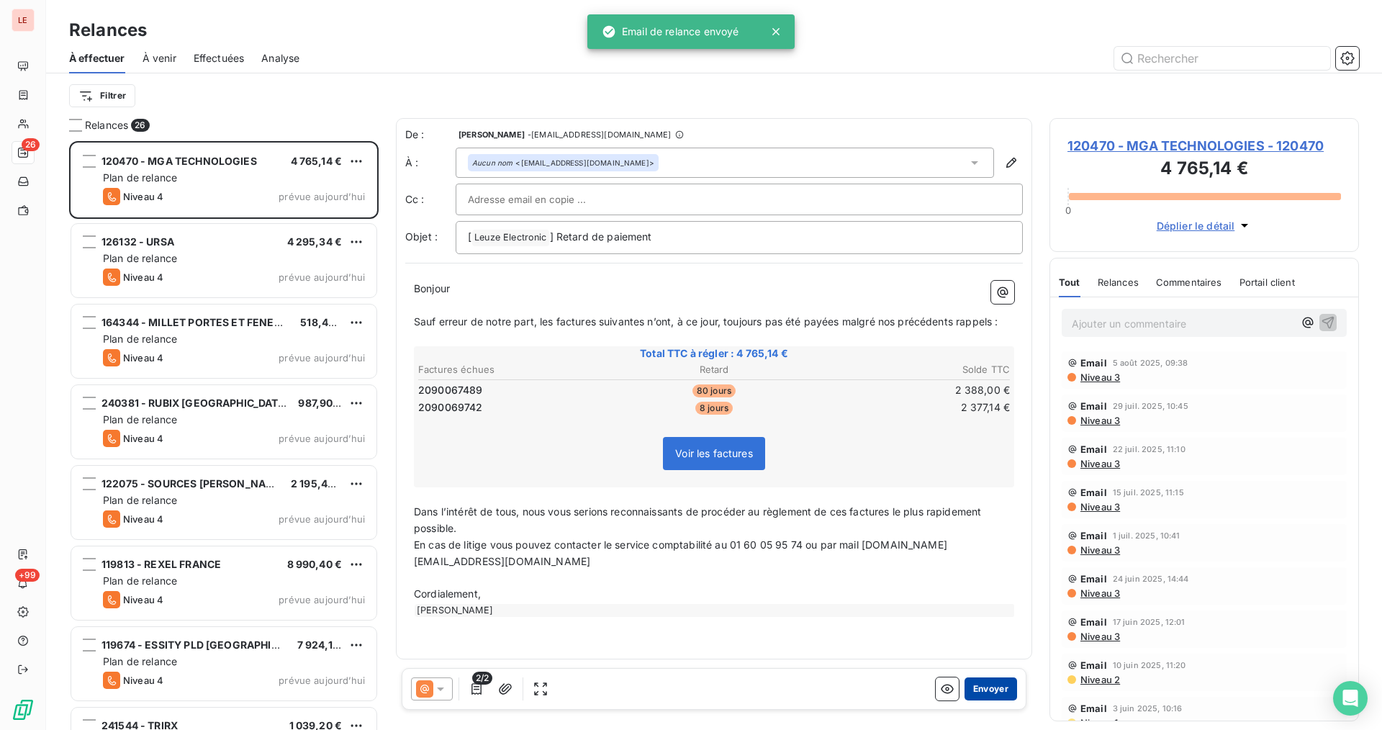
click at [1004, 684] on button "Envoyer" at bounding box center [990, 688] width 53 height 23
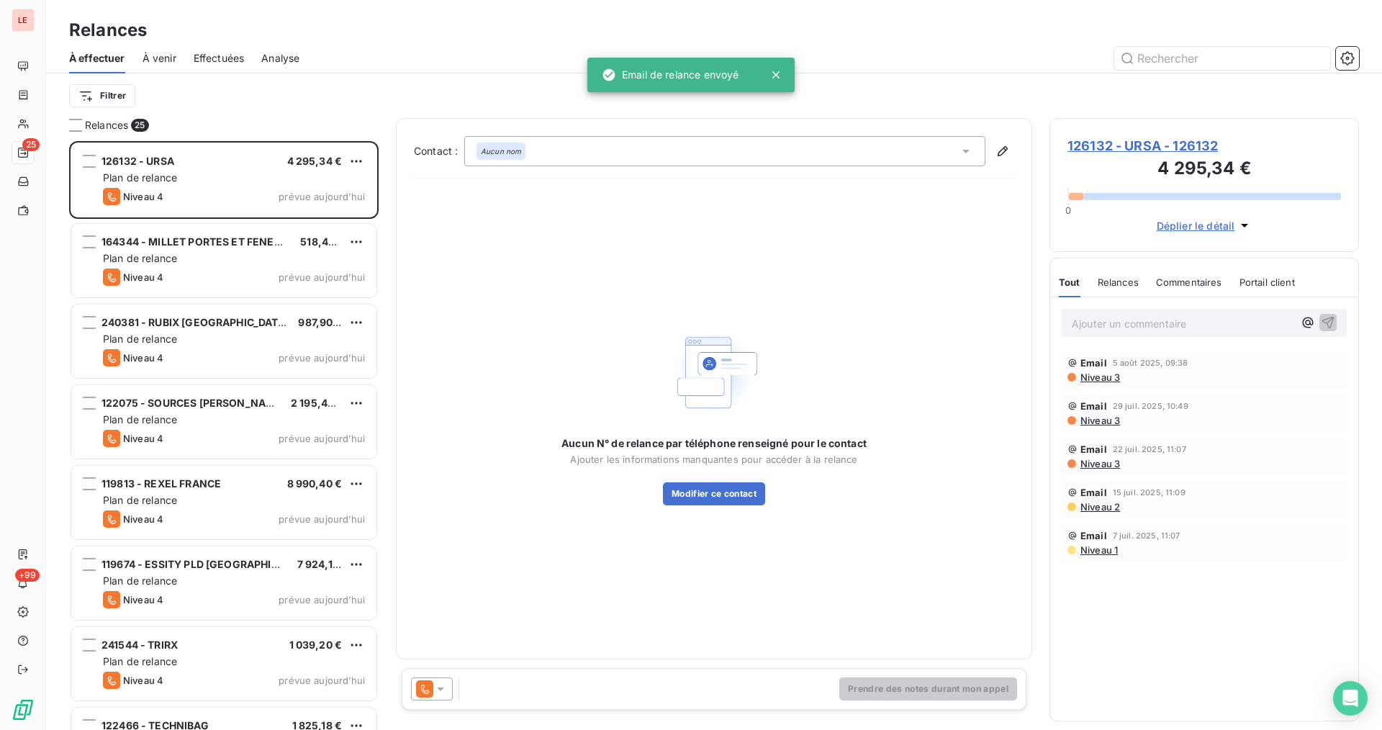
click at [443, 689] on icon at bounding box center [440, 688] width 14 height 14
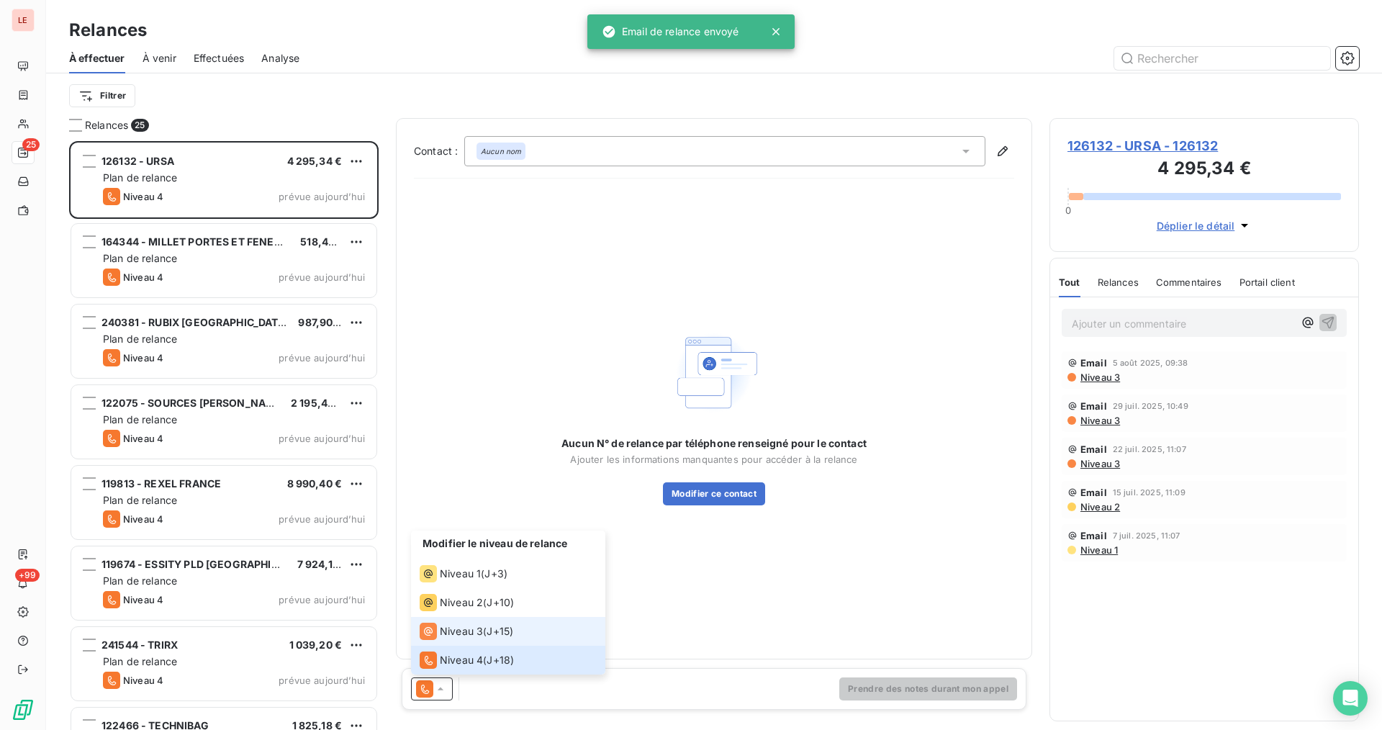
click at [482, 635] on div "Niveau 3 ( J+15 )" at bounding box center [467, 630] width 94 height 17
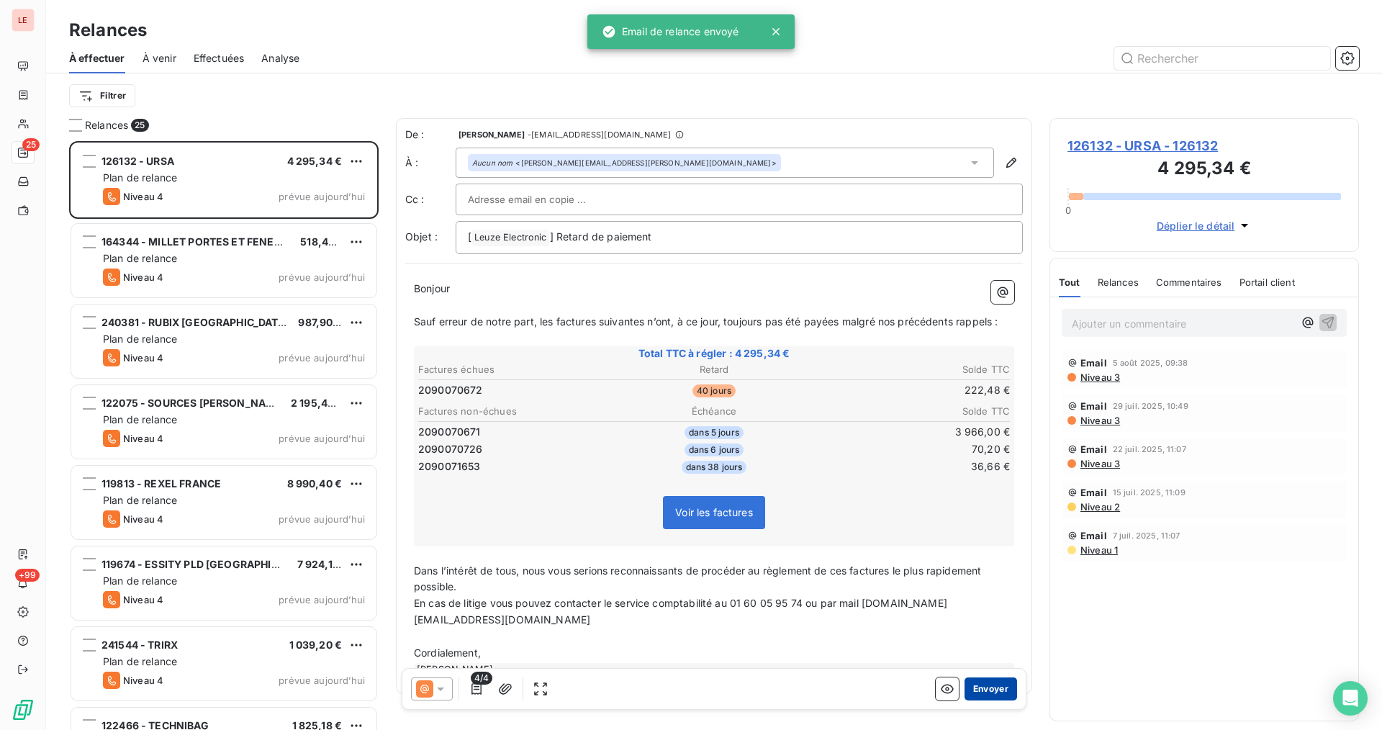
click at [974, 683] on button "Envoyer" at bounding box center [990, 688] width 53 height 23
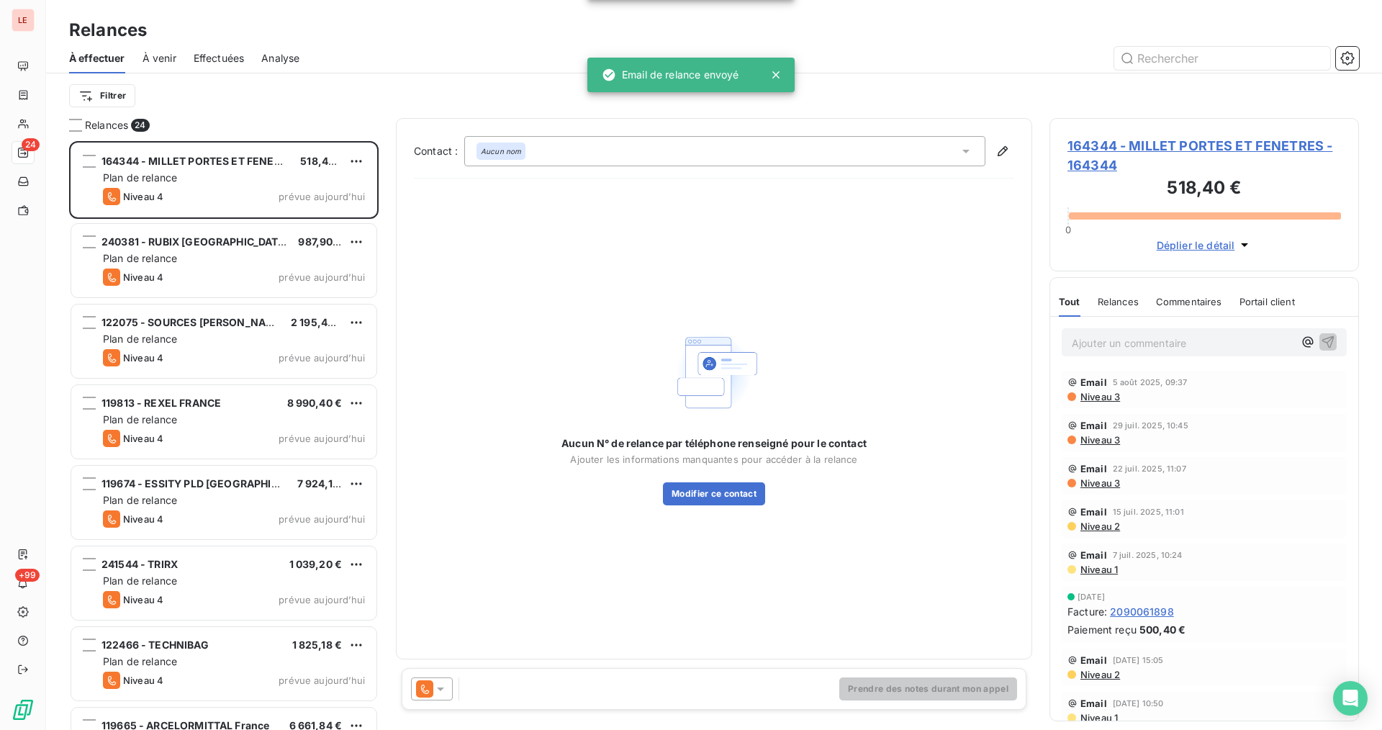
click at [435, 684] on icon at bounding box center [440, 688] width 14 height 14
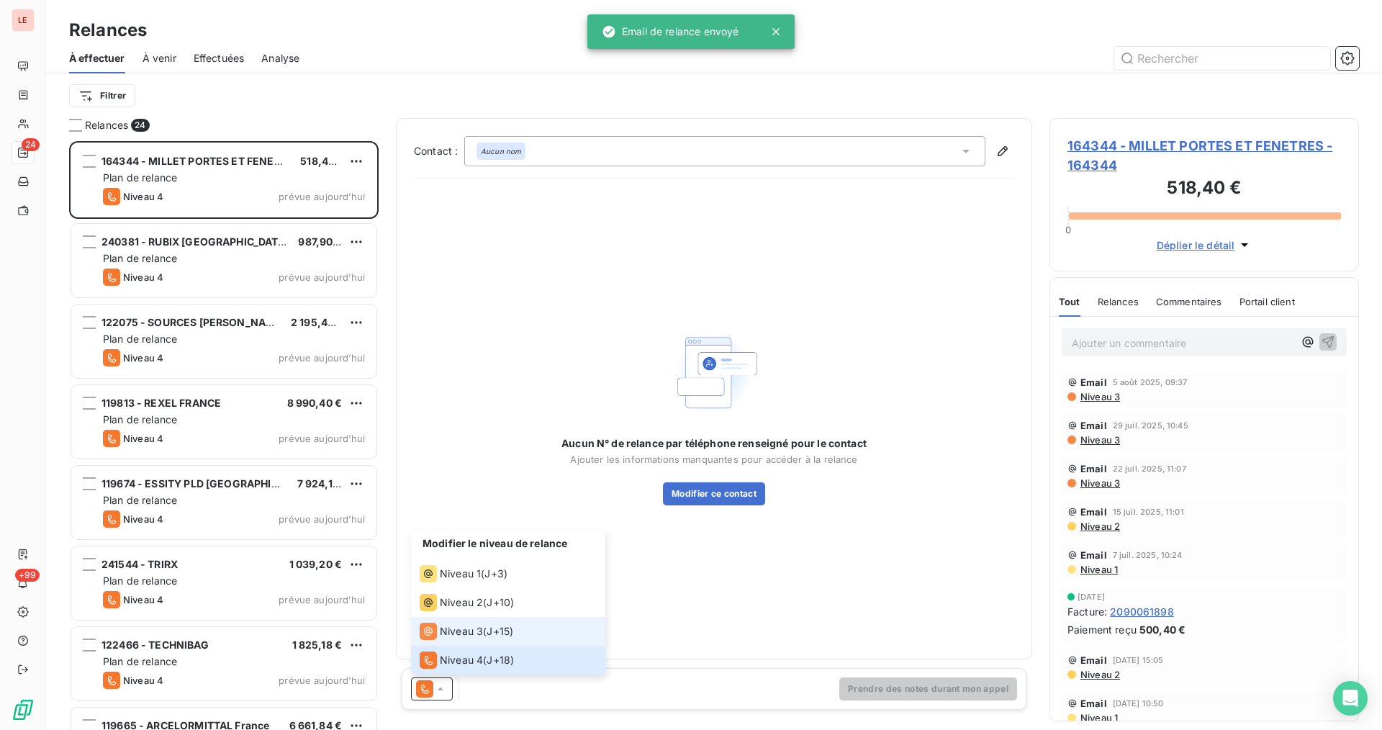
click at [463, 641] on li "Niveau 3 ( J+15 )" at bounding box center [508, 631] width 194 height 29
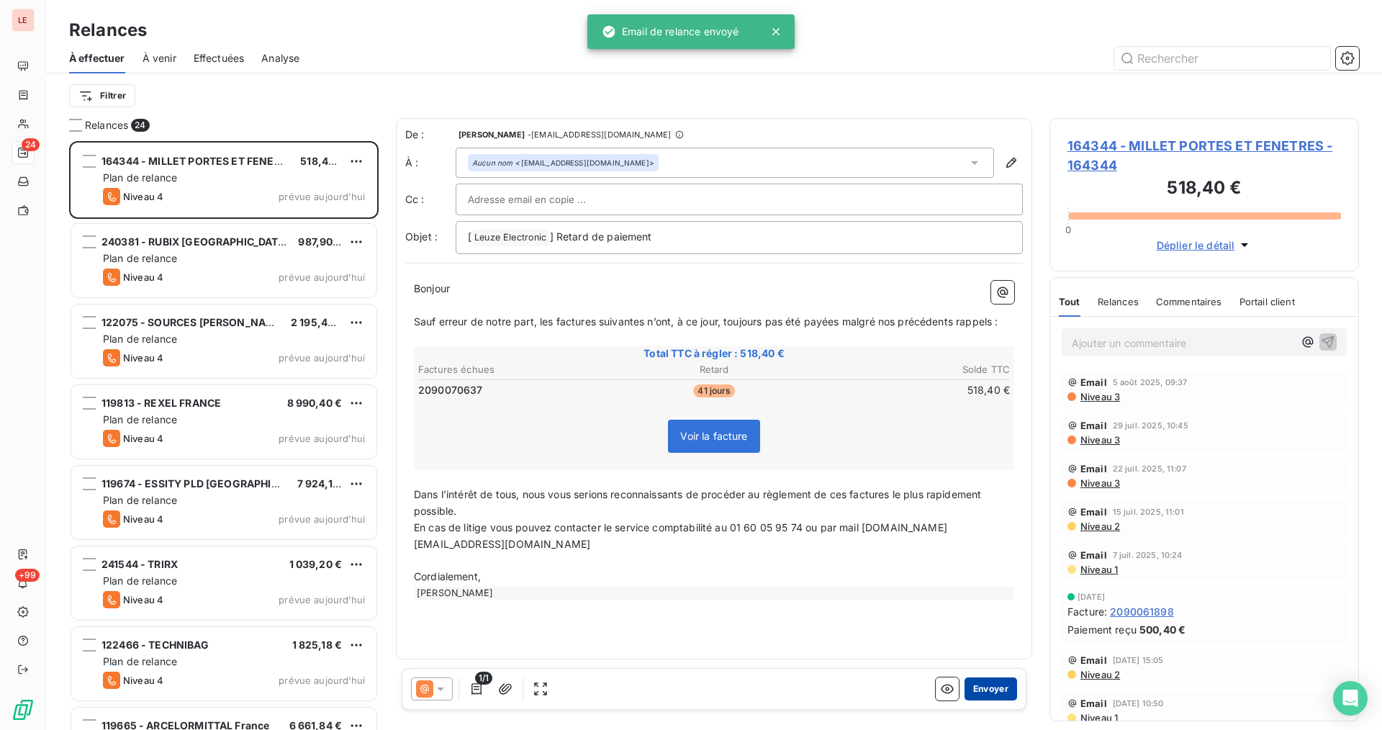
click at [991, 689] on button "Envoyer" at bounding box center [990, 688] width 53 height 23
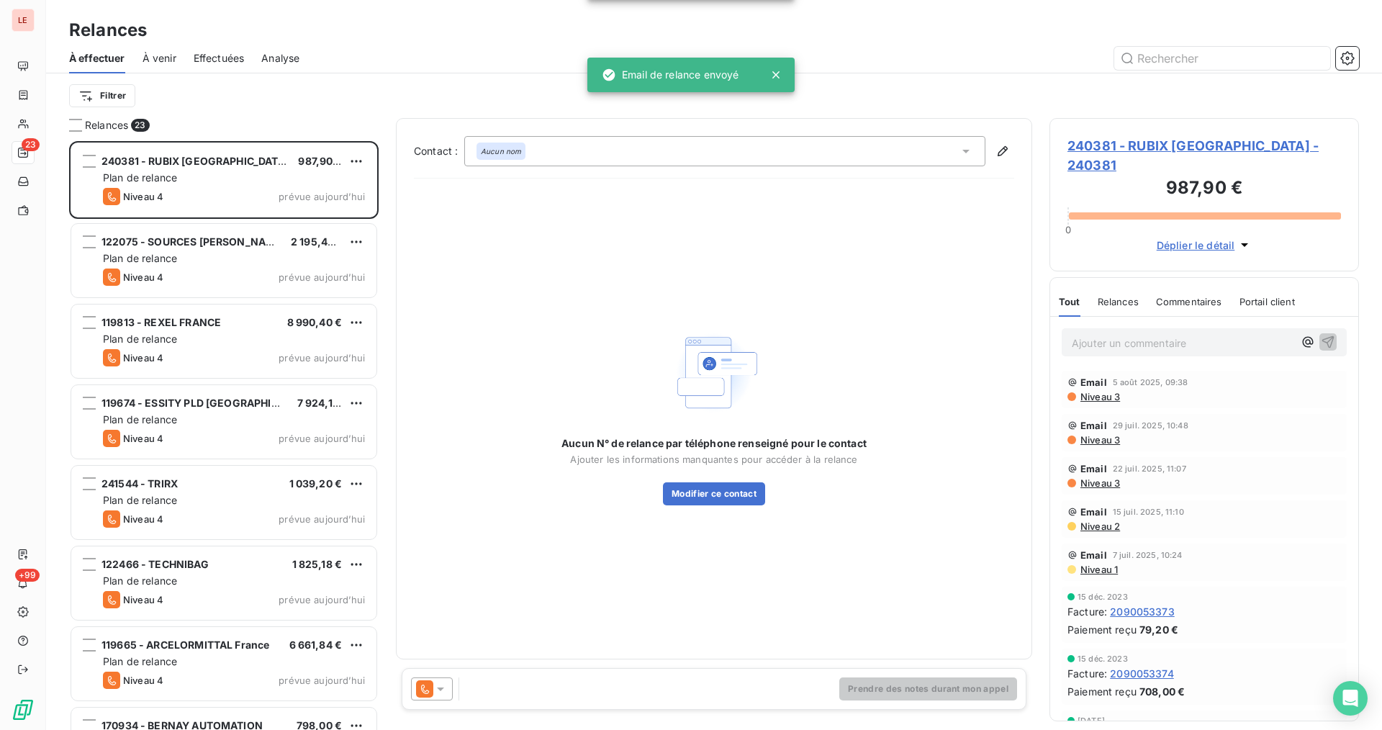
click at [435, 692] on icon at bounding box center [440, 688] width 14 height 14
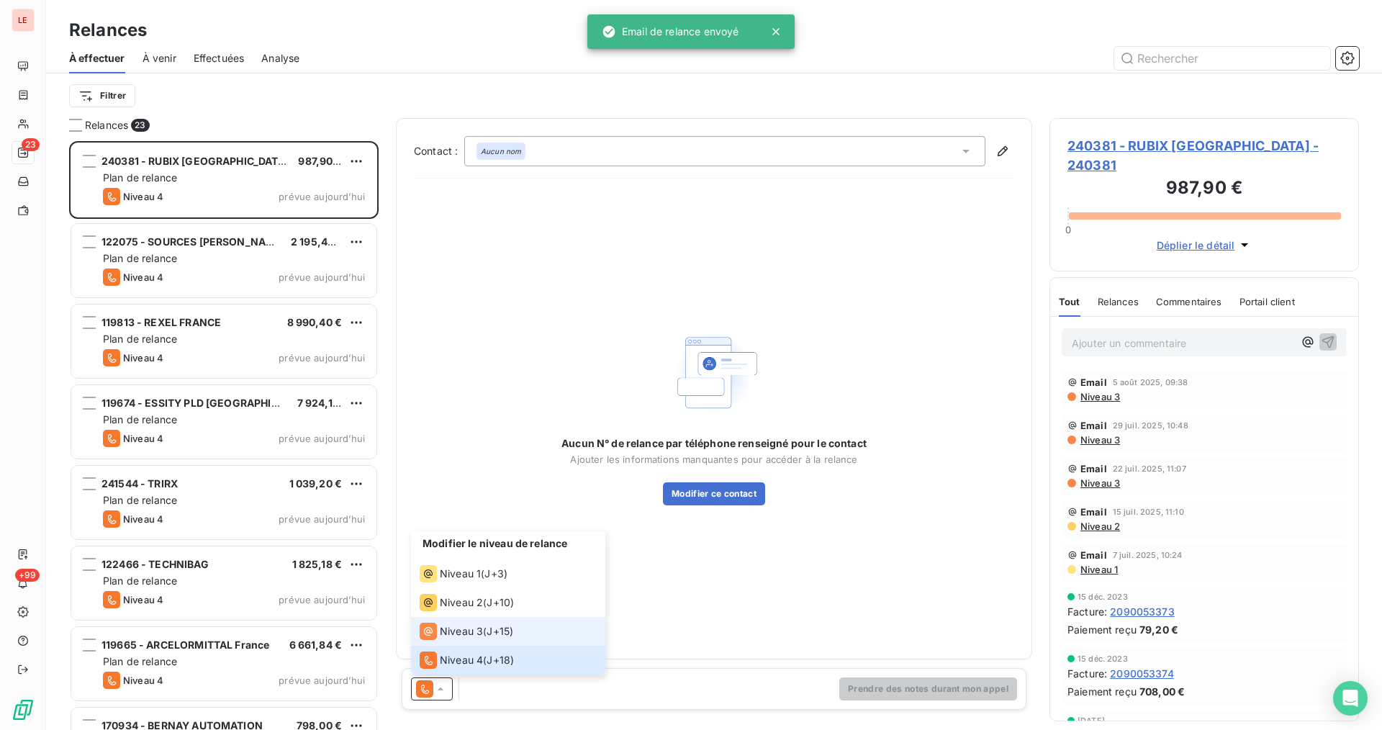
click at [463, 630] on span "Niveau 3" at bounding box center [461, 631] width 43 height 14
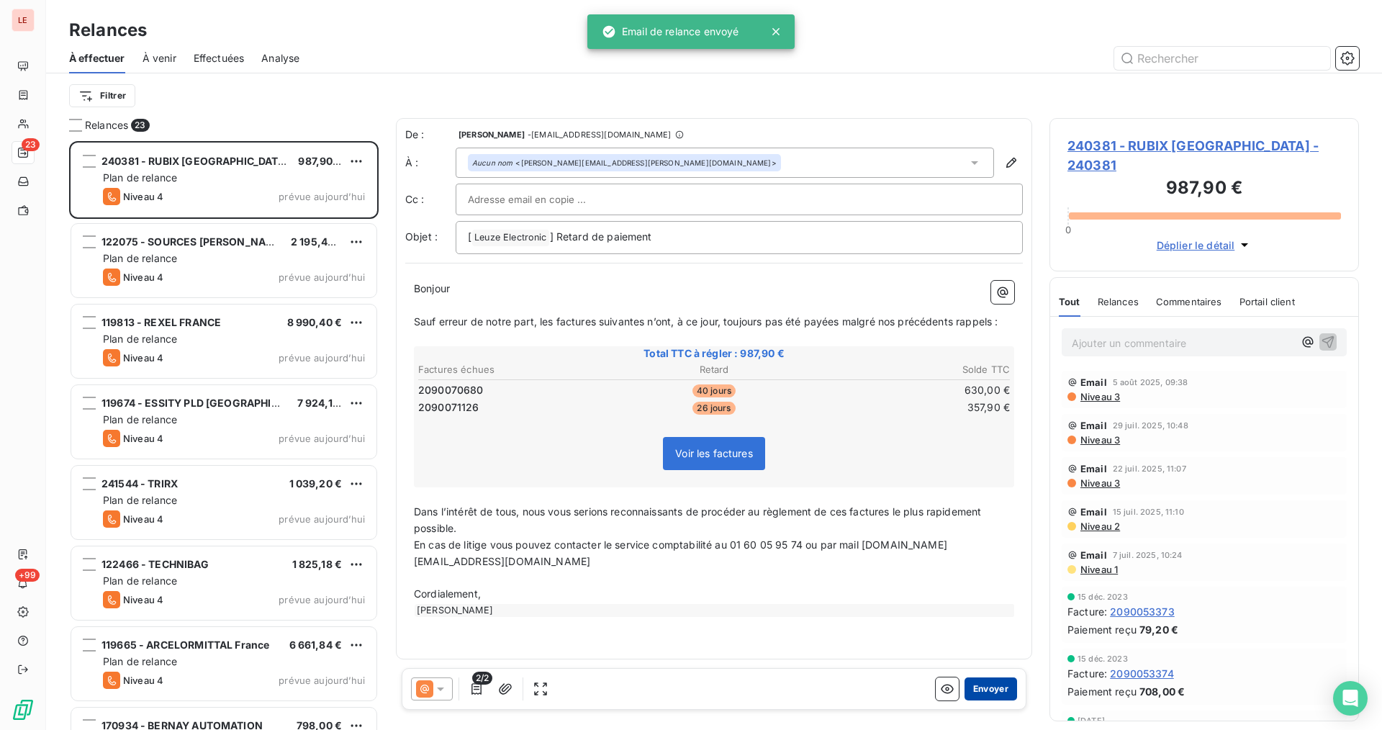
click at [977, 695] on button "Envoyer" at bounding box center [990, 688] width 53 height 23
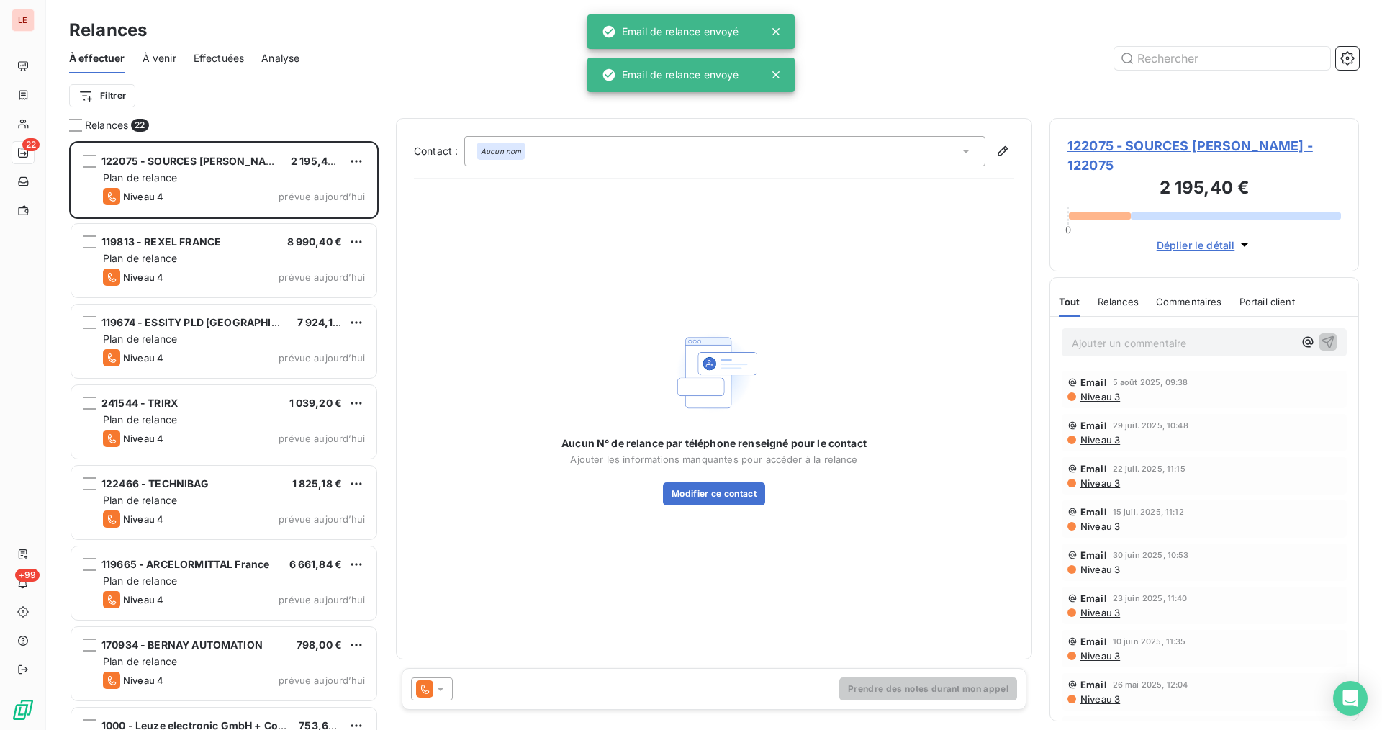
click at [439, 693] on icon at bounding box center [440, 688] width 14 height 14
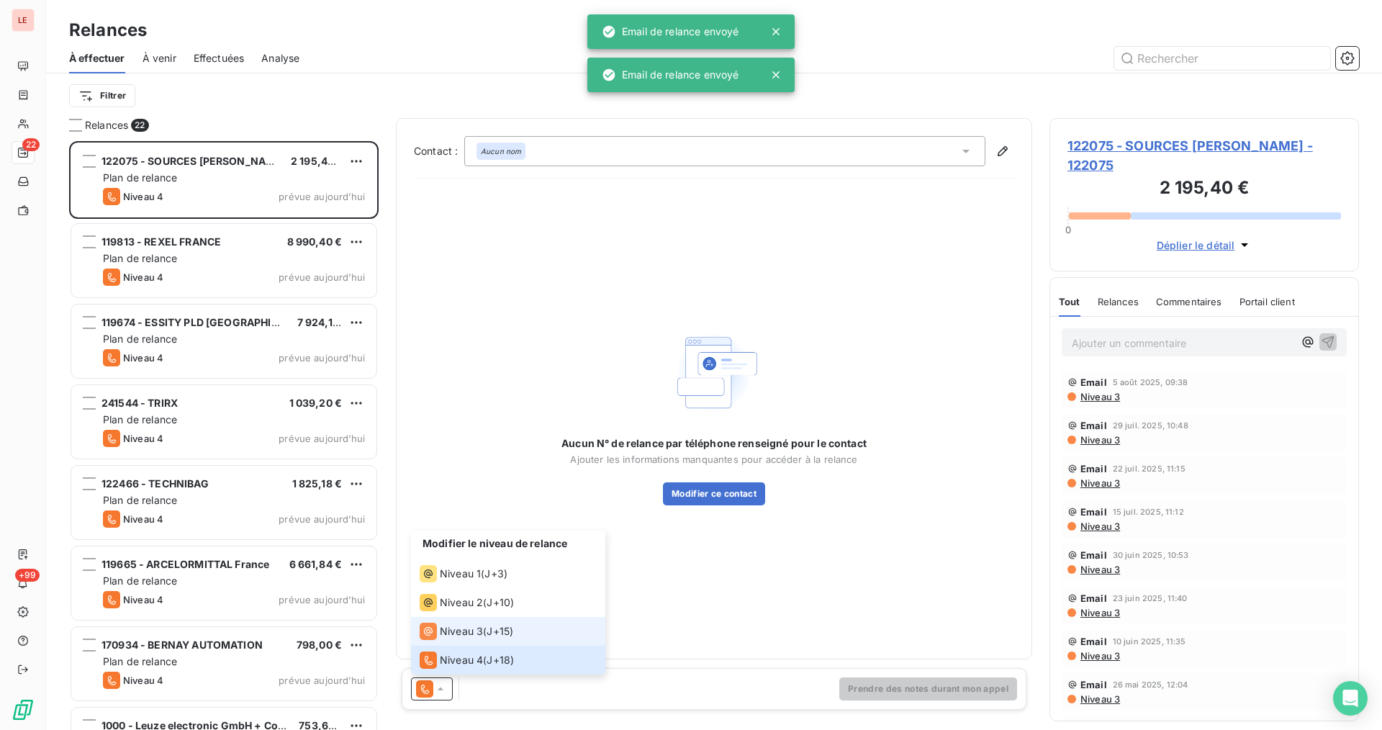
click at [485, 627] on div "Niveau 3 ( J+15 )" at bounding box center [467, 630] width 94 height 17
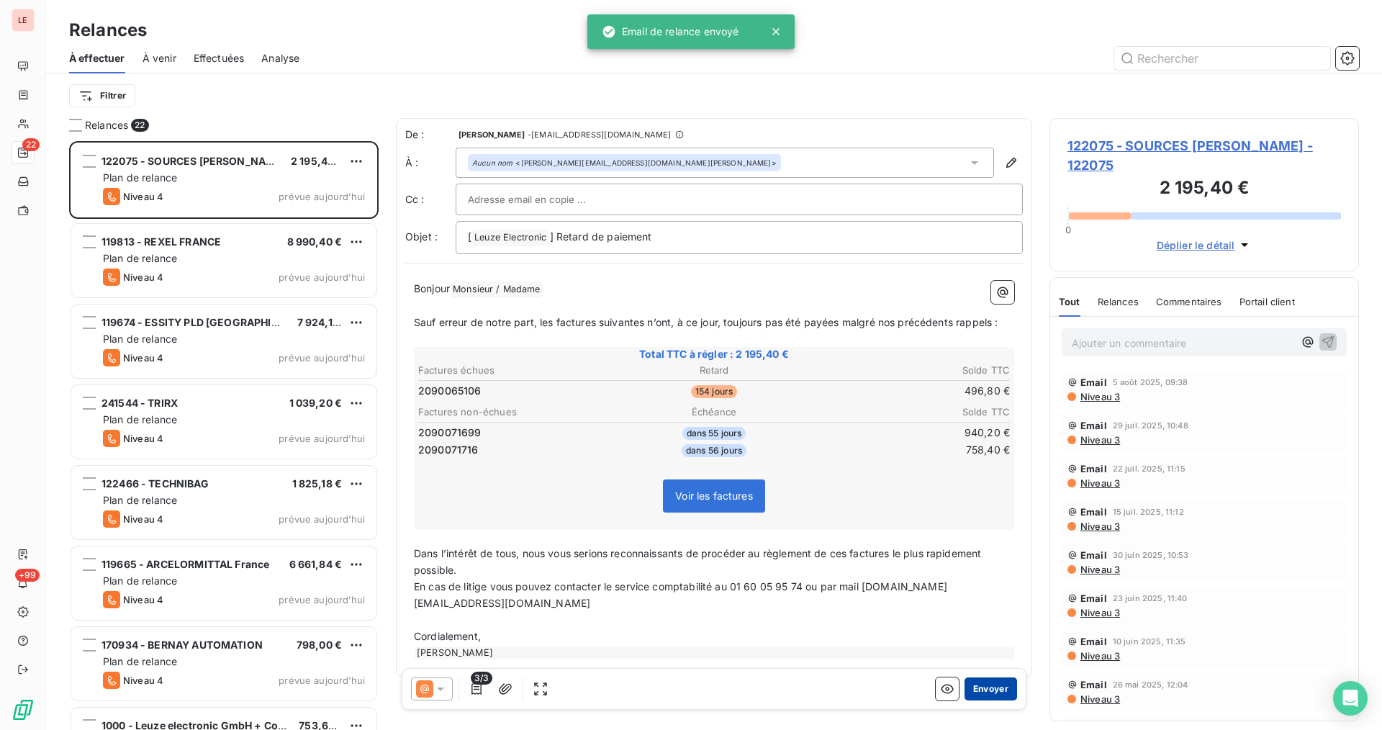
click at [964, 689] on button "Envoyer" at bounding box center [990, 688] width 53 height 23
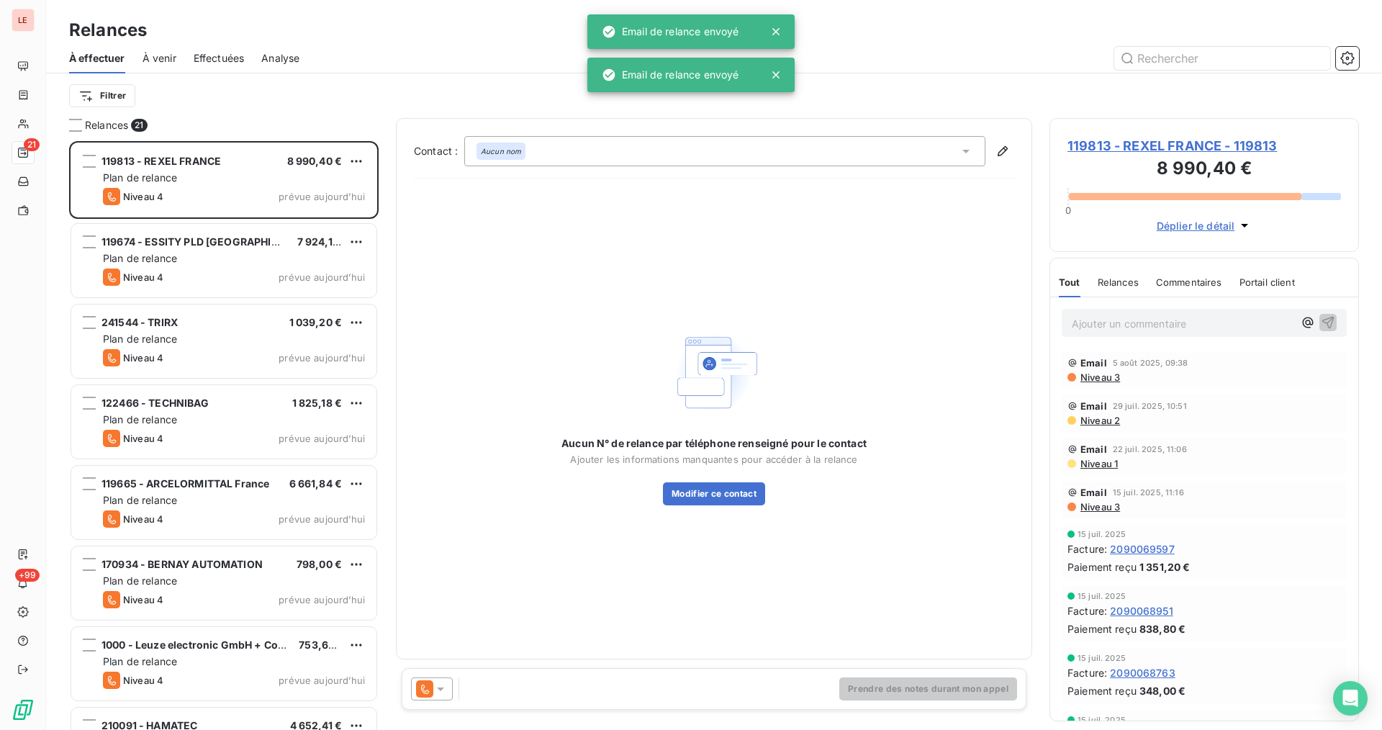
click at [441, 682] on icon at bounding box center [440, 688] width 14 height 14
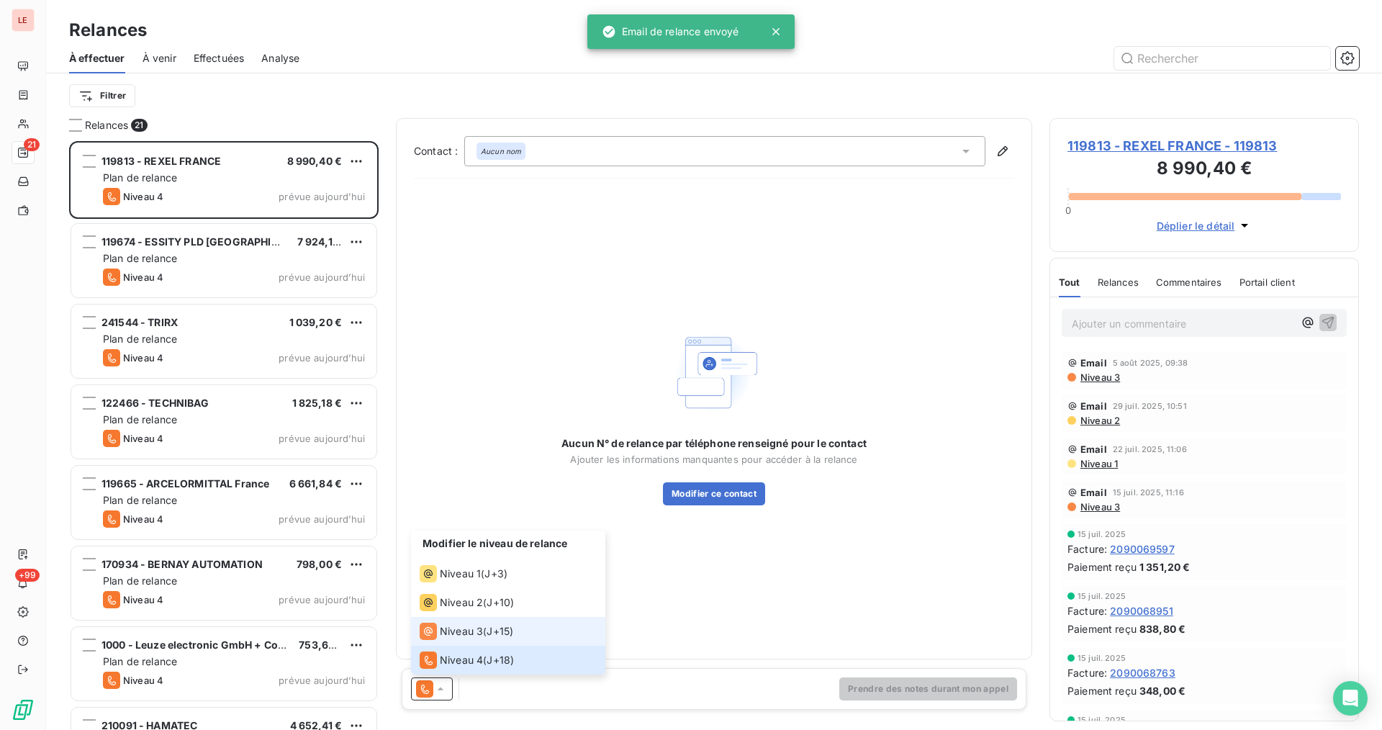
click at [493, 630] on span "J+15 )" at bounding box center [499, 631] width 27 height 14
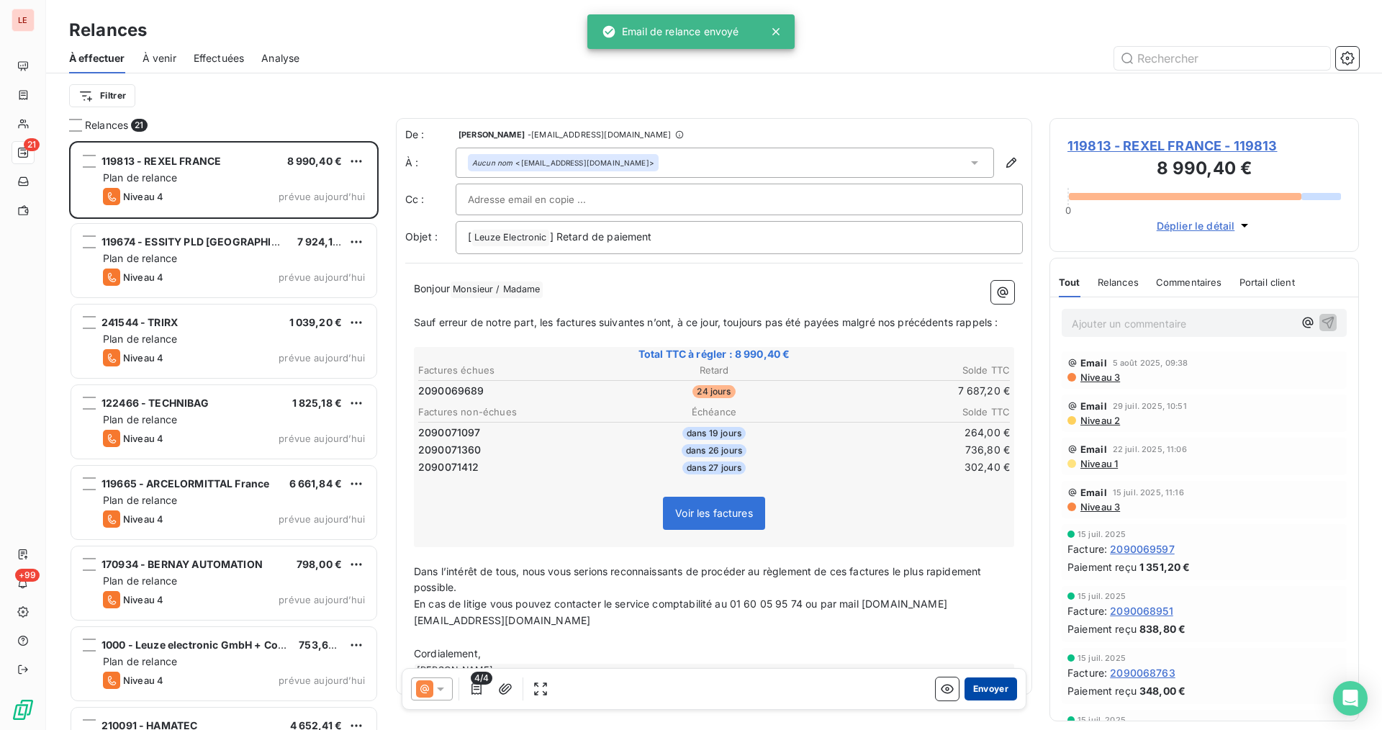
click at [965, 691] on button "Envoyer" at bounding box center [990, 688] width 53 height 23
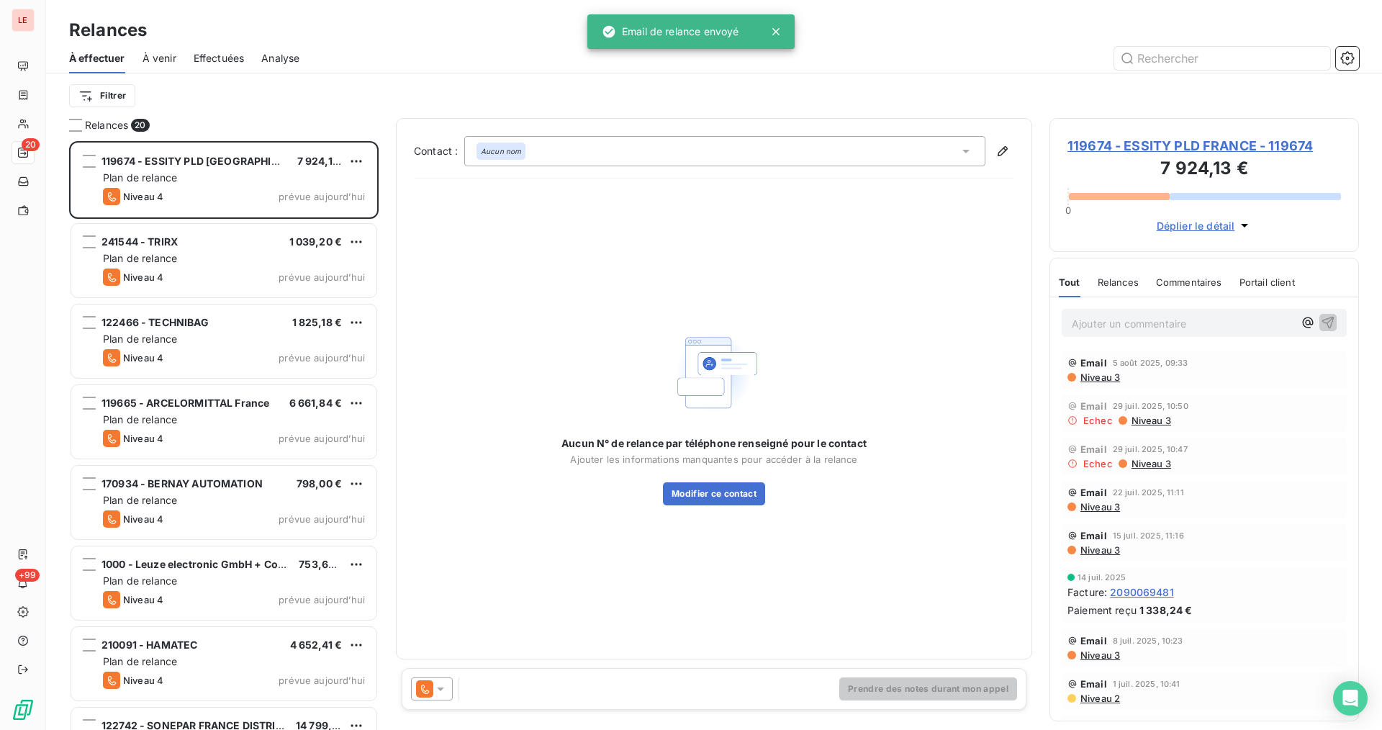
click at [441, 693] on icon at bounding box center [440, 688] width 14 height 14
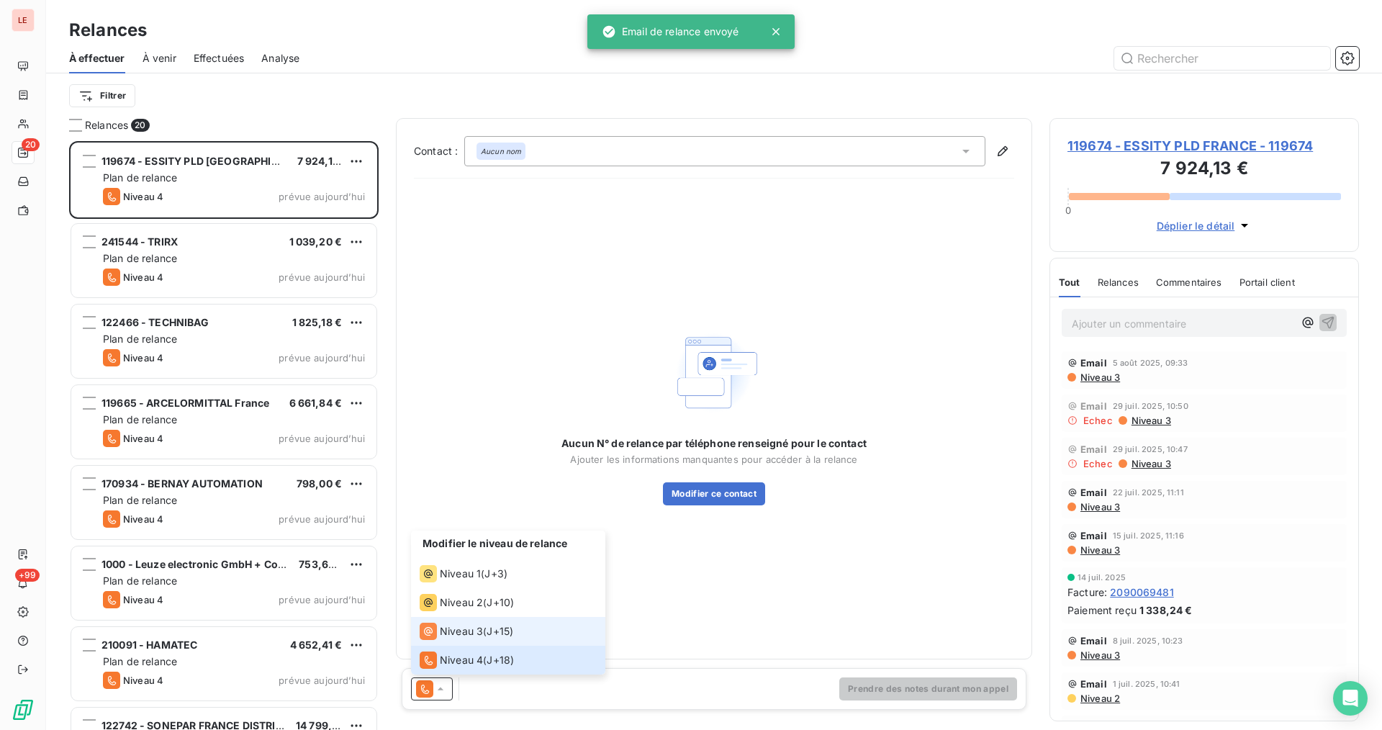
click at [505, 632] on span "J+15 )" at bounding box center [499, 631] width 27 height 14
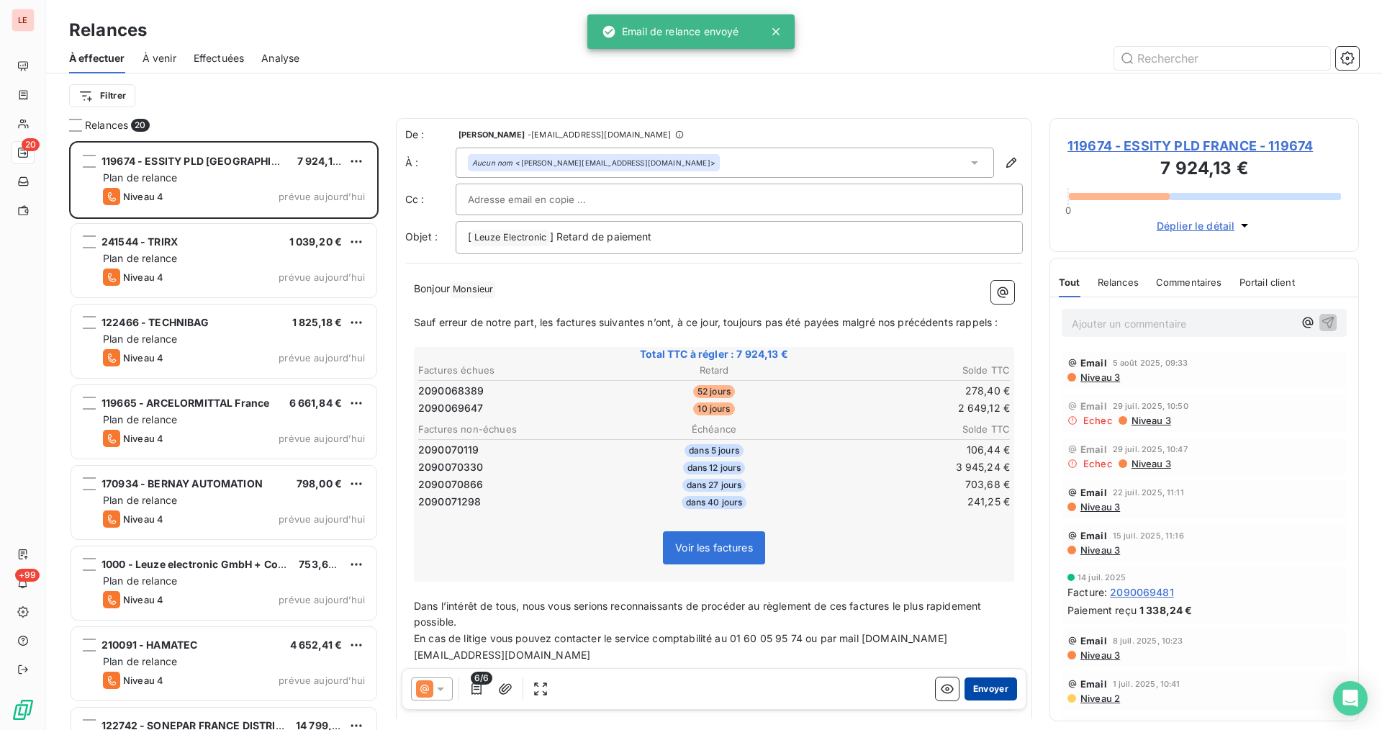
click at [966, 688] on button "Envoyer" at bounding box center [990, 688] width 53 height 23
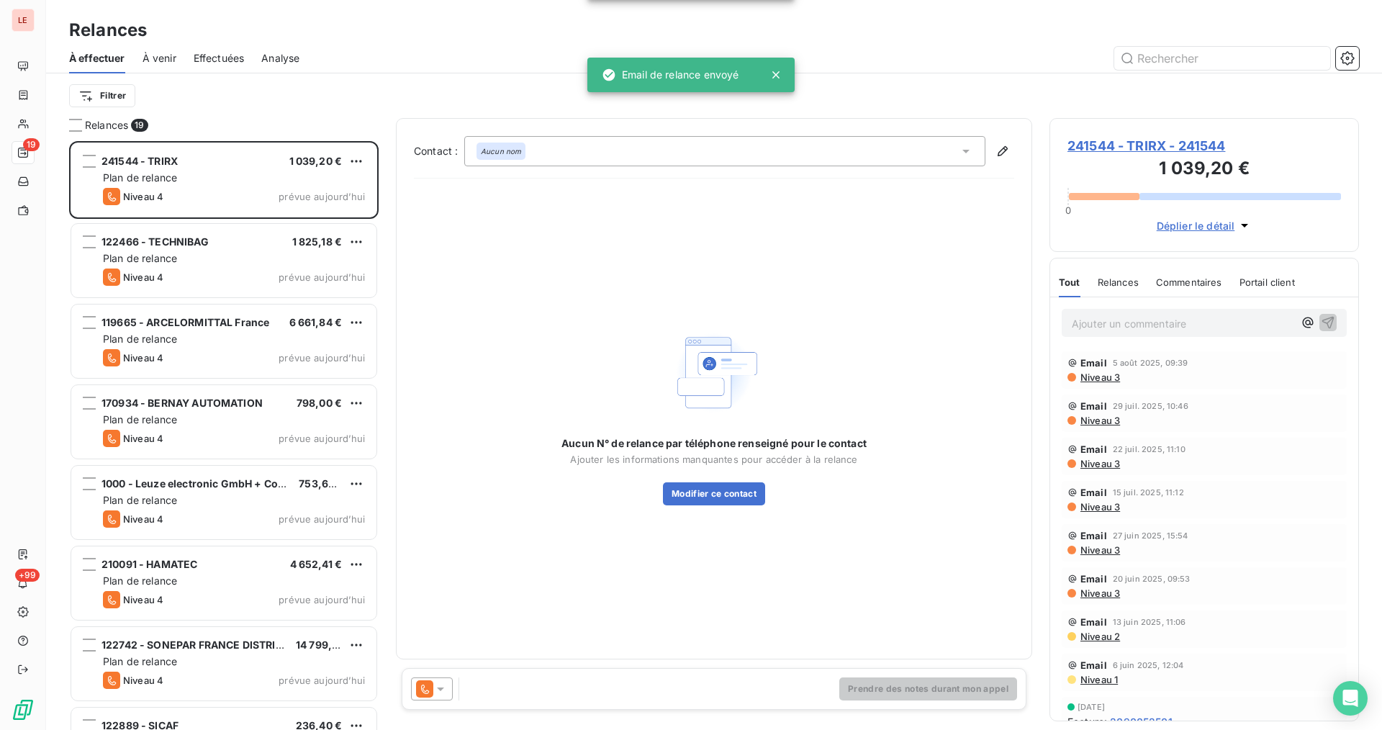
click at [440, 697] on div at bounding box center [432, 688] width 42 height 23
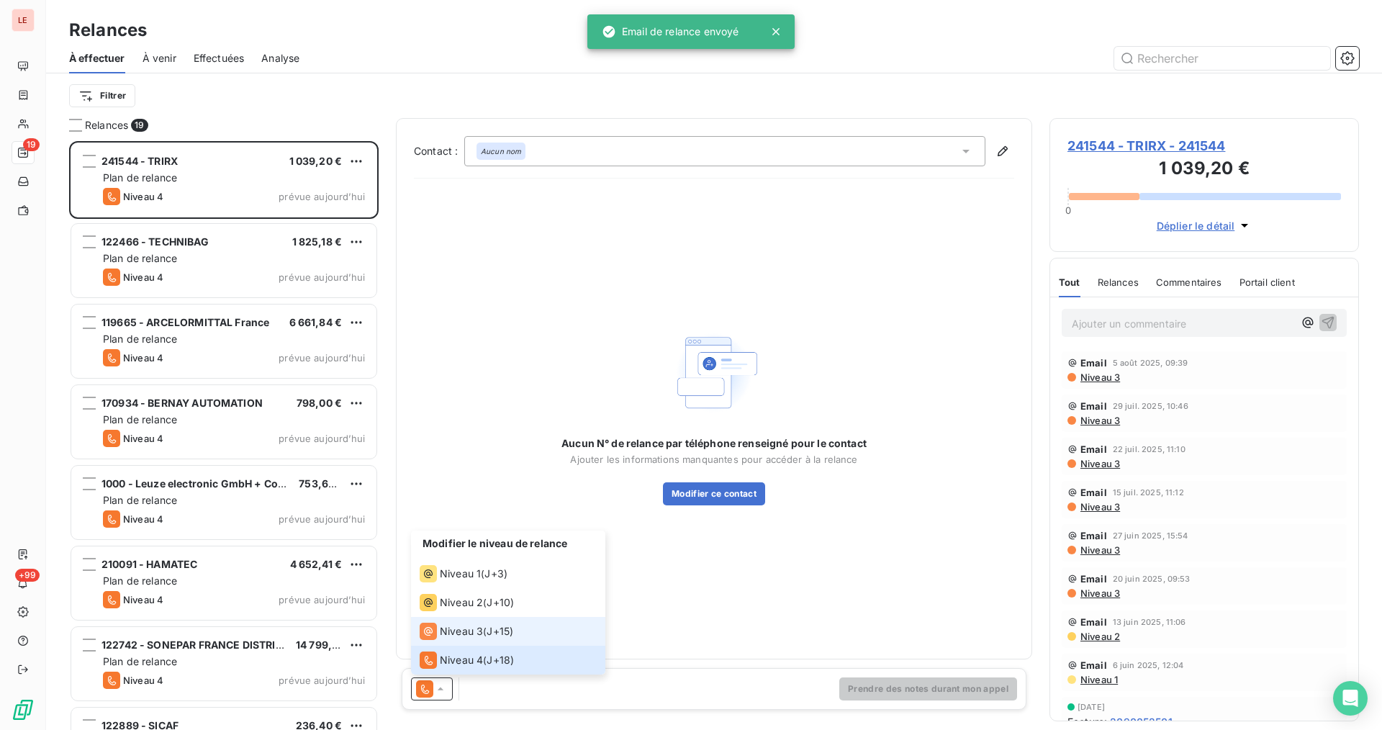
click at [511, 629] on span "J+15 )" at bounding box center [499, 631] width 27 height 14
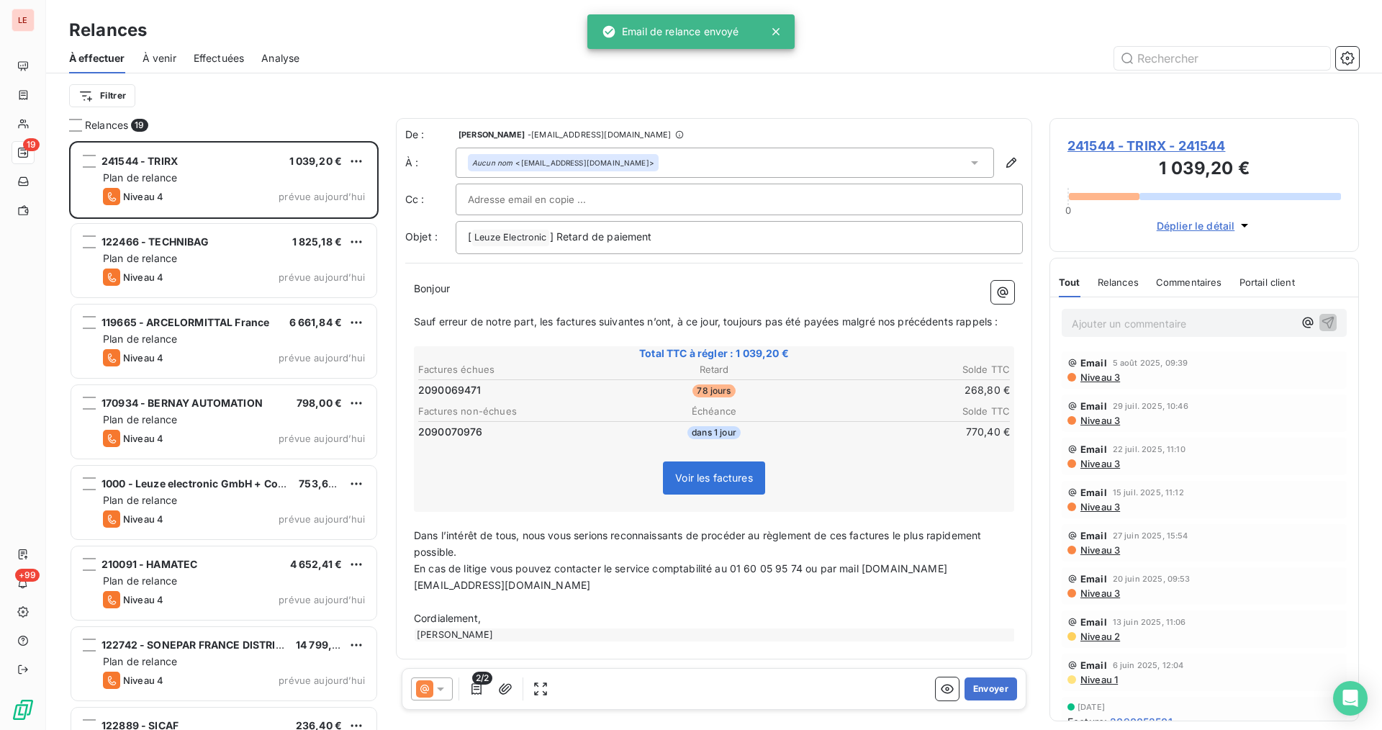
click at [989, 675] on div "2/2 Envoyer" at bounding box center [714, 689] width 625 height 42
click at [989, 676] on div "2/2 Envoyer" at bounding box center [714, 689] width 625 height 42
click at [986, 679] on button "Envoyer" at bounding box center [990, 688] width 53 height 23
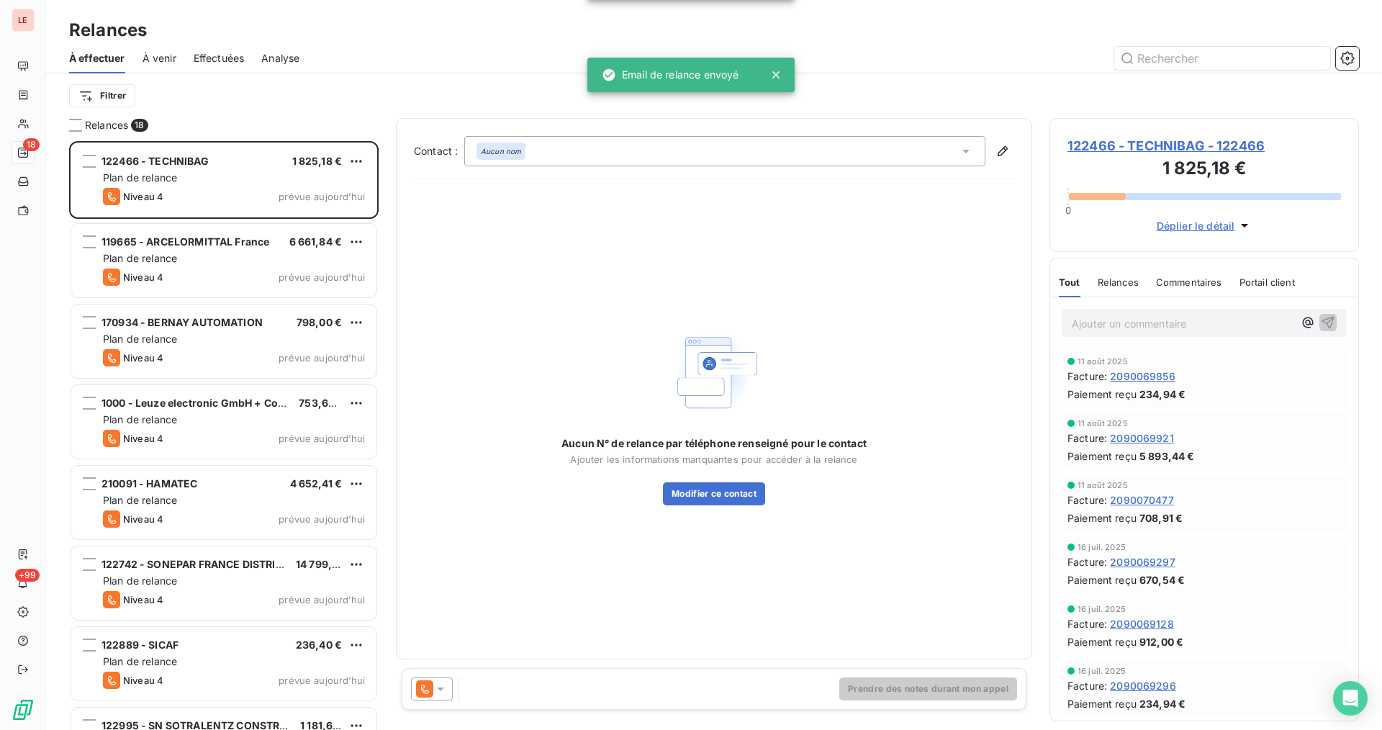
click at [450, 681] on div at bounding box center [432, 688] width 42 height 23
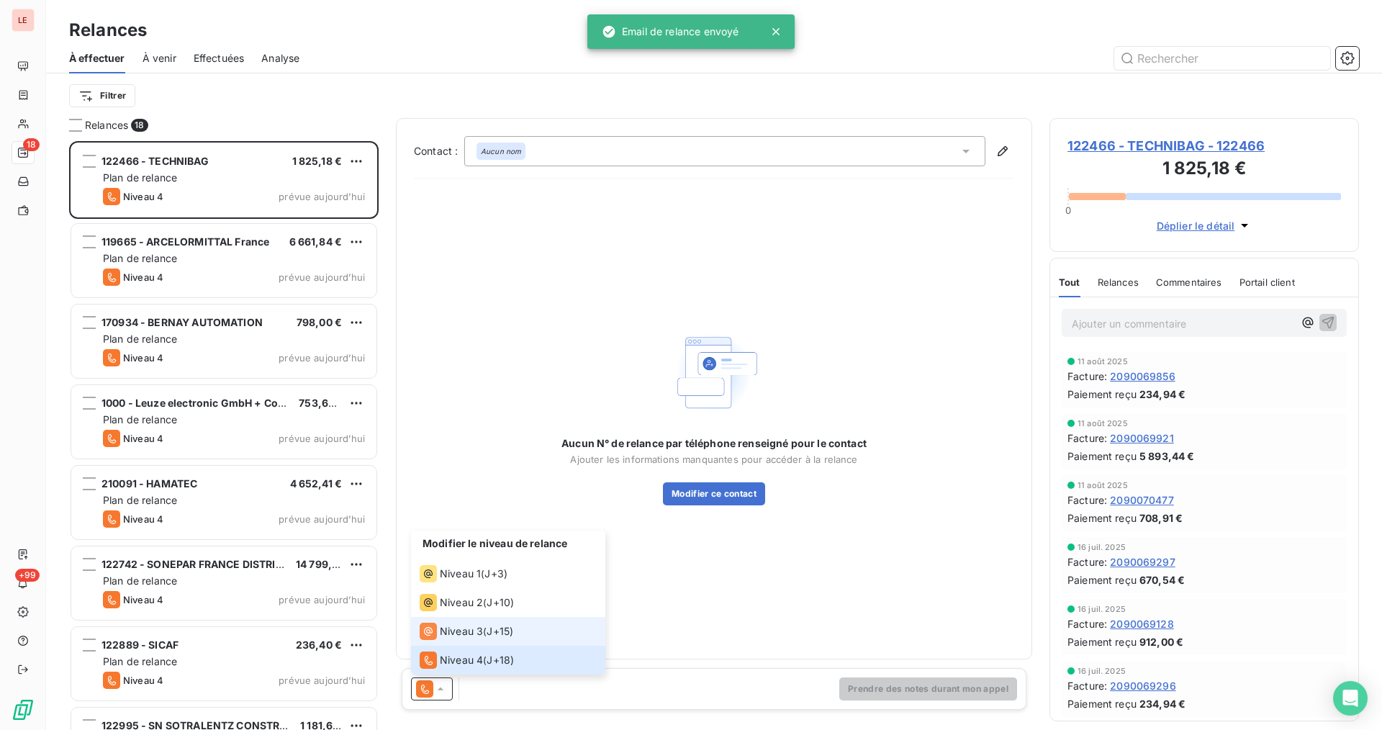
click at [483, 631] on div "Niveau 3 ( J+15 )" at bounding box center [467, 630] width 94 height 17
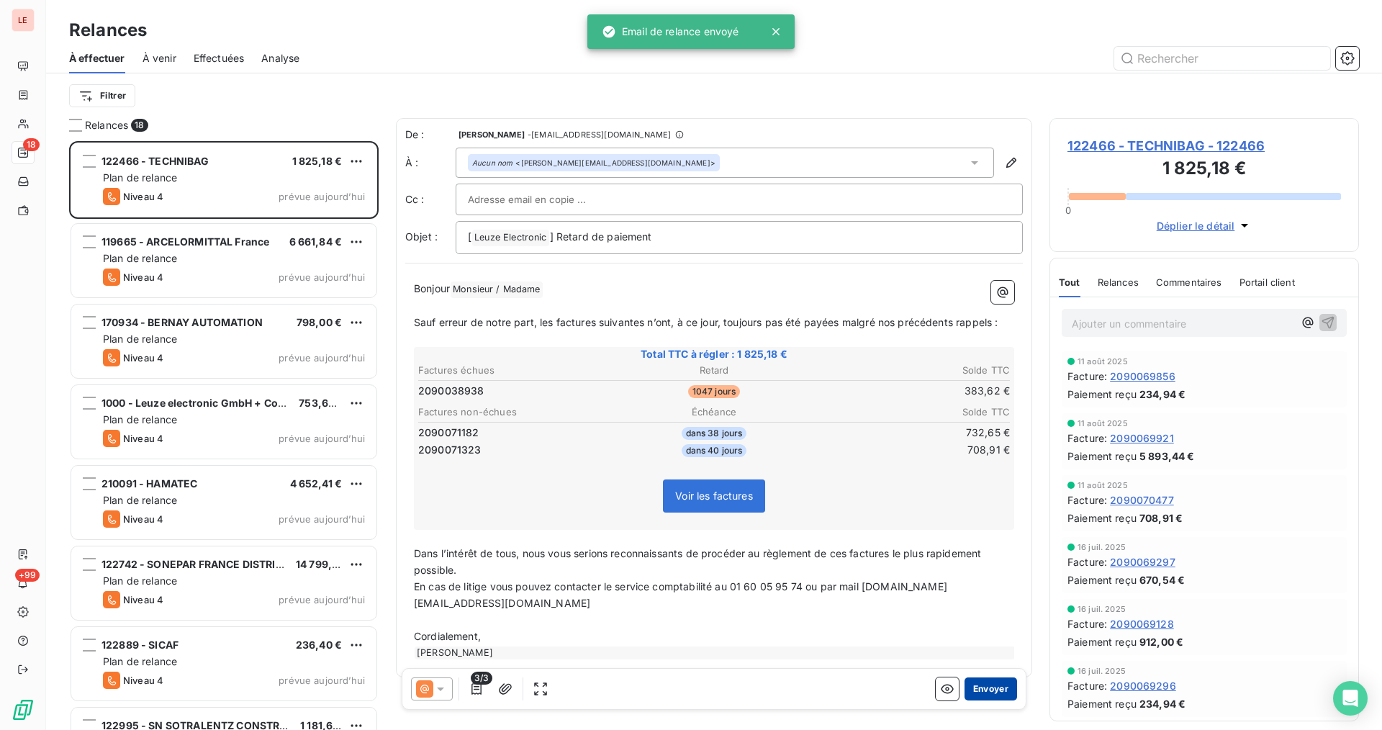
click at [979, 688] on button "Envoyer" at bounding box center [990, 688] width 53 height 23
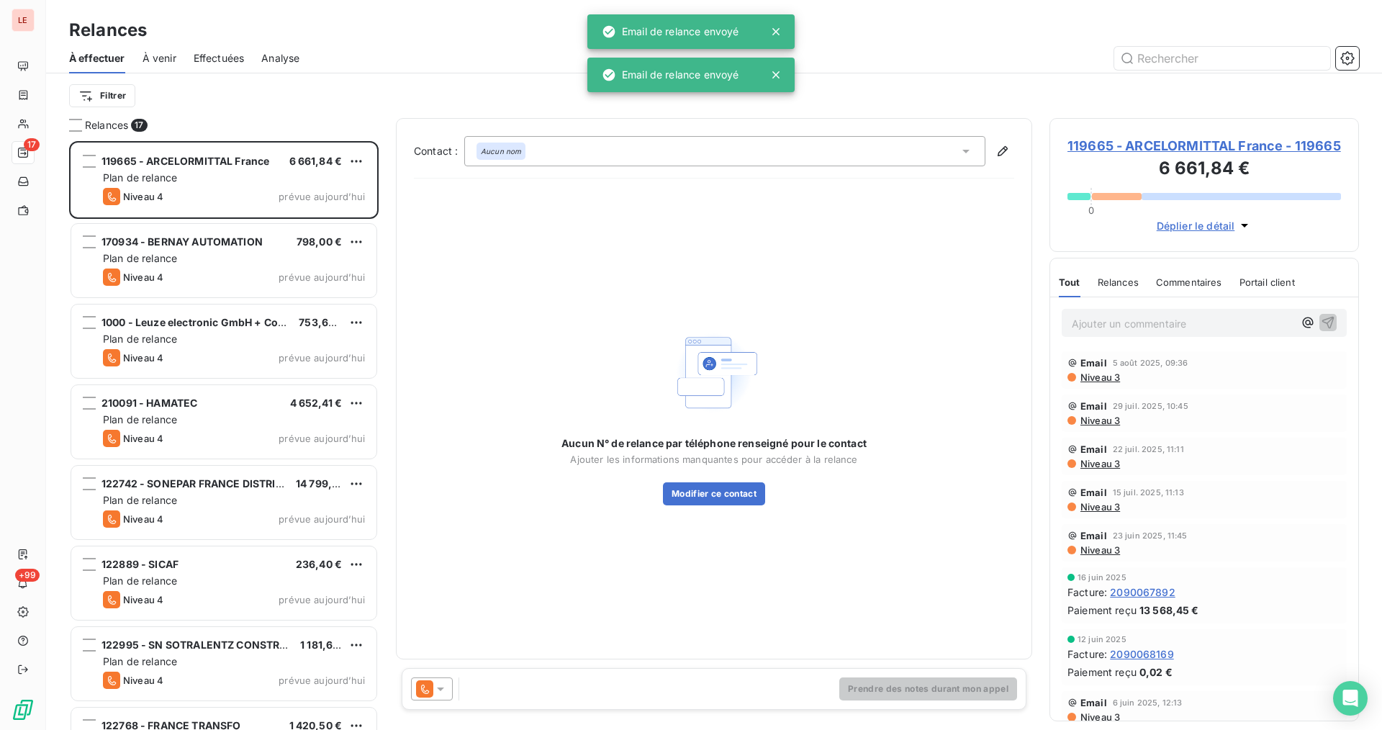
click at [431, 689] on icon at bounding box center [424, 688] width 17 height 17
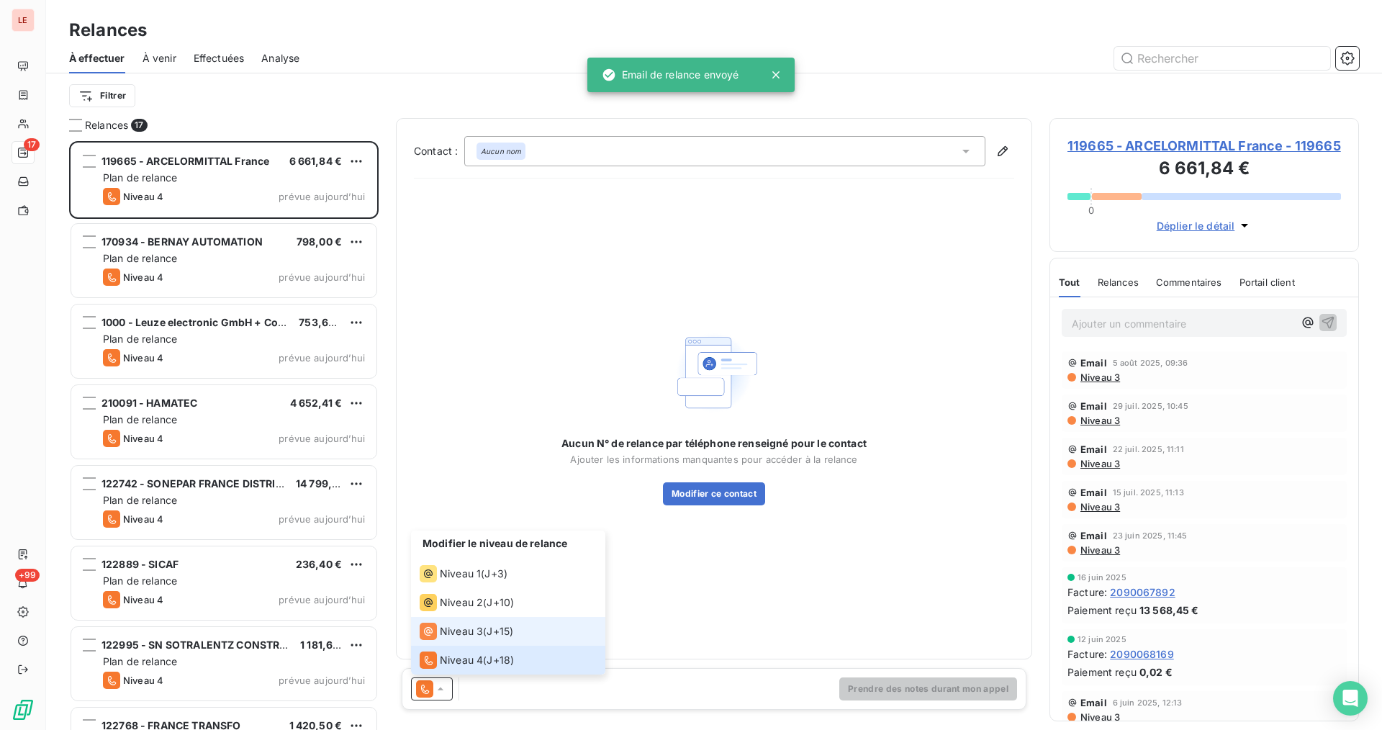
click at [468, 636] on span "Niveau 3" at bounding box center [461, 631] width 43 height 14
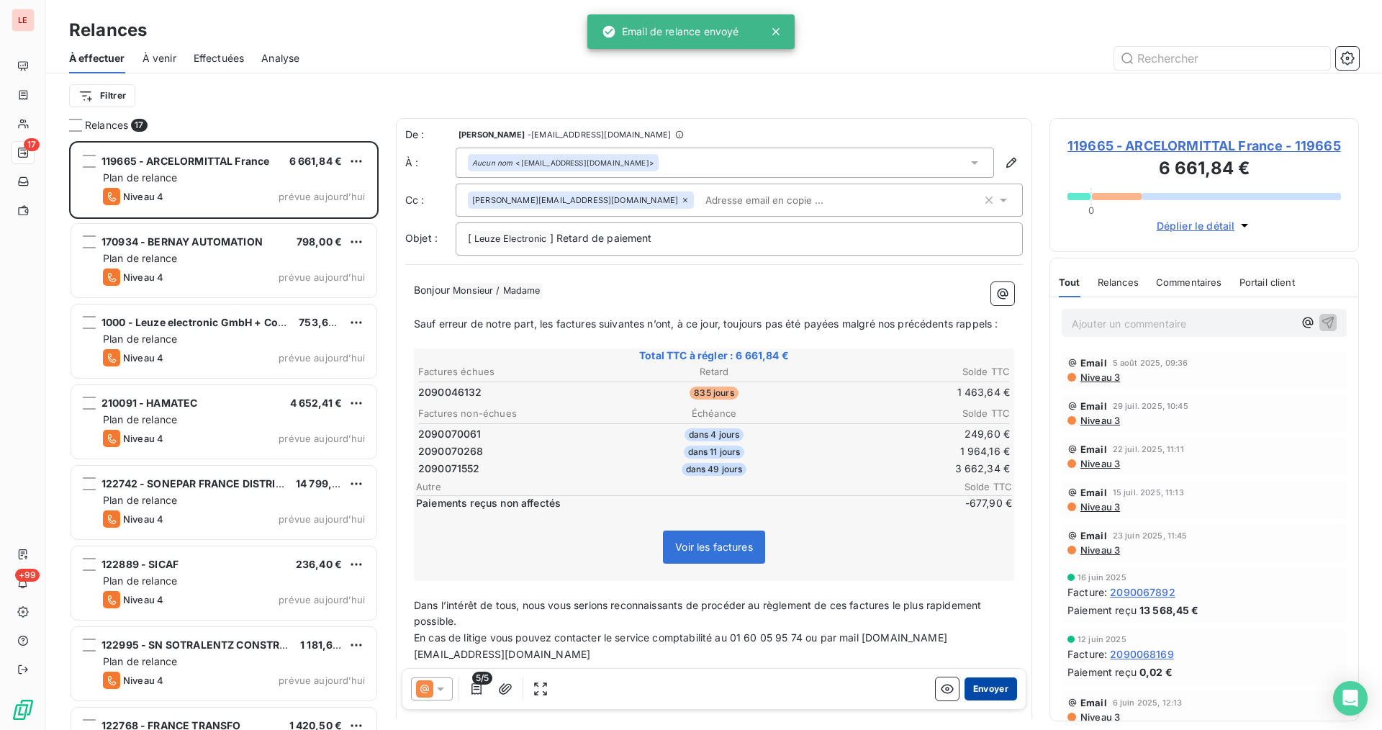
click at [970, 684] on button "Envoyer" at bounding box center [990, 688] width 53 height 23
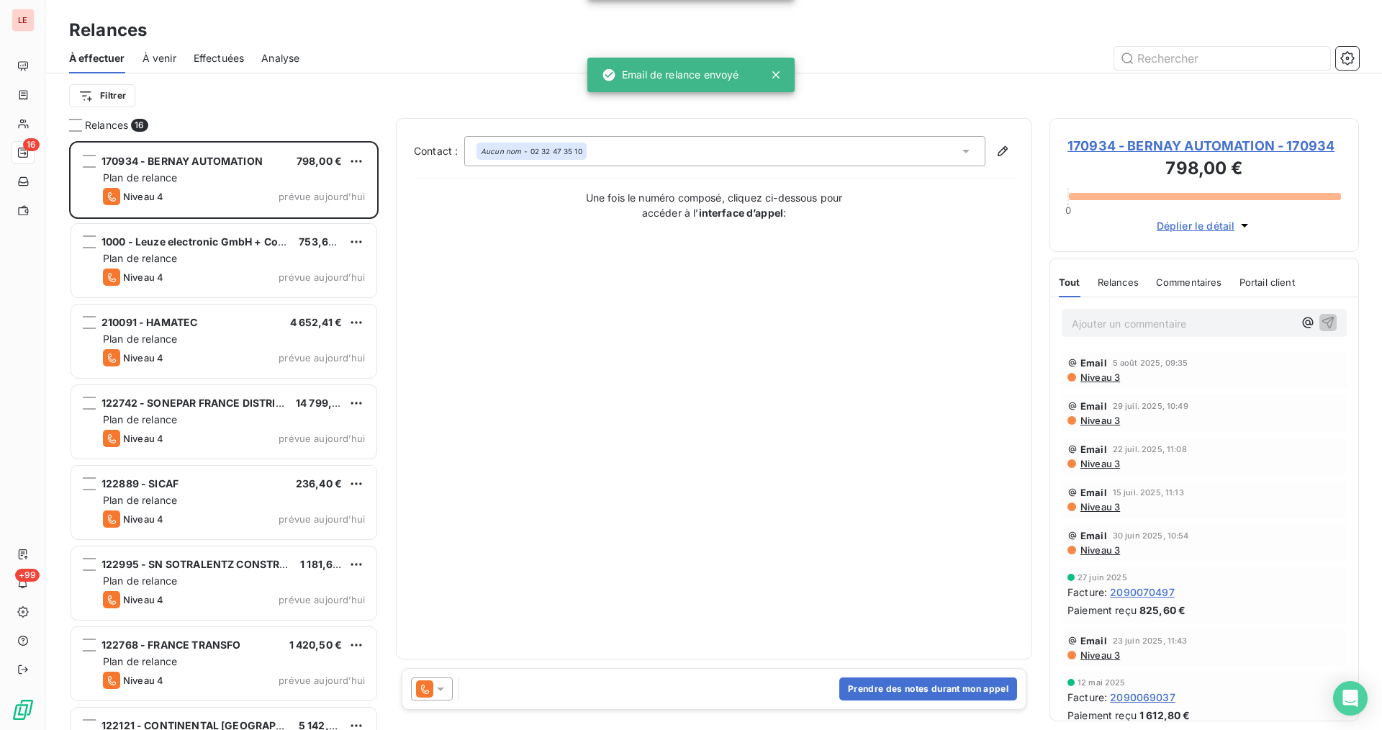
click at [453, 687] on div at bounding box center [435, 688] width 48 height 23
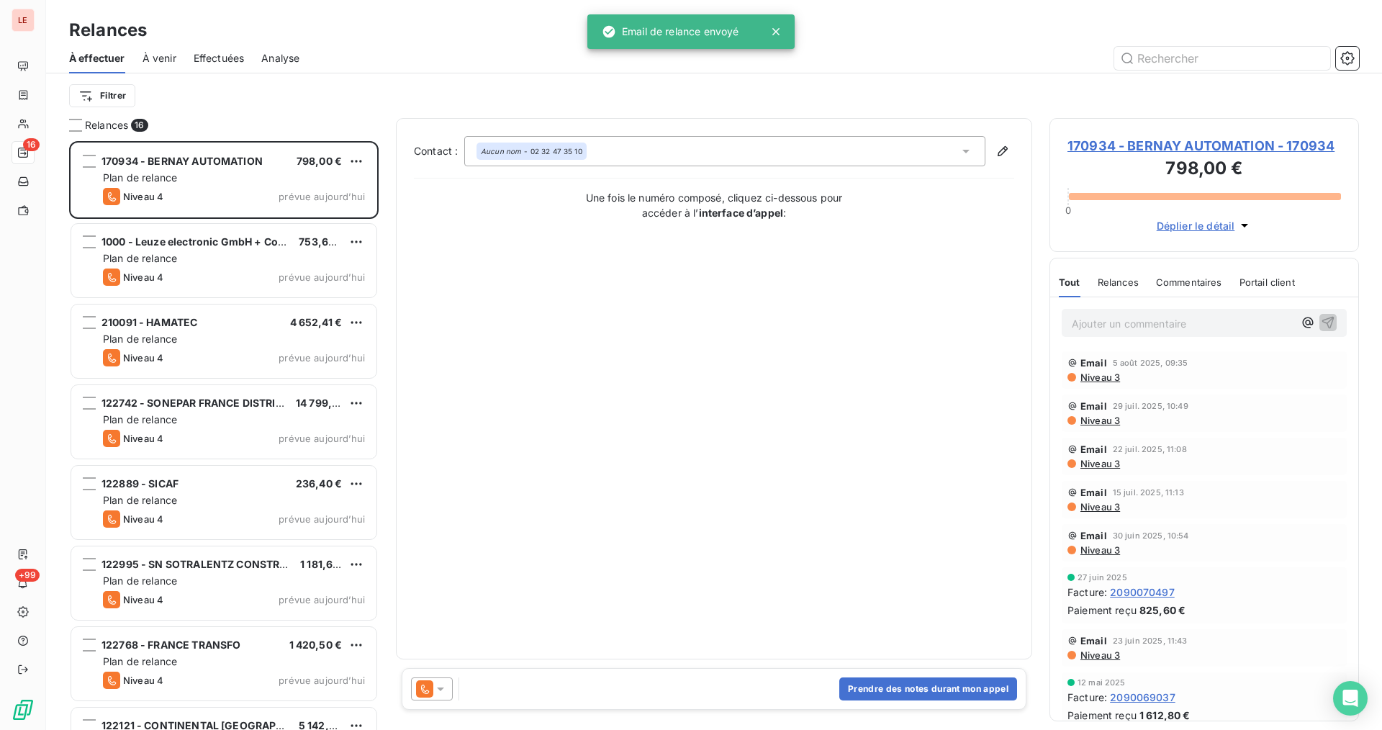
click at [438, 687] on icon at bounding box center [440, 689] width 7 height 4
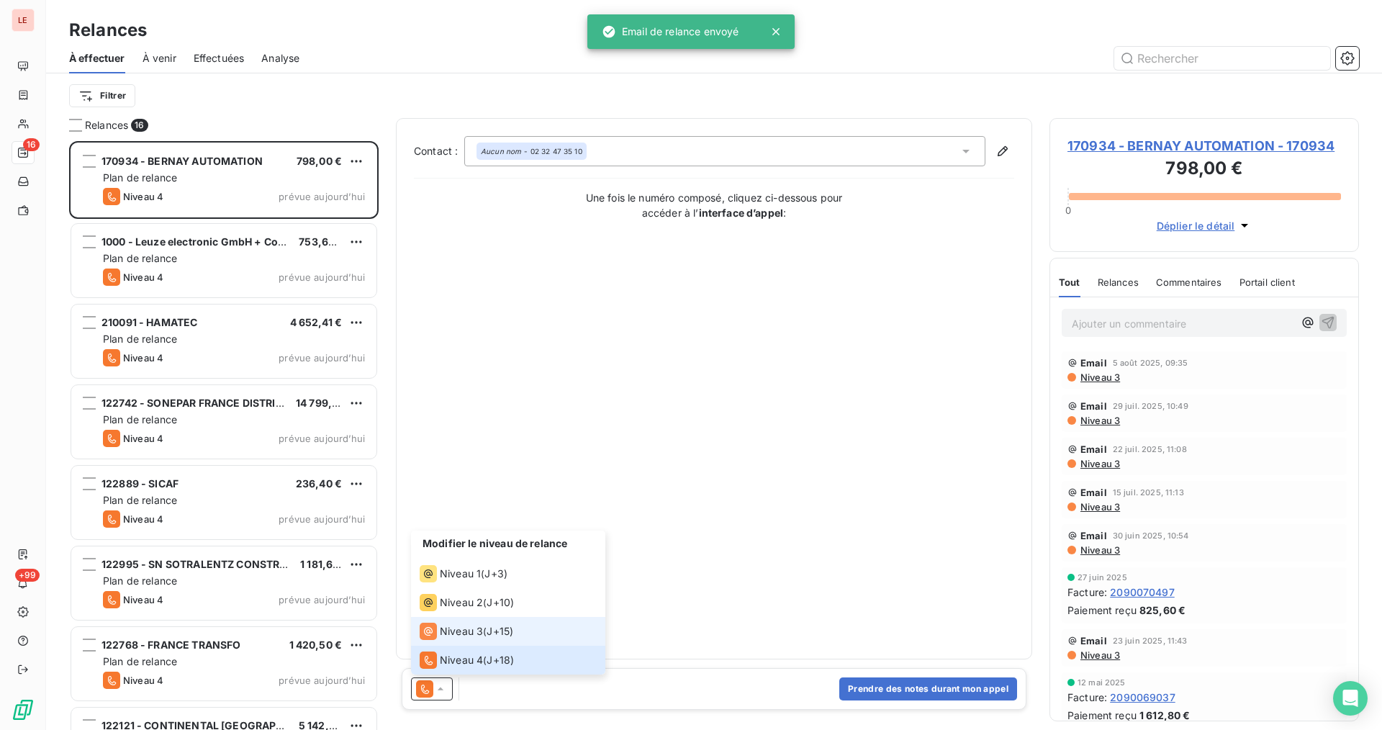
click at [463, 619] on li "Niveau 3 ( J+15 )" at bounding box center [508, 631] width 194 height 29
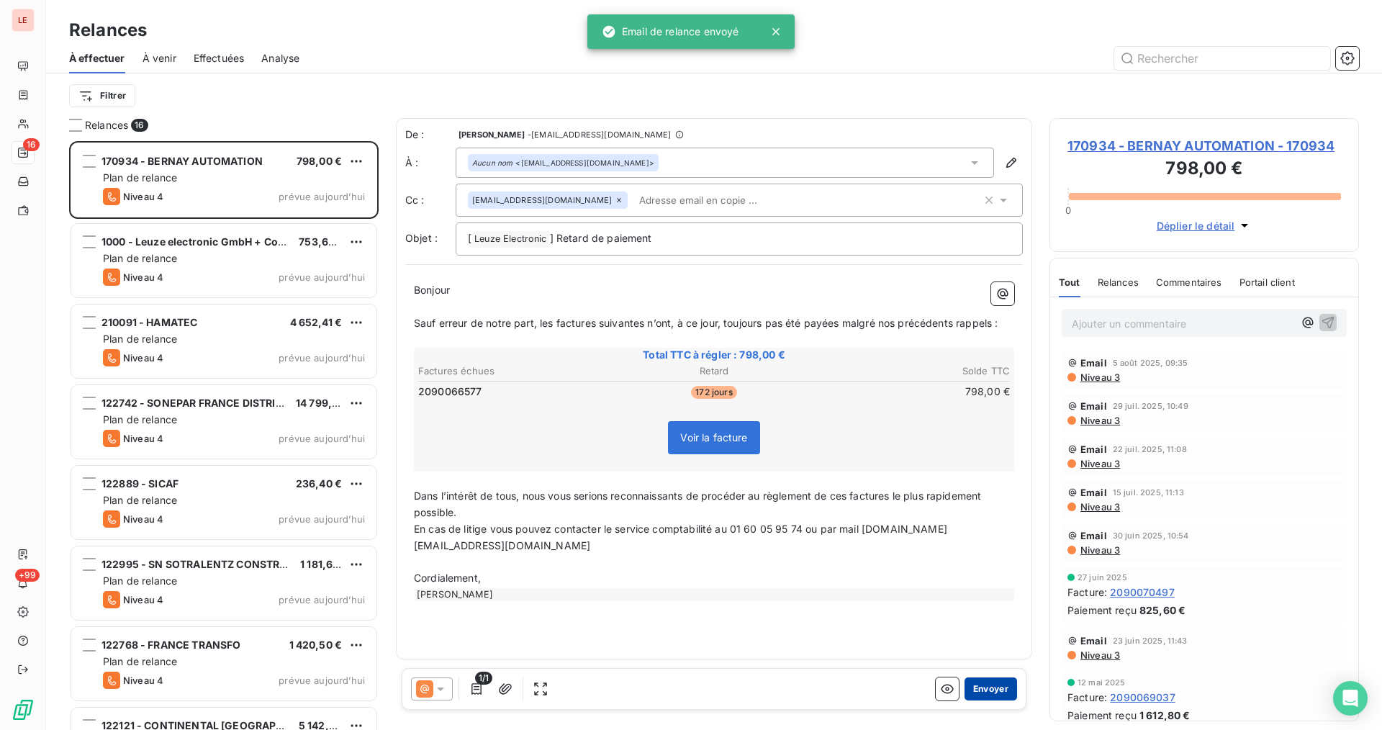
click at [979, 684] on button "Envoyer" at bounding box center [990, 688] width 53 height 23
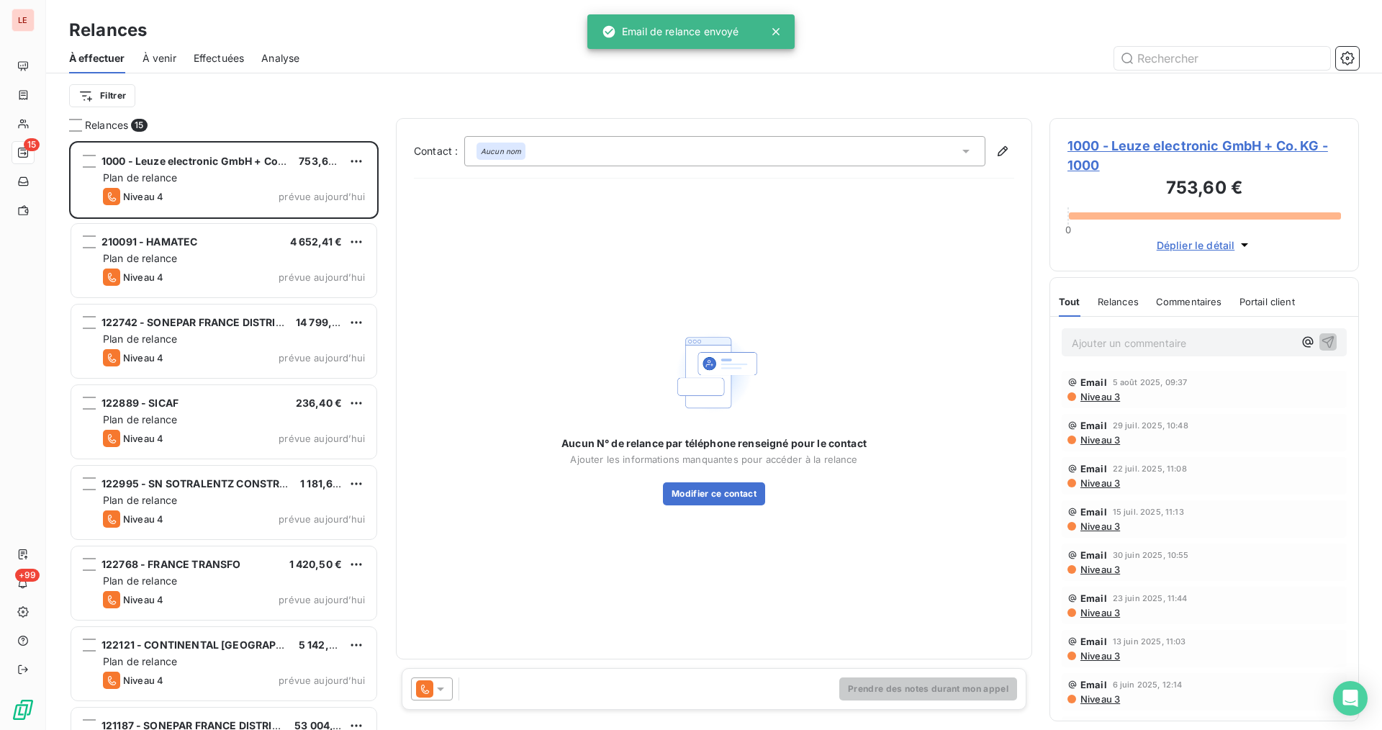
click at [432, 688] on icon at bounding box center [424, 688] width 17 height 17
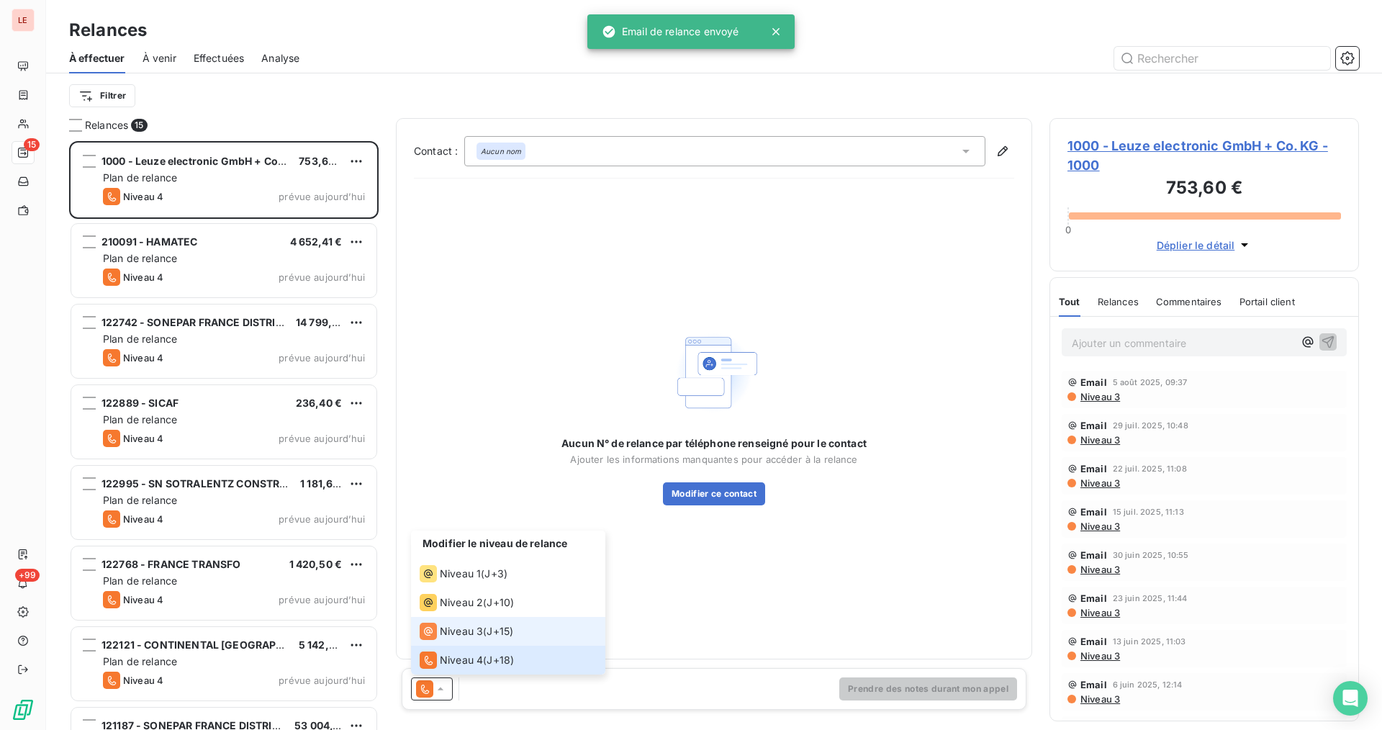
click at [468, 632] on span "Niveau 3" at bounding box center [461, 631] width 43 height 14
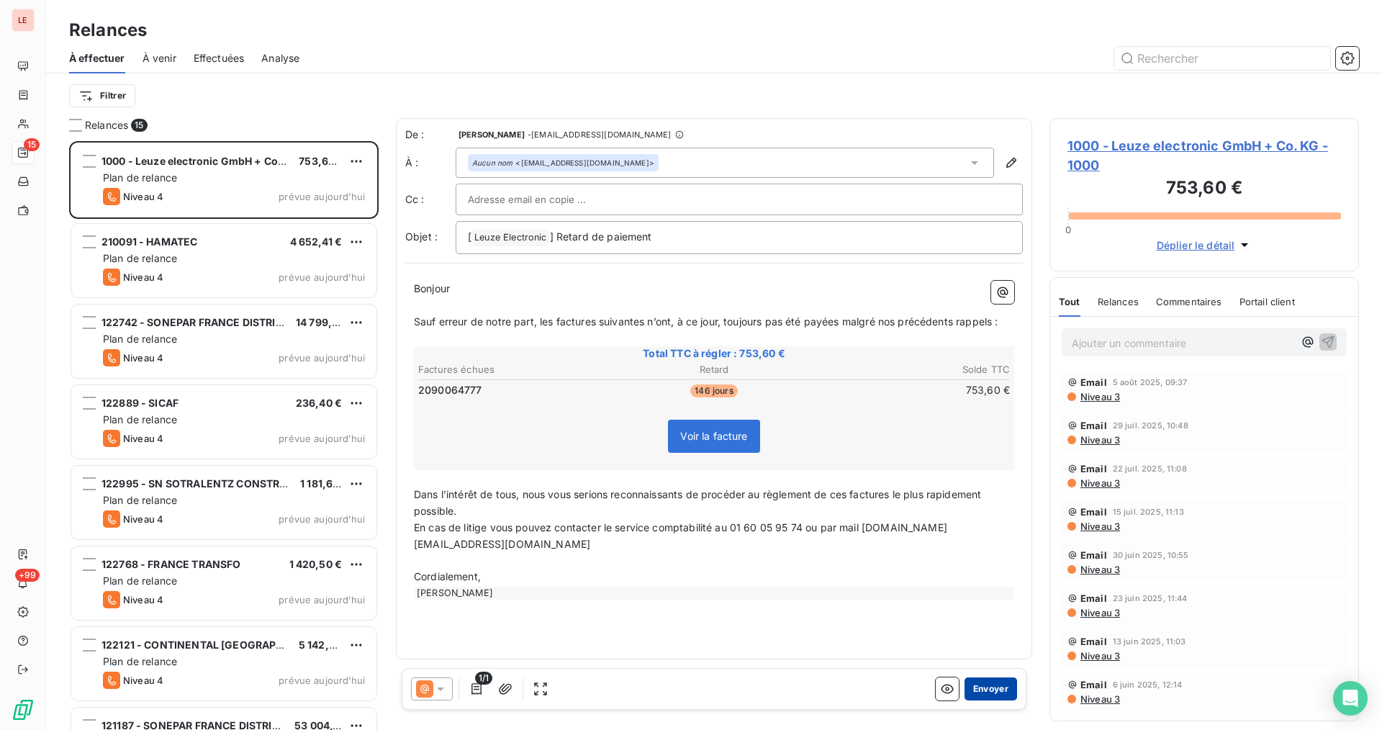
click at [991, 684] on button "Envoyer" at bounding box center [990, 688] width 53 height 23
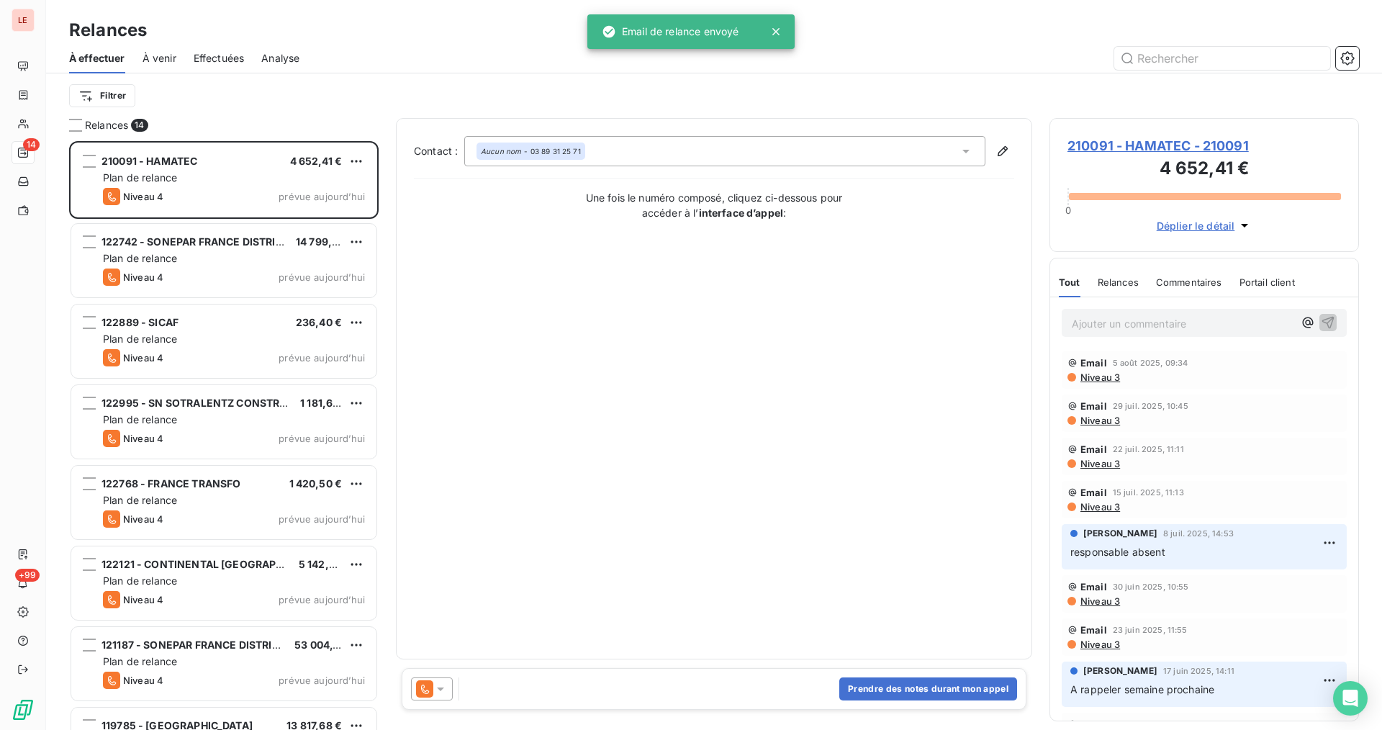
click at [440, 687] on icon at bounding box center [440, 689] width 7 height 4
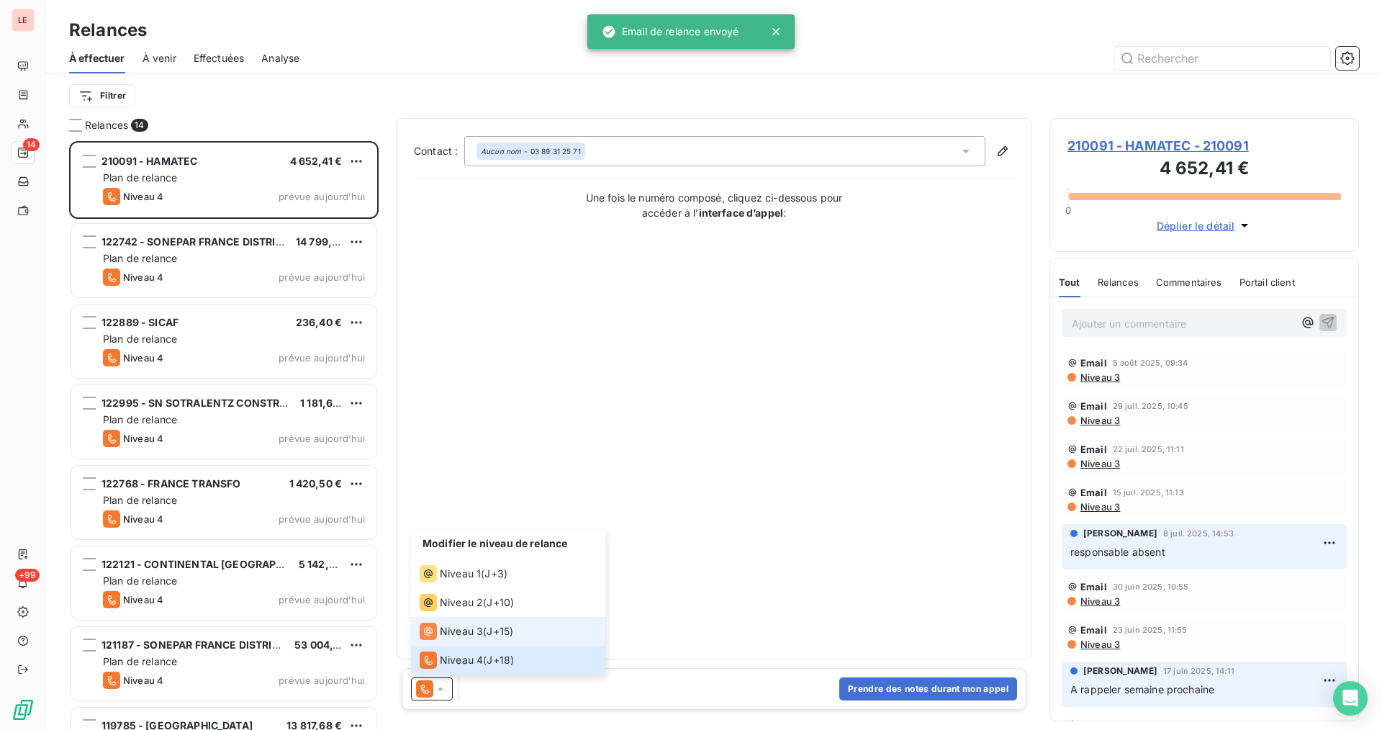
click at [494, 640] on li "Niveau 3 ( J+15 )" at bounding box center [508, 631] width 194 height 29
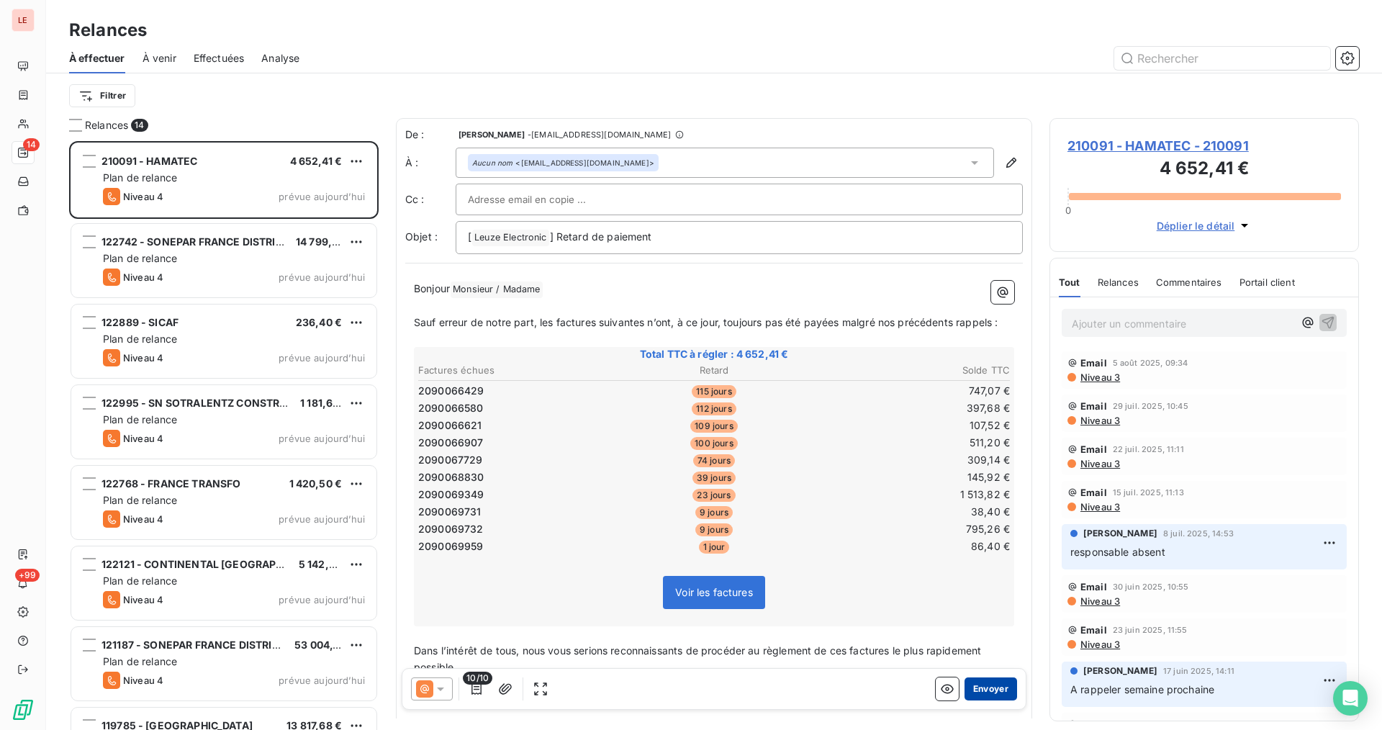
click at [966, 680] on button "Envoyer" at bounding box center [990, 688] width 53 height 23
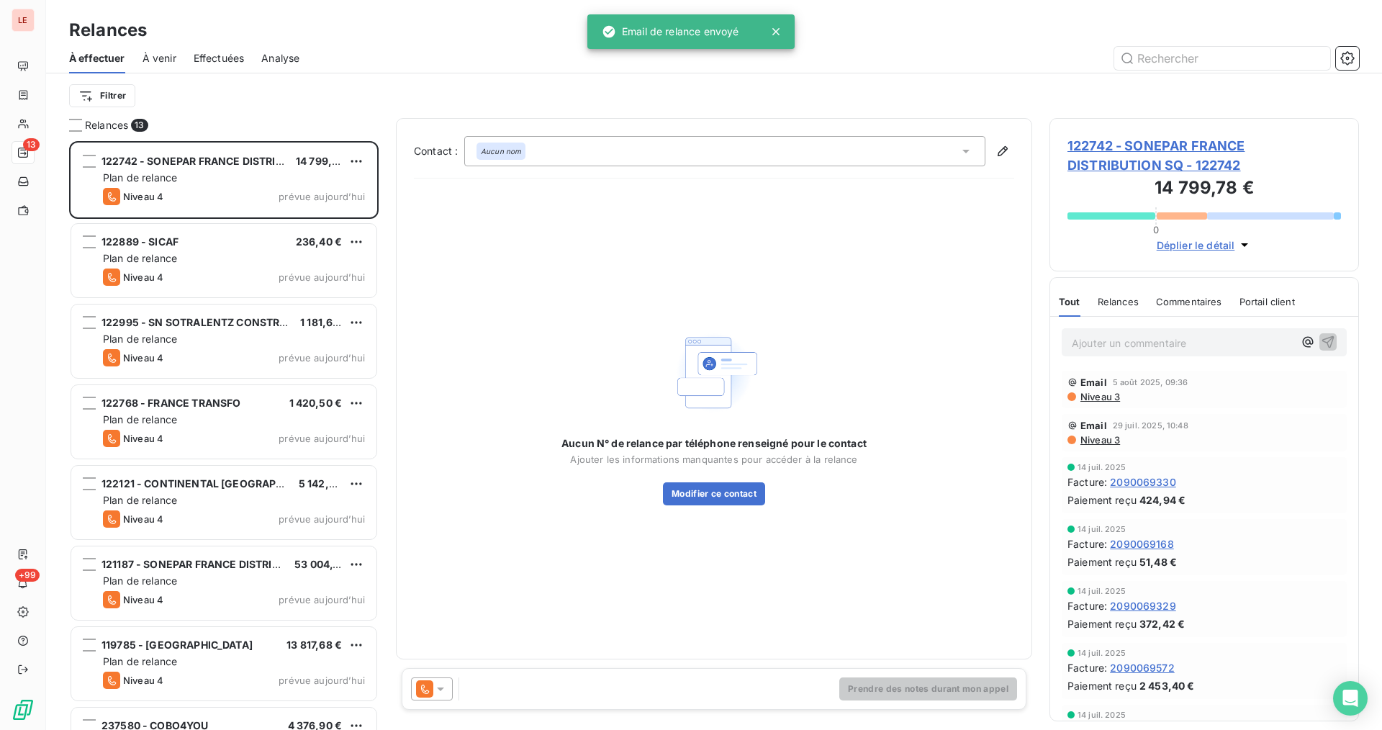
click at [427, 698] on div at bounding box center [432, 688] width 42 height 23
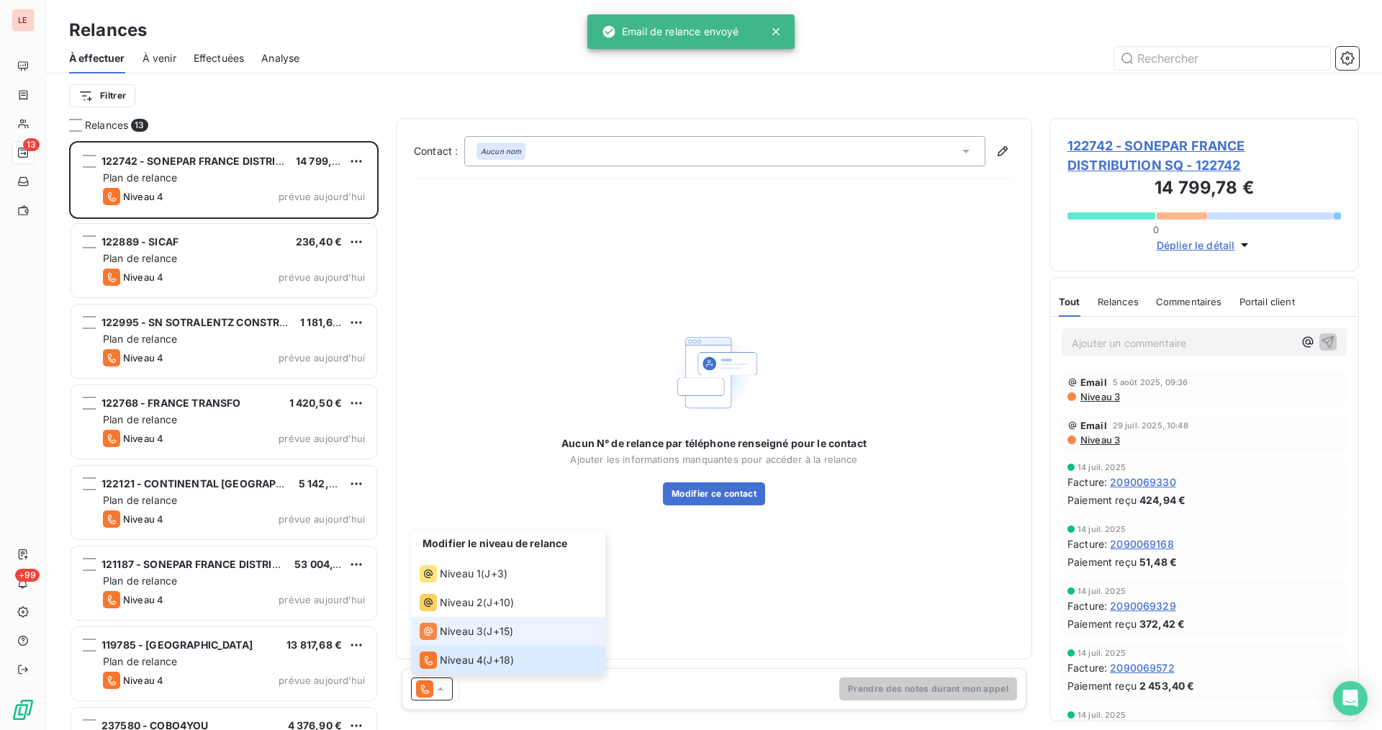
click at [490, 635] on span "J+15 )" at bounding box center [499, 631] width 27 height 14
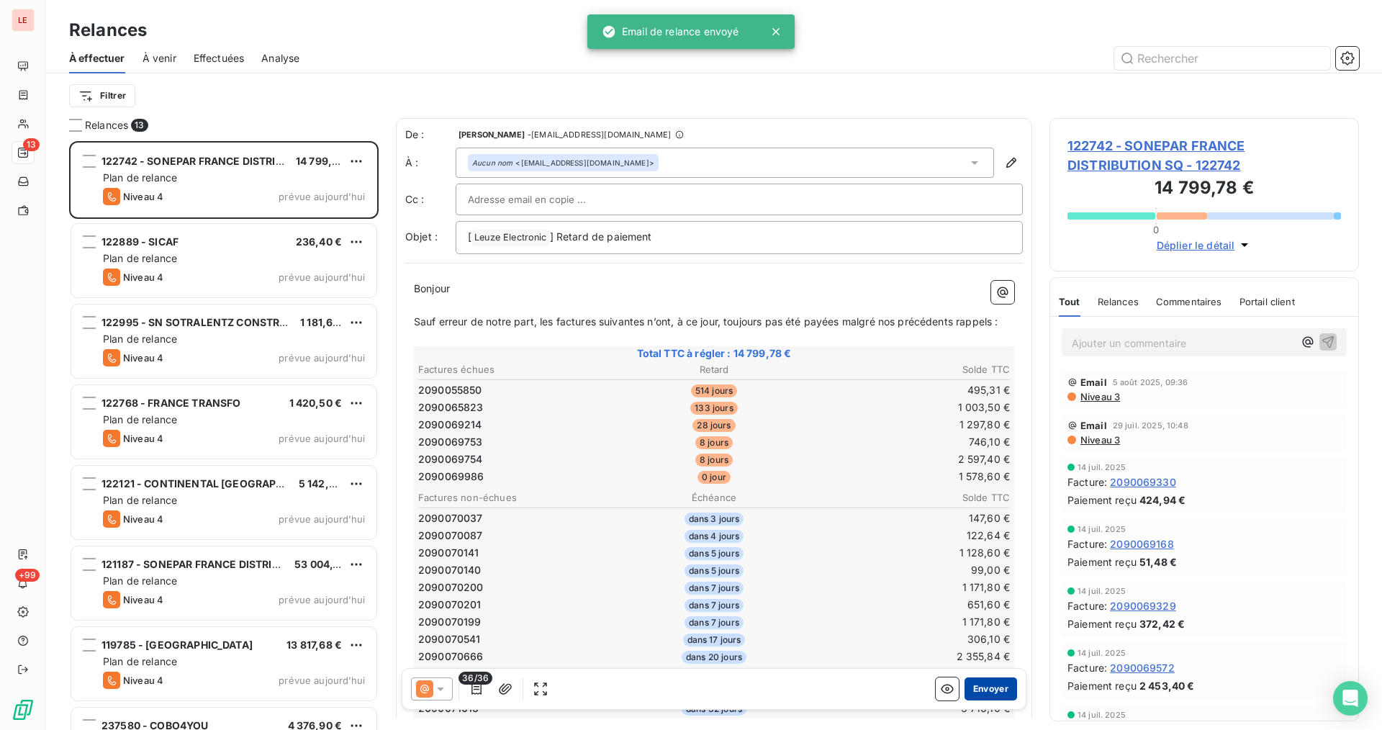
click at [973, 689] on button "Envoyer" at bounding box center [990, 688] width 53 height 23
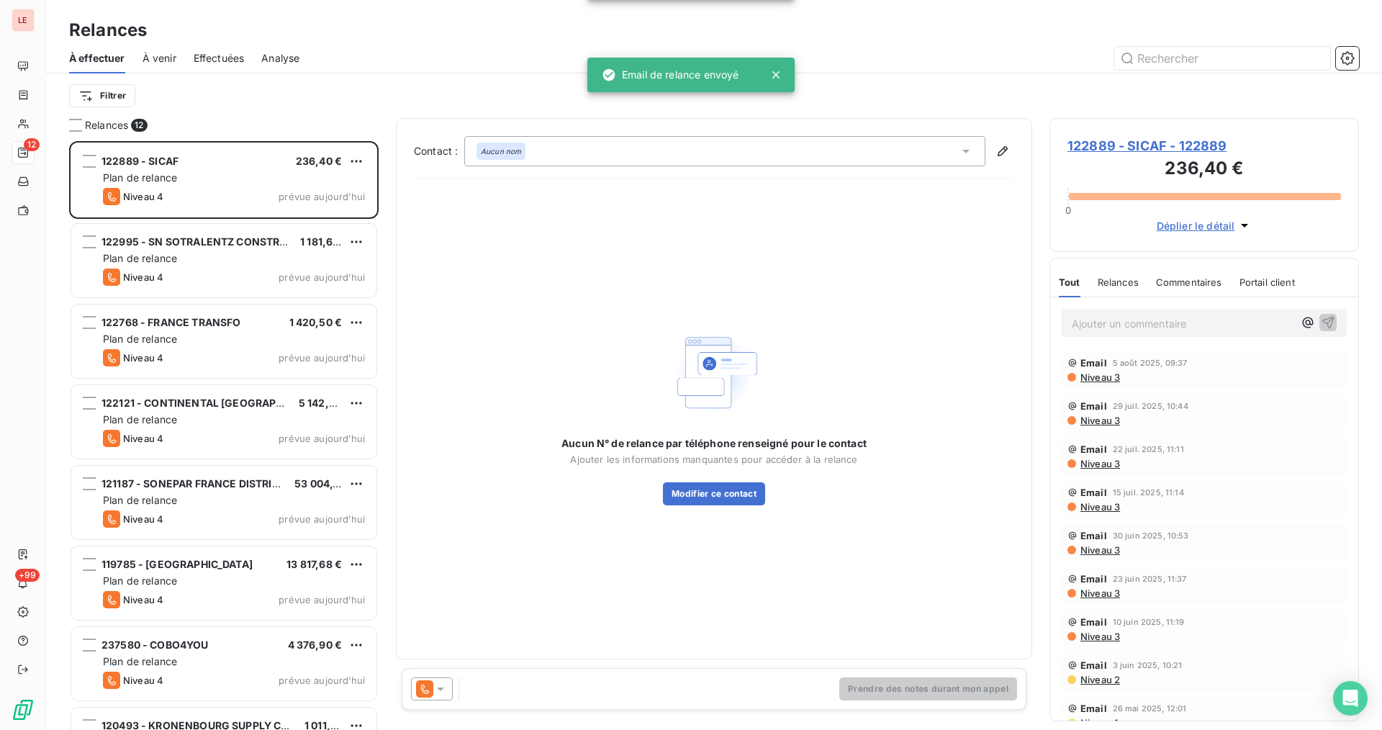
click at [417, 692] on icon at bounding box center [424, 688] width 17 height 17
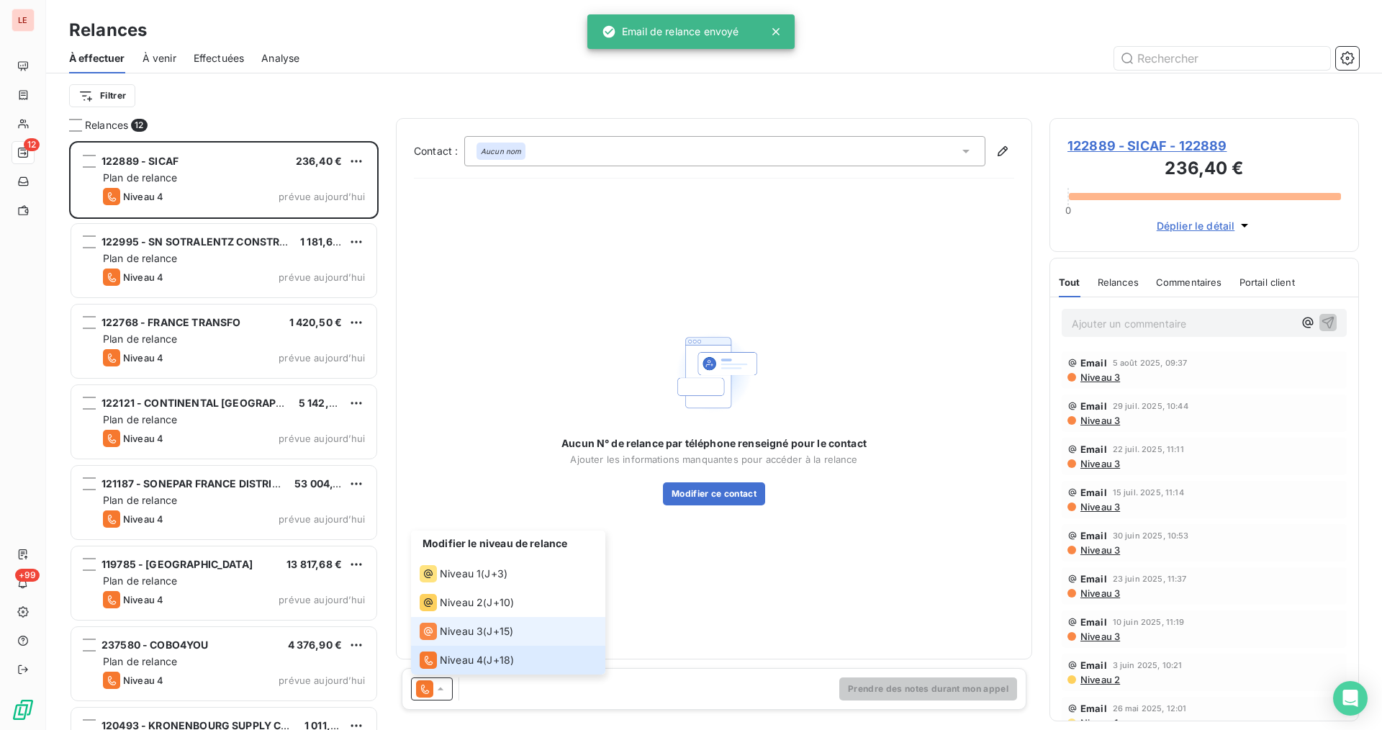
click at [520, 625] on li "Niveau 3 ( J+15 )" at bounding box center [508, 631] width 194 height 29
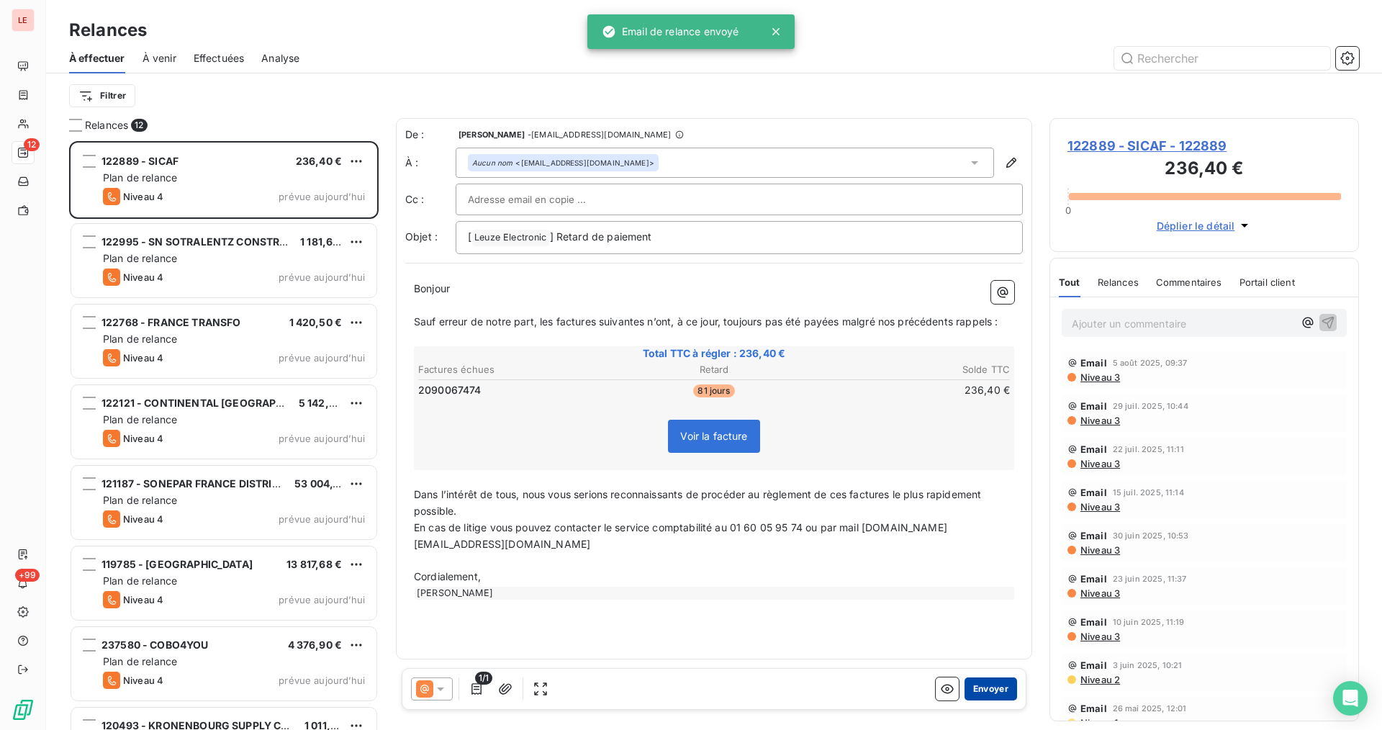
click at [984, 685] on button "Envoyer" at bounding box center [990, 688] width 53 height 23
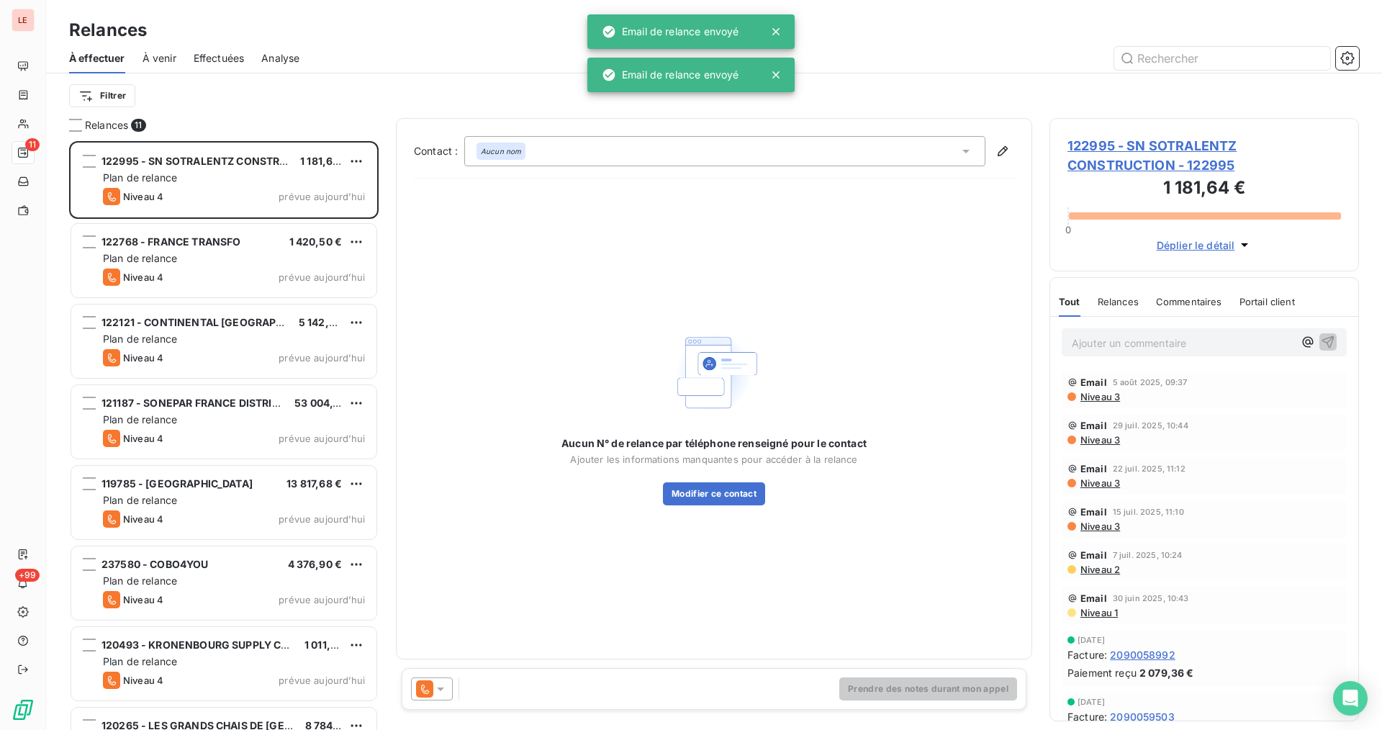
click at [436, 686] on div at bounding box center [432, 688] width 42 height 23
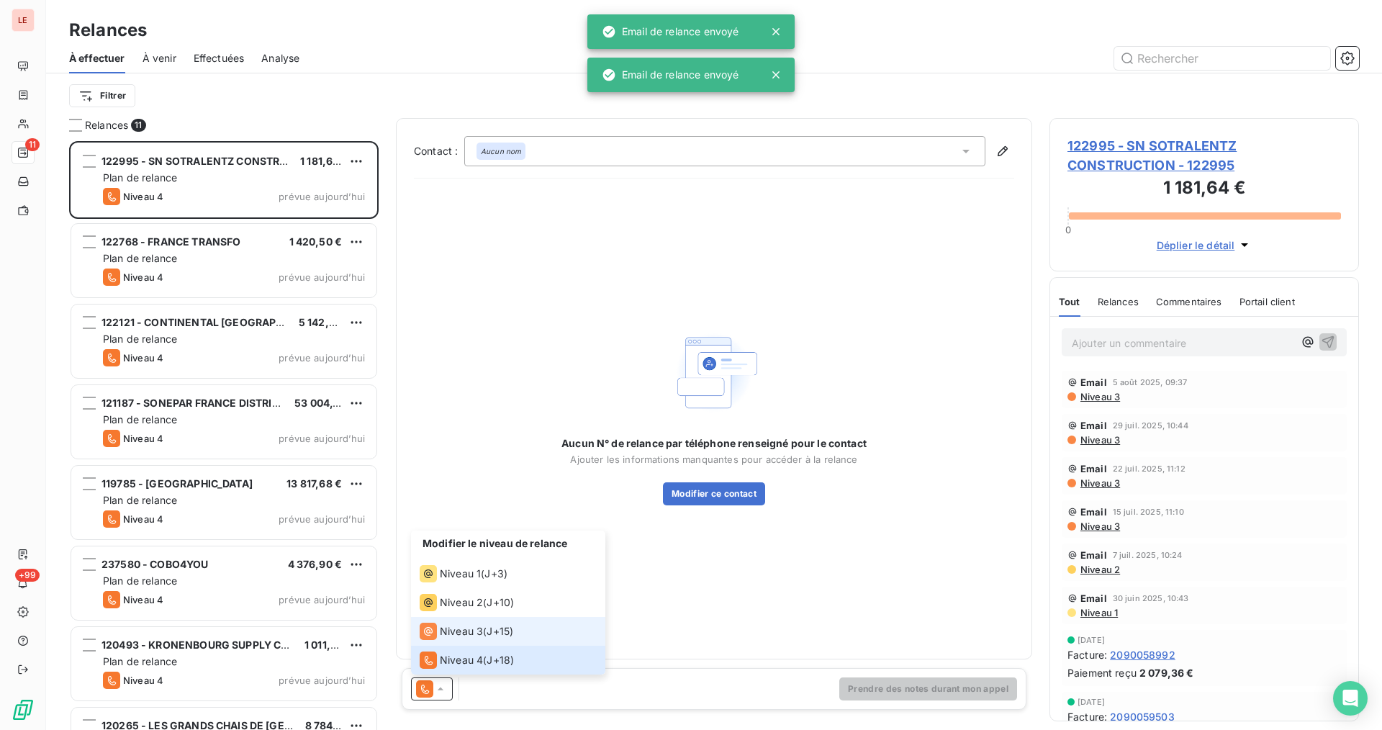
click at [493, 618] on li "Niveau 3 ( J+15 )" at bounding box center [508, 631] width 194 height 29
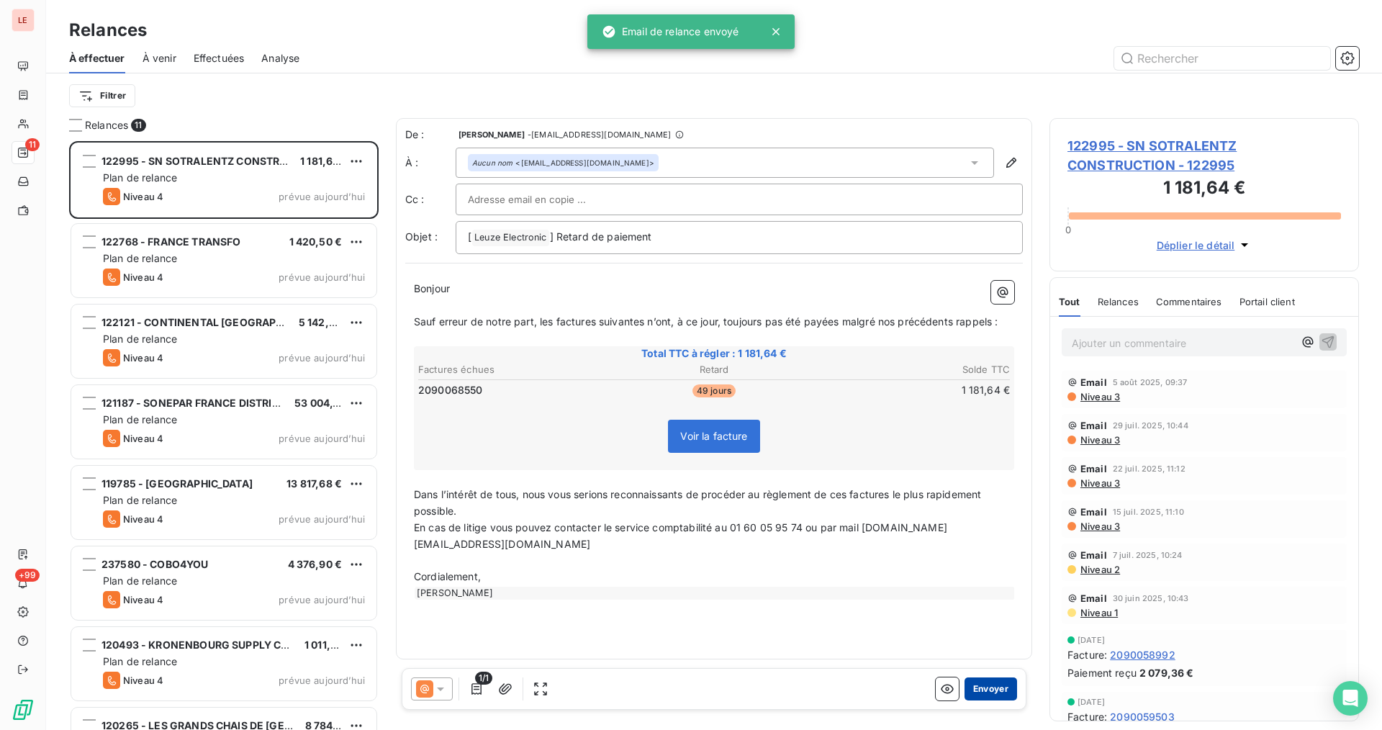
click at [984, 687] on button "Envoyer" at bounding box center [990, 688] width 53 height 23
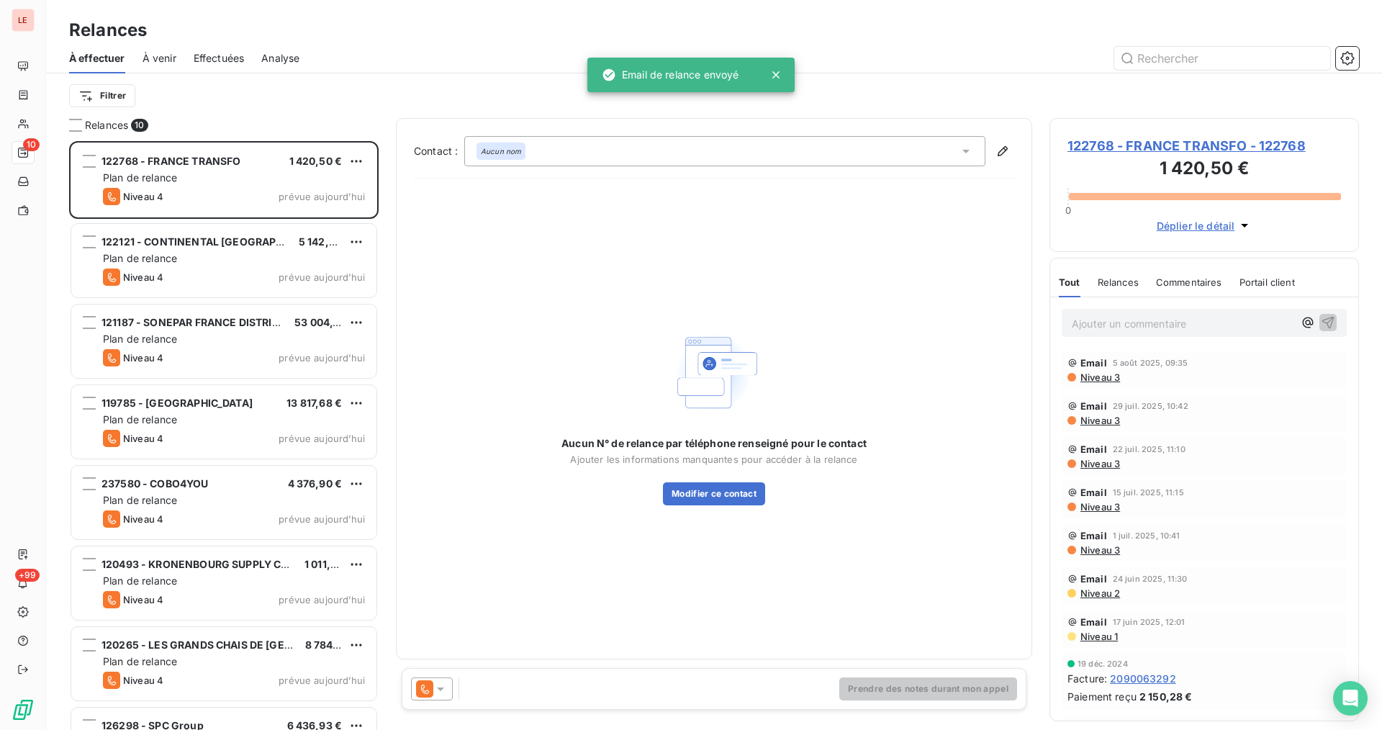
click at [426, 684] on icon at bounding box center [424, 688] width 17 height 17
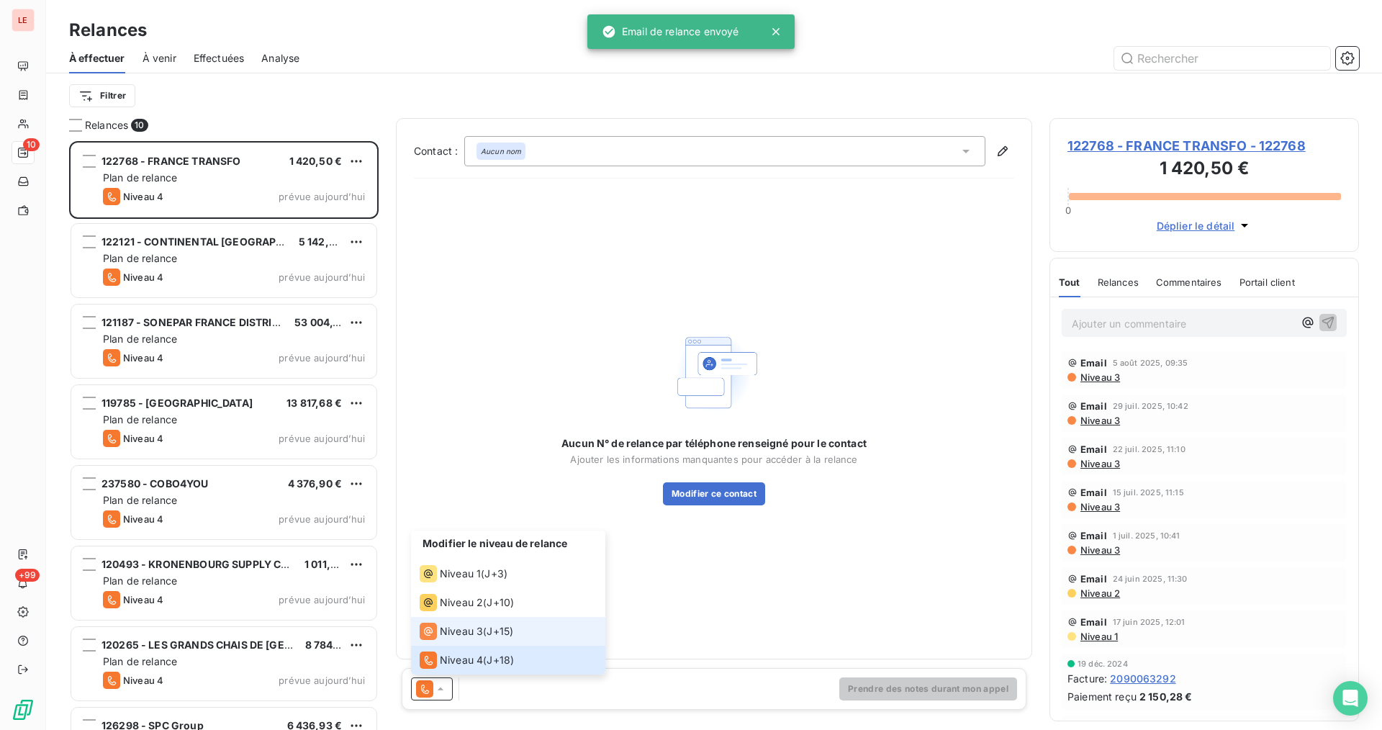
click at [461, 638] on span "Niveau 3" at bounding box center [461, 631] width 43 height 14
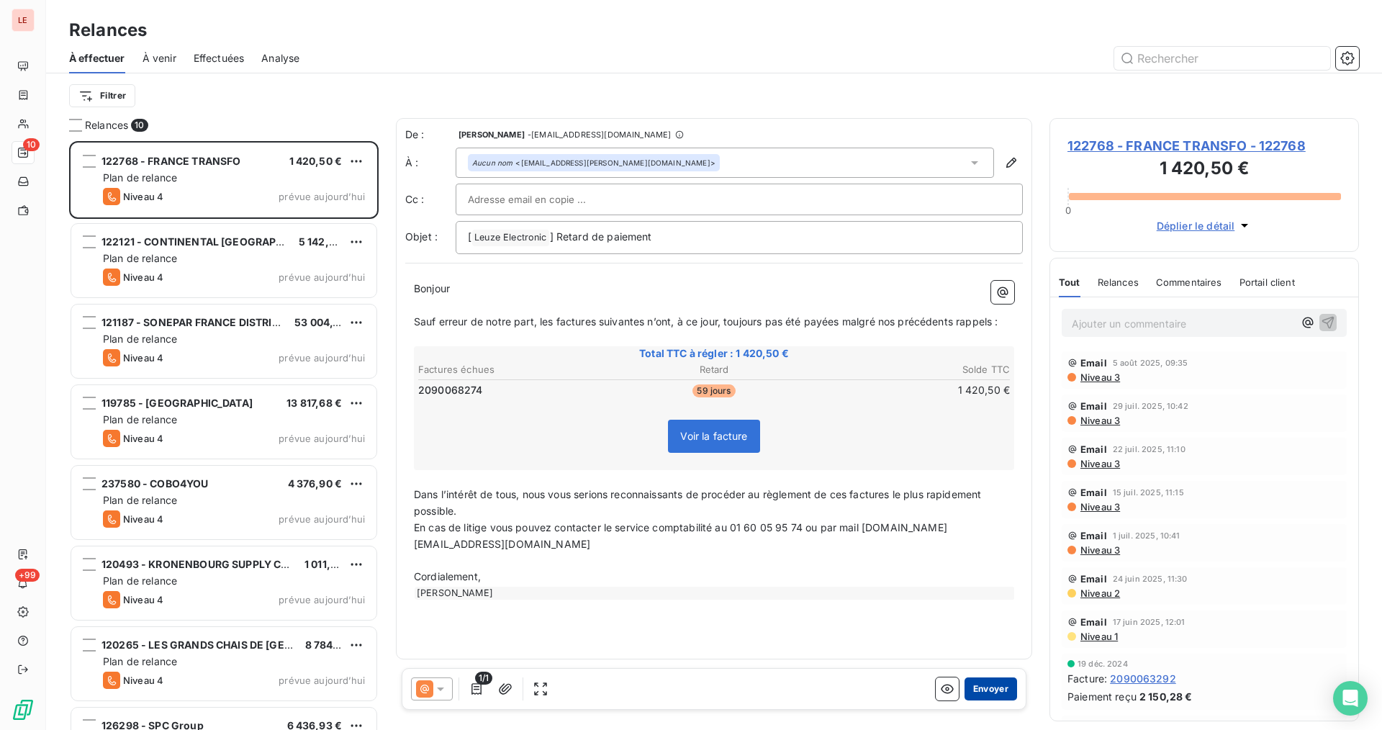
click at [974, 688] on button "Envoyer" at bounding box center [990, 688] width 53 height 23
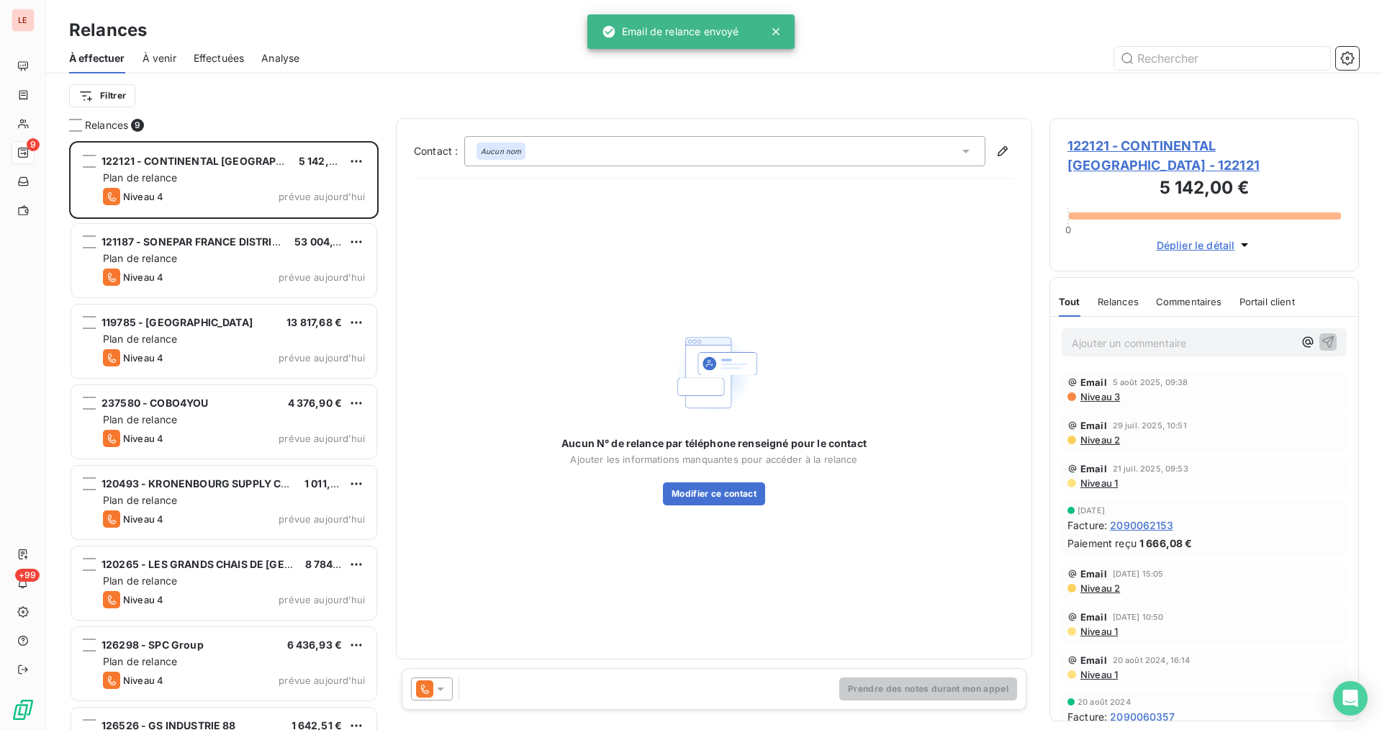
click at [432, 694] on icon at bounding box center [424, 688] width 17 height 17
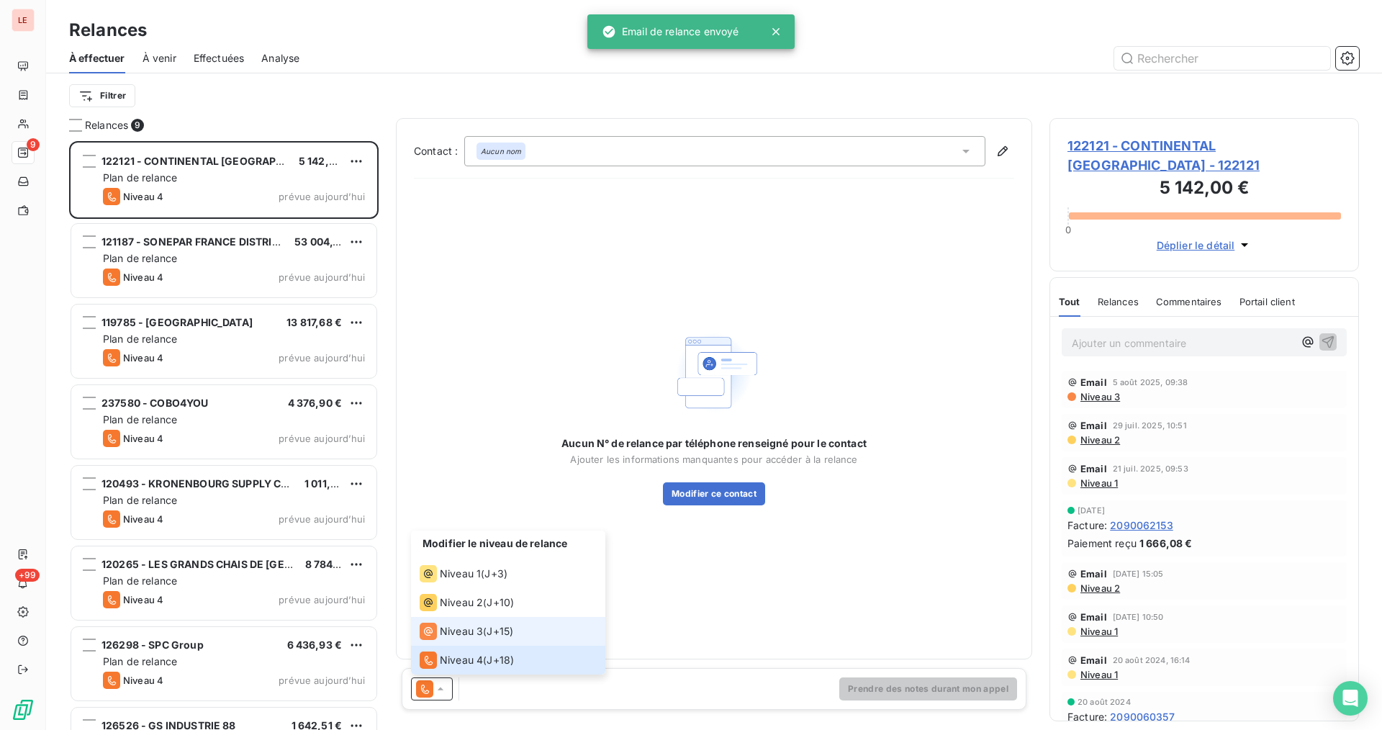
click at [476, 645] on li "Niveau 3 ( J+15 )" at bounding box center [508, 631] width 194 height 29
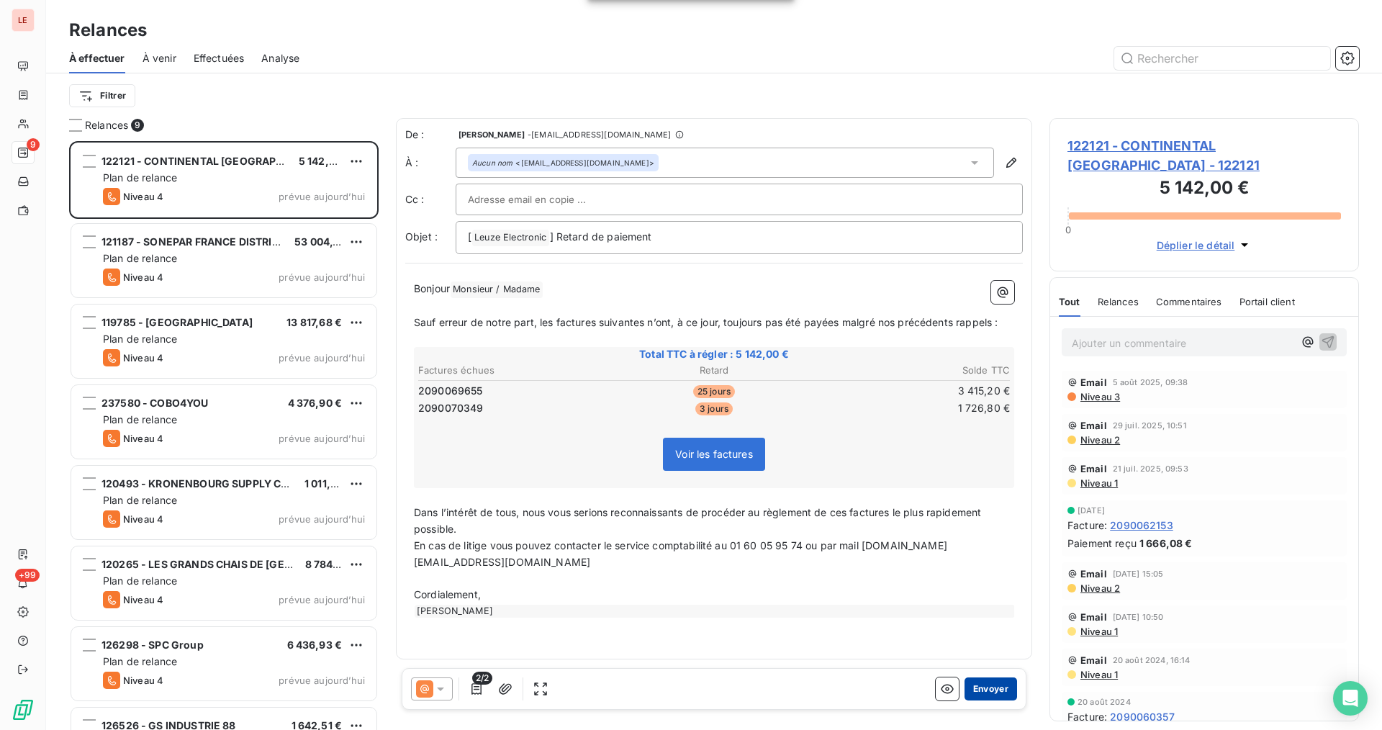
click at [997, 688] on button "Envoyer" at bounding box center [990, 688] width 53 height 23
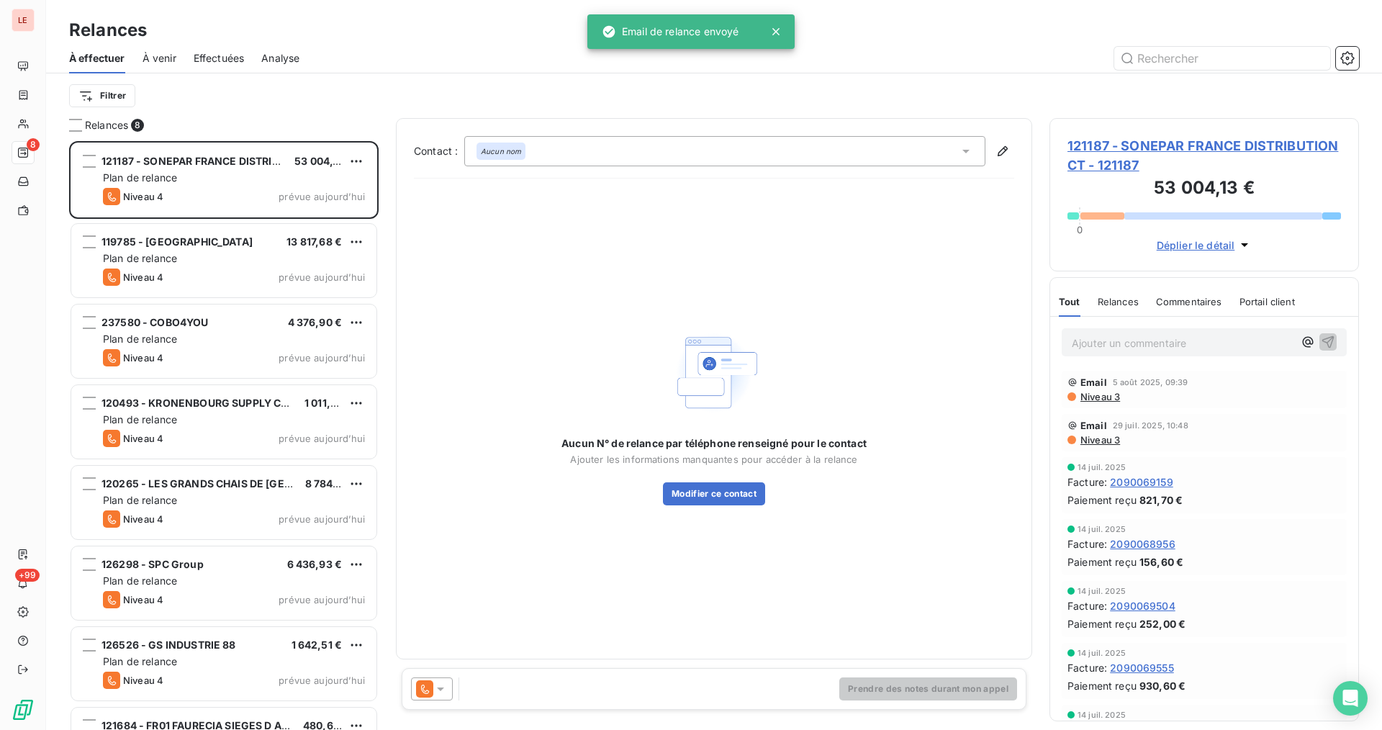
drag, startPoint x: 477, startPoint y: 681, endPoint x: 484, endPoint y: 679, distance: 7.5
click at [476, 682] on div "Prendre des notes durant mon appel" at bounding box center [714, 689] width 625 height 42
click at [450, 681] on div at bounding box center [432, 688] width 42 height 23
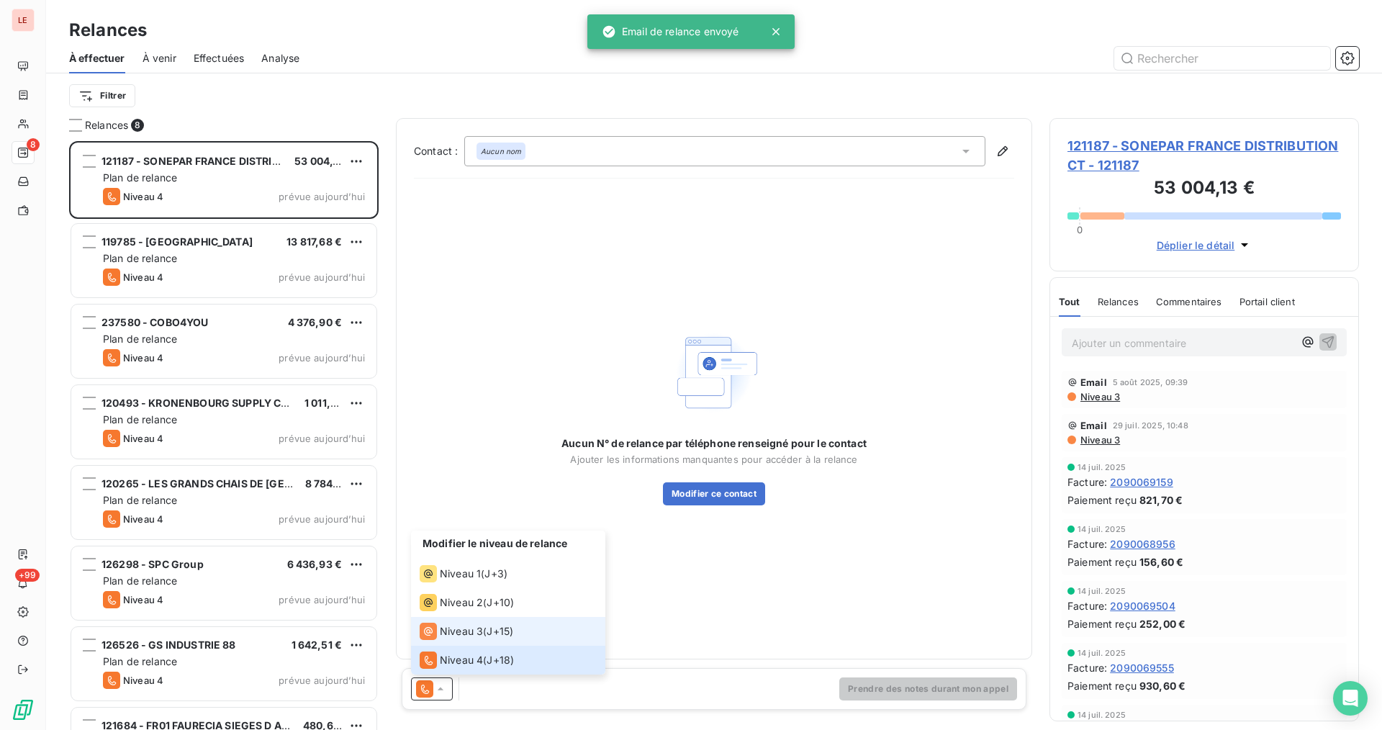
click at [468, 638] on div "Niveau 3" at bounding box center [451, 630] width 63 height 17
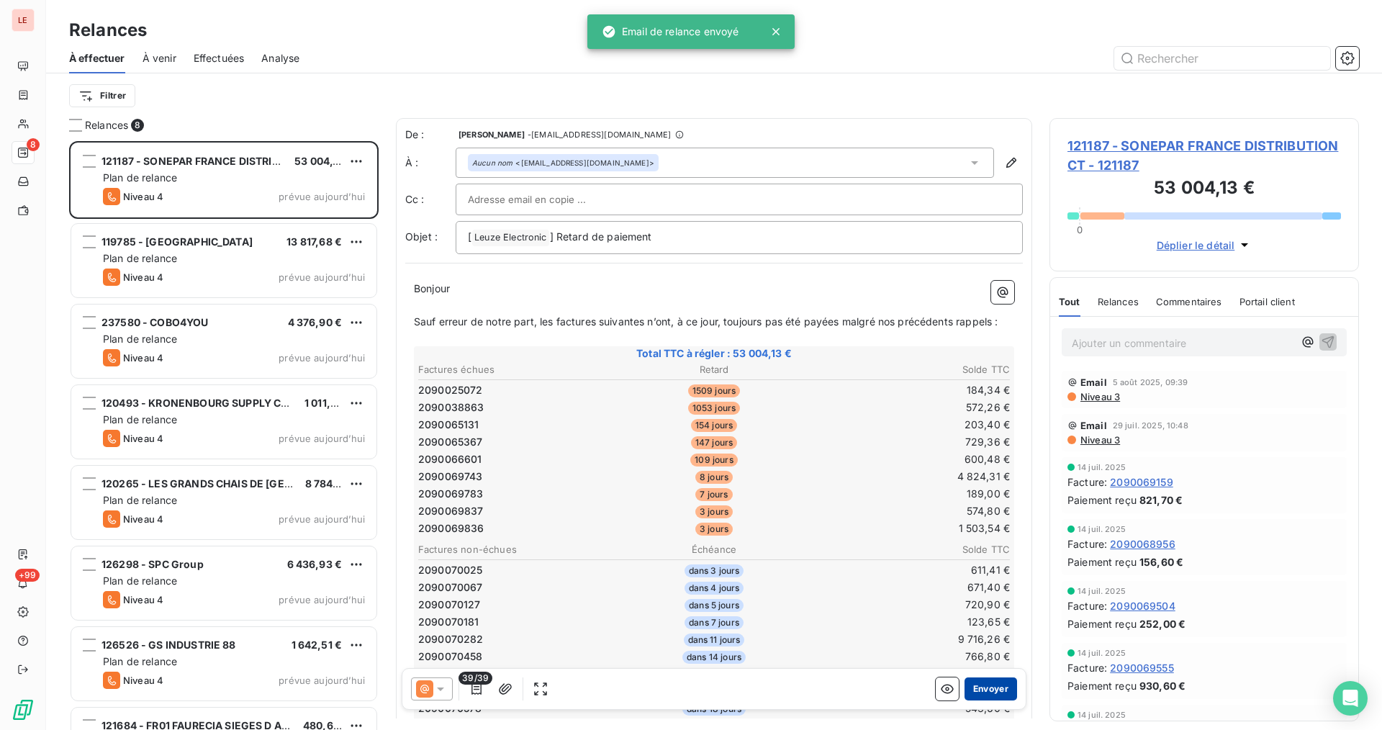
click at [964, 690] on button "Envoyer" at bounding box center [990, 688] width 53 height 23
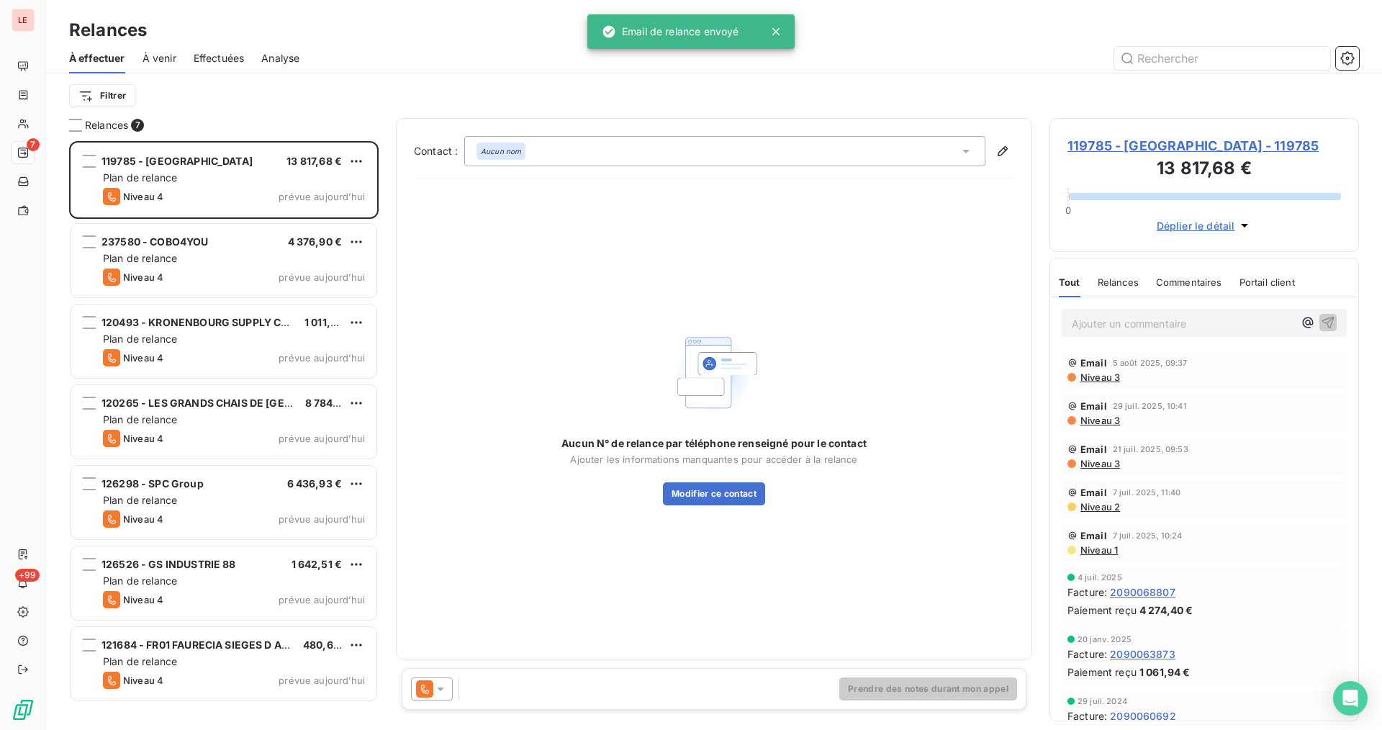
click at [438, 682] on icon at bounding box center [440, 688] width 14 height 14
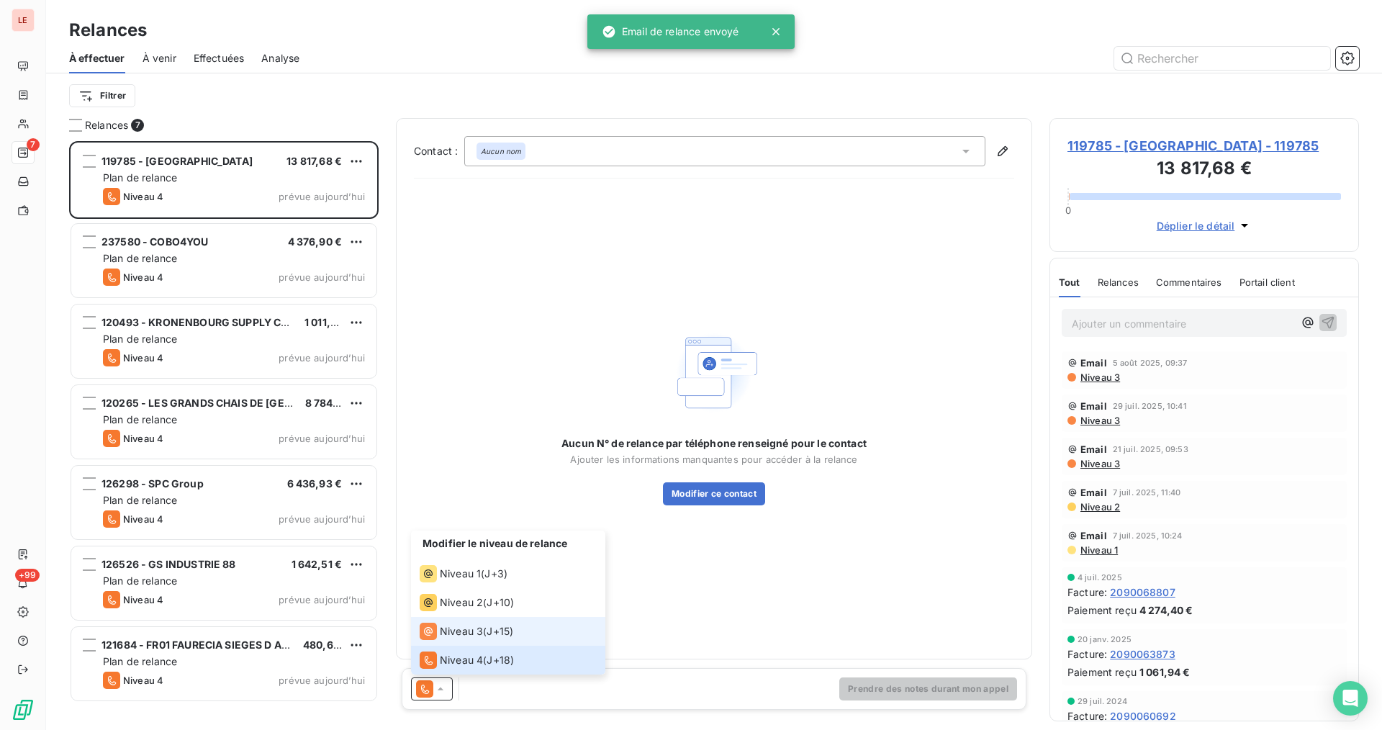
click at [459, 630] on span "Niveau 3" at bounding box center [461, 631] width 43 height 14
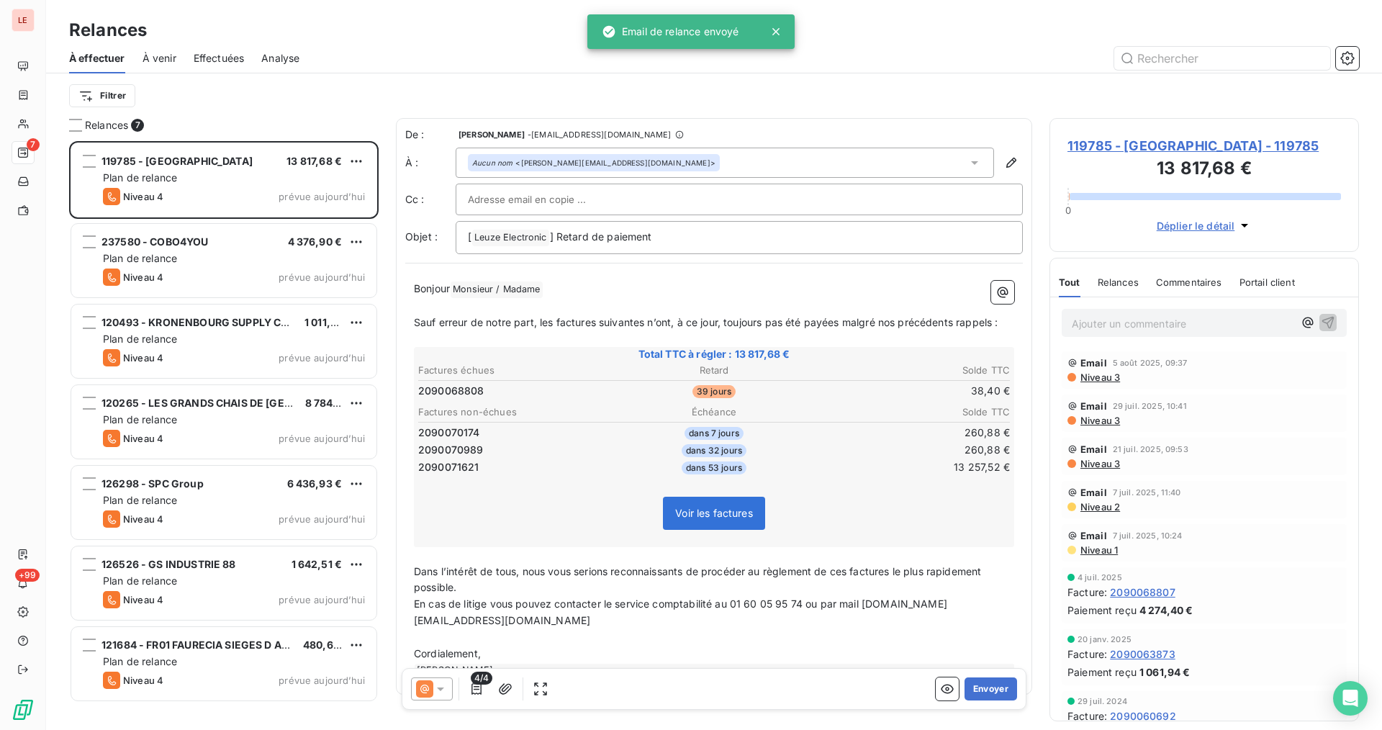
click at [950, 688] on div "Envoyer" at bounding box center [975, 688] width 81 height 23
click at [983, 691] on button "Envoyer" at bounding box center [990, 688] width 53 height 23
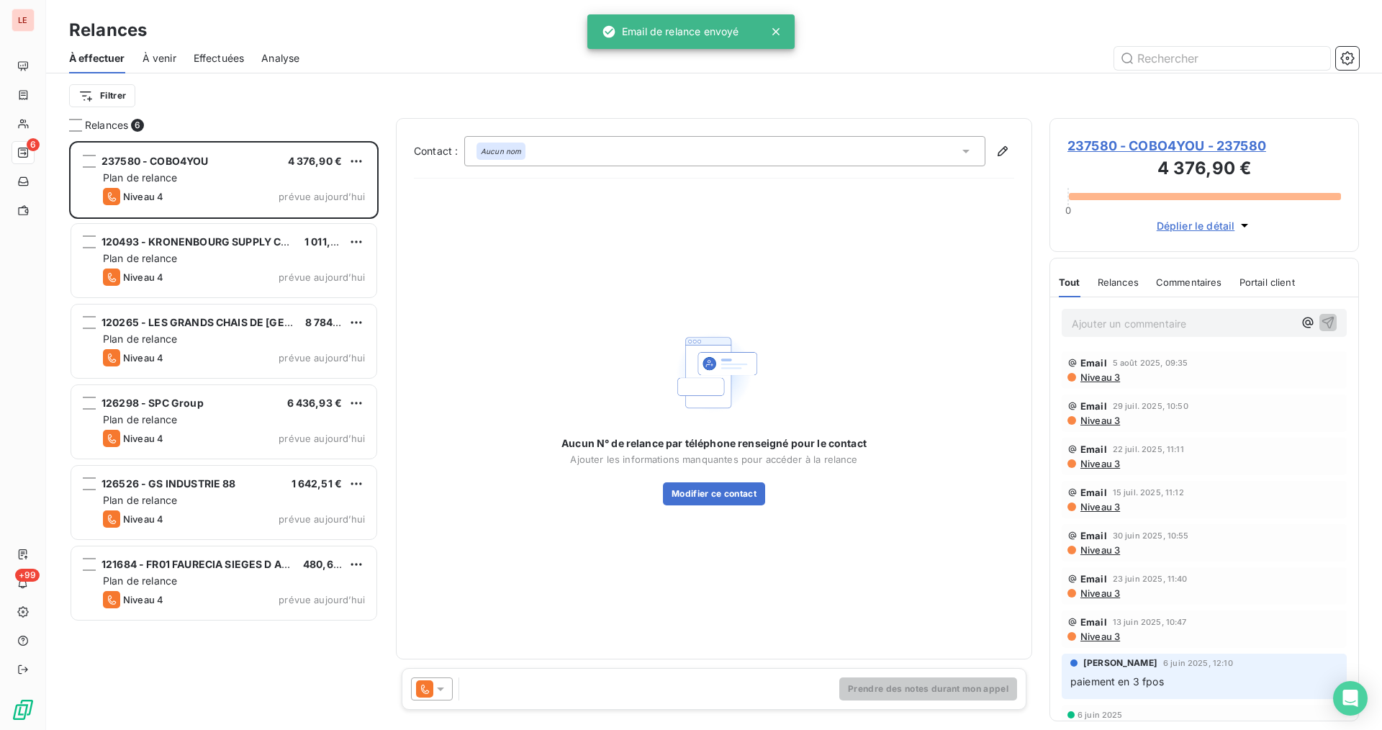
click at [446, 688] on icon at bounding box center [440, 688] width 14 height 14
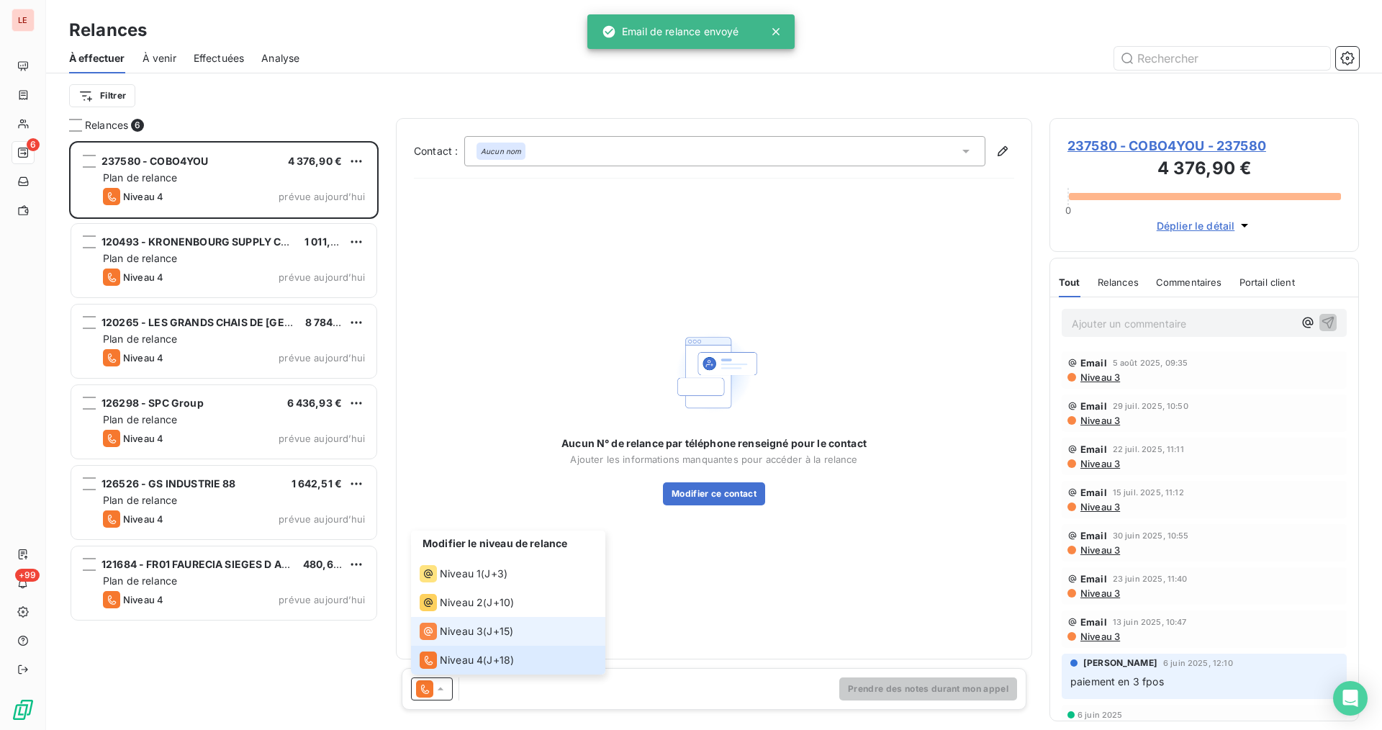
click at [474, 640] on li "Niveau 3 ( J+15 )" at bounding box center [508, 631] width 194 height 29
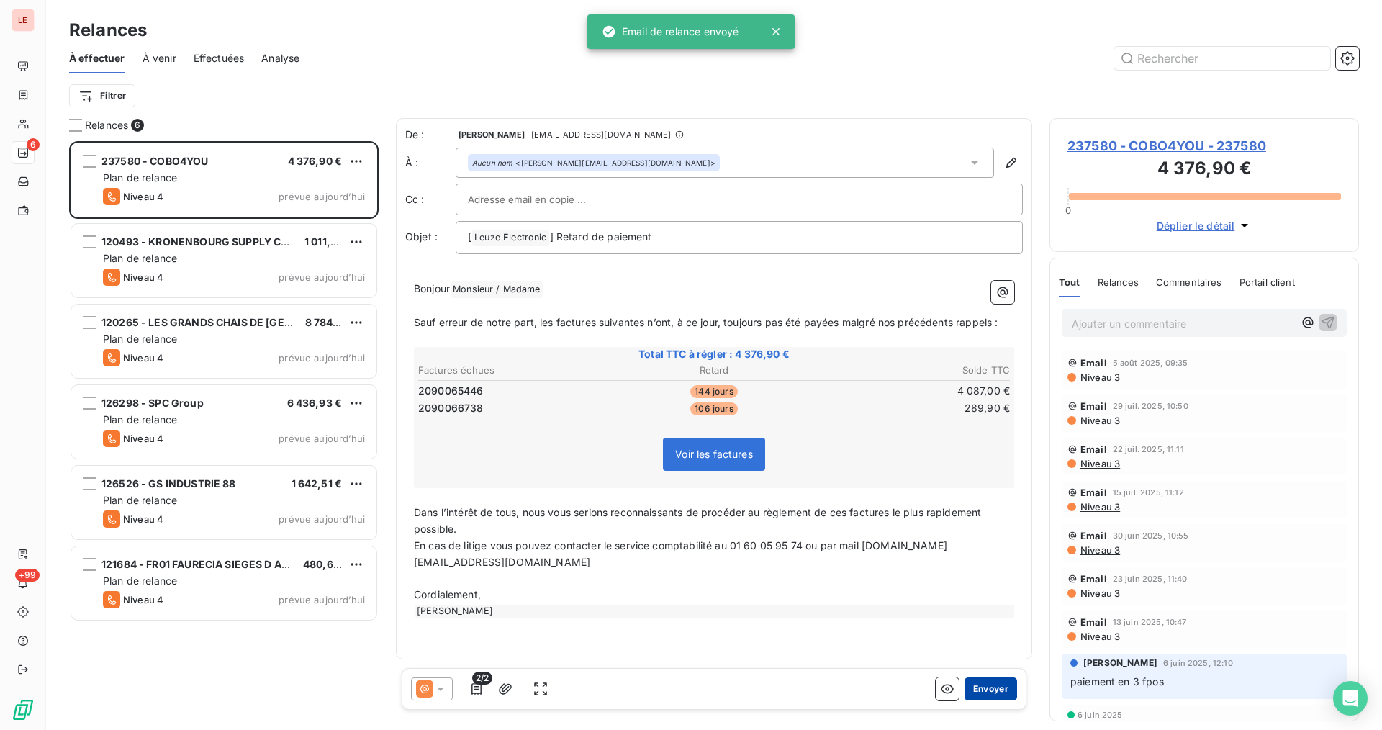
click at [992, 691] on button "Envoyer" at bounding box center [990, 688] width 53 height 23
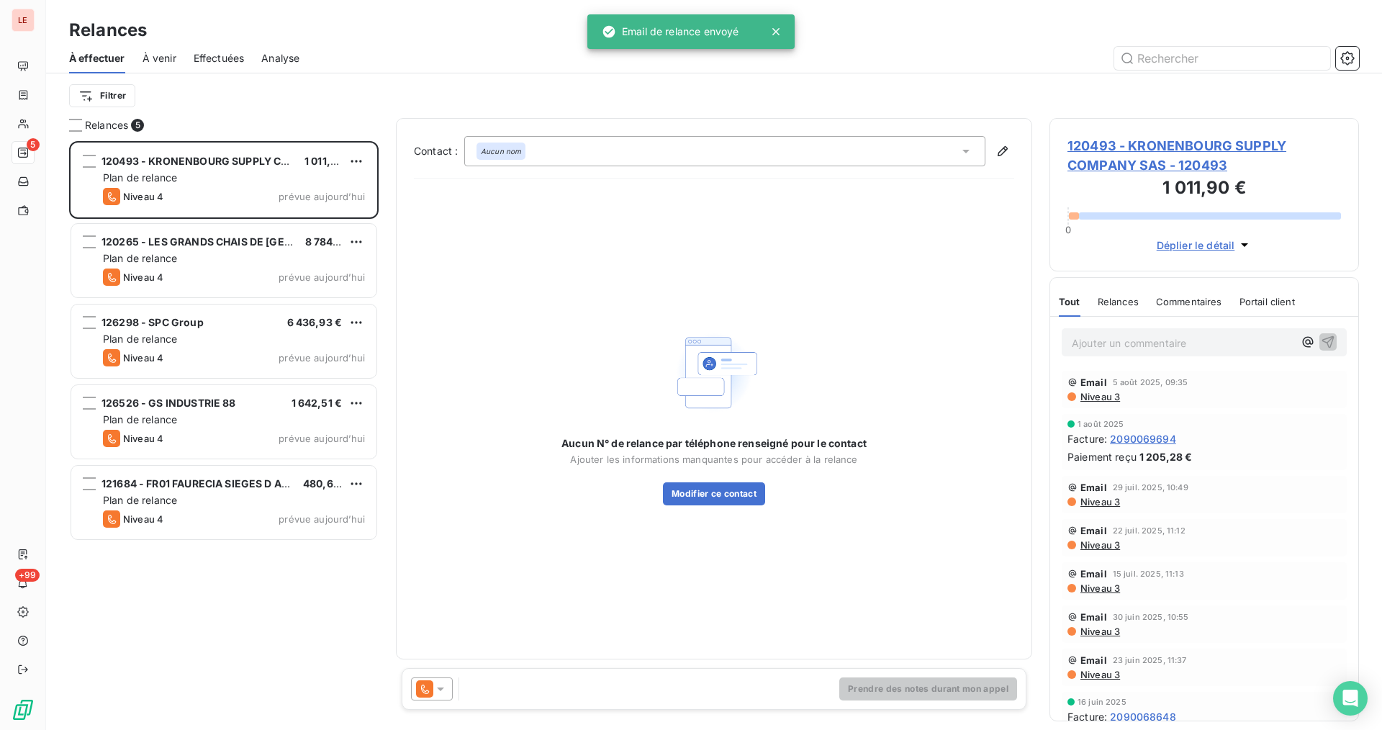
click at [449, 693] on div at bounding box center [432, 688] width 42 height 23
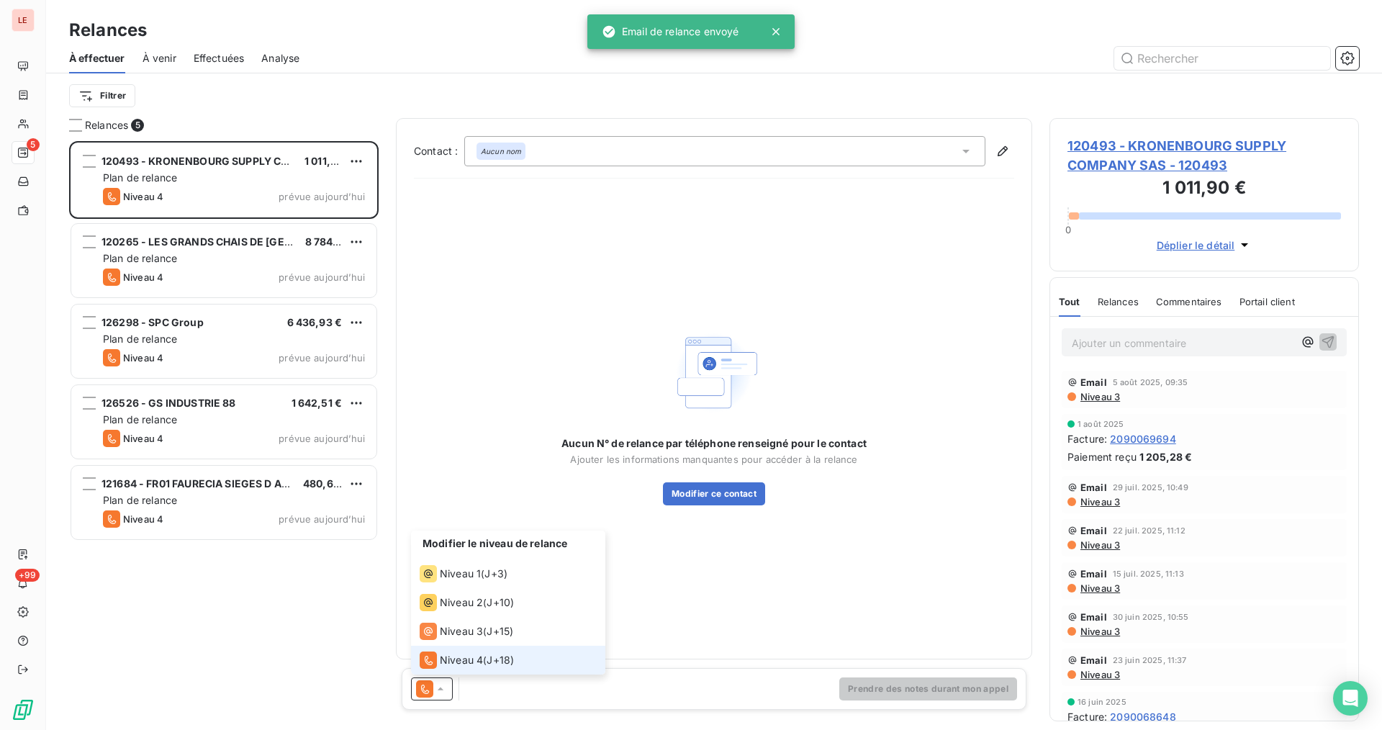
click at [463, 650] on li "Niveau 4 ( J+18 )" at bounding box center [508, 659] width 194 height 29
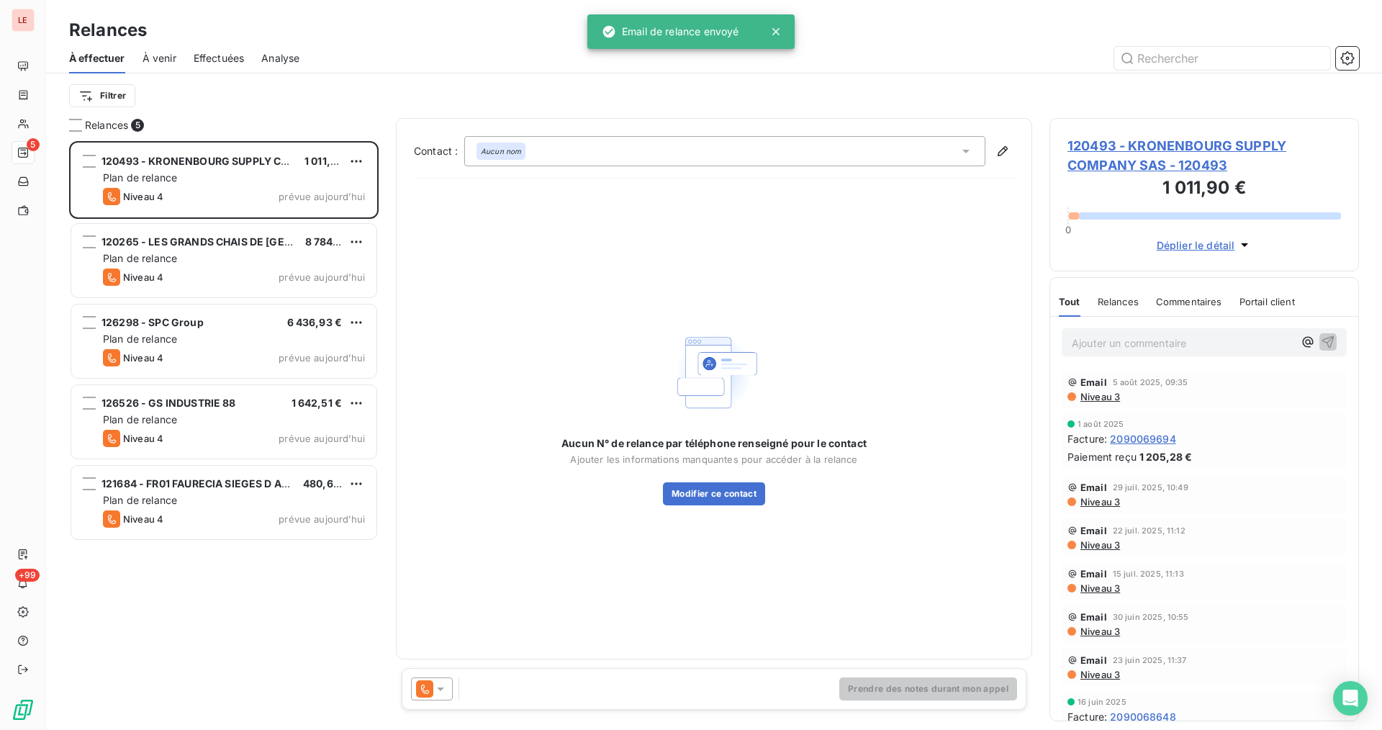
click at [438, 672] on div "Prendre des notes durant mon appel" at bounding box center [714, 689] width 625 height 42
click at [443, 675] on div "Prendre des notes durant mon appel" at bounding box center [714, 689] width 625 height 42
click at [440, 686] on icon at bounding box center [440, 688] width 14 height 14
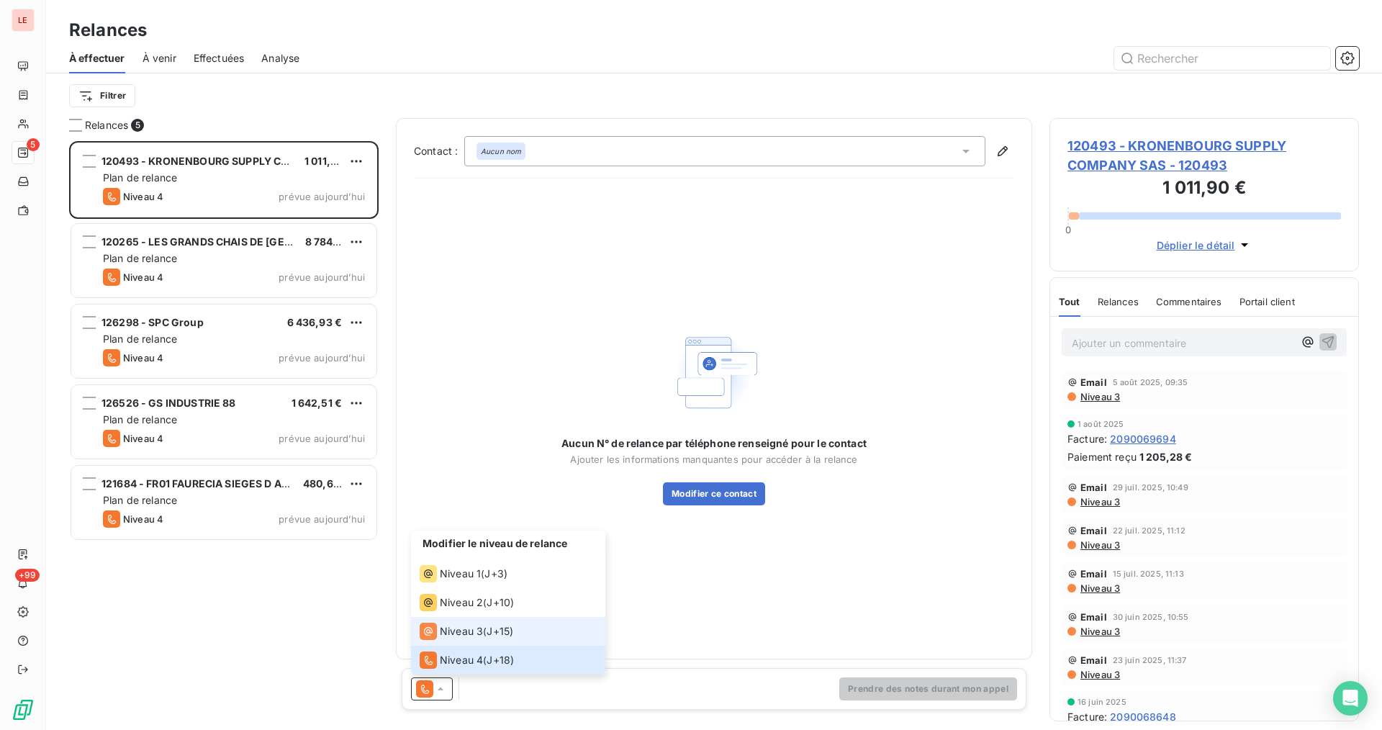
click at [458, 635] on span "Niveau 3" at bounding box center [461, 631] width 43 height 14
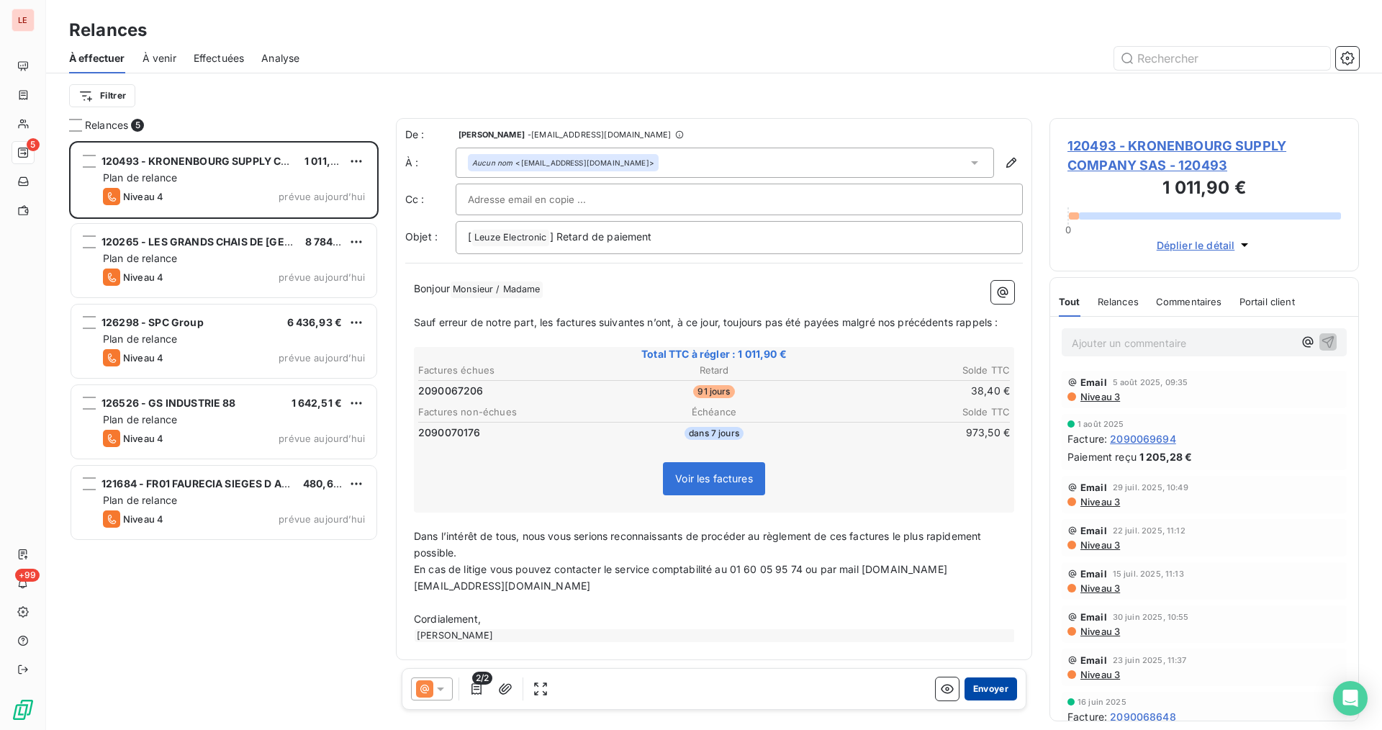
click at [984, 689] on button "Envoyer" at bounding box center [990, 688] width 53 height 23
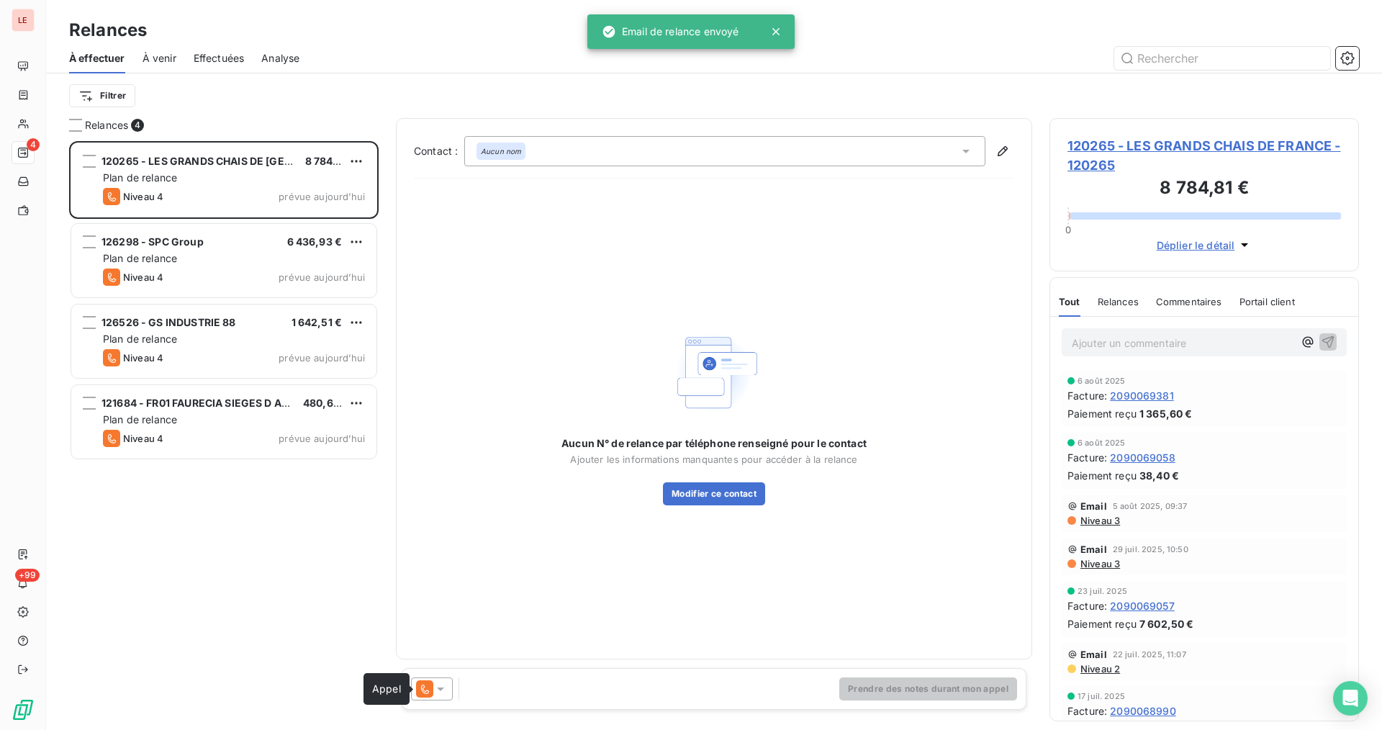
click at [420, 691] on icon at bounding box center [424, 688] width 17 height 17
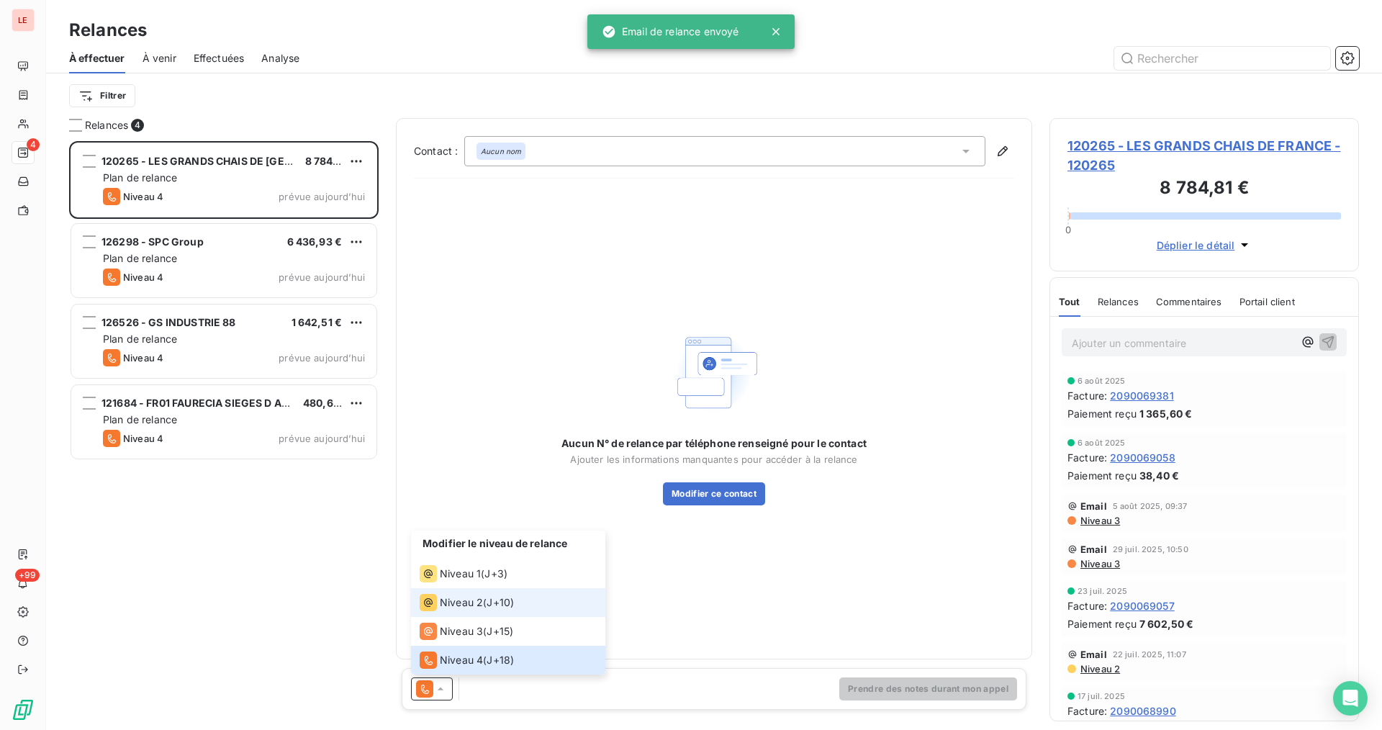
click at [451, 616] on li "Niveau 2 ( J+10 )" at bounding box center [508, 602] width 194 height 29
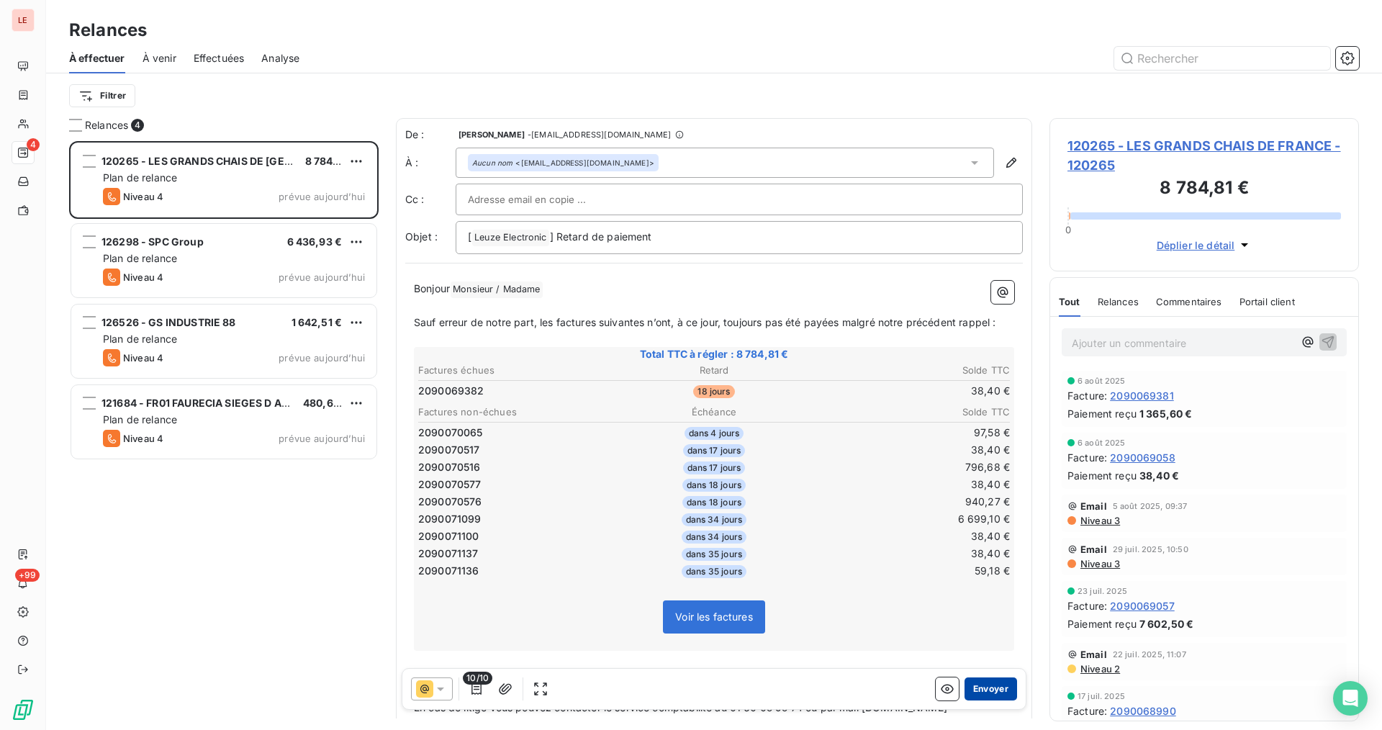
click at [974, 693] on button "Envoyer" at bounding box center [990, 688] width 53 height 23
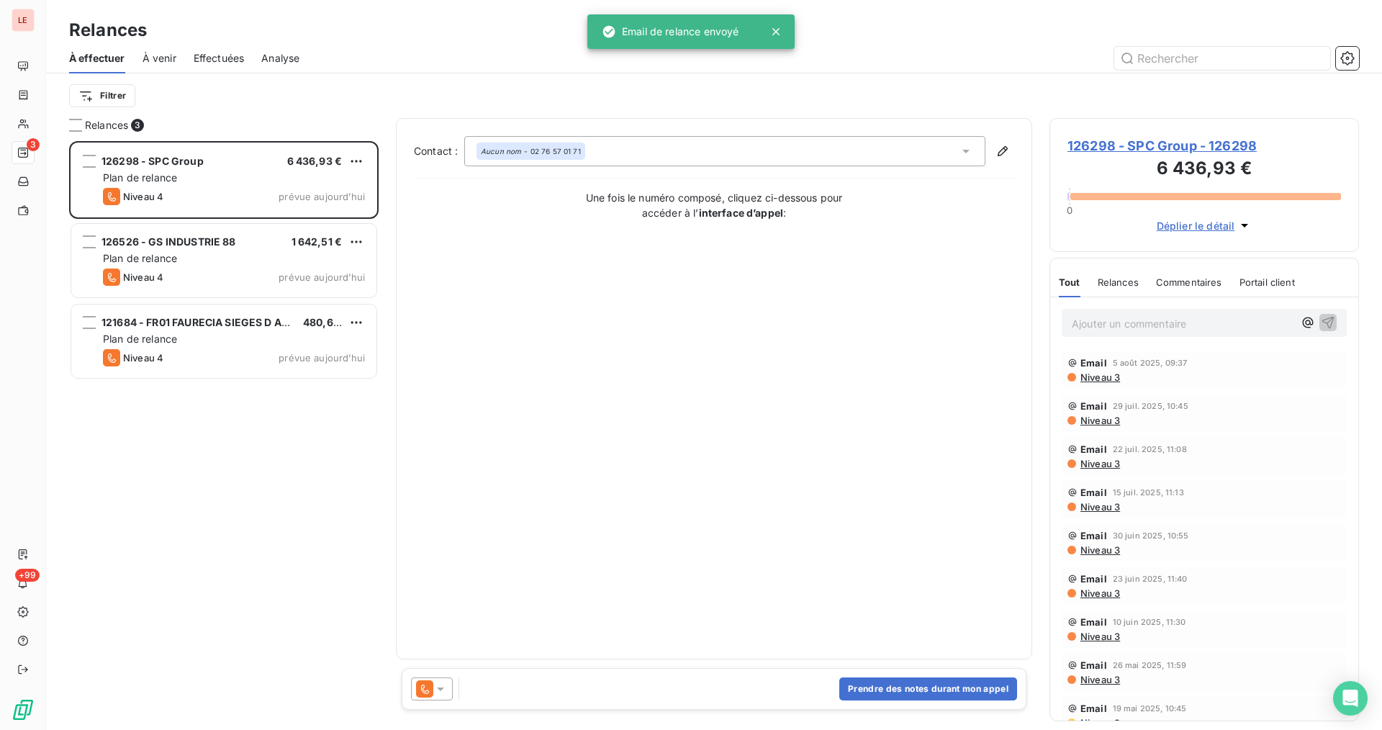
click at [430, 683] on icon at bounding box center [424, 688] width 17 height 17
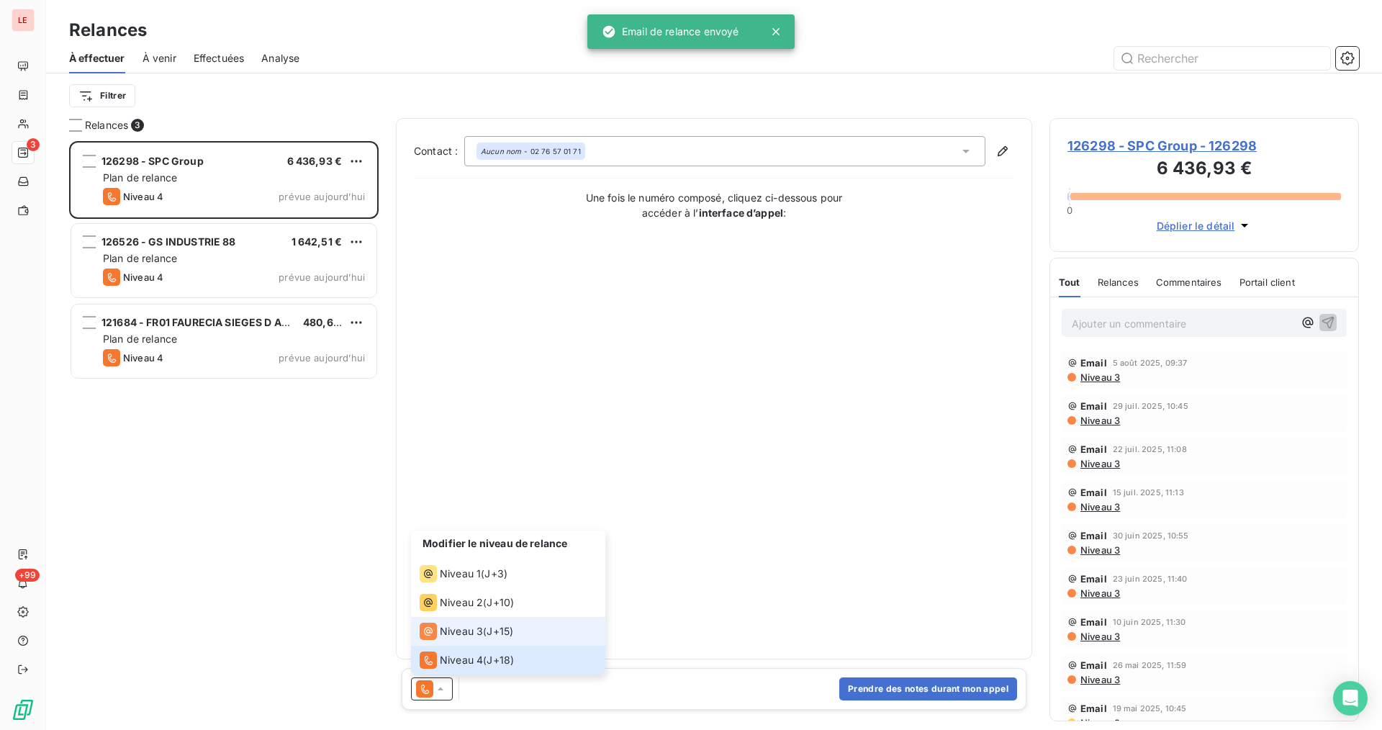
click at [460, 637] on span "Niveau 3" at bounding box center [461, 631] width 43 height 14
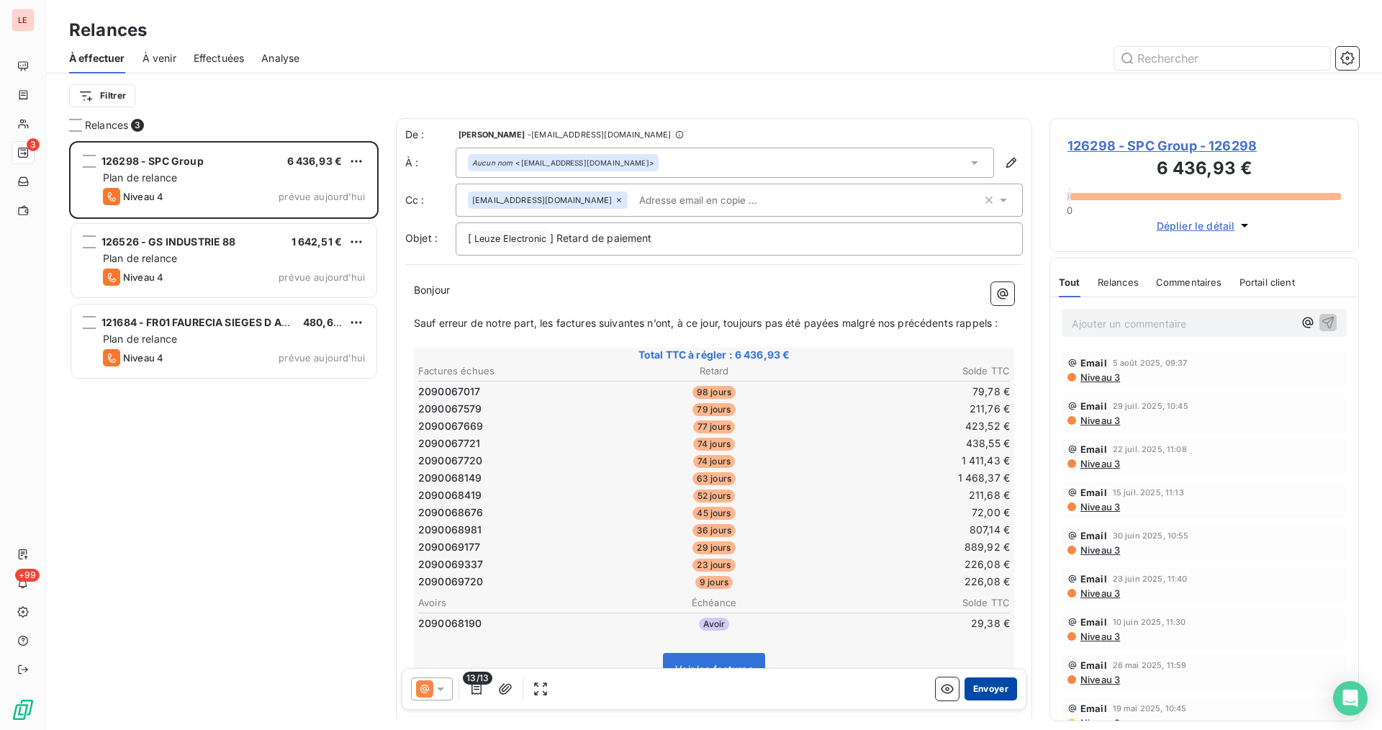
click at [974, 679] on button "Envoyer" at bounding box center [990, 688] width 53 height 23
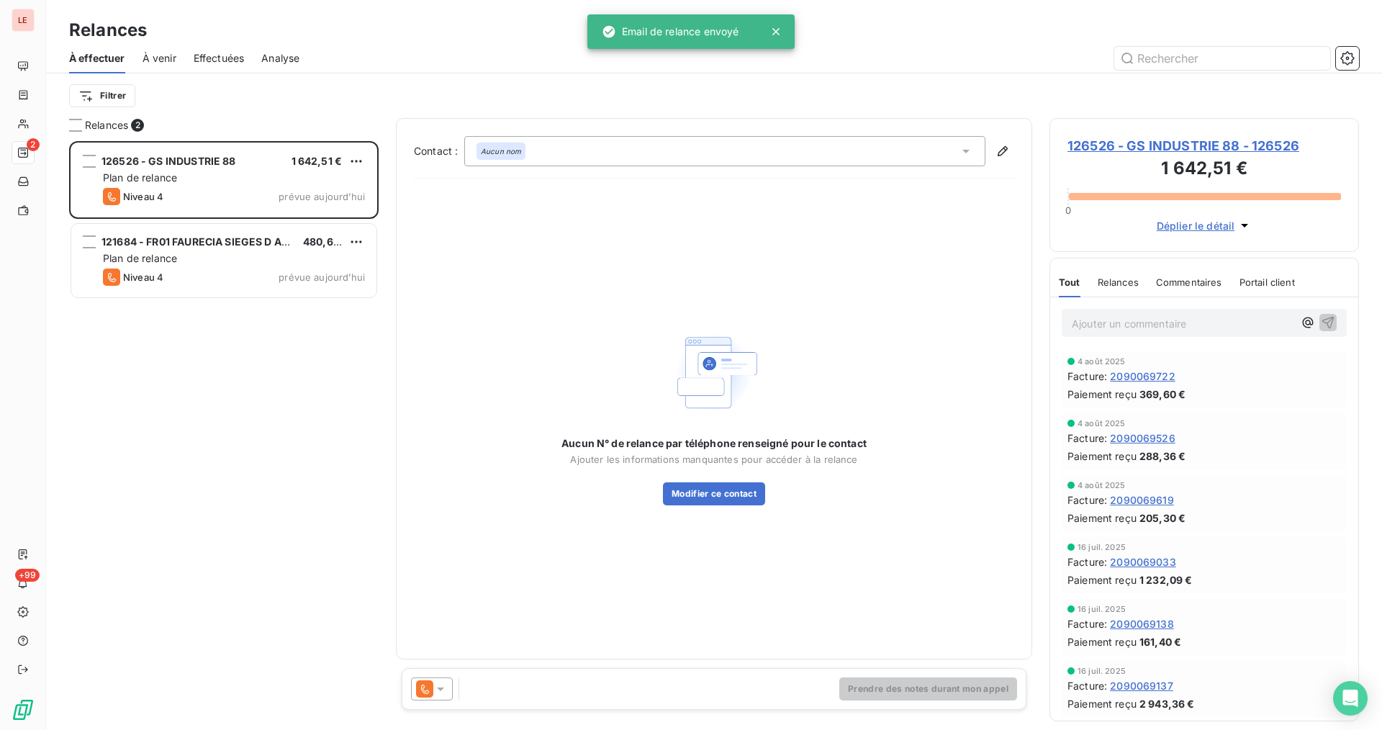
click at [448, 684] on div at bounding box center [432, 688] width 42 height 23
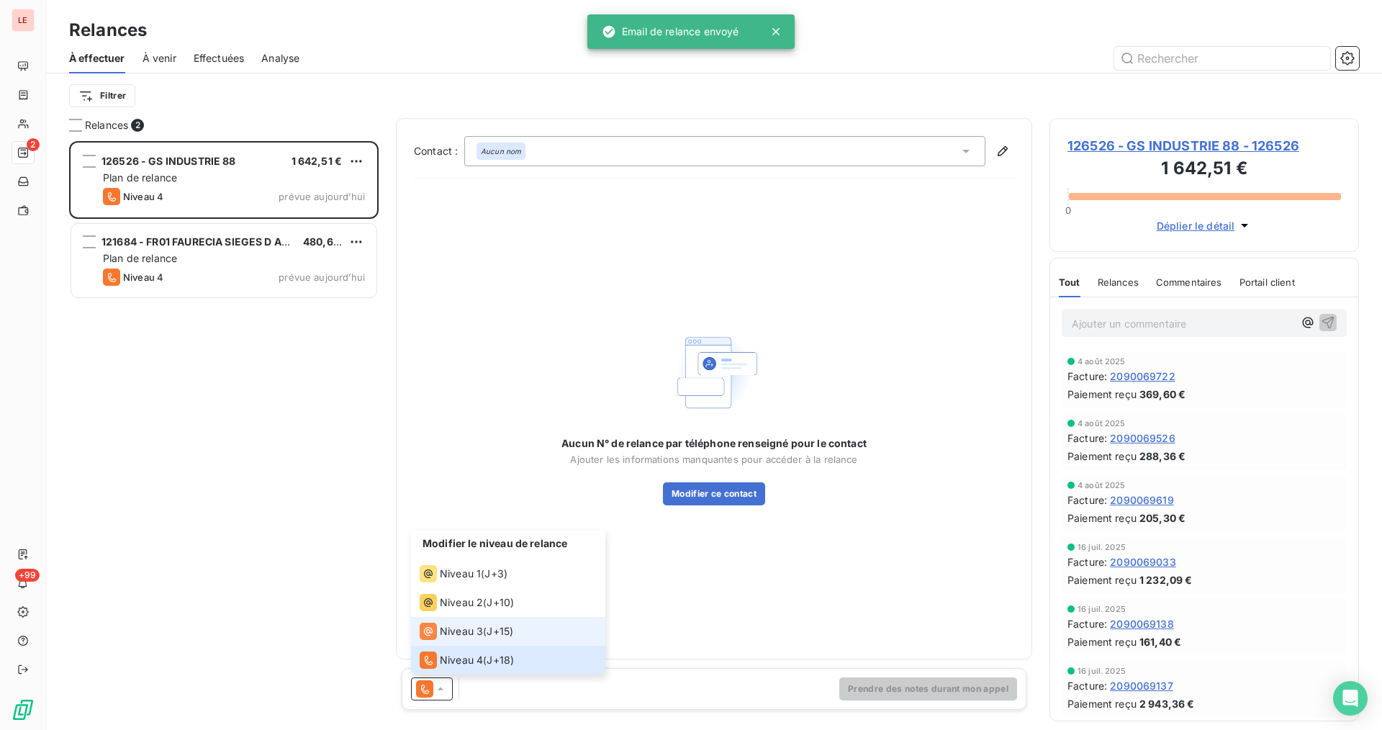
click at [464, 642] on li "Niveau 3 ( J+15 )" at bounding box center [508, 631] width 194 height 29
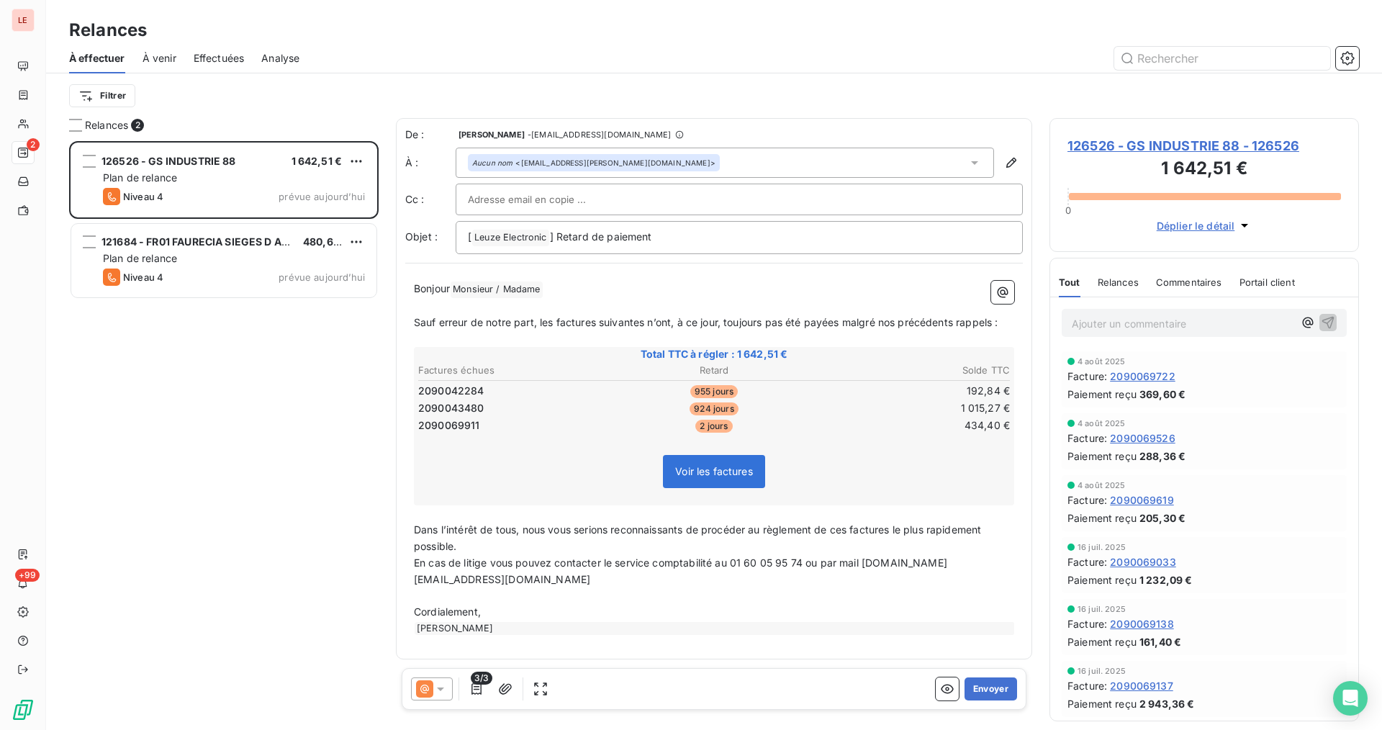
click at [476, 676] on span "3/3" at bounding box center [482, 677] width 22 height 13
click at [479, 690] on icon "button" at bounding box center [476, 688] width 14 height 14
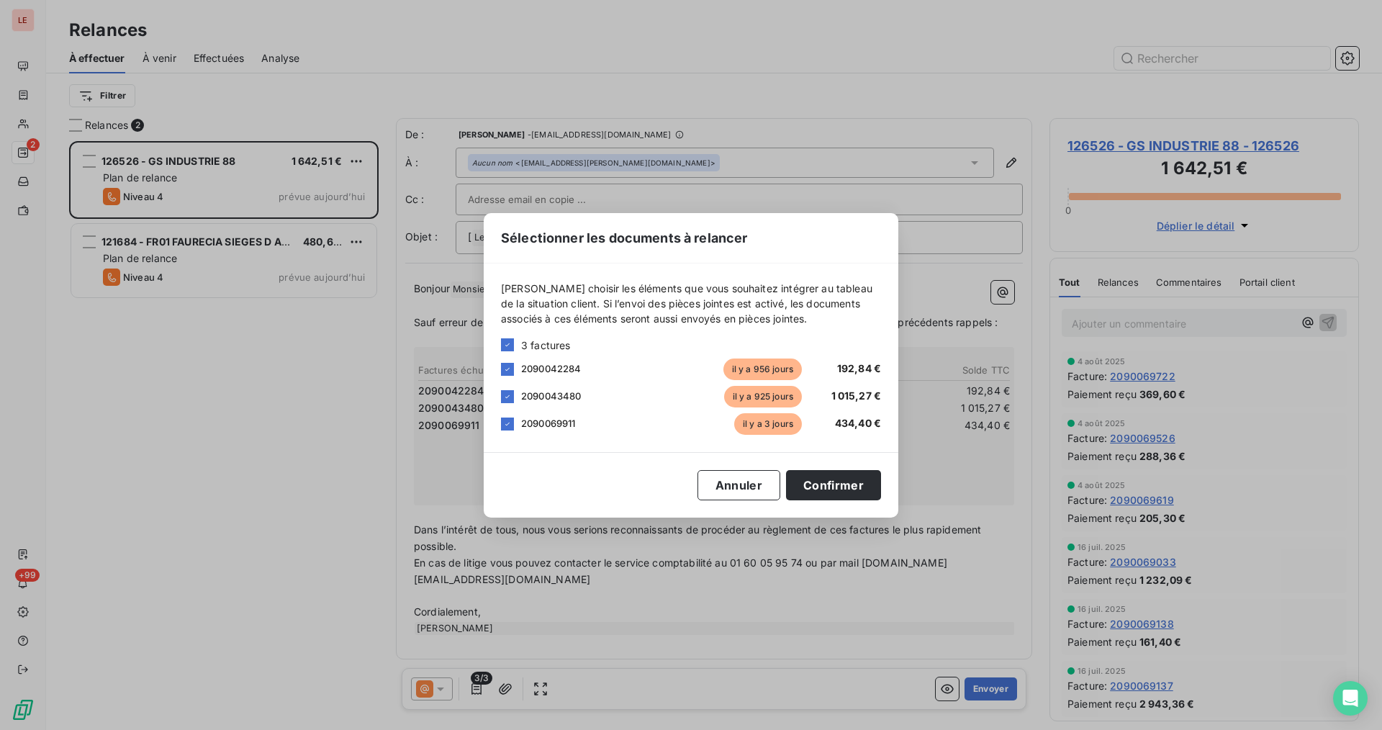
click at [521, 379] on div "2090042284 il y a 956 jours 192,84 €" at bounding box center [691, 369] width 380 height 22
click at [509, 379] on div "2090042284 il y a 956 jours 192,84 €" at bounding box center [691, 369] width 380 height 22
click at [509, 376] on div "2090042284 il y a 956 jours 192,84 €" at bounding box center [691, 369] width 380 height 22
click at [510, 376] on div "2090042284 il y a 956 jours 192,84 €" at bounding box center [691, 369] width 380 height 22
click at [510, 373] on icon at bounding box center [507, 369] width 9 height 9
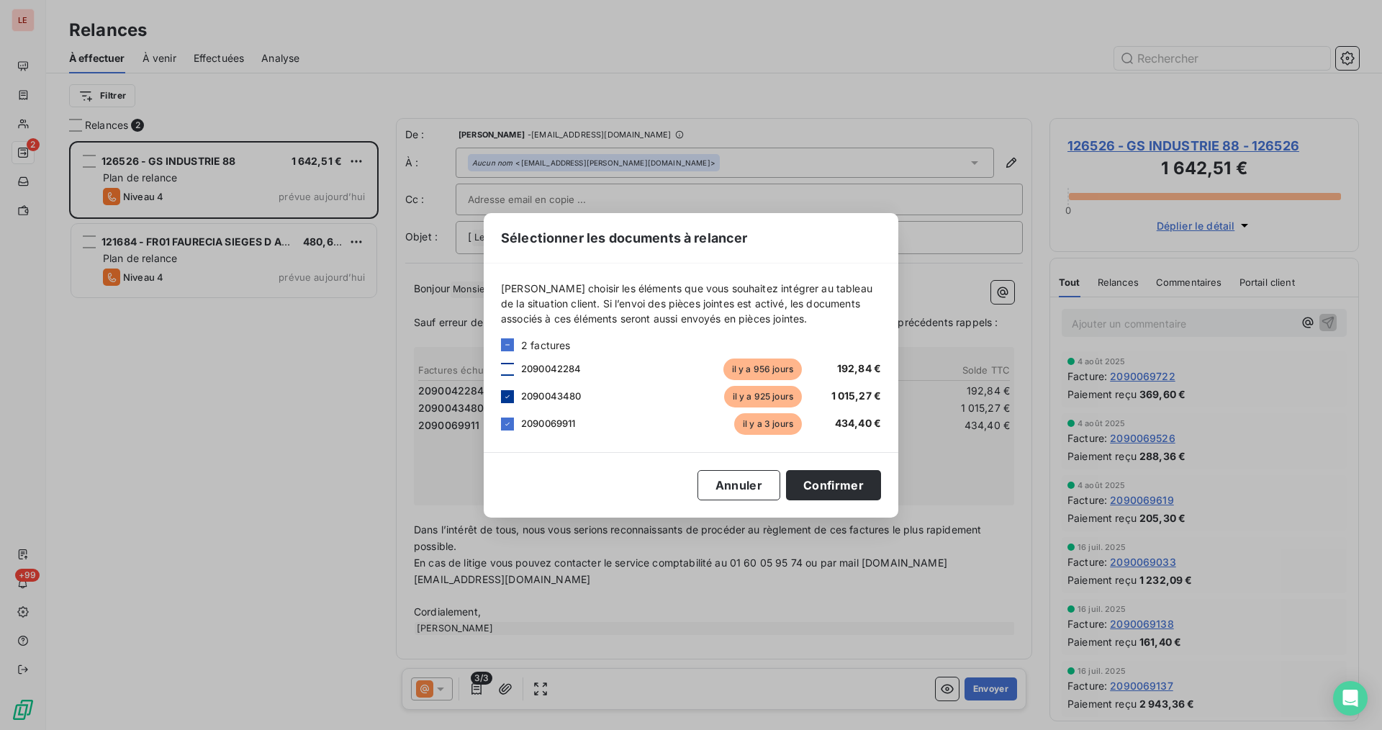
click at [504, 399] on icon at bounding box center [507, 396] width 9 height 9
click at [843, 487] on button "Confirmer" at bounding box center [833, 485] width 95 height 30
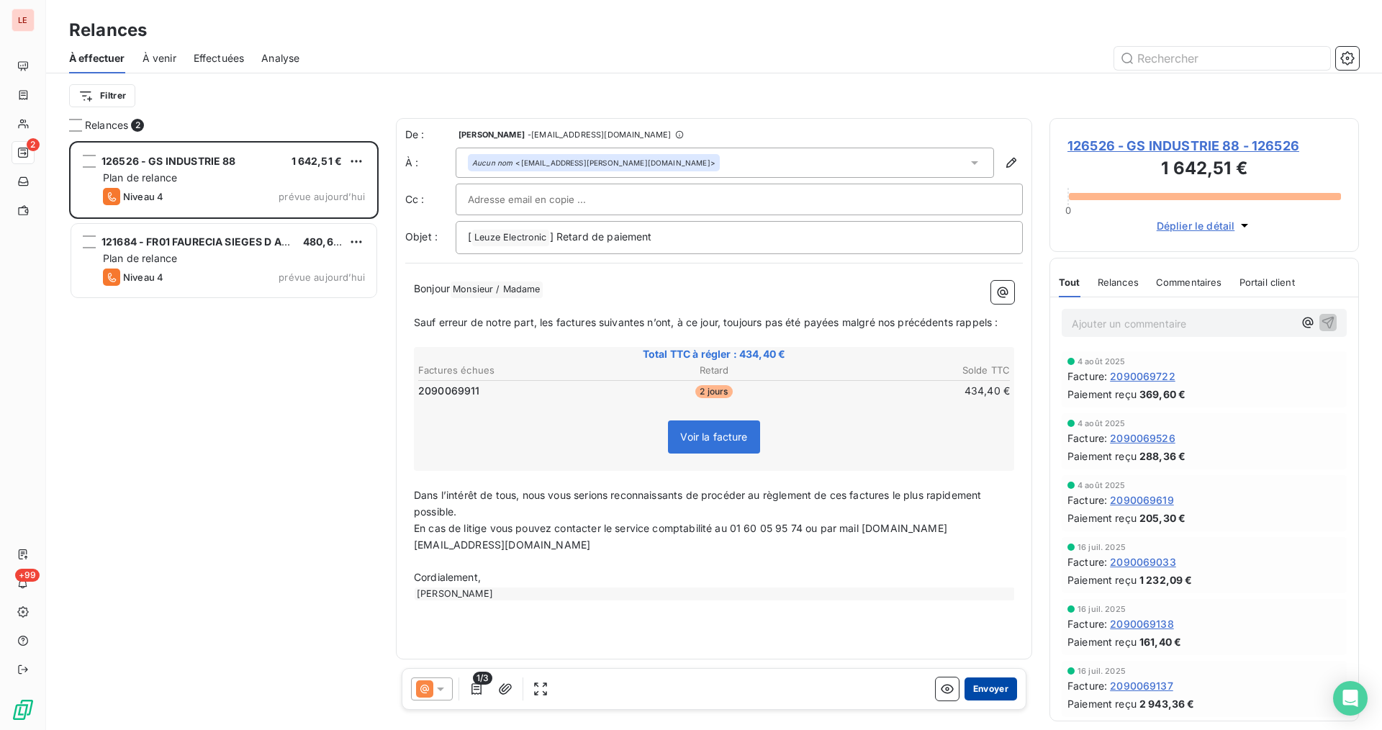
click at [972, 684] on button "Envoyer" at bounding box center [990, 688] width 53 height 23
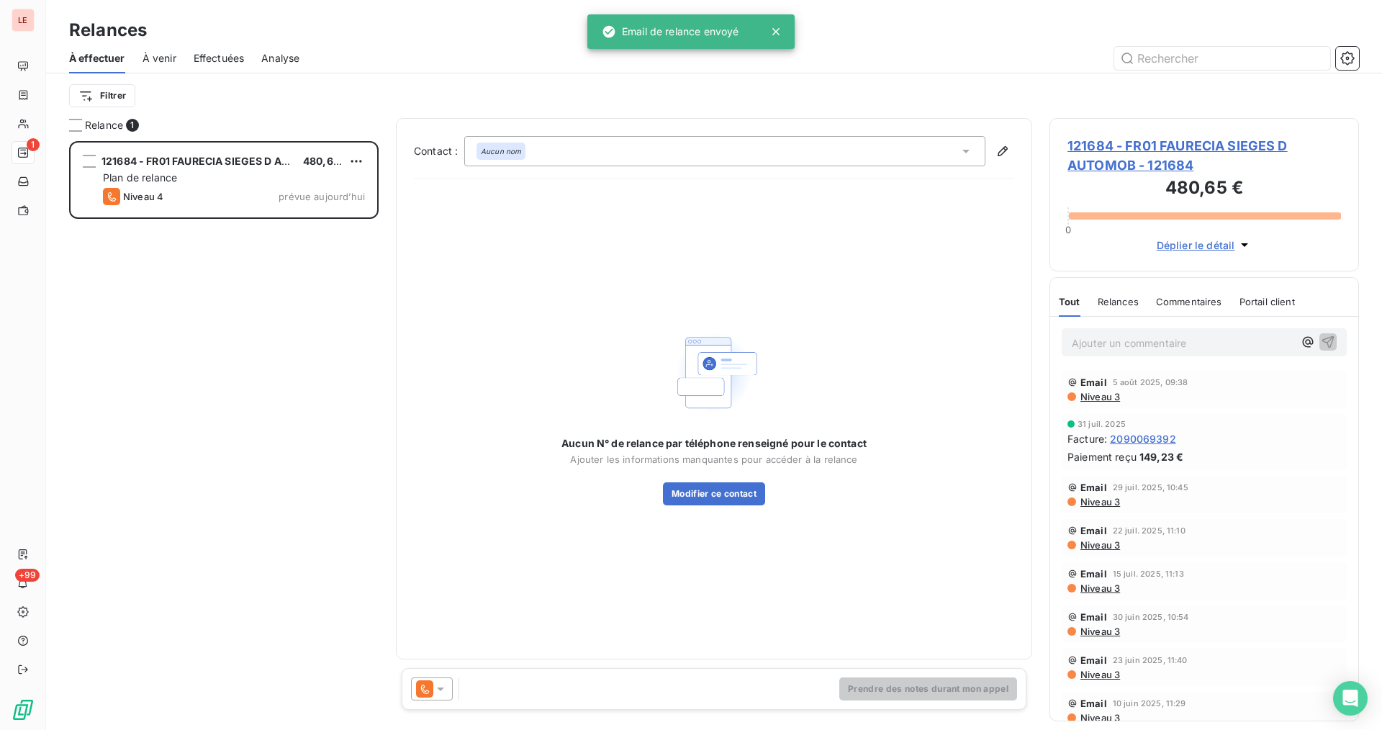
click at [448, 693] on div at bounding box center [432, 688] width 42 height 23
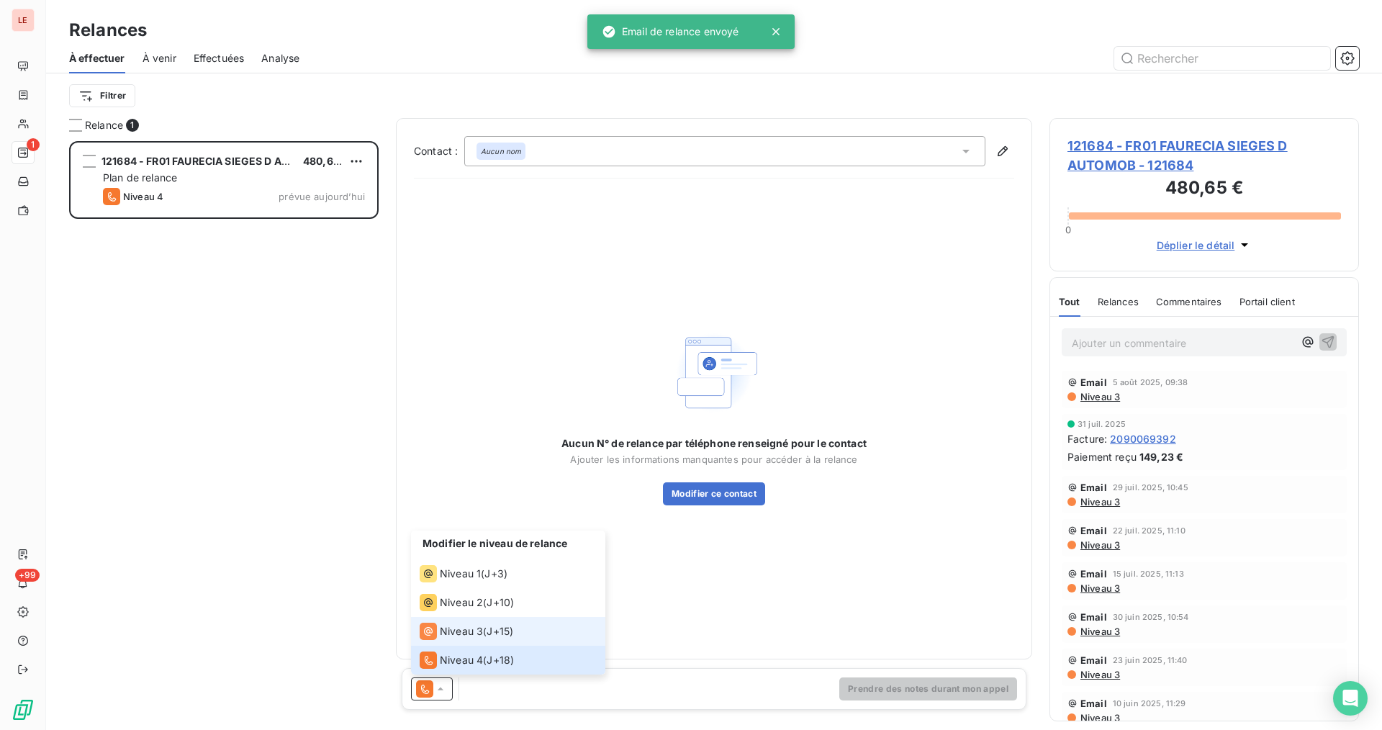
click at [485, 637] on div "Niveau 3 ( J+15 )" at bounding box center [467, 630] width 94 height 17
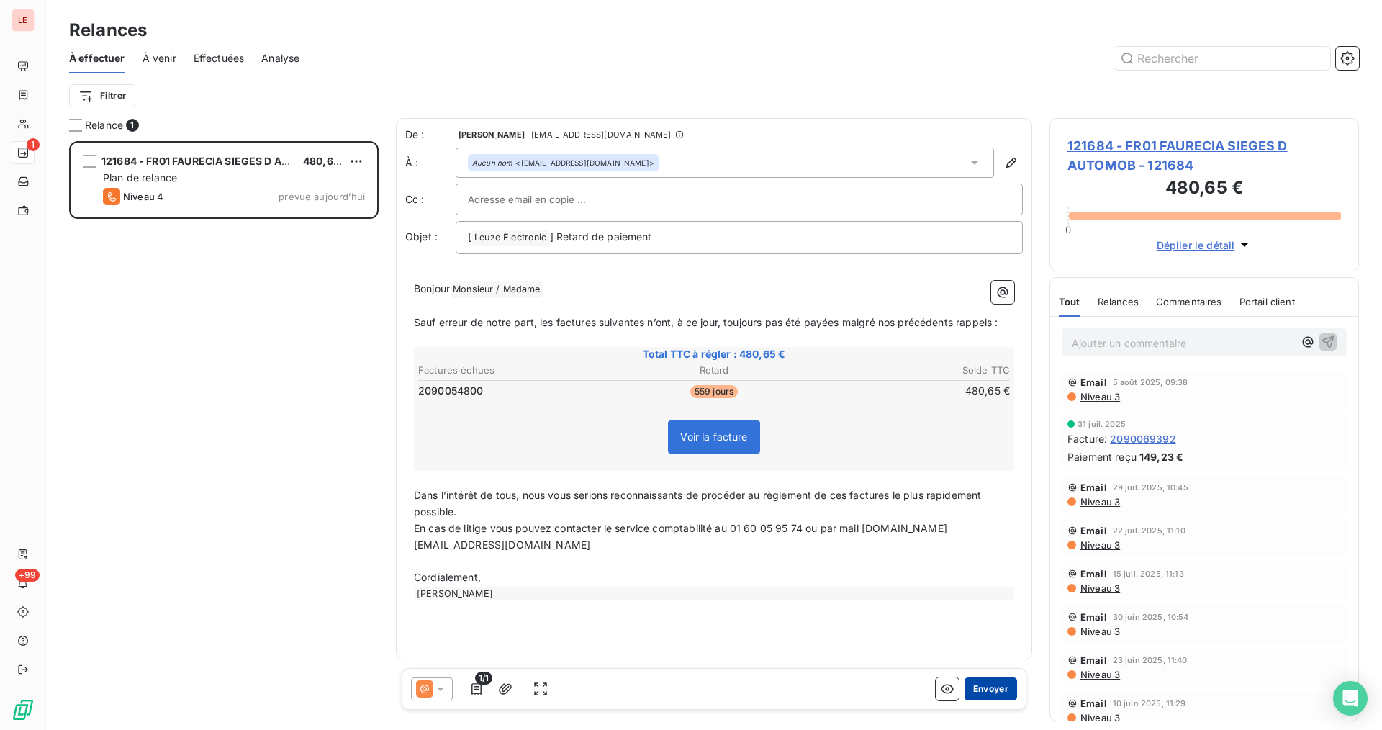
click at [994, 681] on button "Envoyer" at bounding box center [990, 688] width 53 height 23
